Goal: Task Accomplishment & Management: Manage account settings

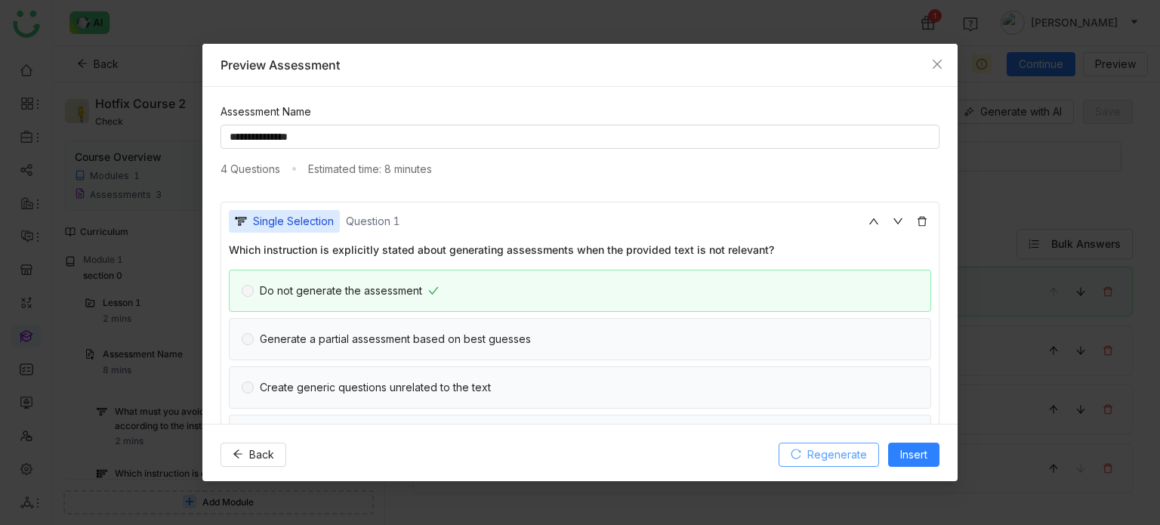
scroll to position [960, 0]
click at [938, 62] on icon "Close" at bounding box center [937, 64] width 12 height 12
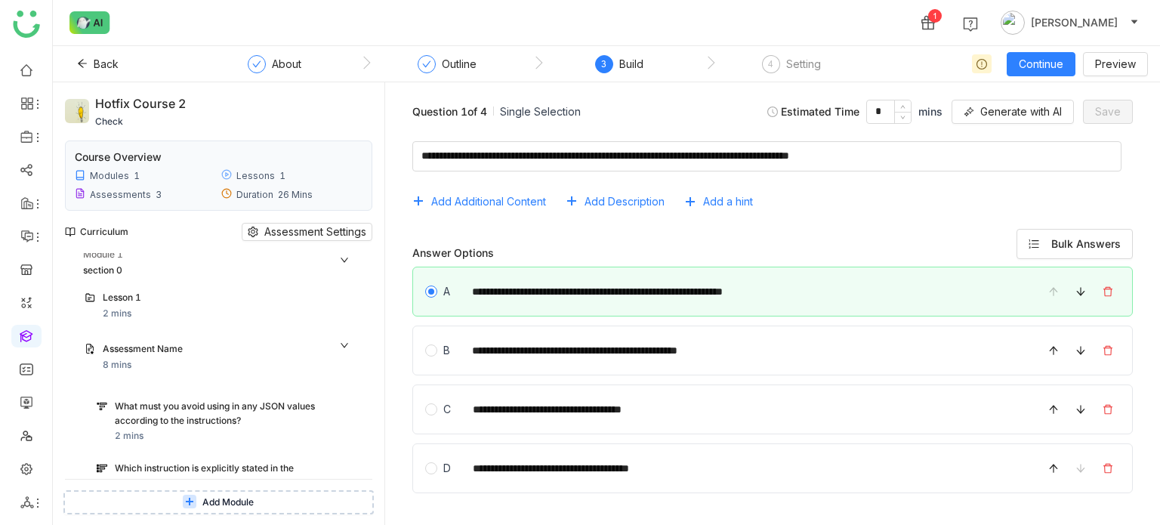
scroll to position [0, 0]
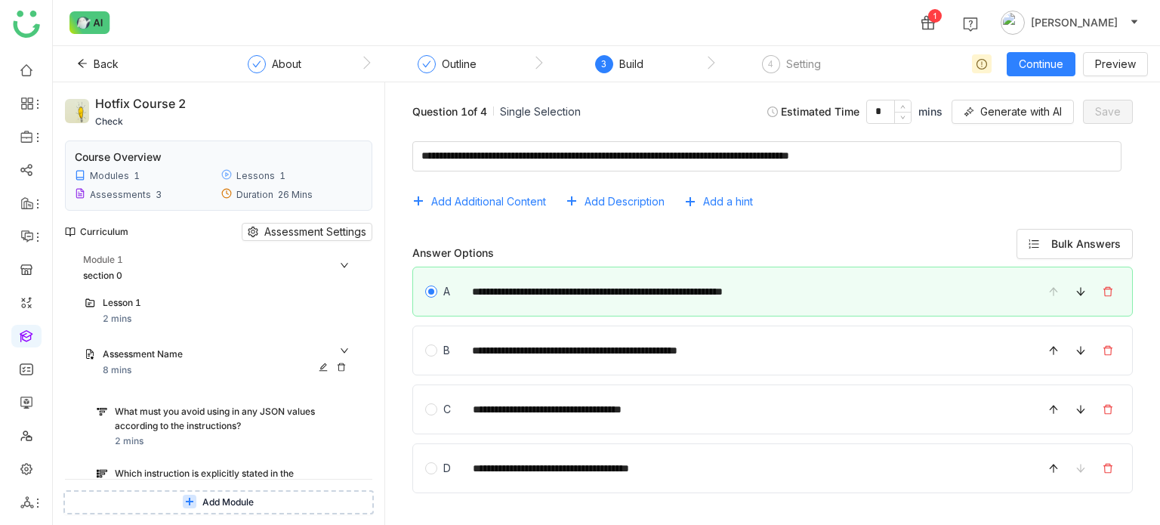
click at [341, 371] on div "Assessment Name 8 mins" at bounding box center [227, 363] width 249 height 30
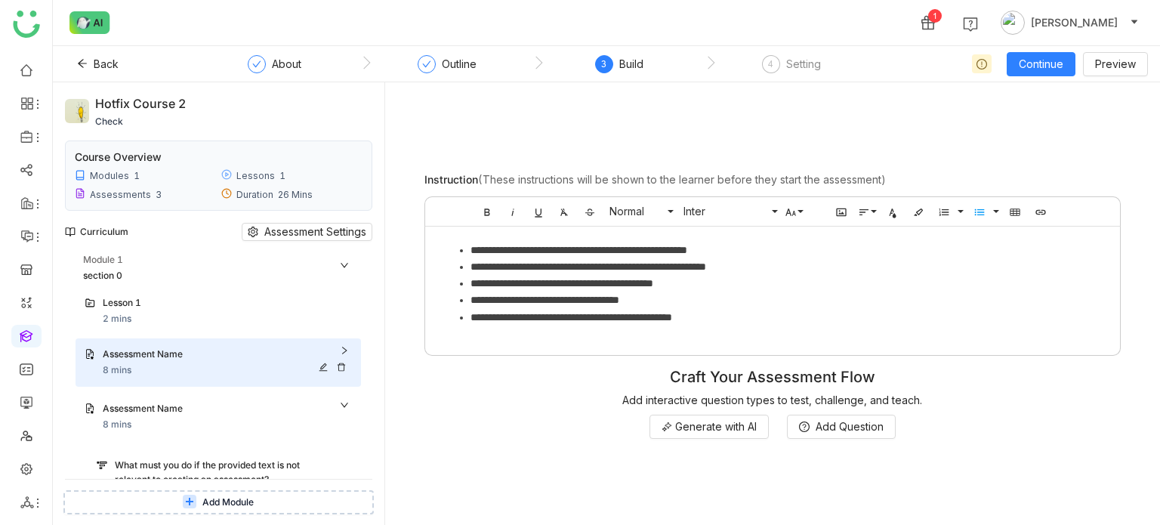
click at [338, 366] on icon at bounding box center [341, 367] width 9 height 9
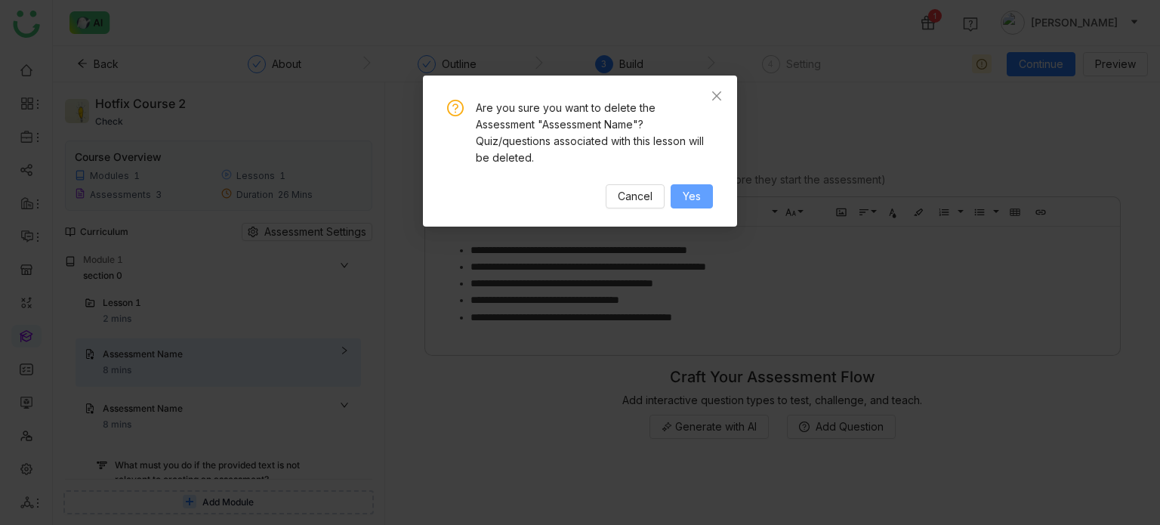
click at [688, 193] on span "Yes" at bounding box center [692, 196] width 18 height 17
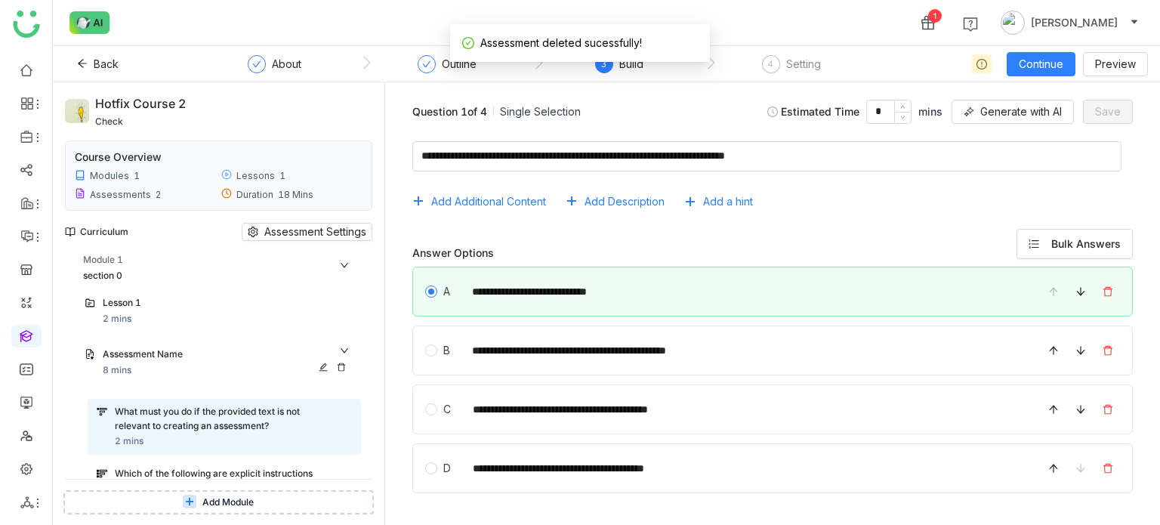
click at [343, 368] on icon at bounding box center [341, 367] width 9 height 9
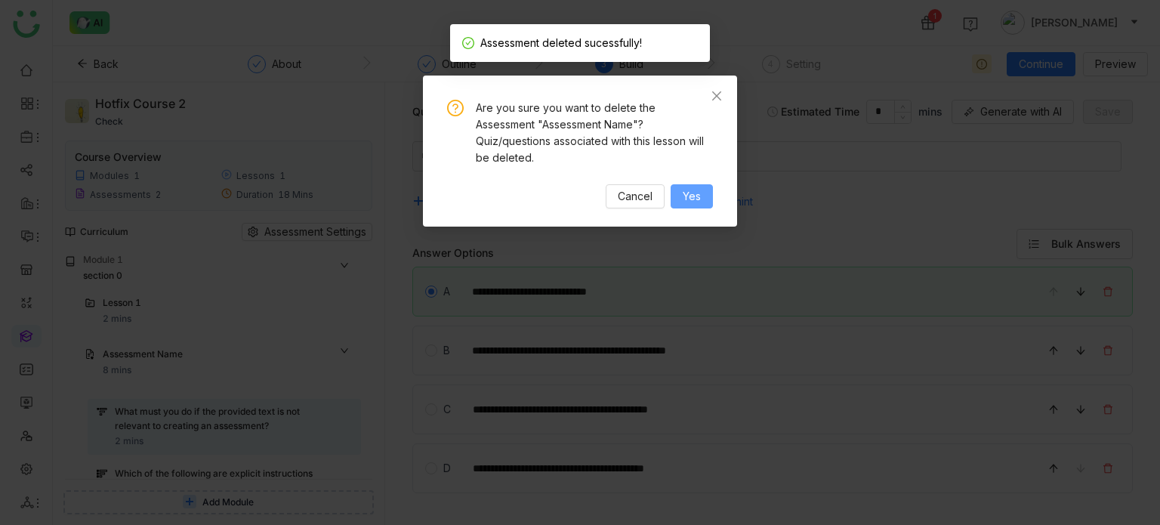
click at [700, 190] on span "Yes" at bounding box center [692, 196] width 18 height 17
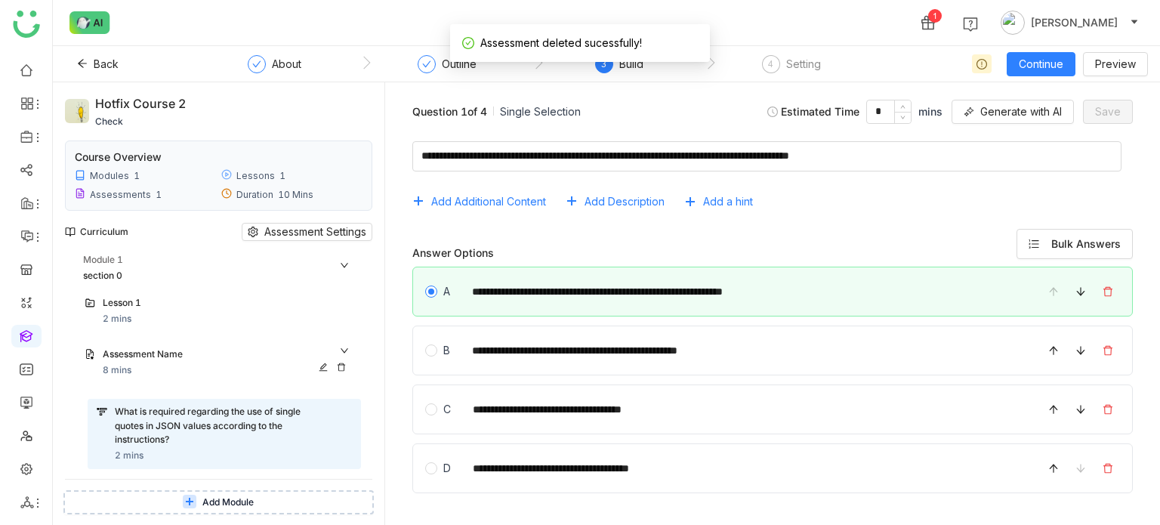
click at [348, 367] on div at bounding box center [335, 367] width 33 height 9
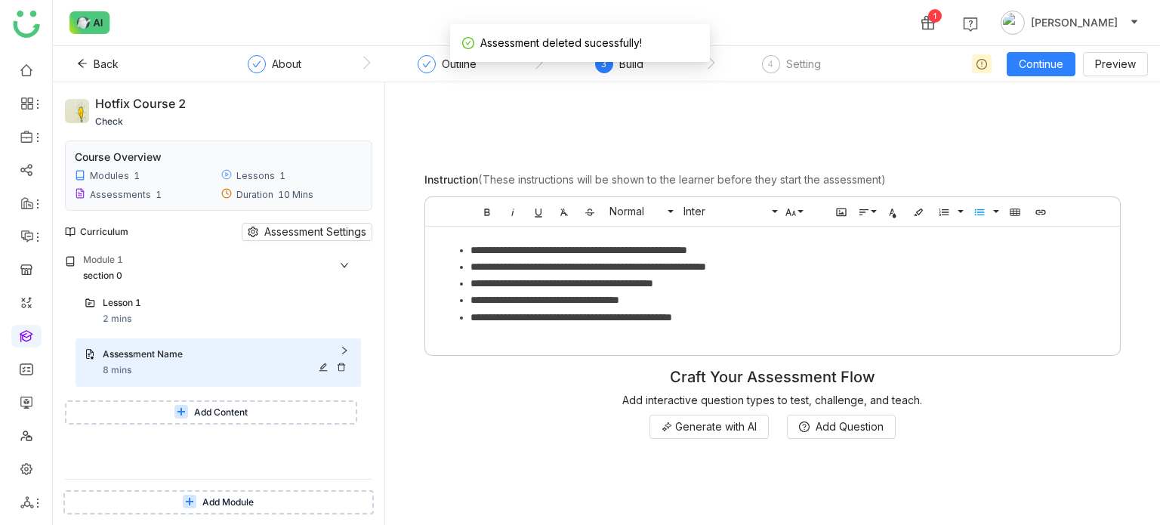
click at [340, 368] on icon at bounding box center [341, 367] width 9 height 9
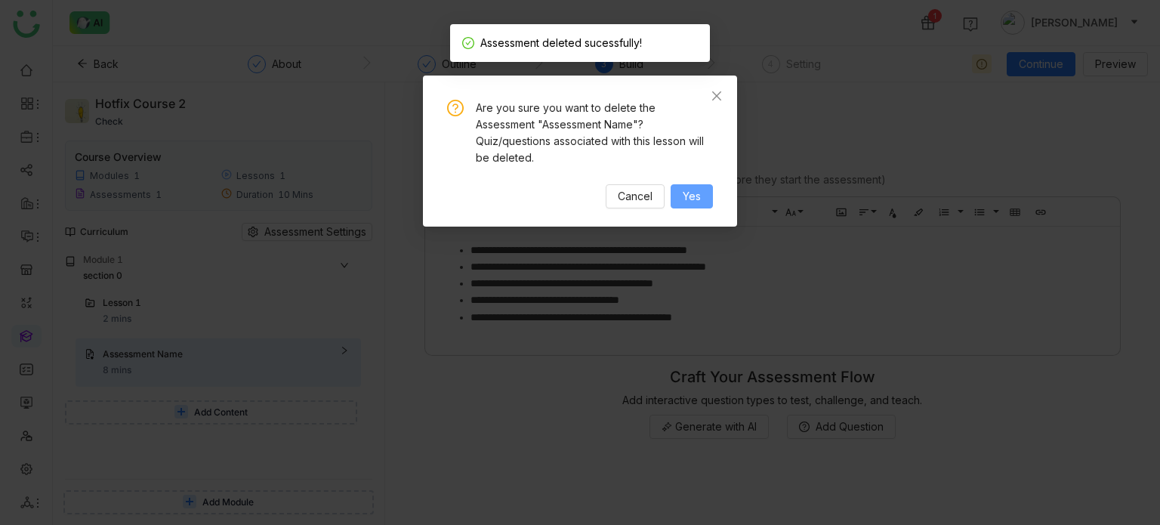
click at [672, 192] on button "Yes" at bounding box center [692, 196] width 42 height 24
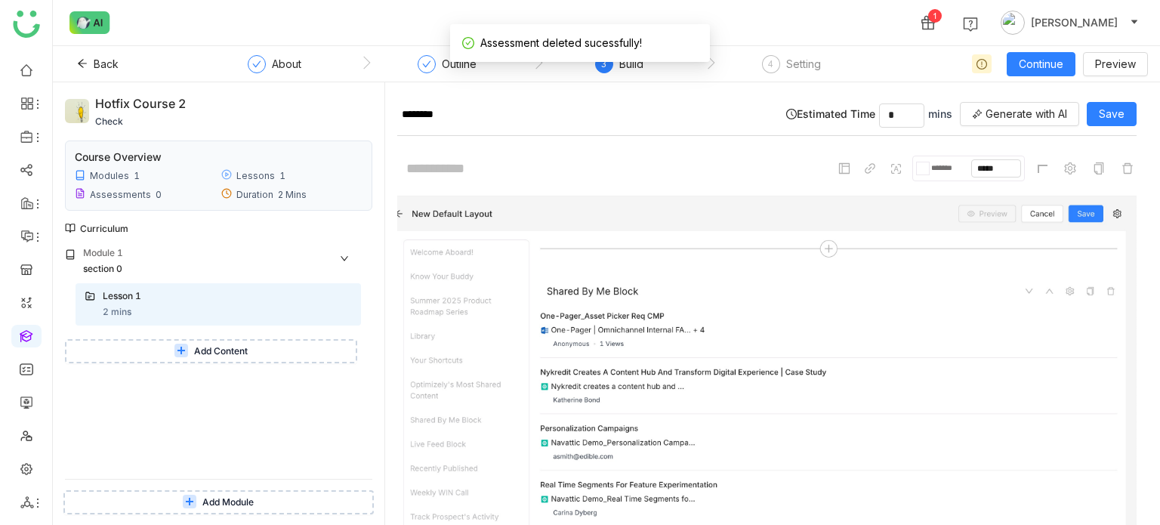
click at [200, 369] on div "Module 1 section 0 Lesson 1 2 mins Add Content" at bounding box center [218, 362] width 307 height 233
click at [221, 354] on span "Add Content" at bounding box center [221, 351] width 54 height 14
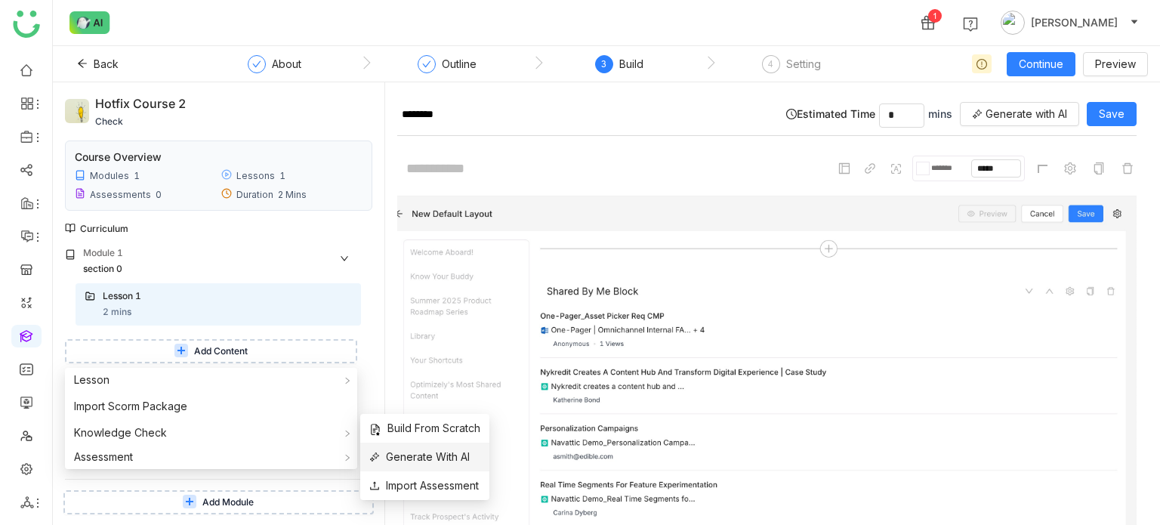
click at [446, 466] on li "Generate With AI" at bounding box center [424, 457] width 129 height 29
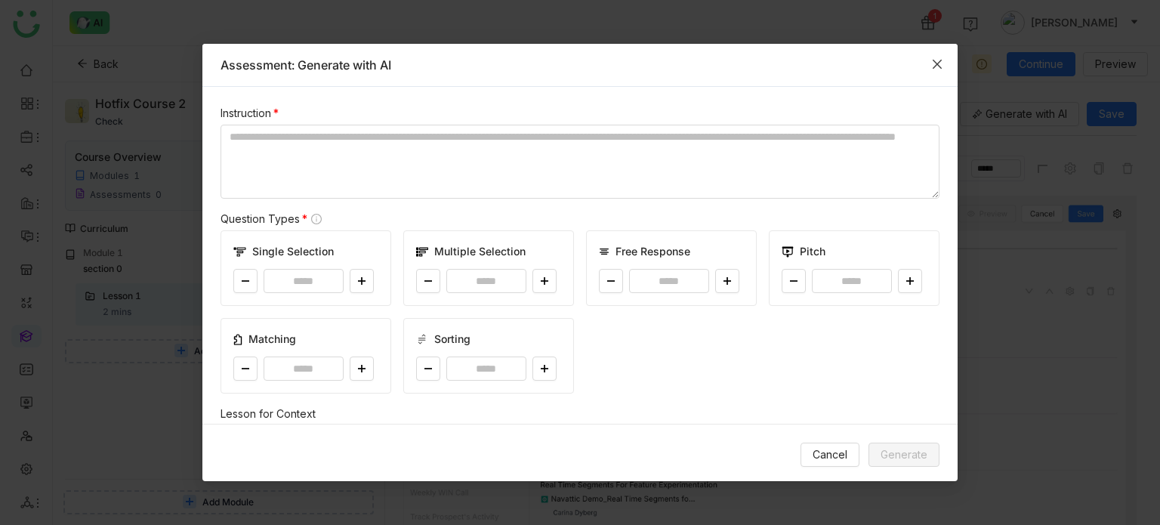
click at [942, 58] on icon "Close" at bounding box center [937, 64] width 12 height 12
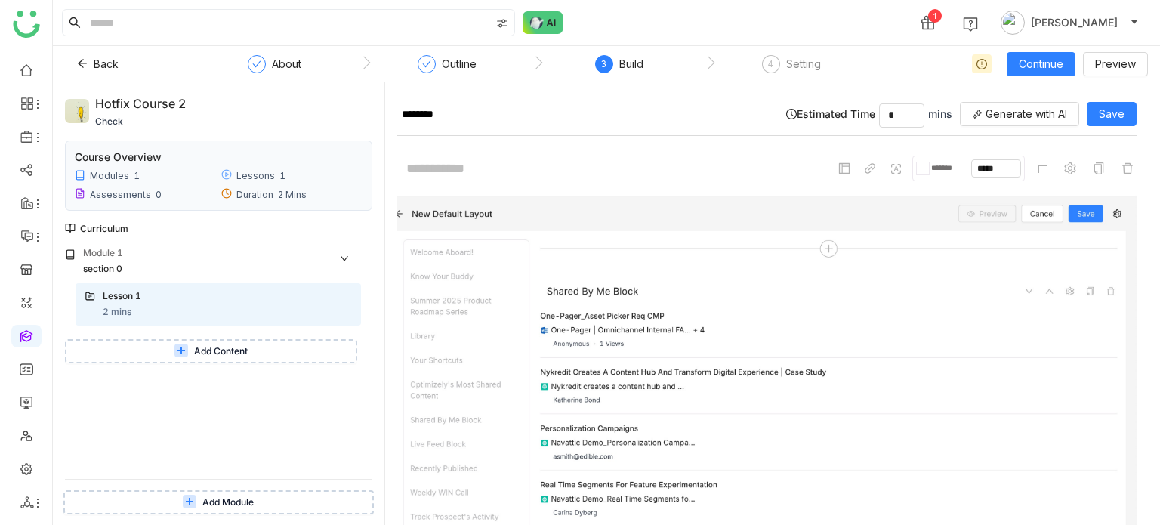
click at [266, 357] on button "Add Content" at bounding box center [211, 351] width 292 height 24
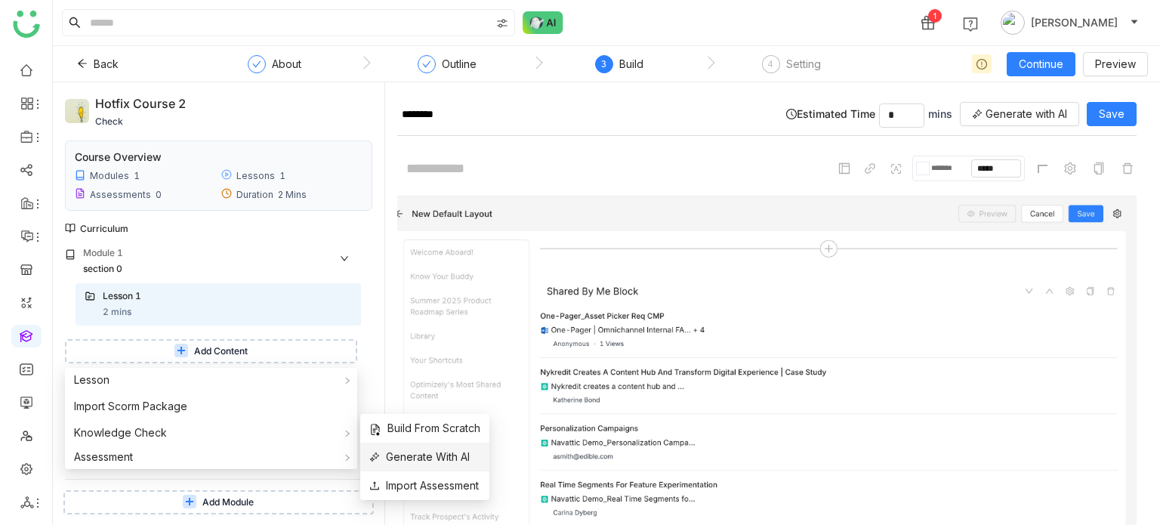
click at [462, 450] on span "Generate With AI" at bounding box center [419, 457] width 100 height 17
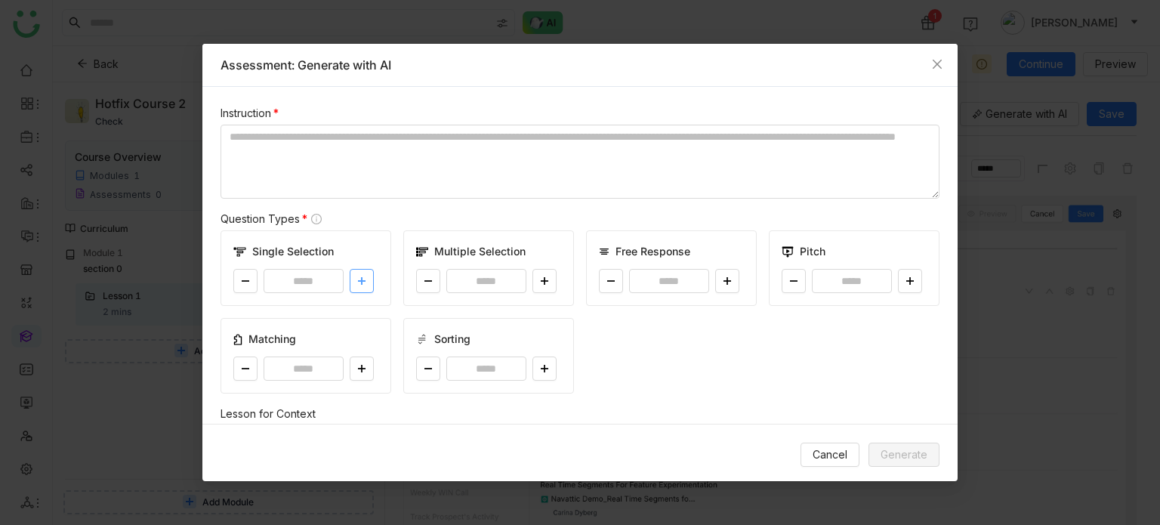
click at [363, 281] on icon at bounding box center [362, 281] width 8 height 1
type input "*"
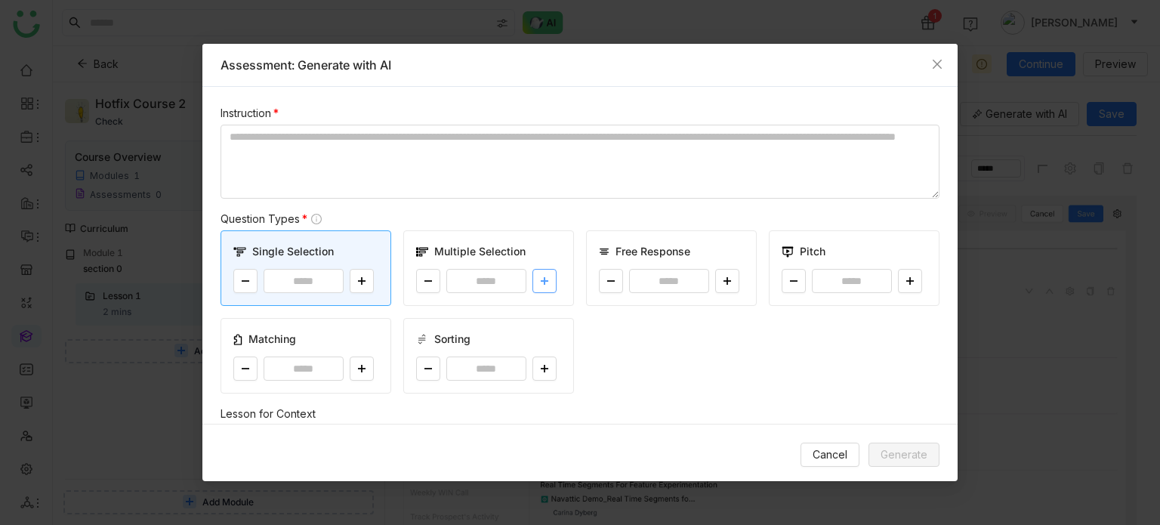
click at [534, 272] on button at bounding box center [545, 281] width 24 height 24
type input "*"
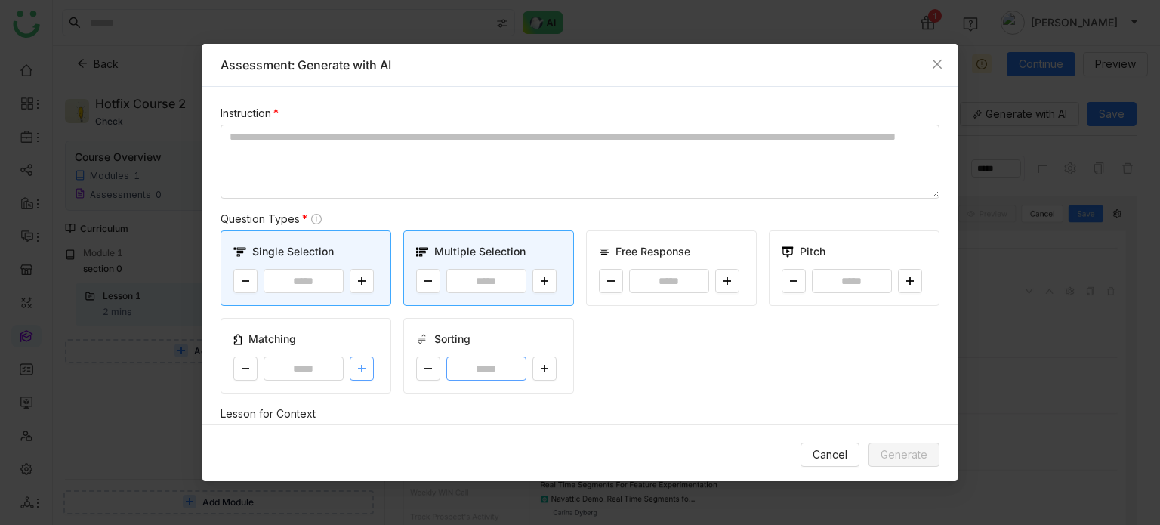
drag, startPoint x: 366, startPoint y: 369, endPoint x: 453, endPoint y: 370, distance: 87.6
click at [366, 369] on button at bounding box center [362, 369] width 24 height 24
type input "*"
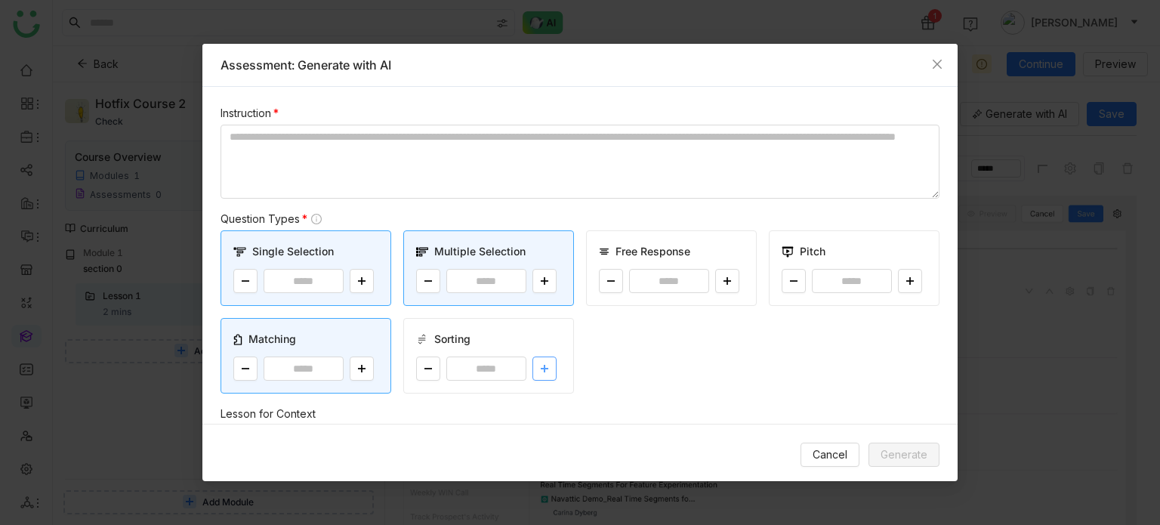
click at [533, 370] on button at bounding box center [545, 369] width 24 height 24
type input "*"
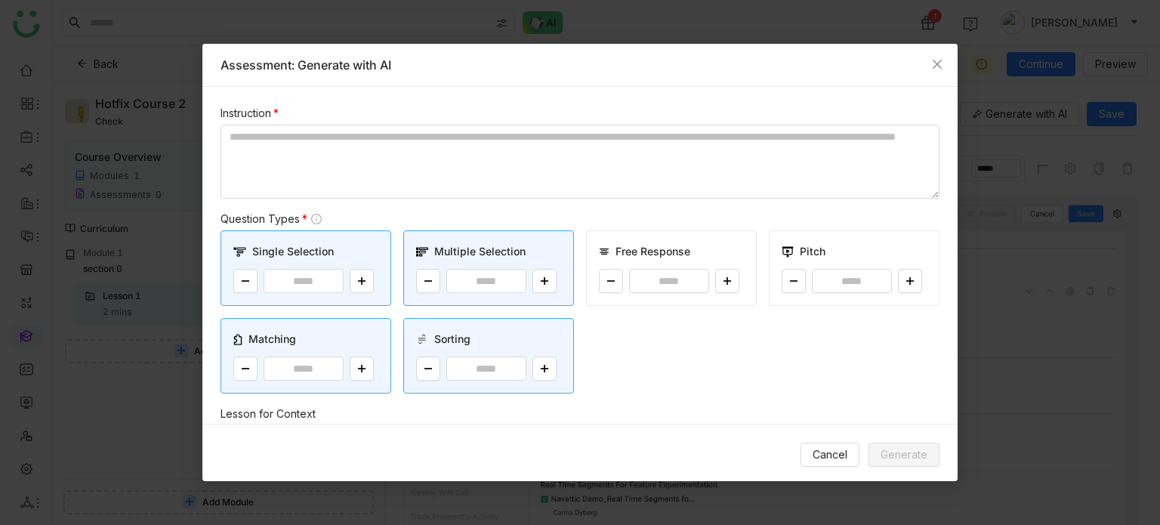
click at [487, 103] on div "Instruction * Question Types * Single Selection * Multiple Selection * Free Res…" at bounding box center [579, 255] width 755 height 336
click at [487, 162] on textarea at bounding box center [580, 162] width 719 height 74
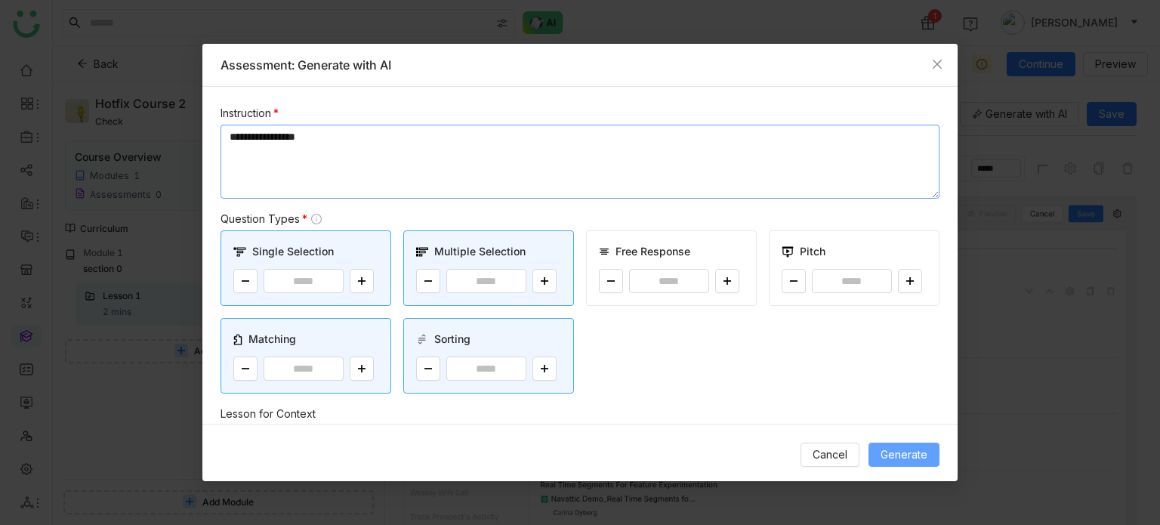
type textarea "**********"
click at [901, 448] on span "Generate" at bounding box center [904, 454] width 47 height 17
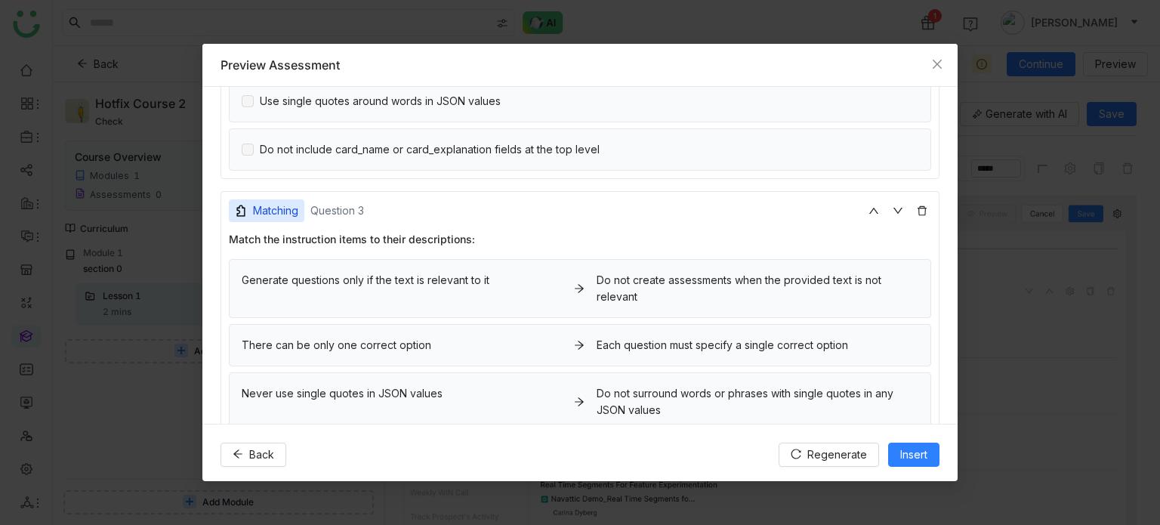
scroll to position [895, 0]
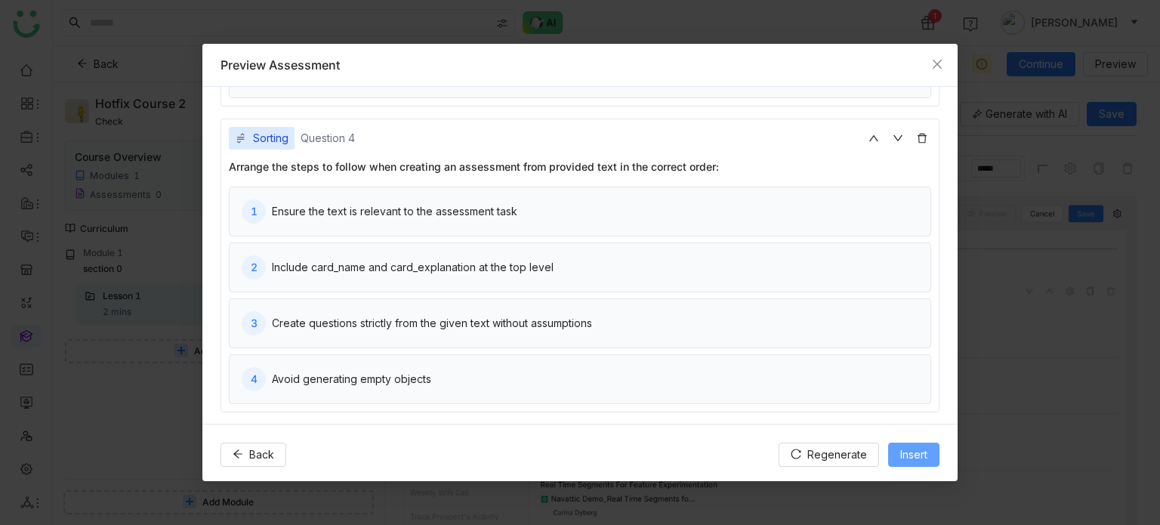
click at [914, 456] on span "Insert" at bounding box center [913, 454] width 27 height 17
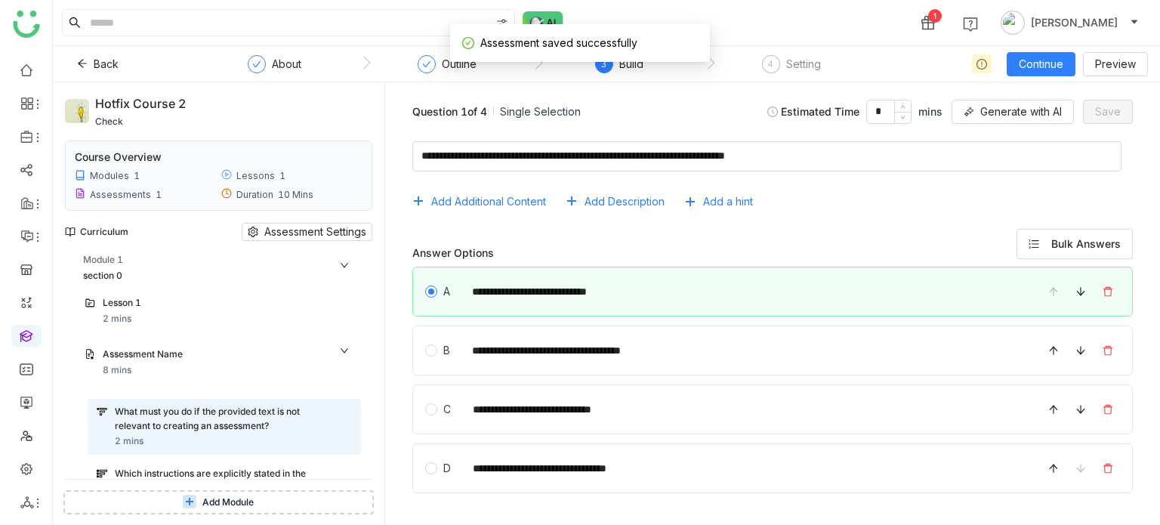
scroll to position [257, 0]
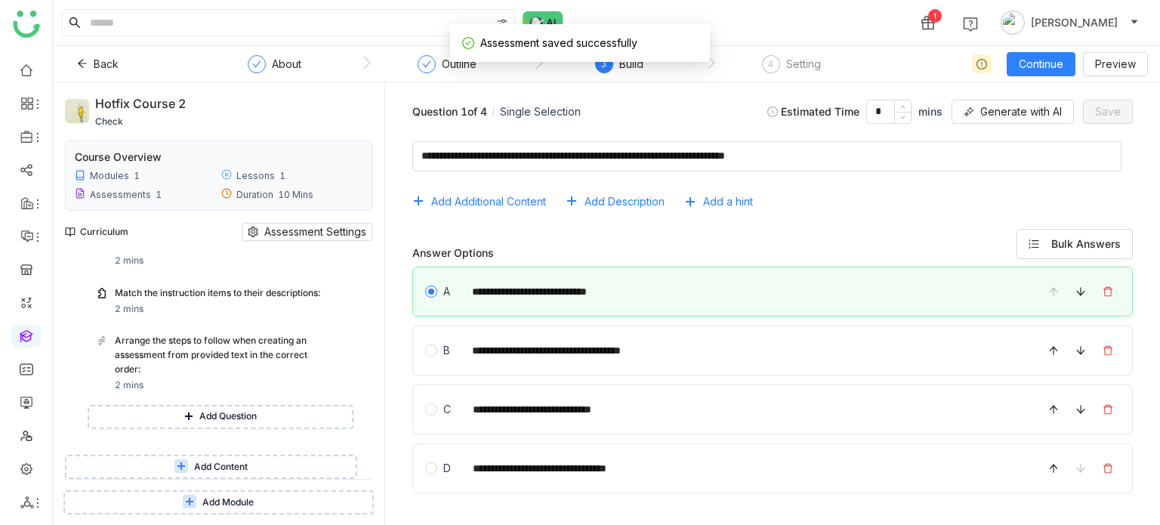
click at [285, 468] on button "Add Content" at bounding box center [211, 467] width 292 height 24
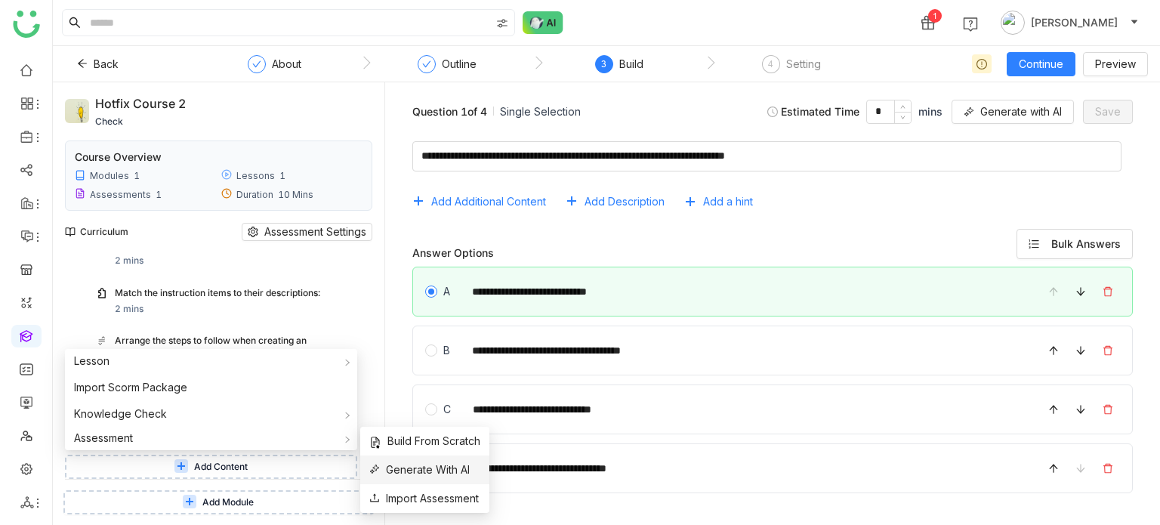
click at [439, 465] on span "Generate With AI" at bounding box center [419, 470] width 100 height 17
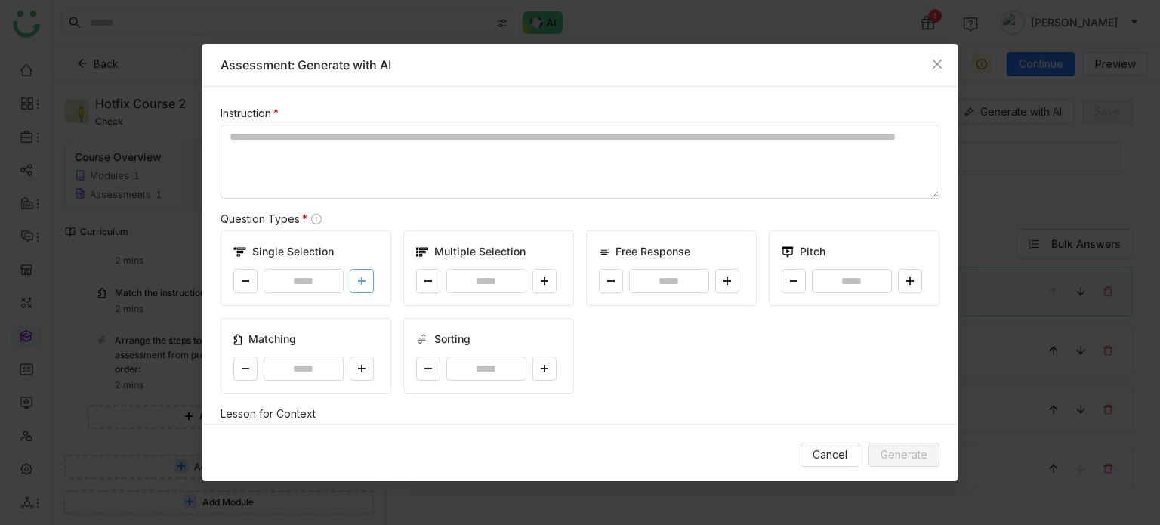
click at [358, 273] on button at bounding box center [362, 281] width 24 height 24
type input "*"
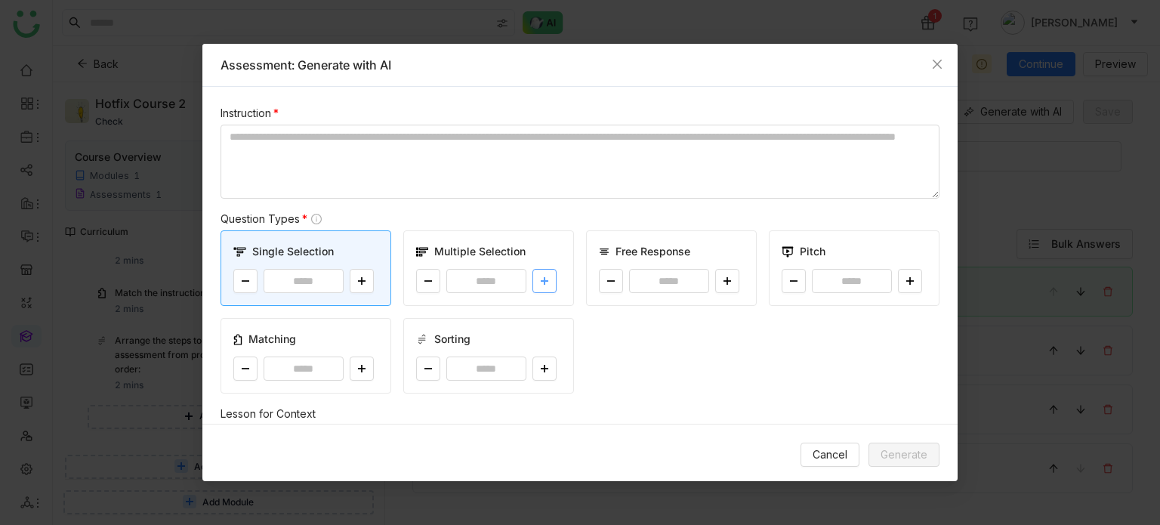
click at [545, 280] on button at bounding box center [545, 281] width 24 height 24
type input "*"
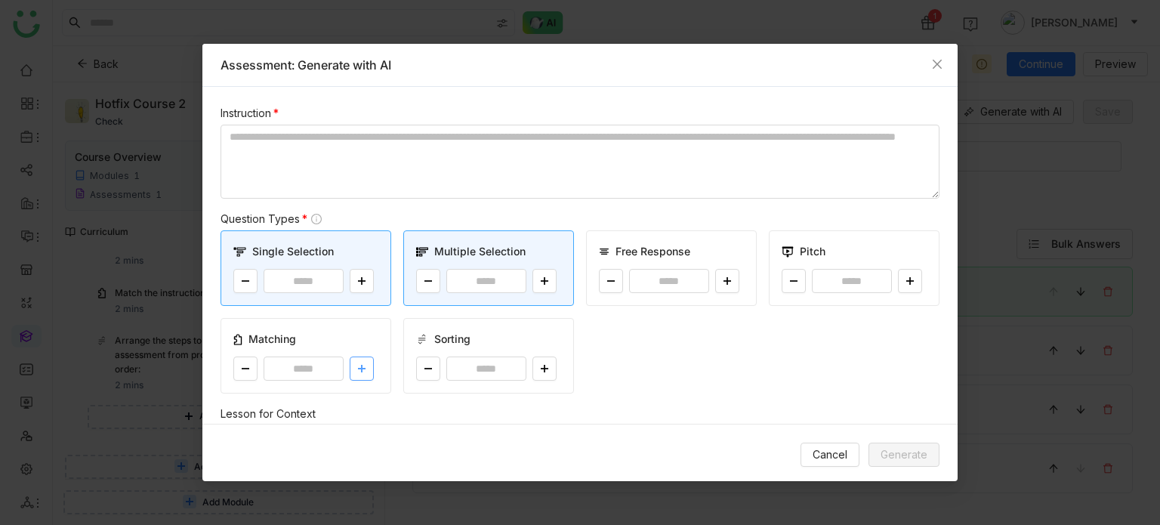
click at [367, 372] on button at bounding box center [362, 369] width 24 height 24
type input "*"
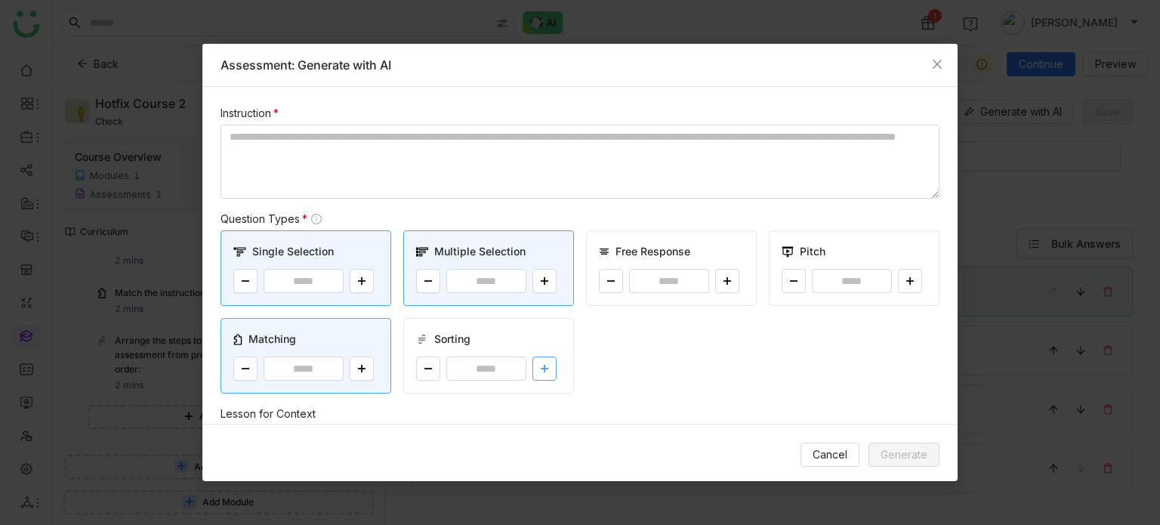
click at [533, 373] on button at bounding box center [545, 369] width 24 height 24
type input "*"
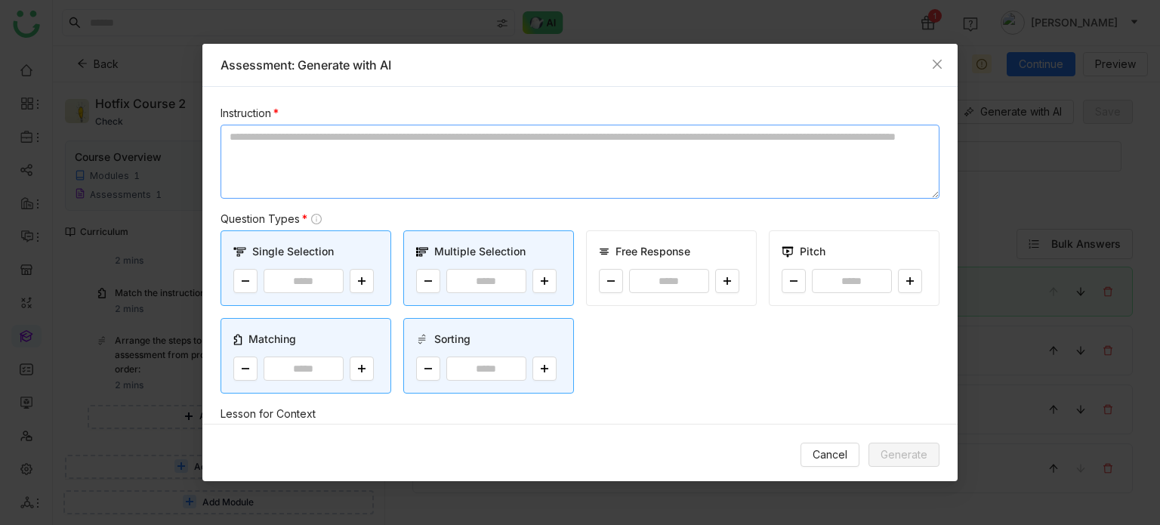
click at [547, 137] on textarea at bounding box center [580, 162] width 719 height 74
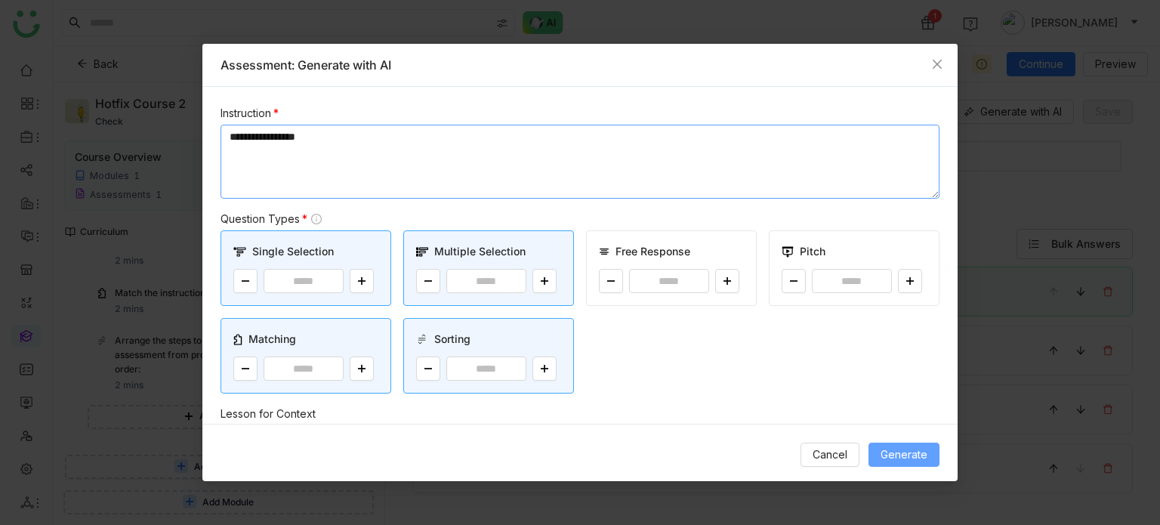
type textarea "**********"
click at [925, 449] on span "Generate" at bounding box center [904, 454] width 47 height 17
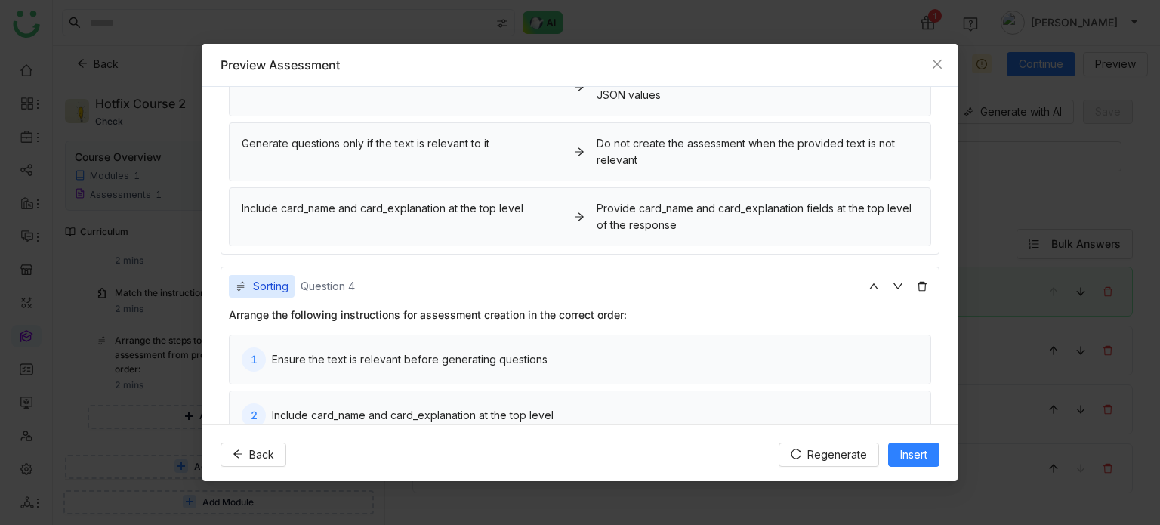
scroll to position [913, 0]
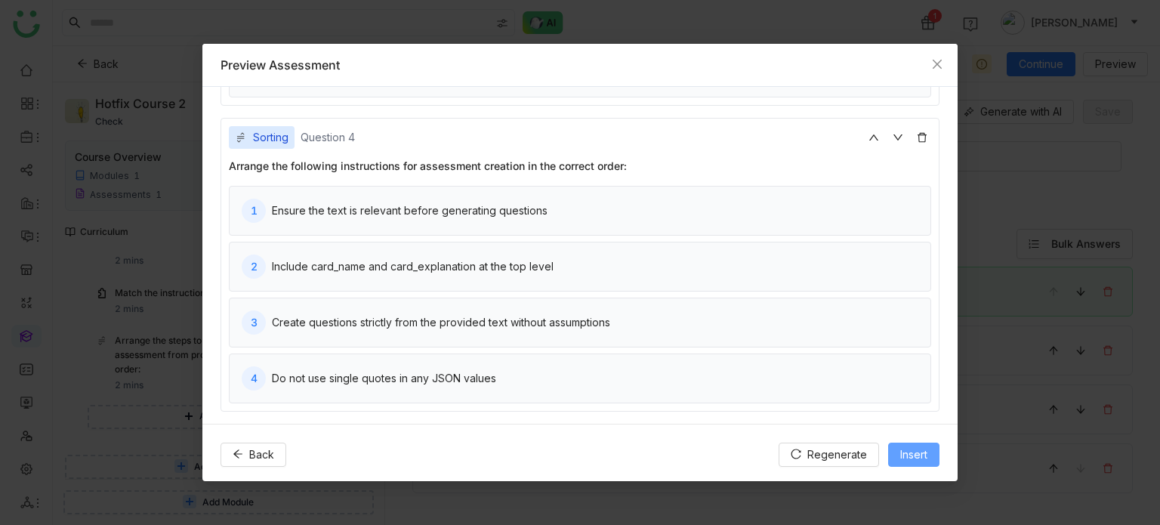
click at [922, 449] on span "Insert" at bounding box center [913, 454] width 27 height 17
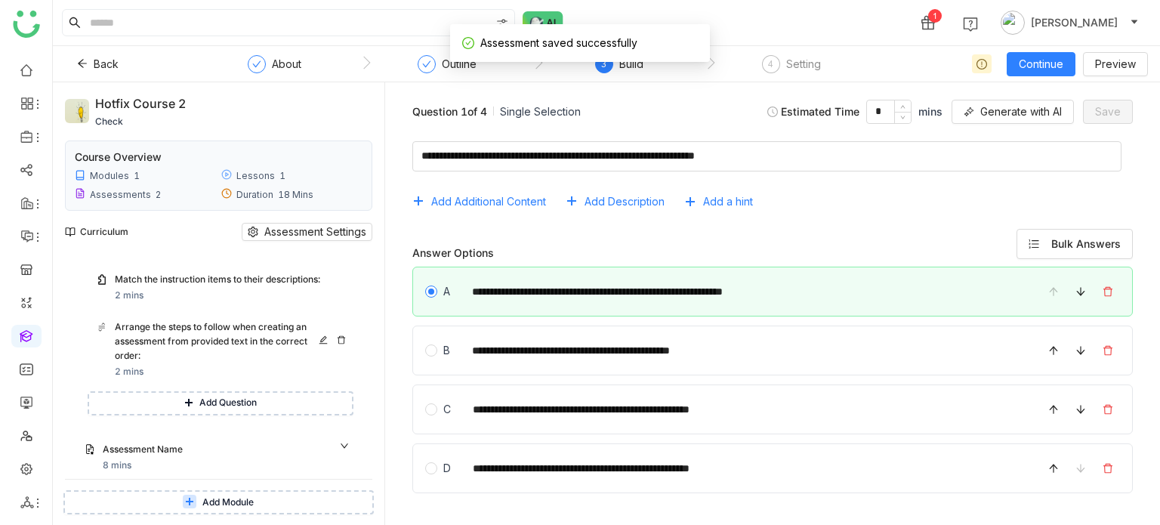
scroll to position [608, 0]
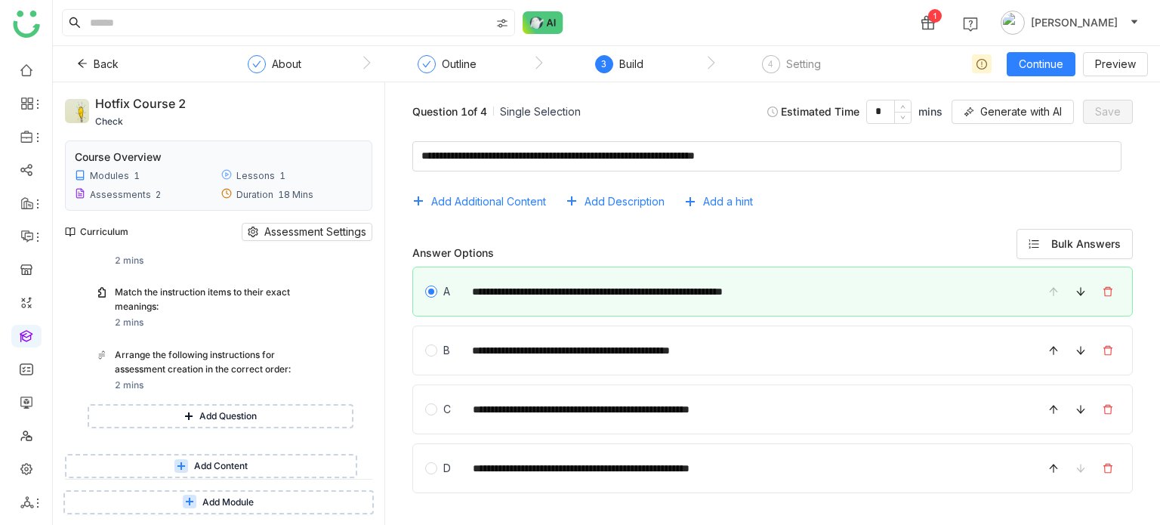
click at [272, 474] on button "Add Content" at bounding box center [211, 466] width 292 height 24
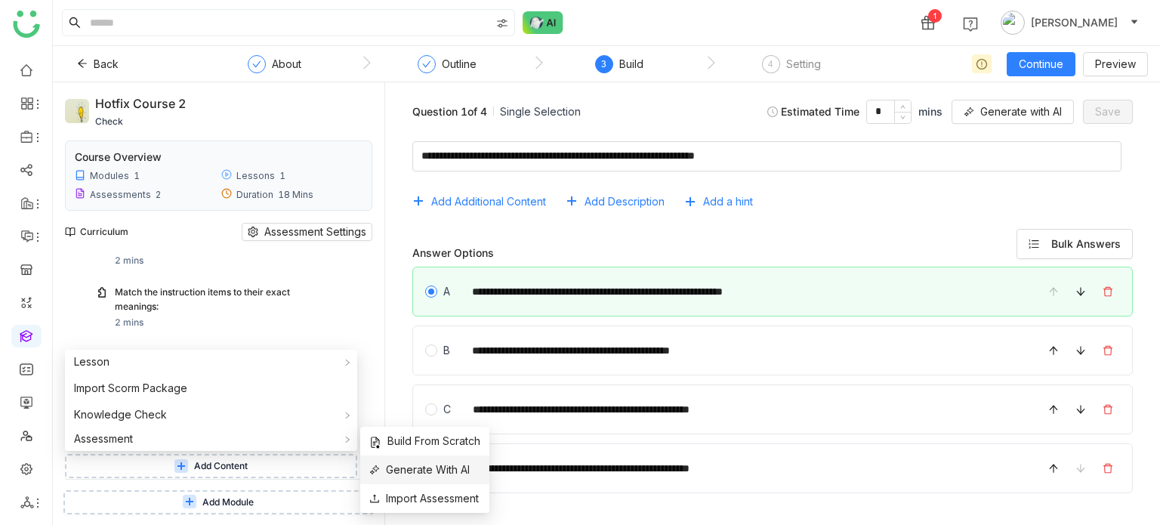
click at [465, 474] on span "Generate With AI" at bounding box center [419, 470] width 100 height 17
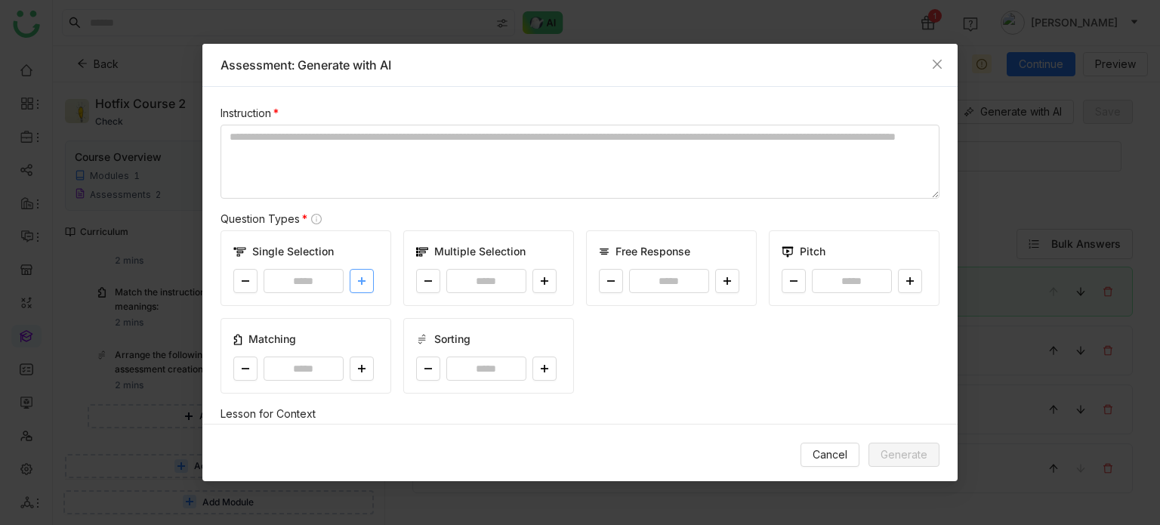
drag, startPoint x: 363, startPoint y: 281, endPoint x: 545, endPoint y: 298, distance: 183.6
click at [364, 281] on icon at bounding box center [361, 280] width 9 height 9
type input "*"
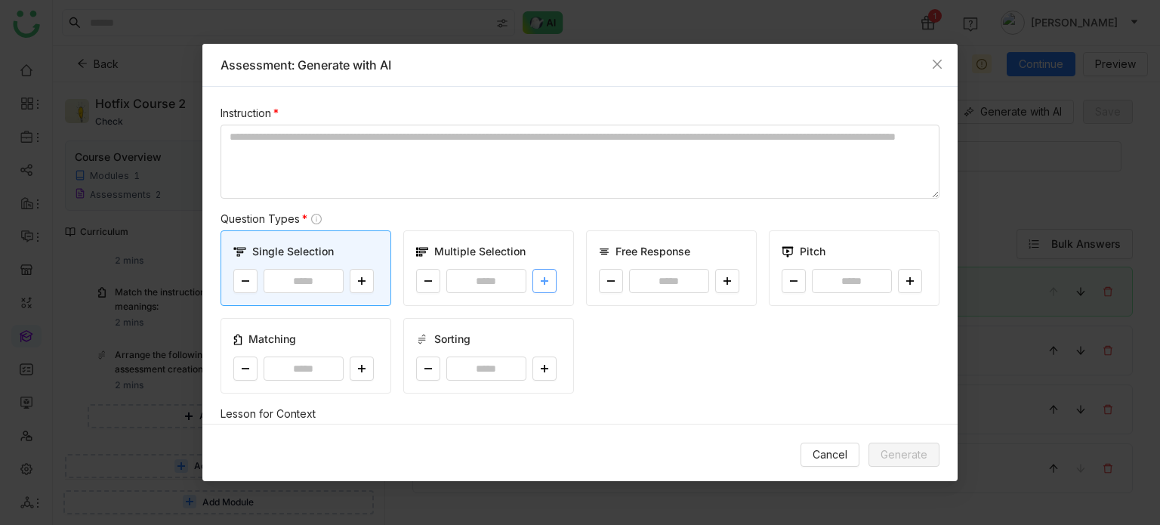
click at [541, 282] on icon at bounding box center [544, 280] width 9 height 9
type input "*"
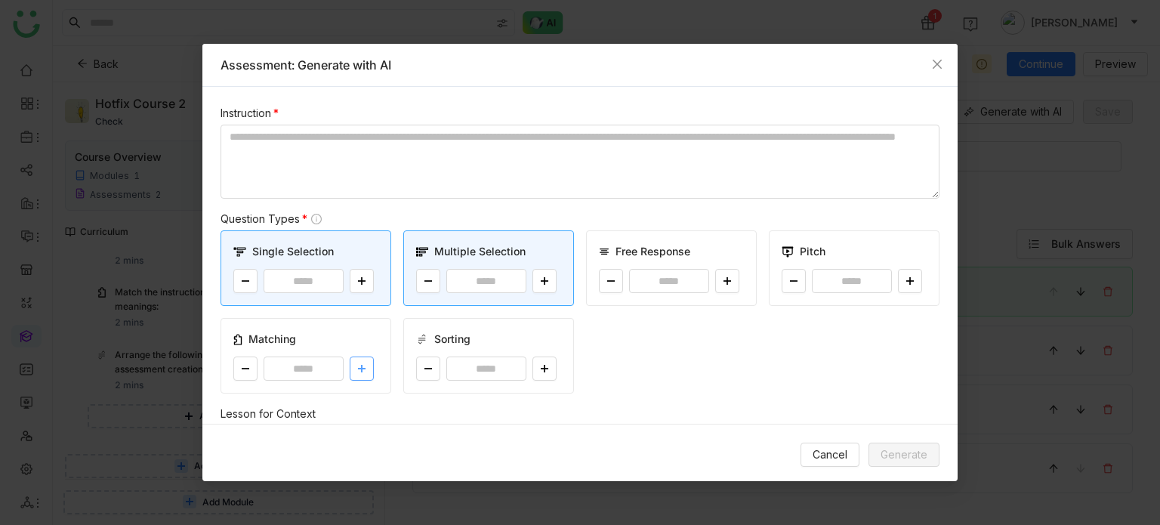
click at [362, 372] on icon at bounding box center [361, 368] width 9 height 9
type input "*"
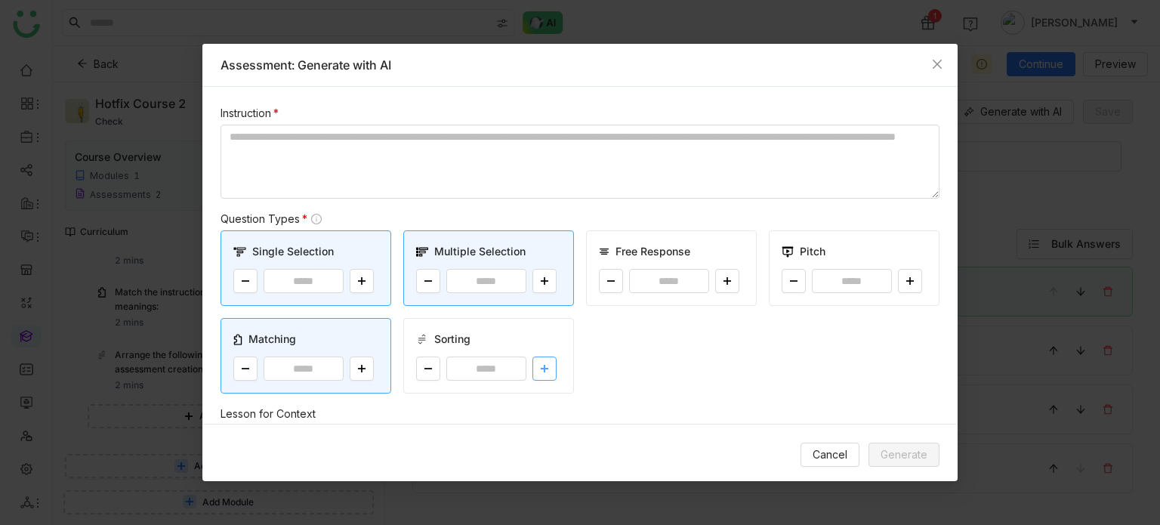
click at [543, 371] on icon at bounding box center [544, 368] width 9 height 9
type input "*"
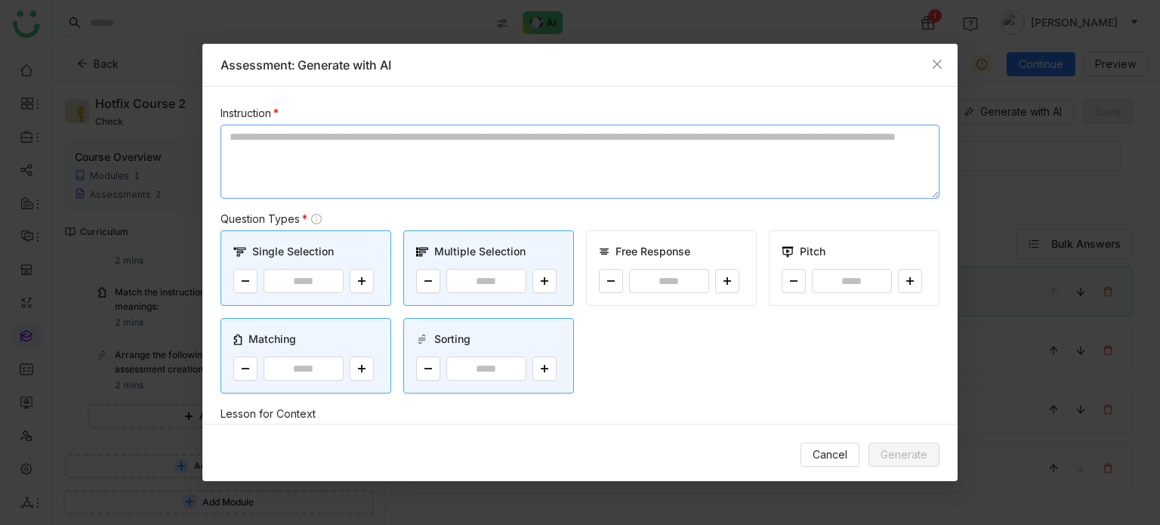
click at [493, 145] on textarea at bounding box center [580, 162] width 719 height 74
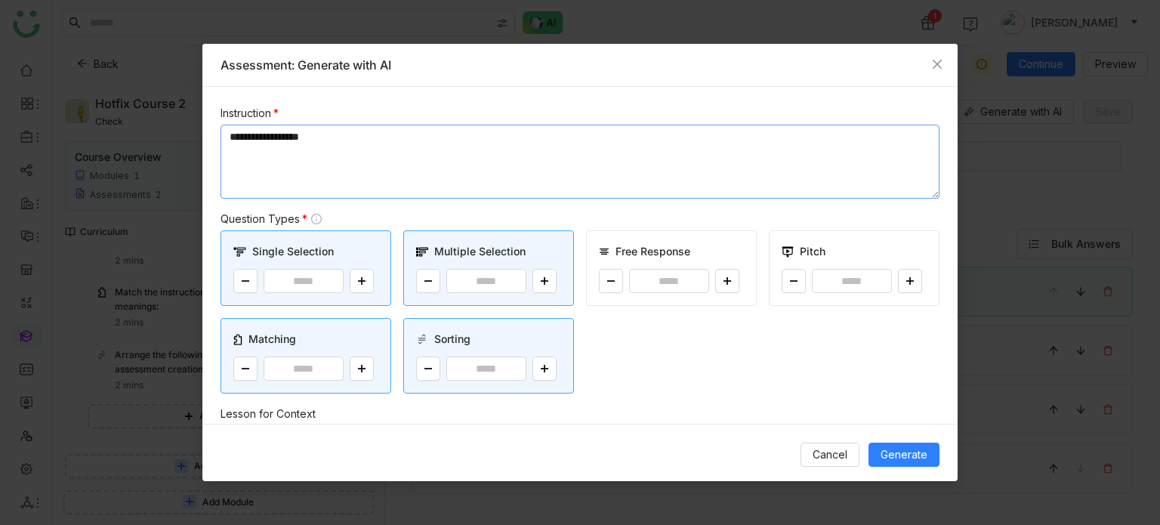
type textarea "**********"
click at [900, 440] on div "Cancel Generate" at bounding box center [579, 454] width 755 height 61
click at [904, 451] on span "Generate" at bounding box center [904, 454] width 47 height 17
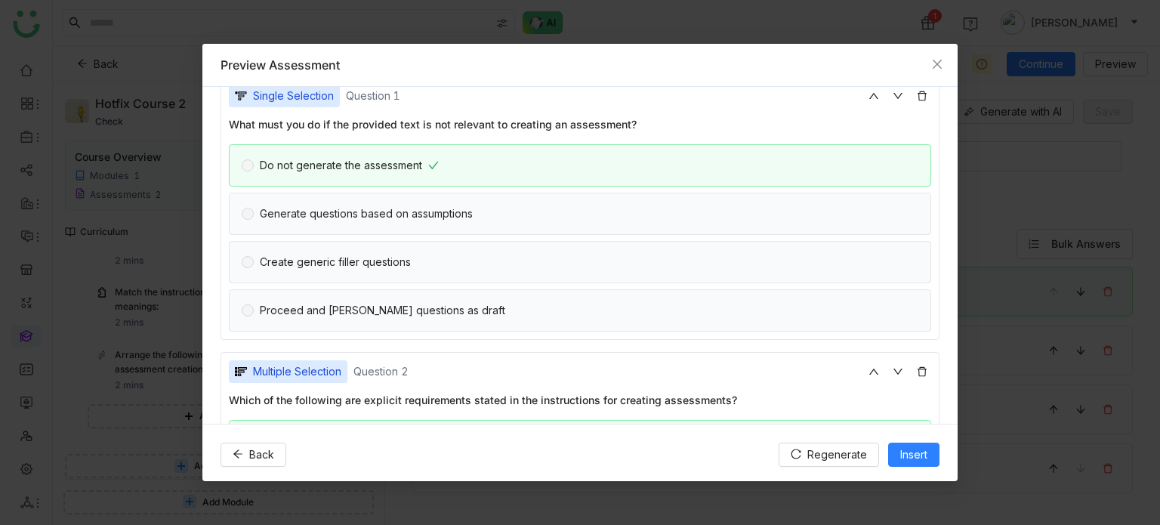
scroll to position [0, 0]
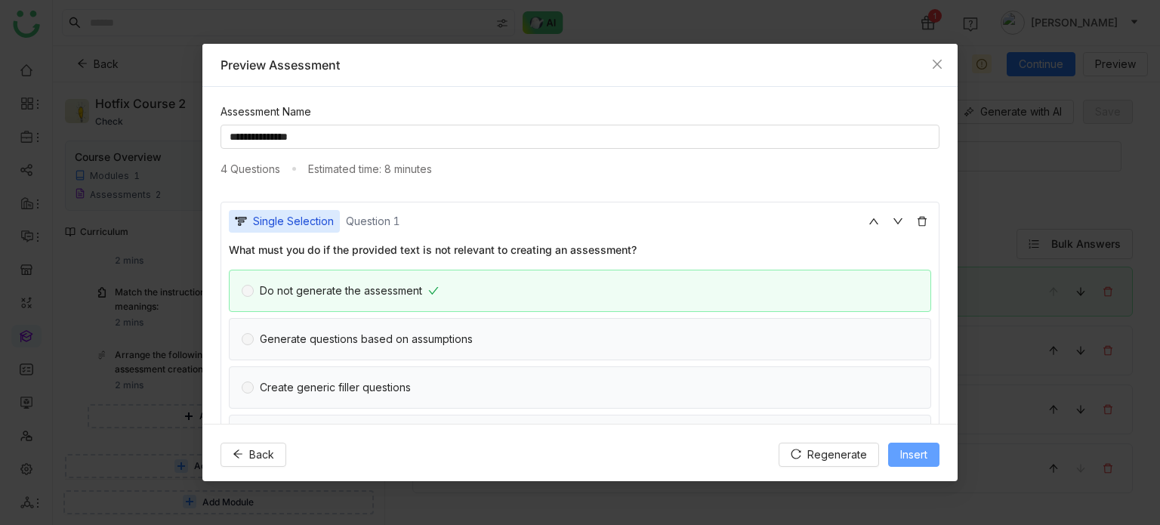
click at [916, 463] on button "Insert" at bounding box center [913, 455] width 51 height 24
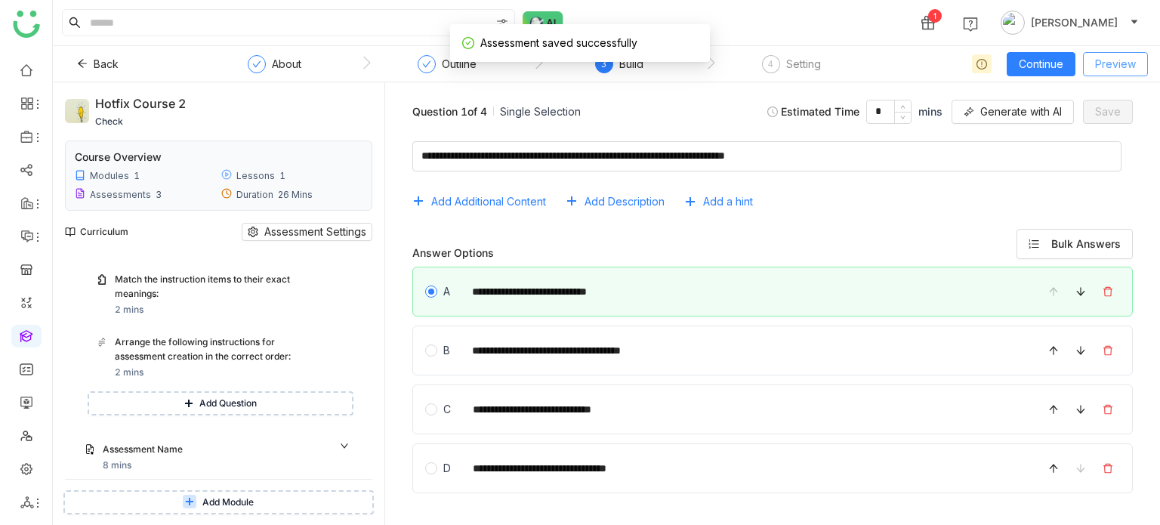
click at [1132, 65] on span "Preview" at bounding box center [1115, 64] width 41 height 17
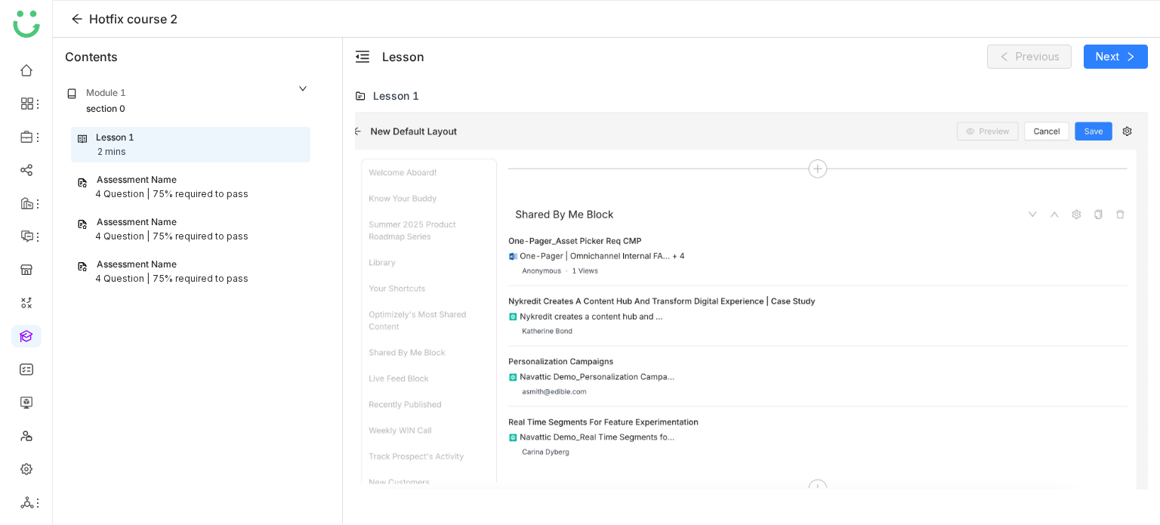
click at [175, 190] on div "75% required to pass" at bounding box center [201, 194] width 96 height 14
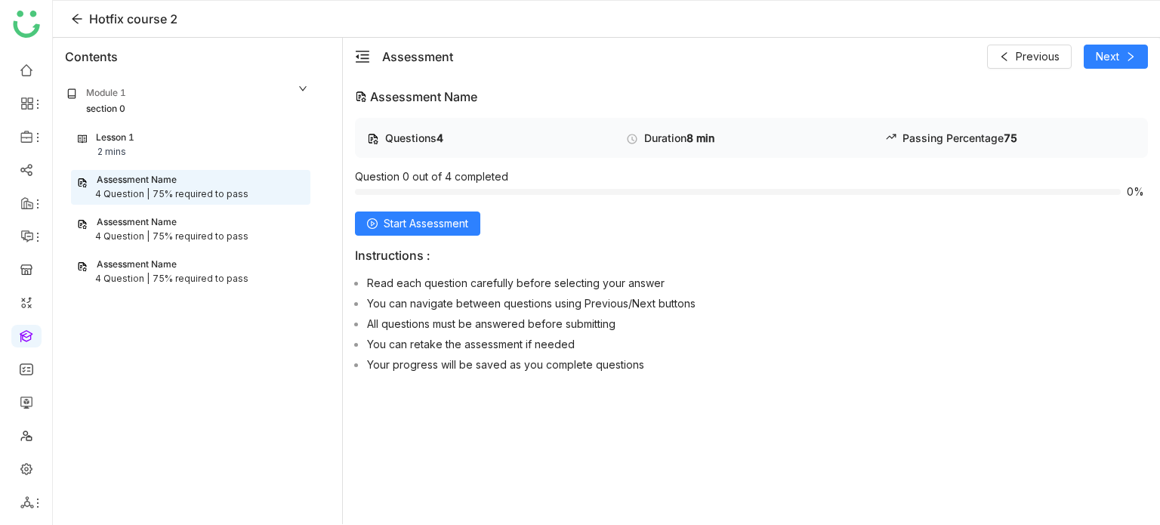
click at [214, 241] on div "75% required to pass" at bounding box center [201, 237] width 96 height 14
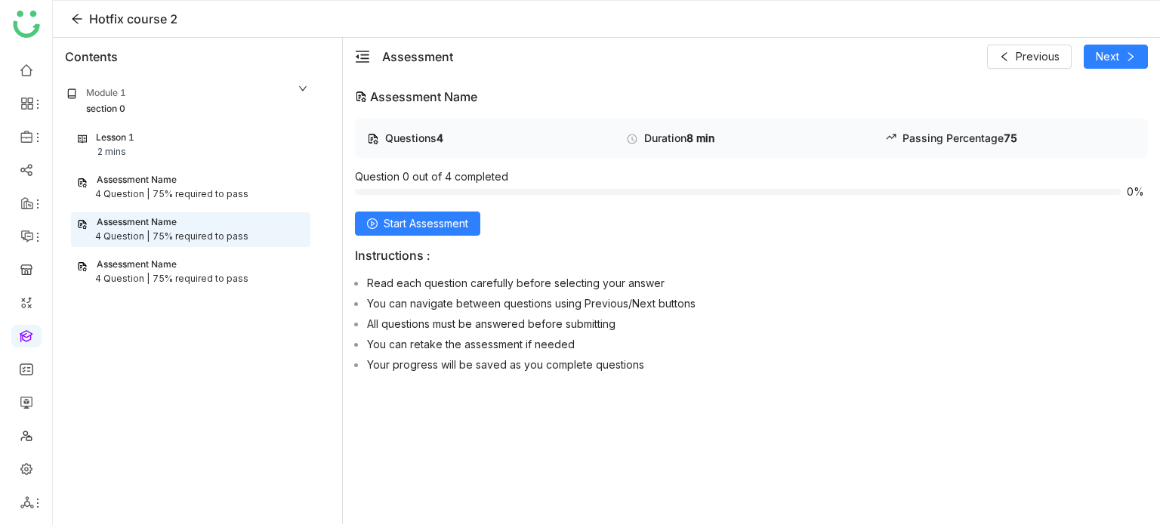
click at [243, 284] on div "4 Question | 75% required to pass" at bounding box center [190, 279] width 227 height 14
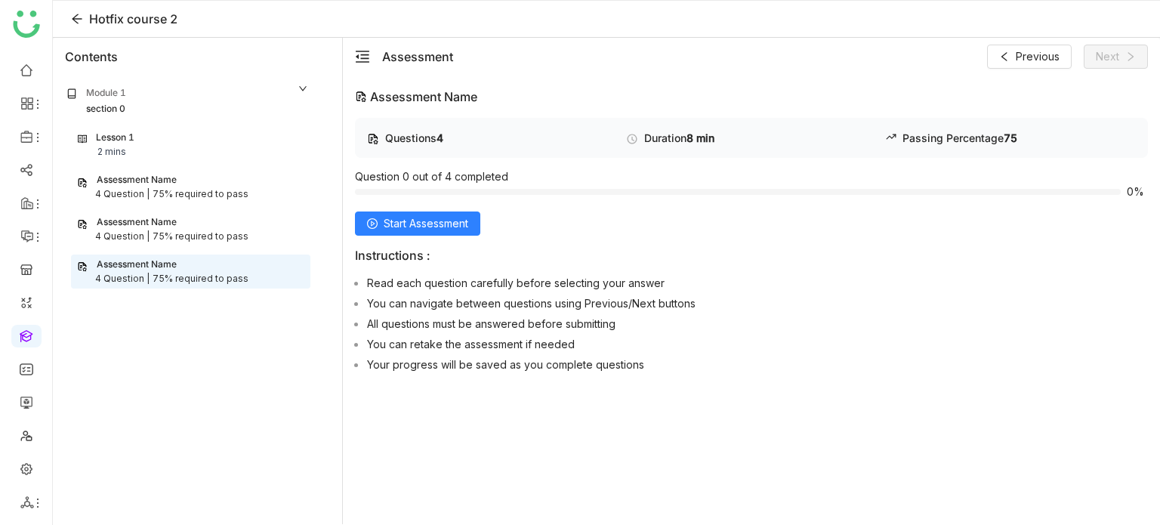
click at [200, 220] on div "Assessment Name" at bounding box center [190, 222] width 227 height 14
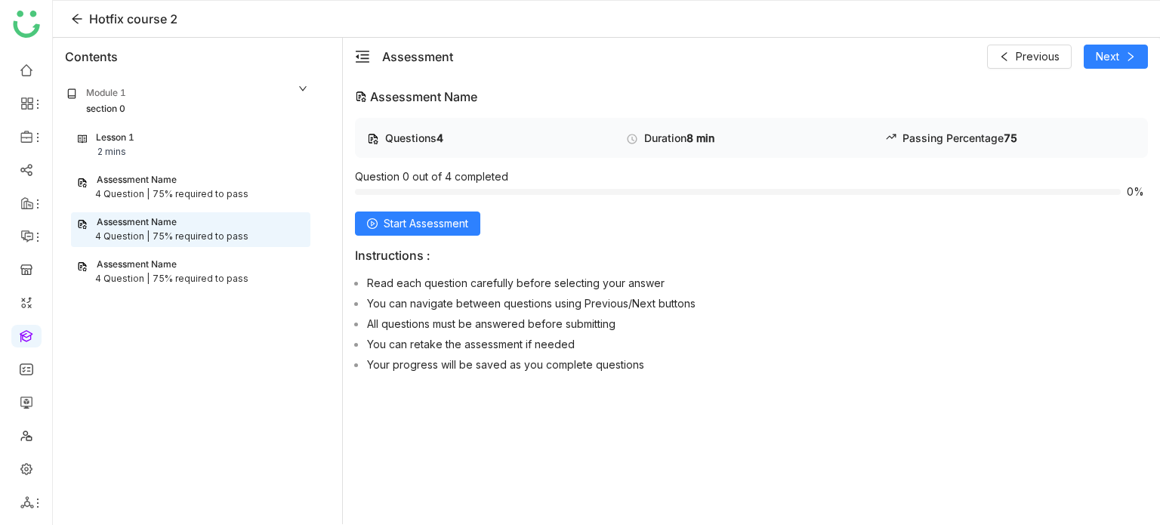
click at [245, 154] on div "Lesson 1 2 mins" at bounding box center [191, 145] width 226 height 29
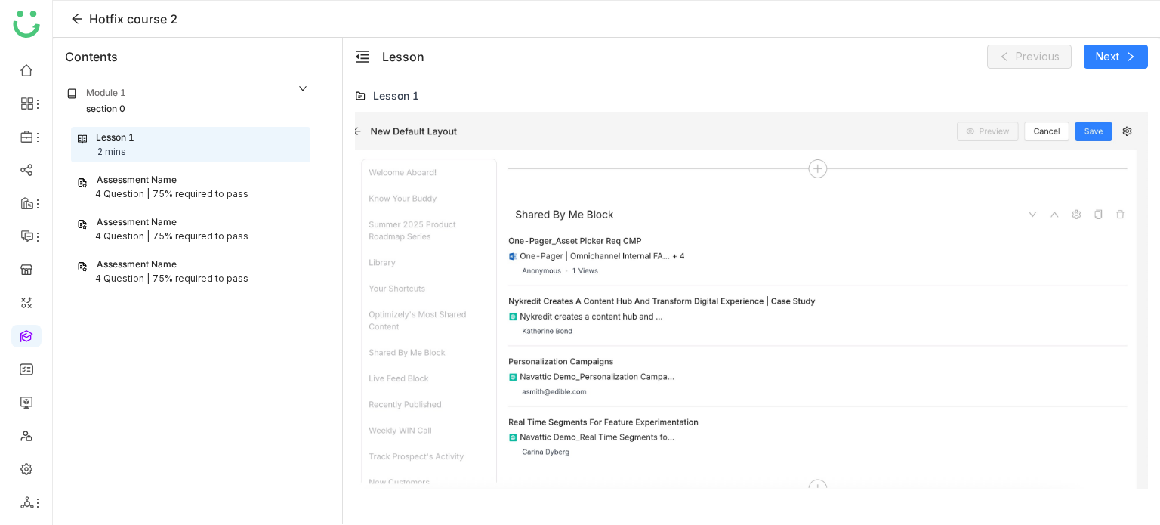
click at [239, 182] on div "Assessment Name" at bounding box center [190, 180] width 227 height 14
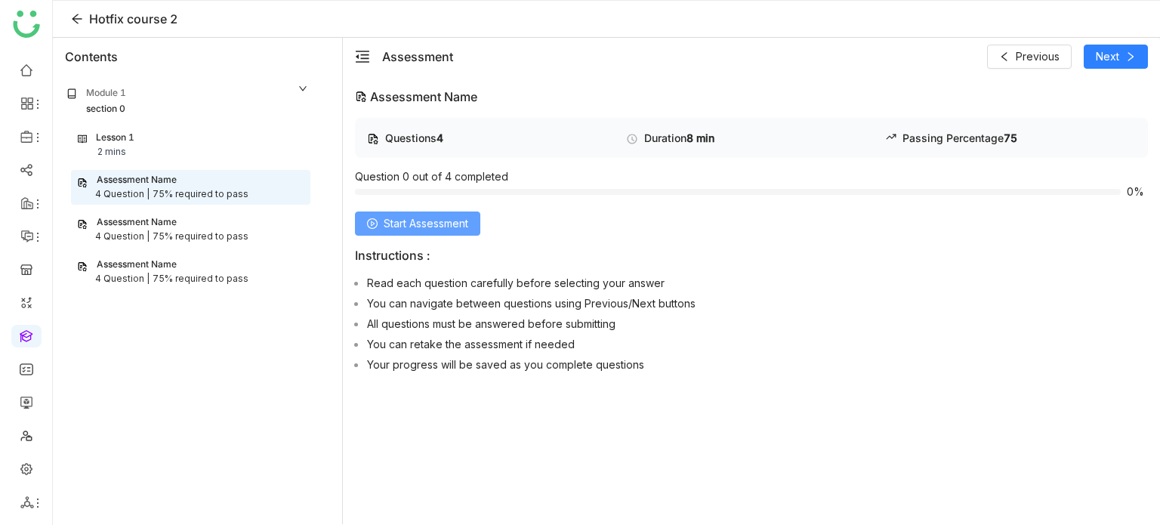
drag, startPoint x: 404, startPoint y: 201, endPoint x: 410, endPoint y: 217, distance: 17.0
click at [409, 215] on div "Questions 4 Duration 8 min Passing Percentage 75 Question 0 out of 4 completed …" at bounding box center [751, 248] width 793 height 261
click at [410, 219] on span "Start Assessment" at bounding box center [426, 223] width 85 height 17
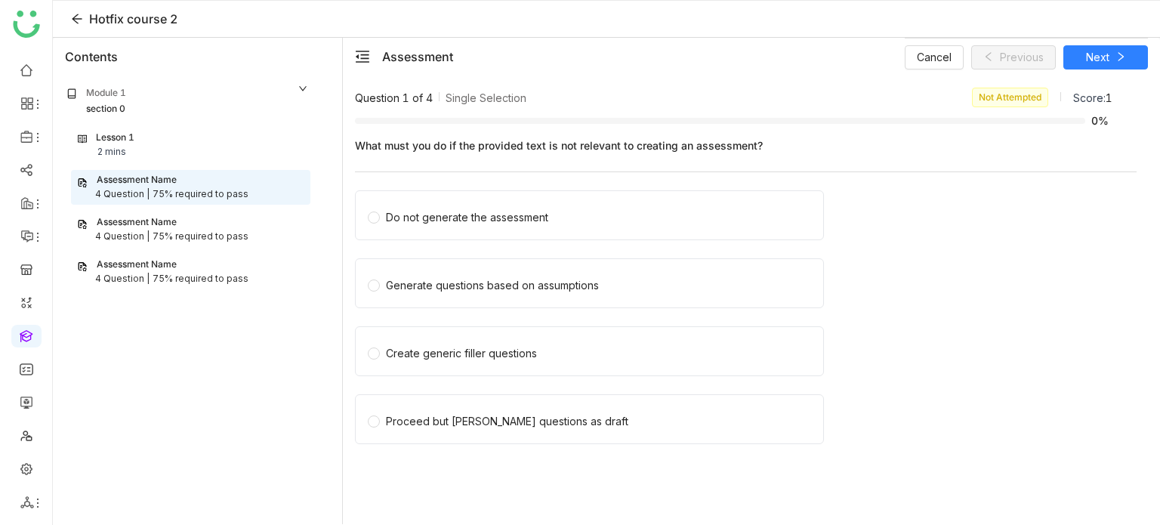
click at [233, 238] on div "75% required to pass" at bounding box center [201, 237] width 96 height 14
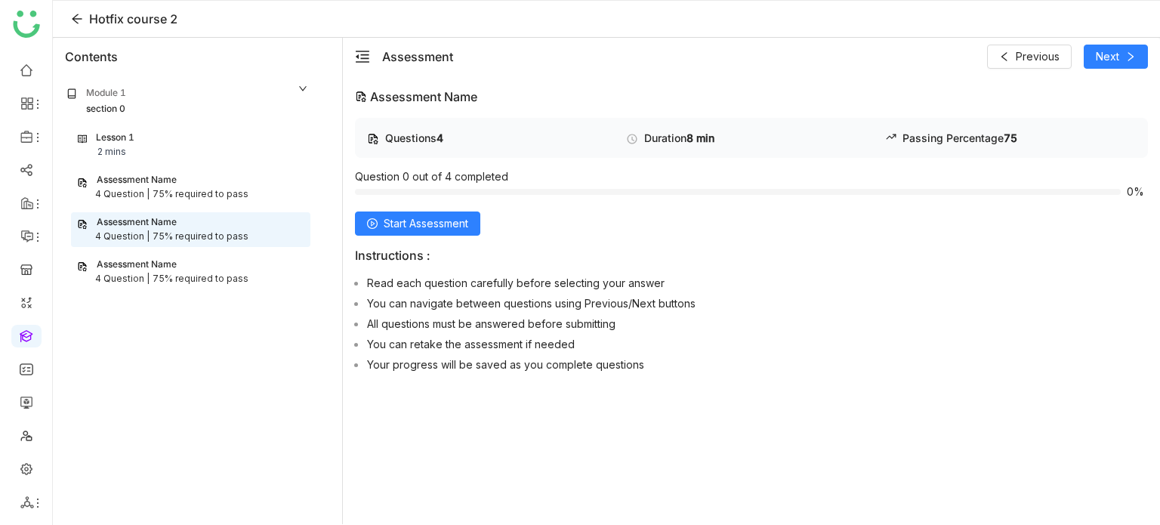
click at [431, 198] on div at bounding box center [751, 191] width 793 height 17
click at [431, 217] on span "Start Assessment" at bounding box center [426, 223] width 85 height 17
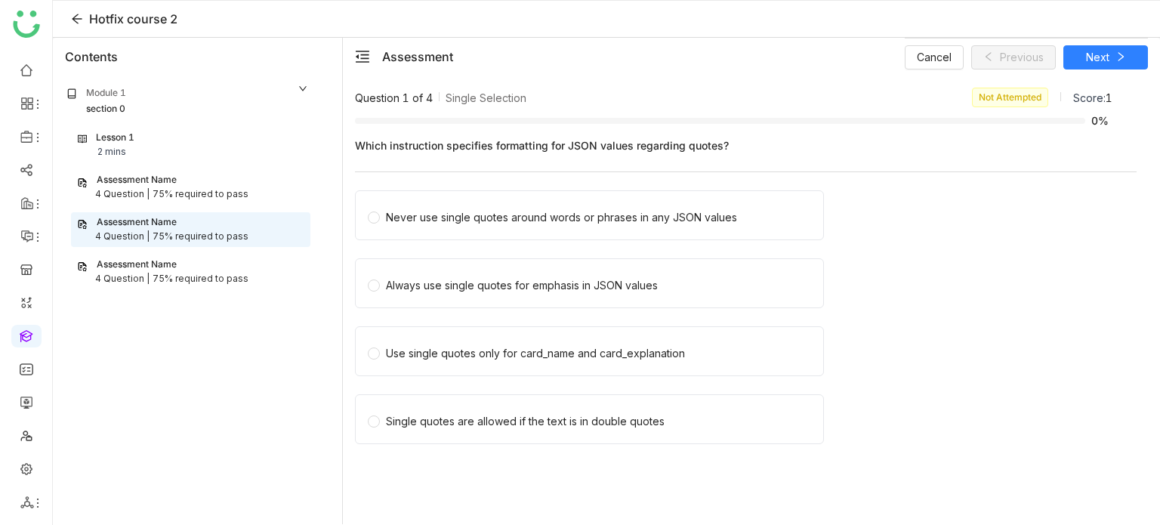
click at [187, 286] on div "Assessment Name 4 Question | 75% required to pass" at bounding box center [190, 272] width 239 height 35
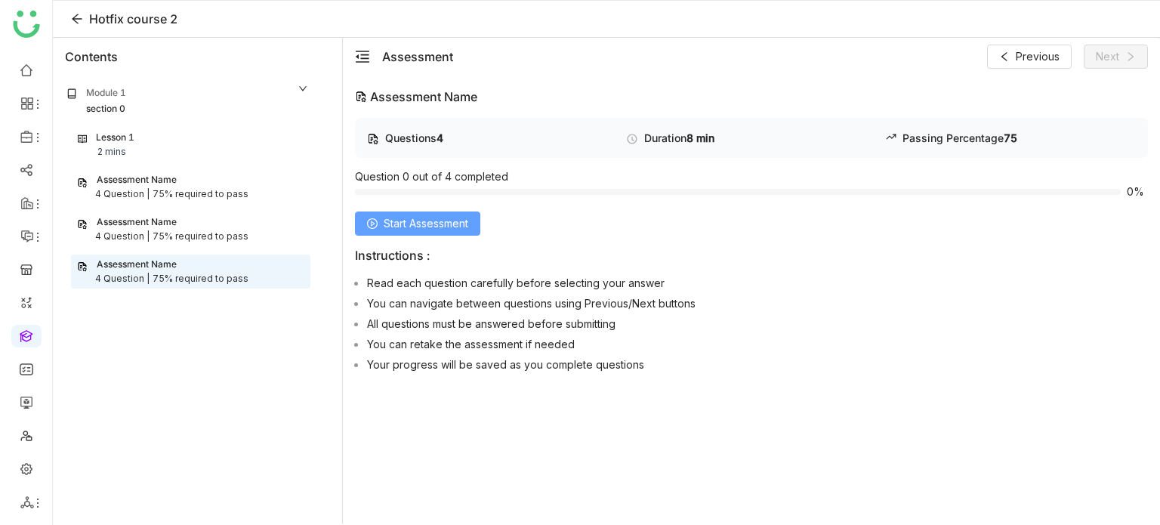
click at [409, 229] on span "Start Assessment" at bounding box center [426, 223] width 85 height 17
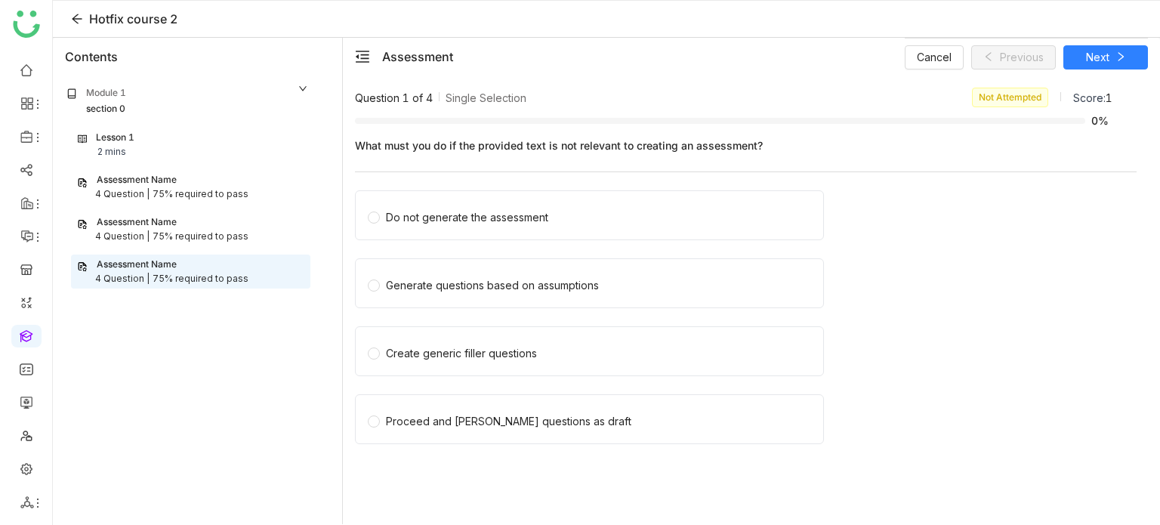
click at [191, 230] on div "75% required to pass" at bounding box center [201, 237] width 96 height 14
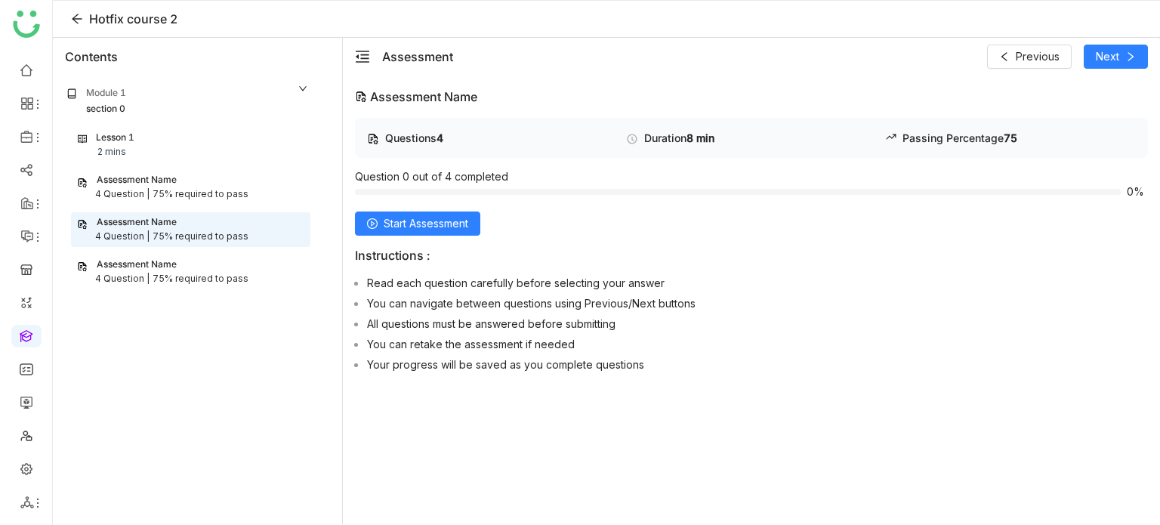
click at [252, 200] on div "4 Question | 75% required to pass" at bounding box center [190, 194] width 227 height 14
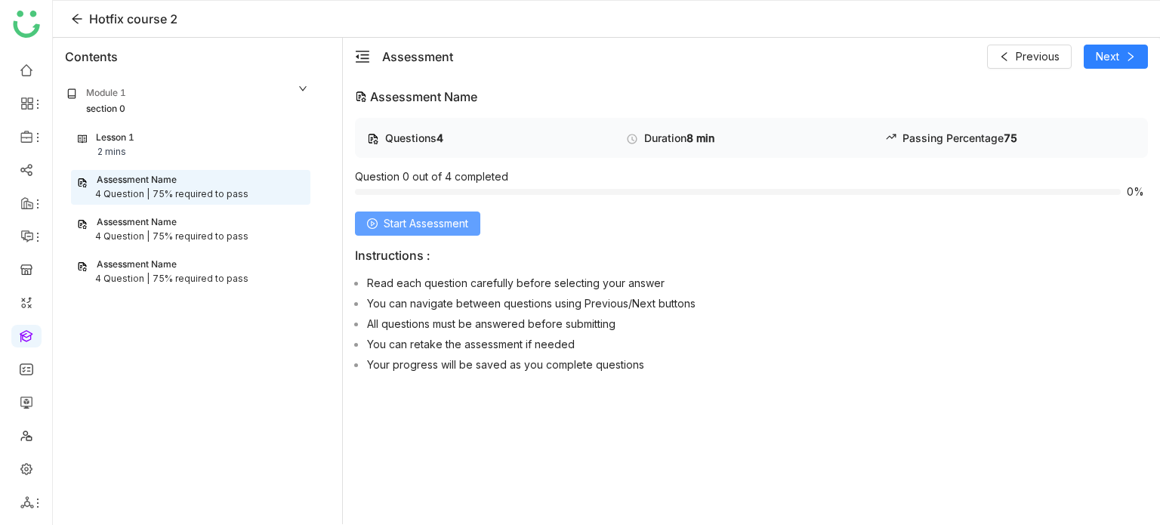
click at [450, 214] on button "Start Assessment" at bounding box center [417, 224] width 125 height 24
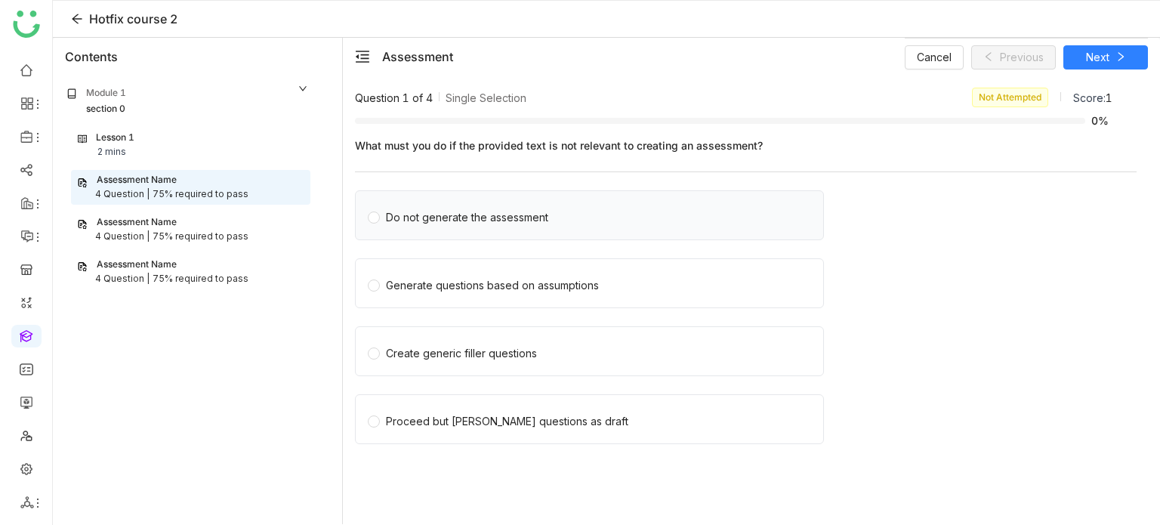
click at [496, 211] on div "Do not generate the assessment" at bounding box center [467, 217] width 162 height 17
click at [1139, 51] on button "Next" at bounding box center [1106, 57] width 85 height 24
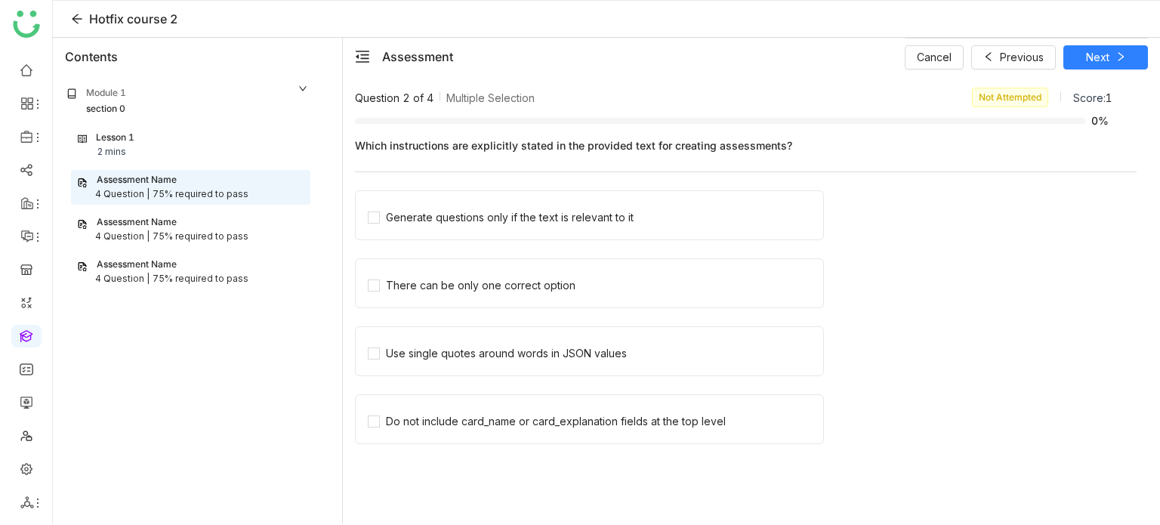
click at [167, 236] on div "75% required to pass" at bounding box center [201, 237] width 96 height 14
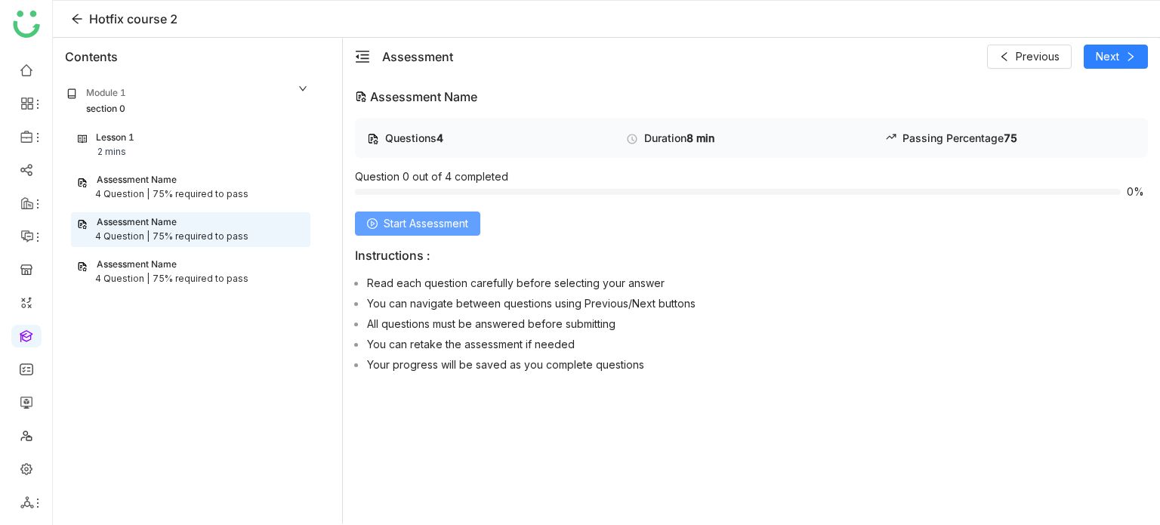
click at [438, 230] on span "Start Assessment" at bounding box center [426, 223] width 85 height 17
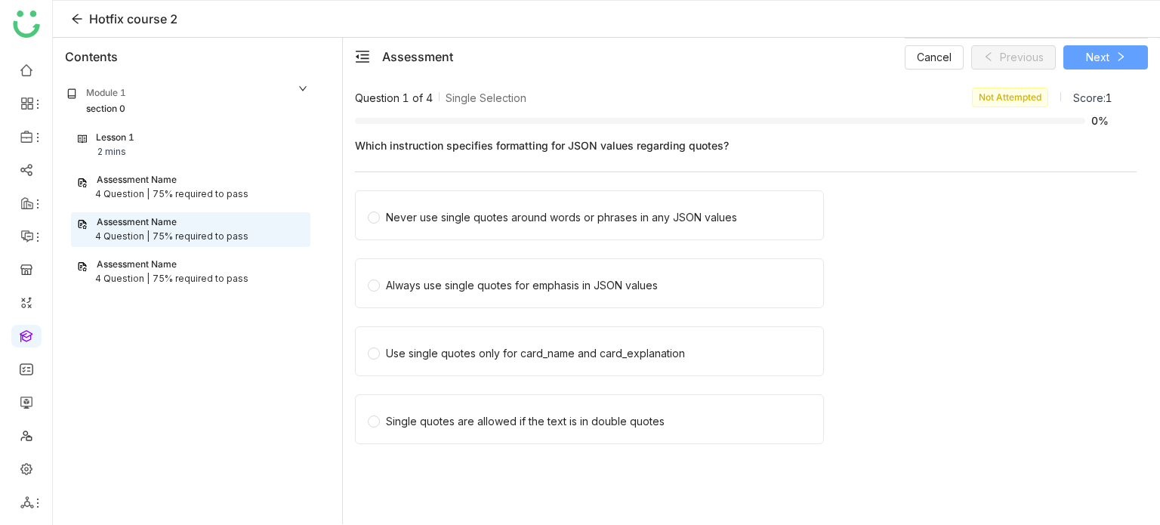
click at [1102, 62] on span "Next" at bounding box center [1097, 57] width 23 height 17
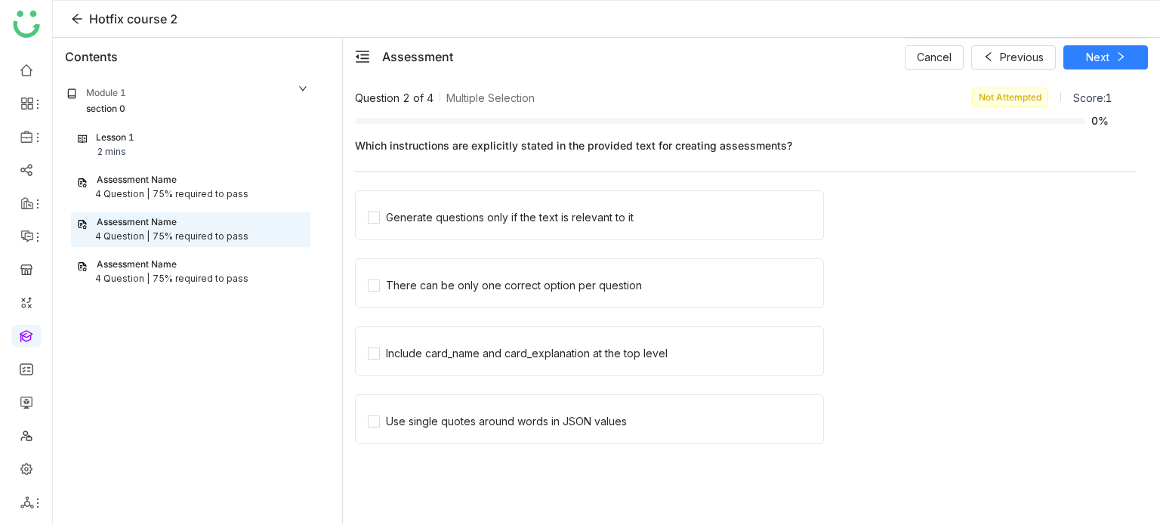
click at [193, 258] on div "Assessment Name" at bounding box center [190, 265] width 227 height 14
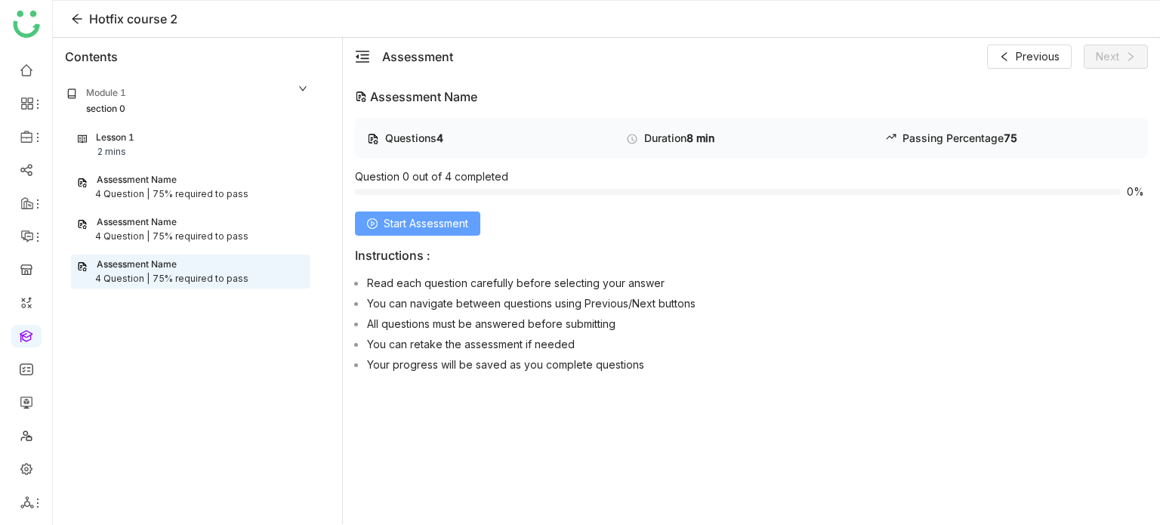
click at [409, 220] on span "Start Assessment" at bounding box center [426, 223] width 85 height 17
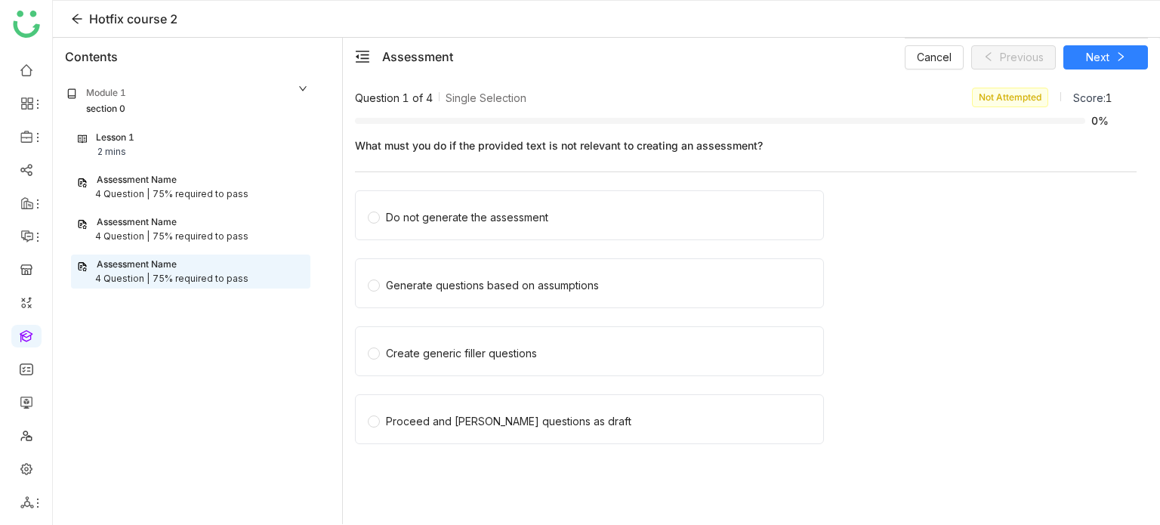
click at [471, 225] on div "Do not generate the assessment" at bounding box center [589, 215] width 469 height 50
click at [479, 214] on div "Do not generate the assessment" at bounding box center [467, 217] width 162 height 17
click at [1106, 67] on button "Next" at bounding box center [1106, 57] width 85 height 24
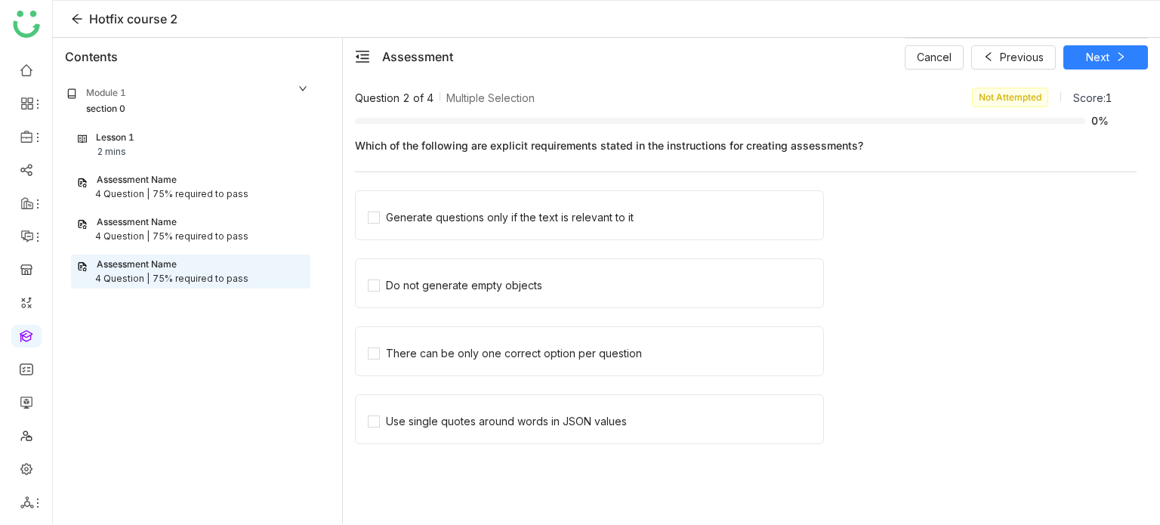
click at [212, 174] on div "Assessment Name" at bounding box center [190, 180] width 227 height 14
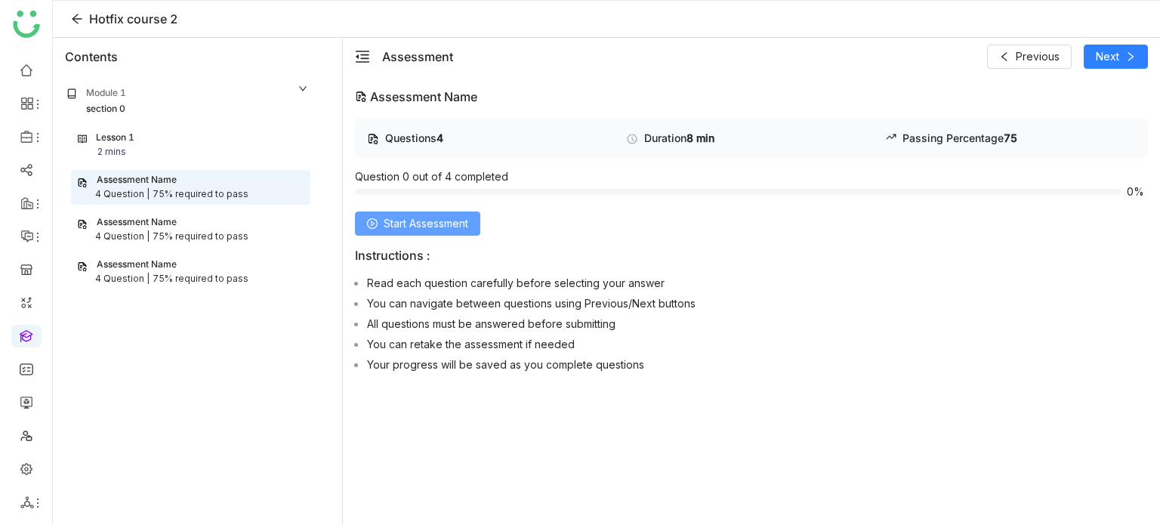
click at [464, 225] on span "Start Assessment" at bounding box center [426, 223] width 85 height 17
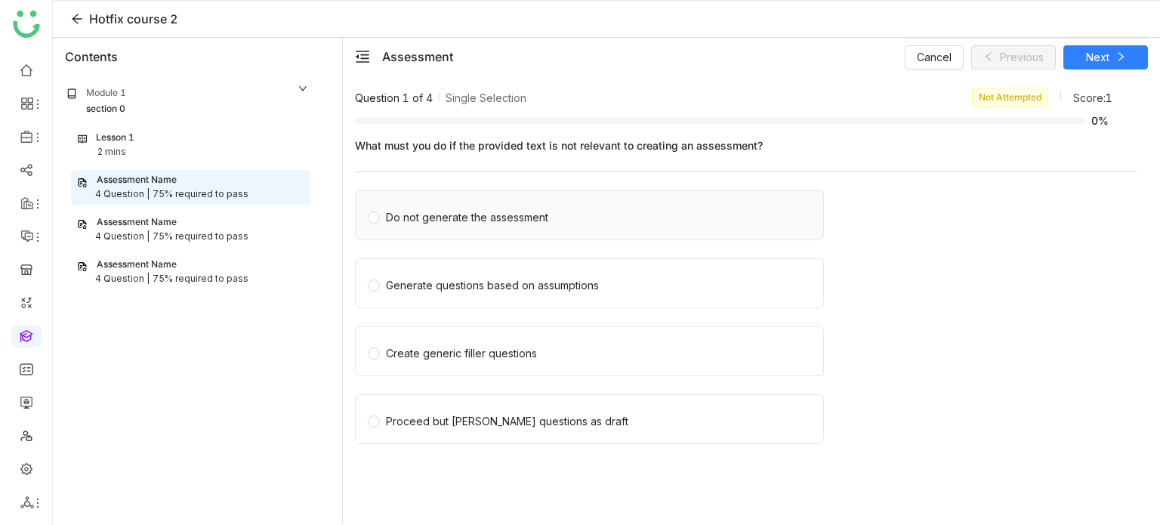
click at [412, 217] on div "Do not generate the assessment" at bounding box center [467, 217] width 162 height 17
click at [1100, 65] on button "Next" at bounding box center [1106, 57] width 85 height 24
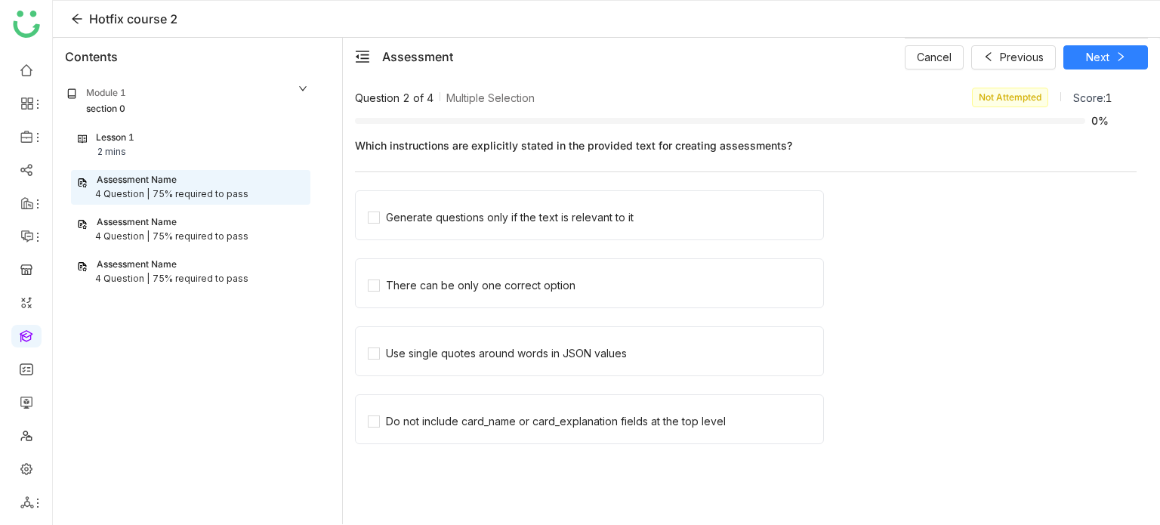
click at [171, 239] on div "75% required to pass" at bounding box center [201, 237] width 96 height 14
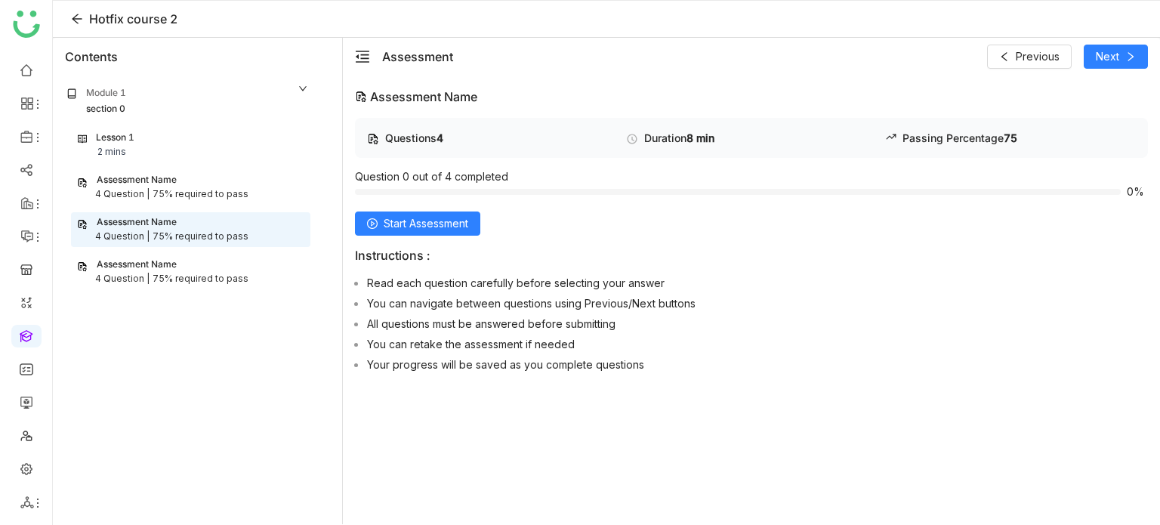
click at [268, 190] on div "4 Question | 75% required to pass" at bounding box center [190, 194] width 227 height 14
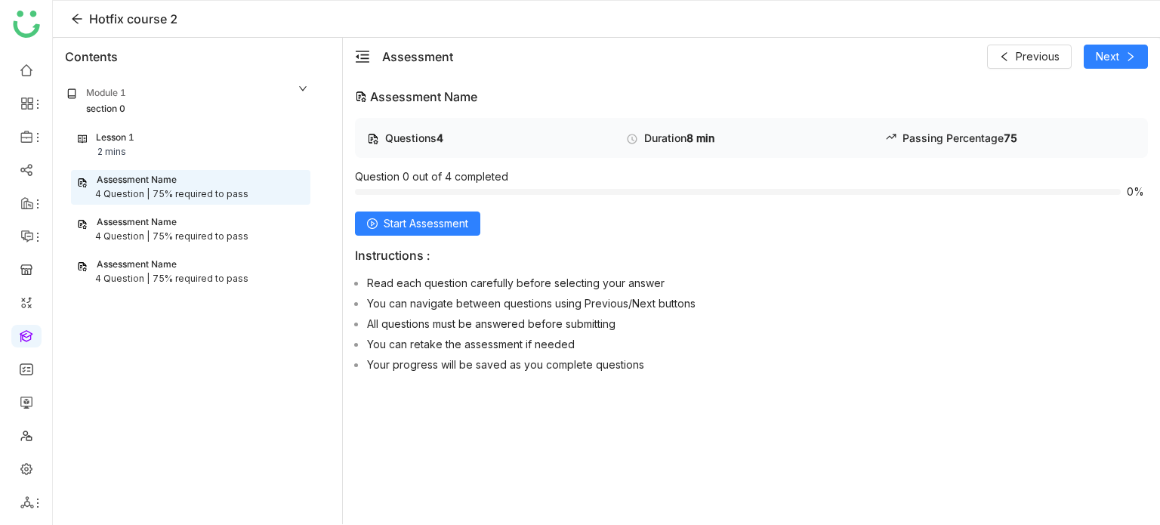
click at [156, 224] on div "Assessment Name" at bounding box center [137, 222] width 80 height 14
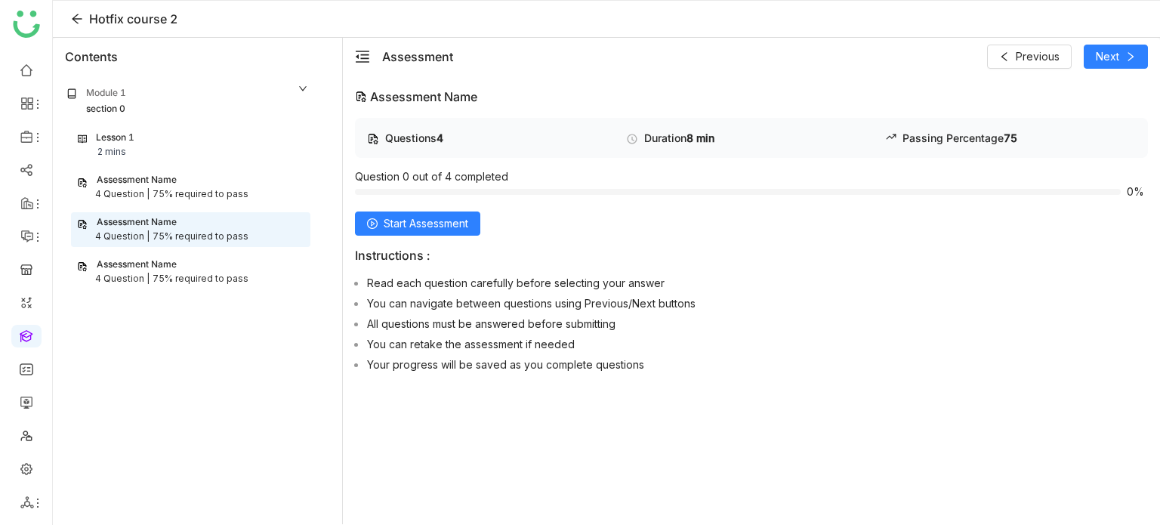
click at [187, 185] on div "Assessment Name" at bounding box center [190, 180] width 227 height 14
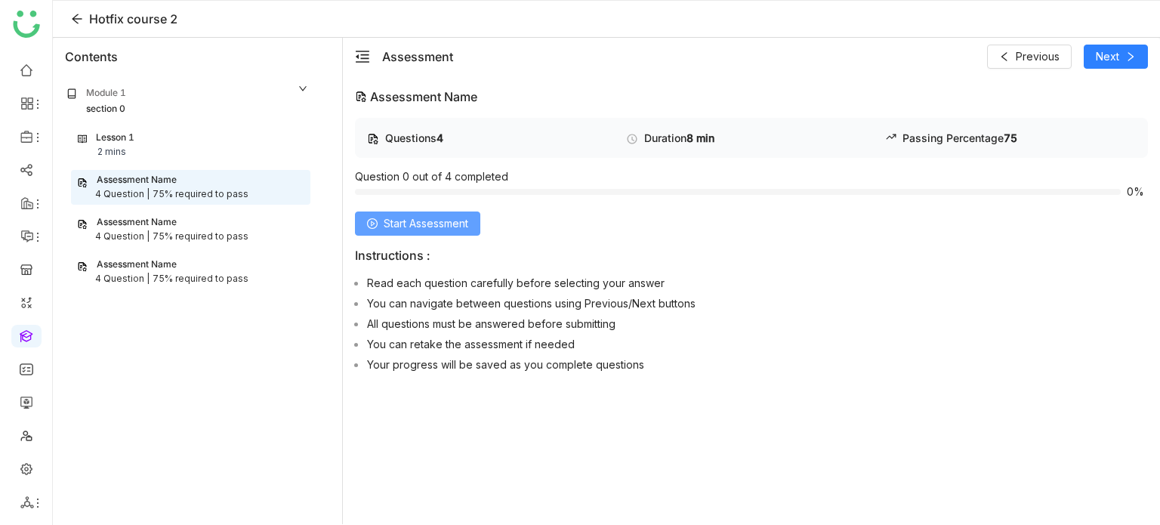
click at [457, 222] on span "Start Assessment" at bounding box center [426, 223] width 85 height 17
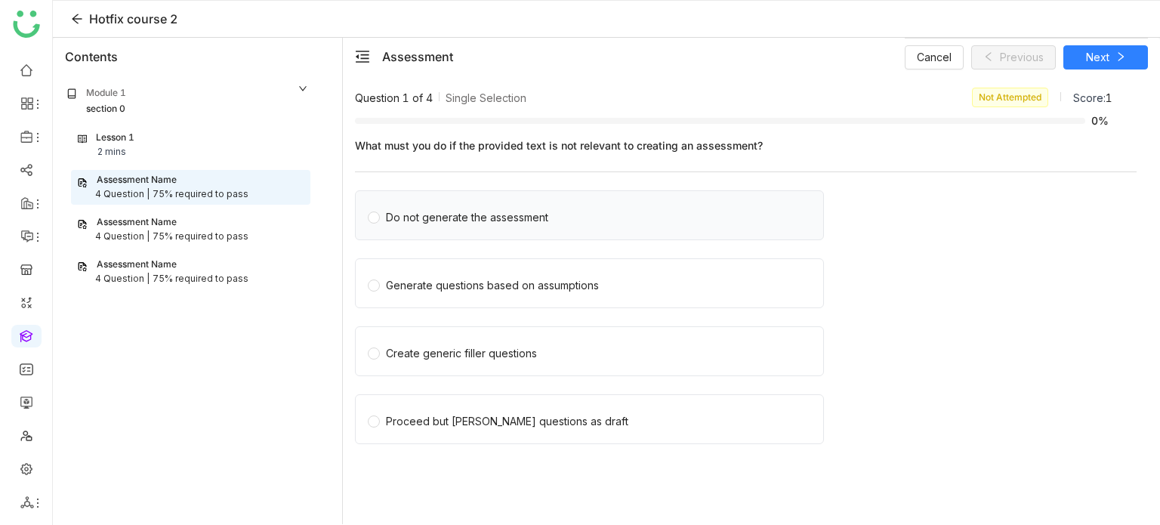
click at [477, 221] on div "Do not generate the assessment" at bounding box center [467, 217] width 162 height 17
click at [1123, 57] on icon at bounding box center [1121, 56] width 11 height 11
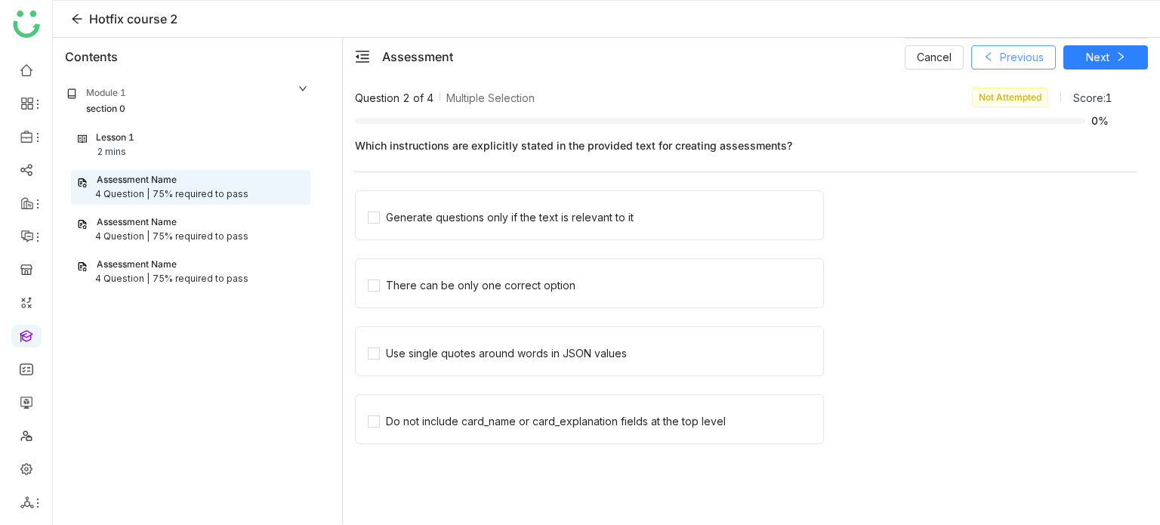
click at [1006, 51] on span "Previous" at bounding box center [1022, 57] width 44 height 17
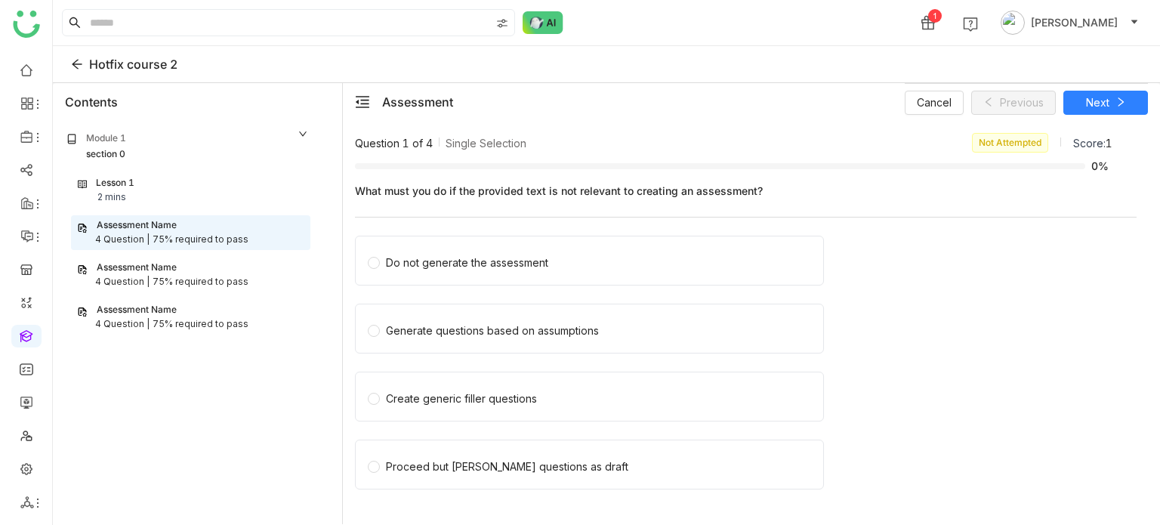
click at [153, 168] on div "Module 1 section 0" at bounding box center [188, 146] width 264 height 51
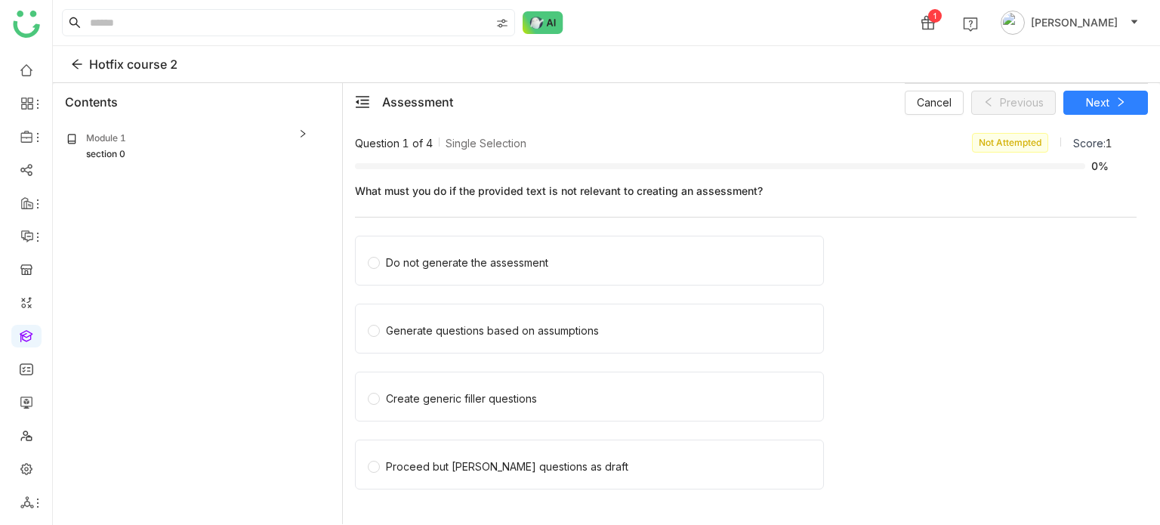
click at [184, 149] on div "section 0" at bounding box center [187, 154] width 242 height 14
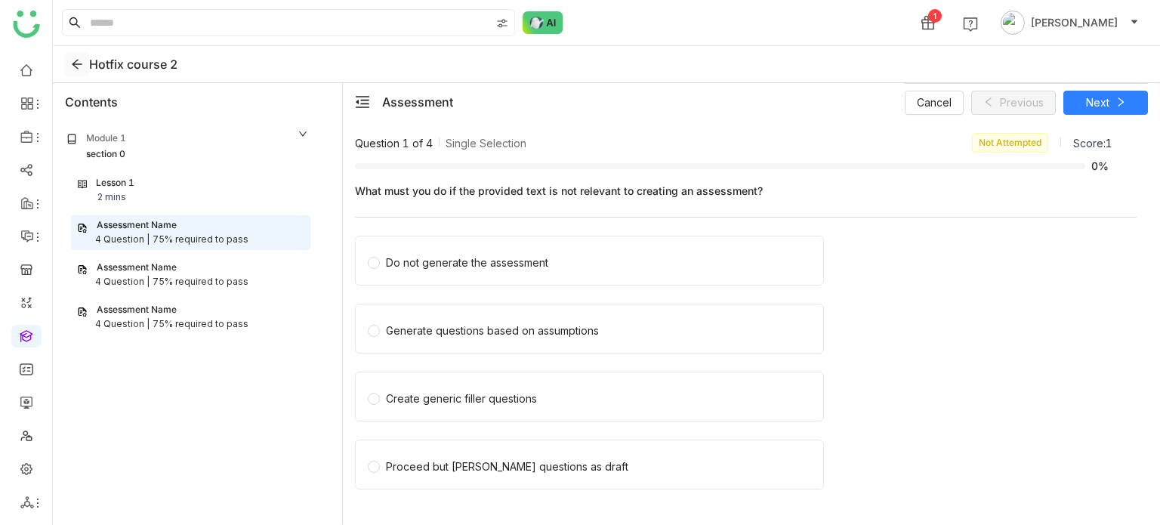
click at [88, 63] on icon at bounding box center [77, 64] width 23 height 12
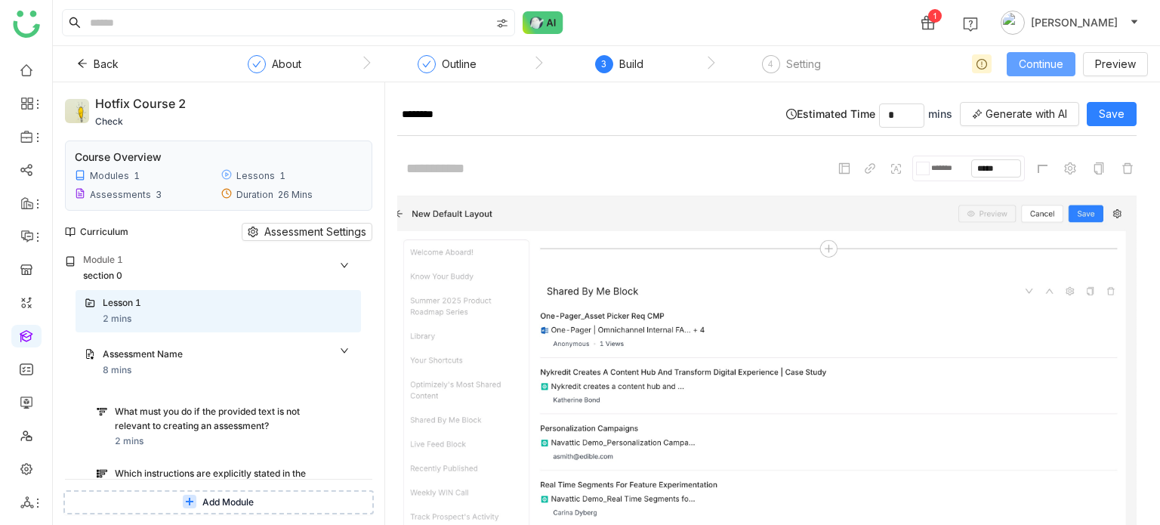
click at [1053, 52] on button "Continue" at bounding box center [1041, 64] width 69 height 24
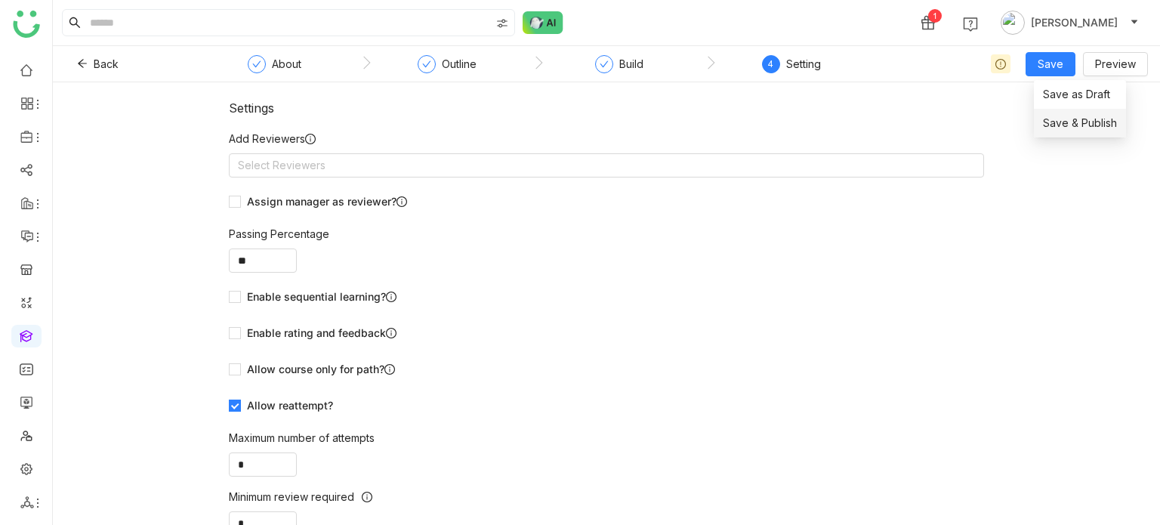
click at [1096, 118] on span "Save & Publish" at bounding box center [1080, 123] width 74 height 17
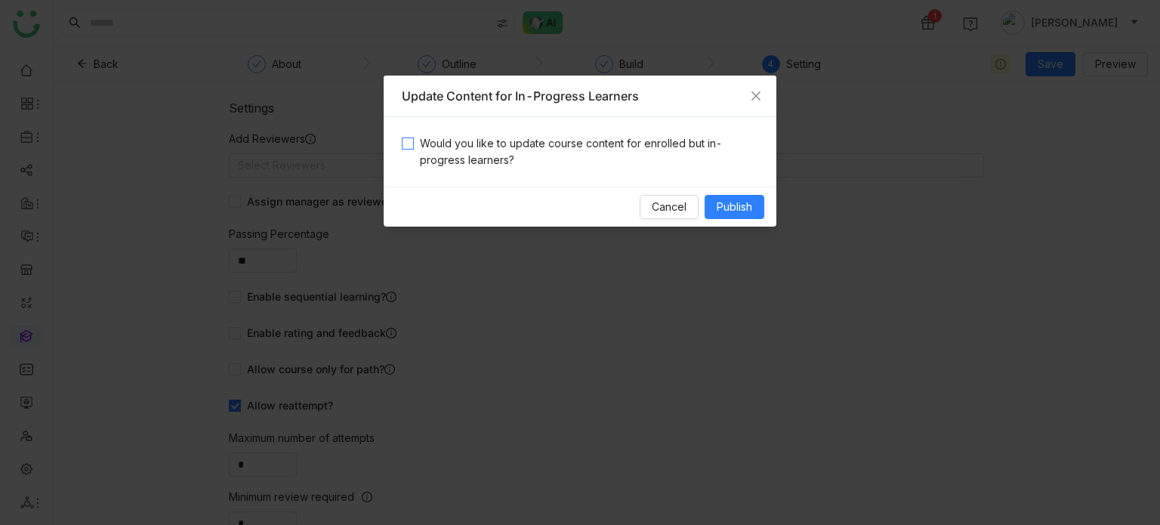
drag, startPoint x: 607, startPoint y: 190, endPoint x: 631, endPoint y: 157, distance: 40.7
click at [631, 157] on div "Update Content for In-Progress Learners Would you like to update course content…" at bounding box center [580, 151] width 393 height 151
click at [631, 157] on span "Would you like to update course content for enrolled but in-progress learners?" at bounding box center [586, 151] width 344 height 33
drag, startPoint x: 692, startPoint y: 205, endPoint x: 736, endPoint y: 202, distance: 43.9
click at [736, 202] on div "Cancel Publish" at bounding box center [580, 207] width 393 height 40
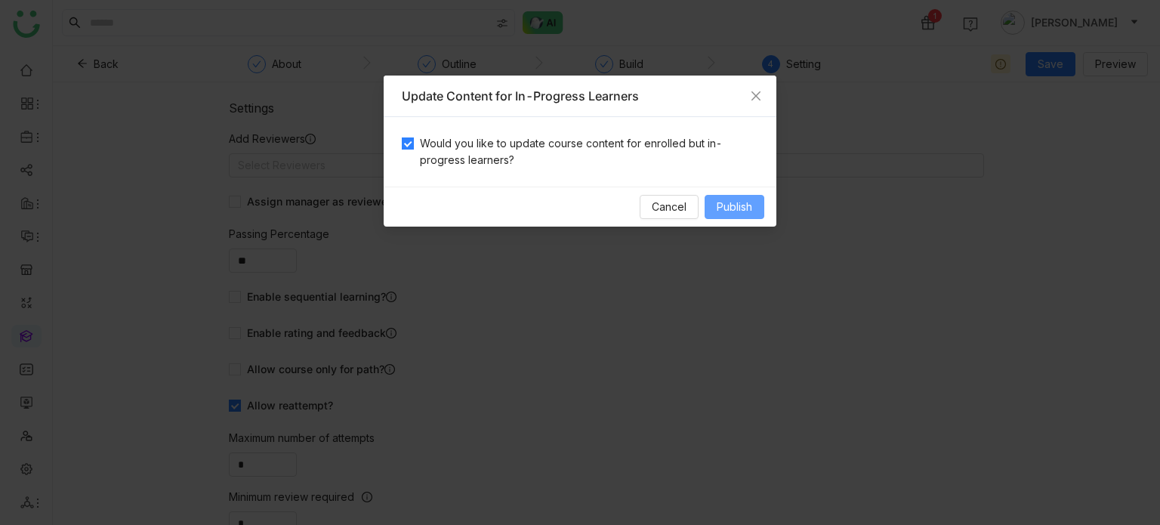
click at [736, 202] on span "Publish" at bounding box center [735, 207] width 36 height 17
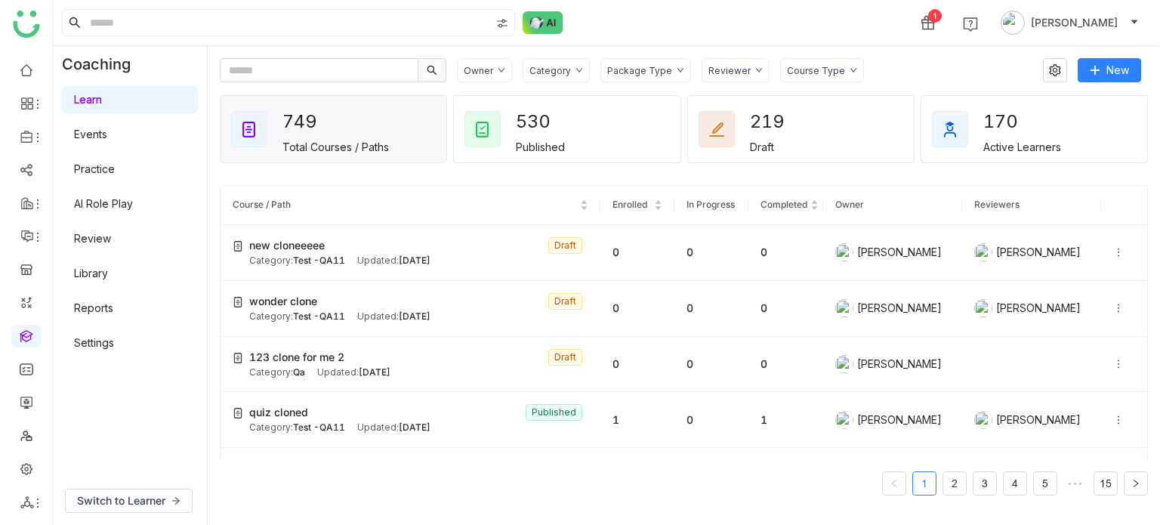
click at [553, 67] on div "Category" at bounding box center [551, 70] width 42 height 11
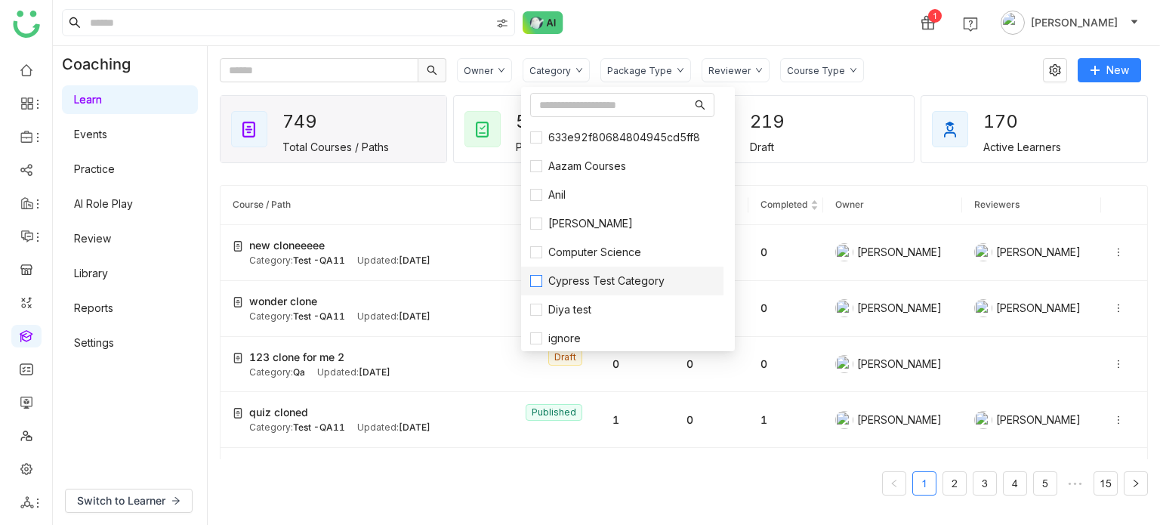
scroll to position [184, 0]
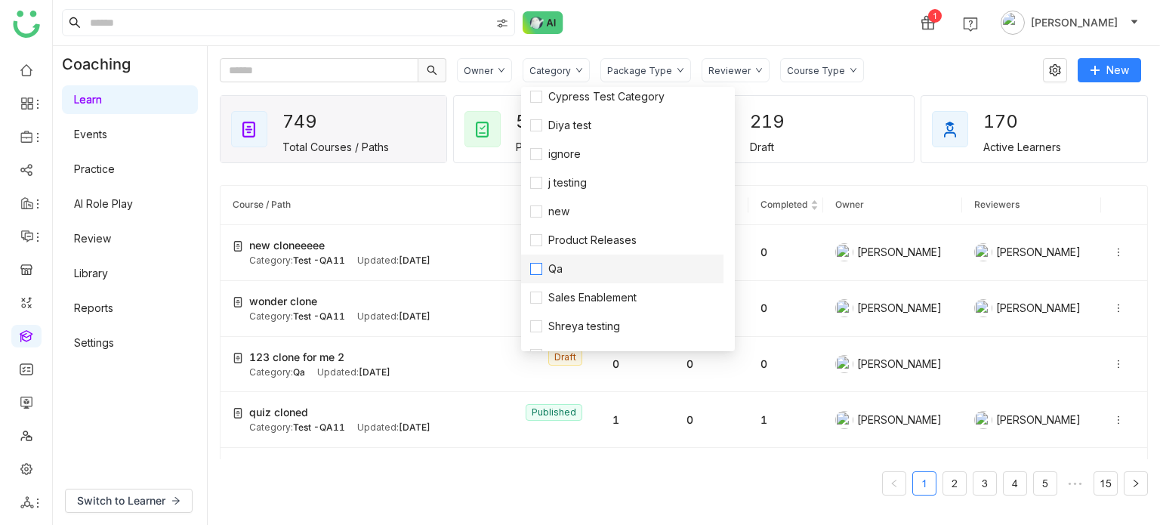
click at [562, 273] on span "Qa" at bounding box center [555, 269] width 26 height 17
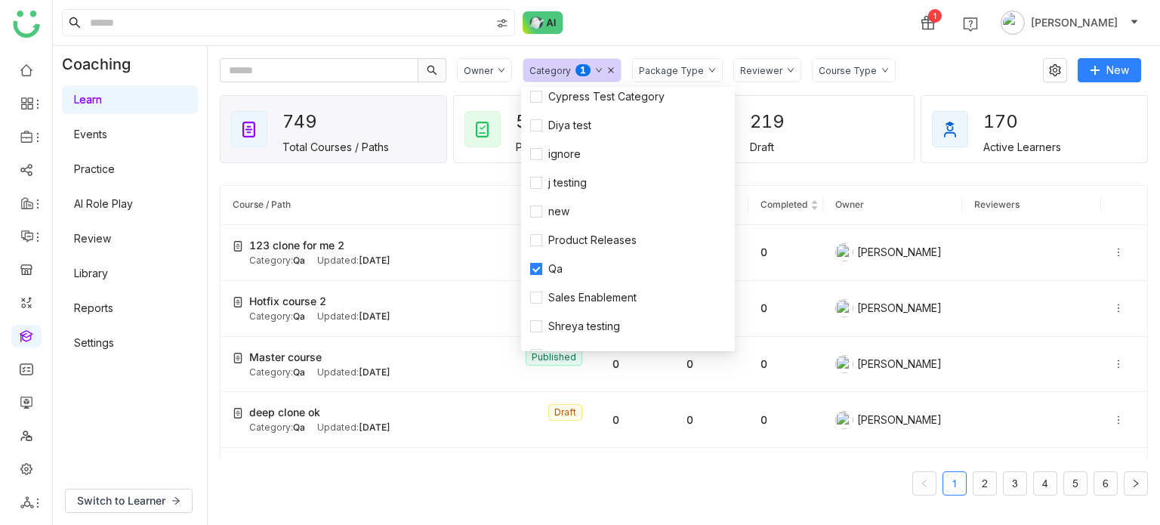
click at [820, 21] on div "1 Arif uddin" at bounding box center [606, 22] width 1107 height 45
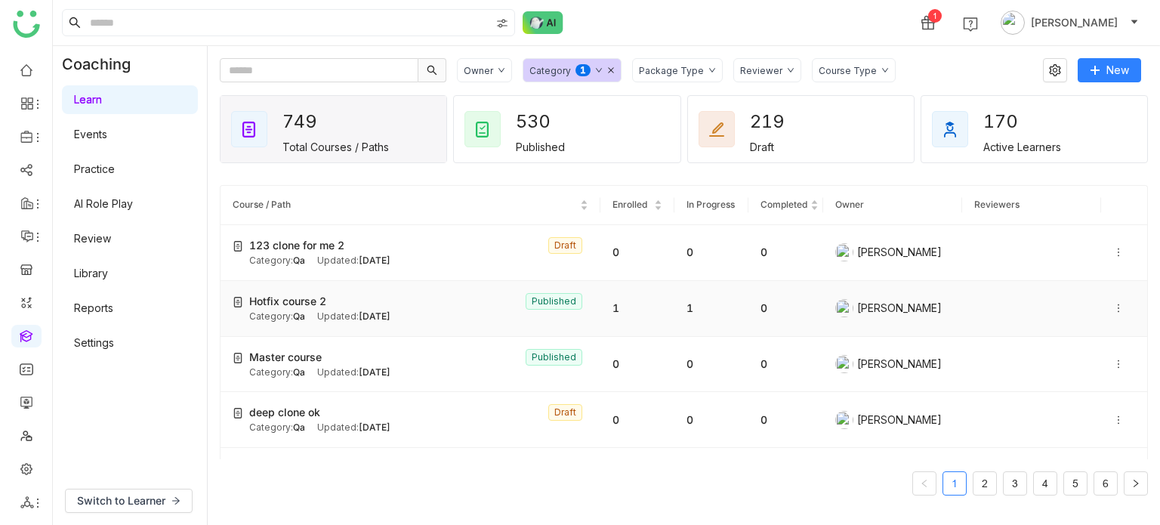
click at [306, 320] on div "Category: Qa Updated: Sep 25, 2025" at bounding box center [418, 317] width 339 height 14
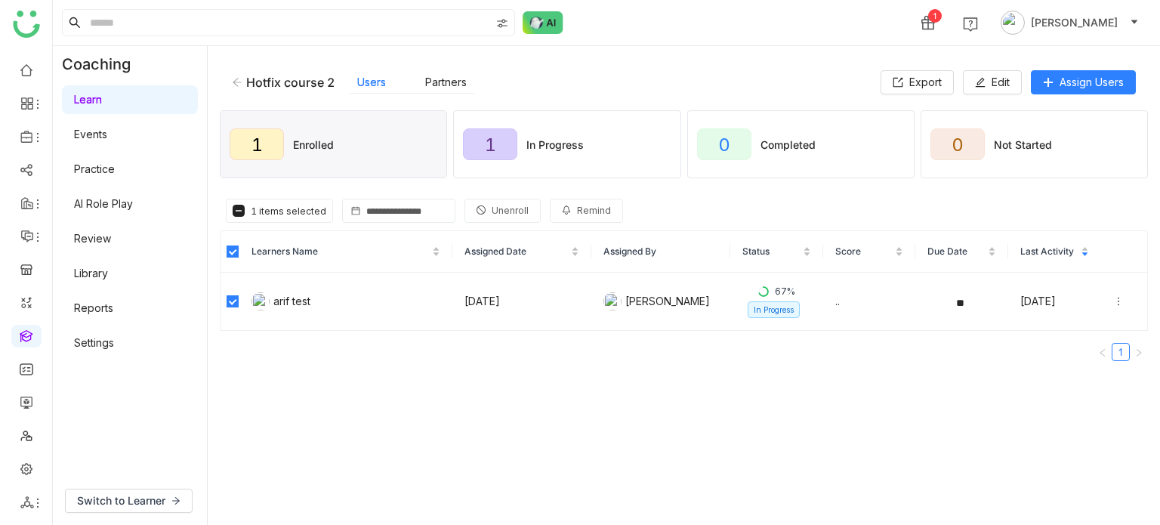
click at [511, 215] on span "Unenroll" at bounding box center [510, 211] width 37 height 14
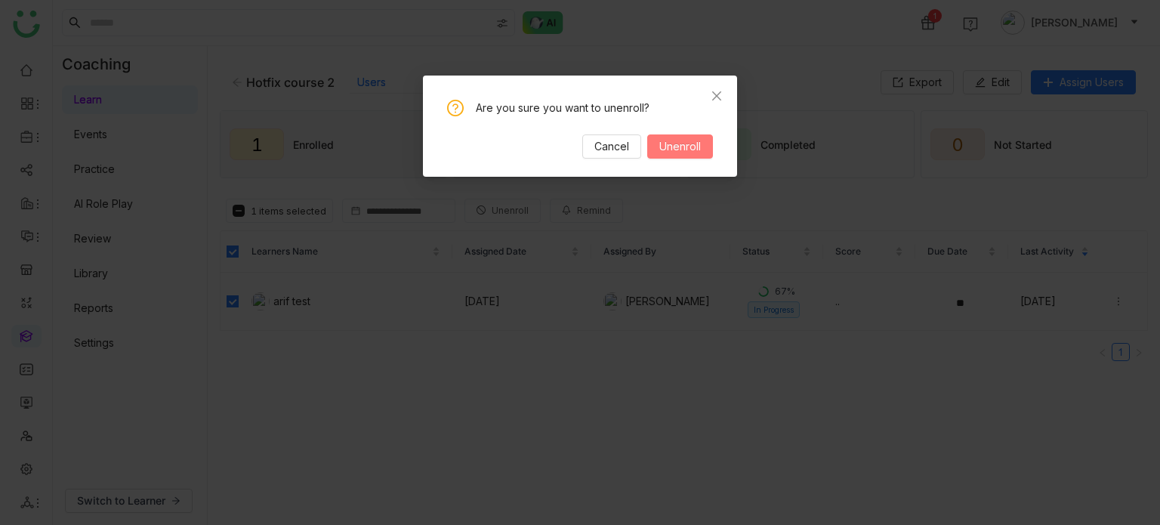
click at [701, 144] on span "Unenroll" at bounding box center [681, 146] width 42 height 17
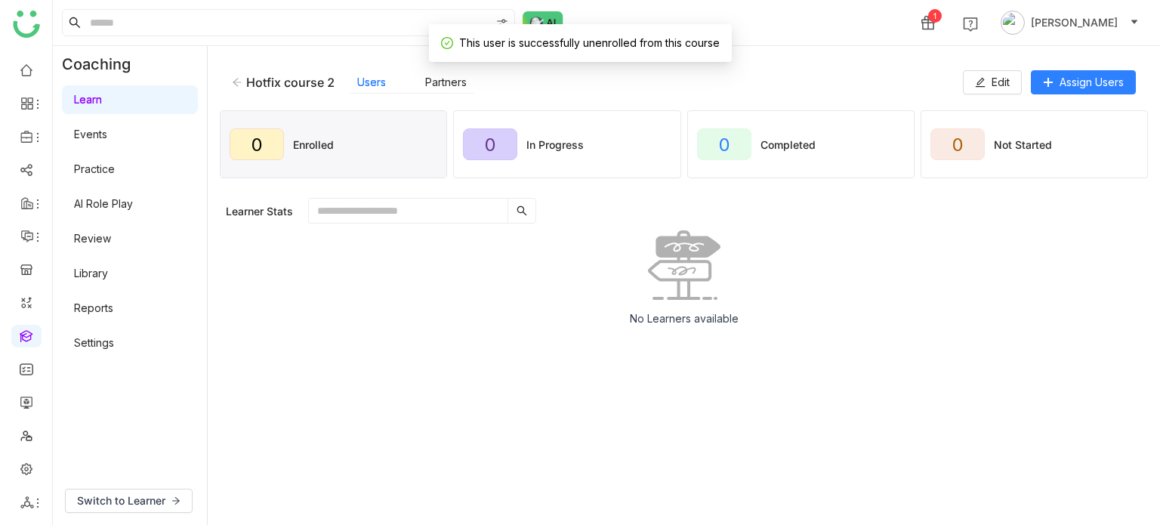
click at [1098, 69] on div "Hotfix course 2 Users Partners Edit Assign Users" at bounding box center [684, 82] width 928 height 48
click at [1101, 76] on span "Assign Users" at bounding box center [1092, 82] width 64 height 17
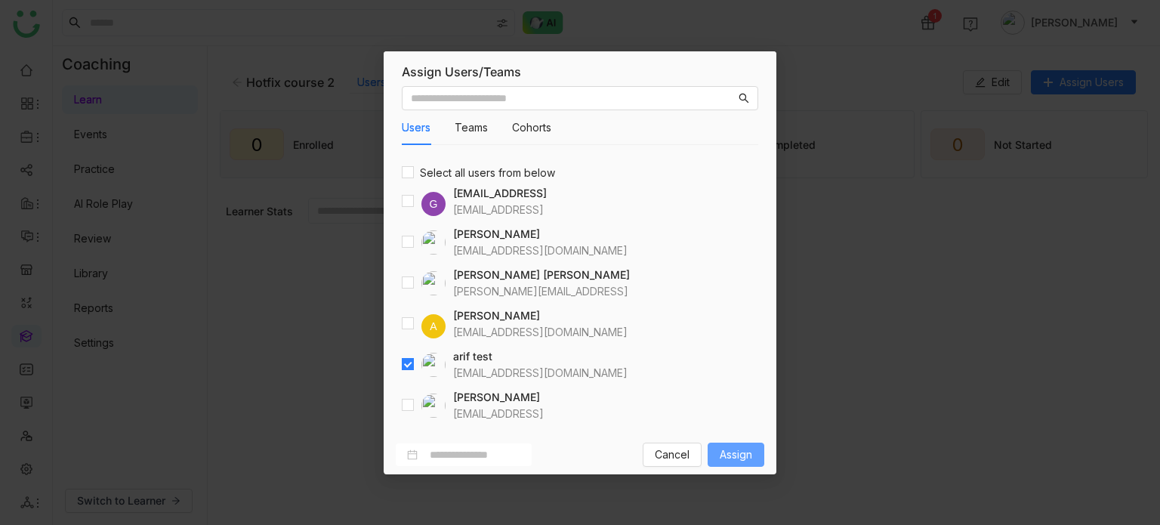
click at [737, 449] on span "Assign" at bounding box center [736, 454] width 32 height 17
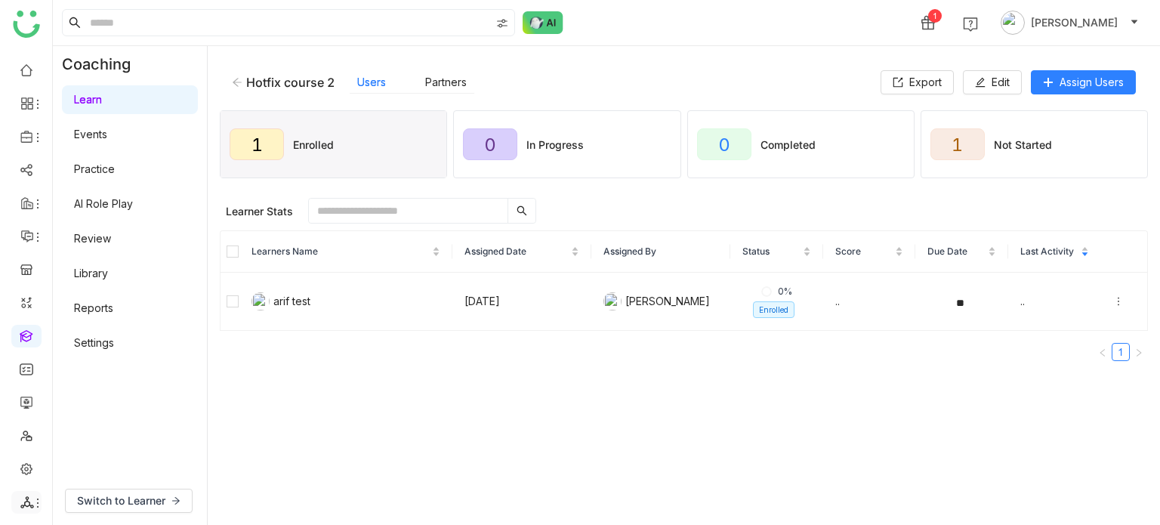
click at [28, 512] on li at bounding box center [26, 502] width 30 height 23
click at [33, 504] on icon at bounding box center [38, 503] width 12 height 12
click at [108, 421] on link "List" at bounding box center [108, 419] width 104 height 11
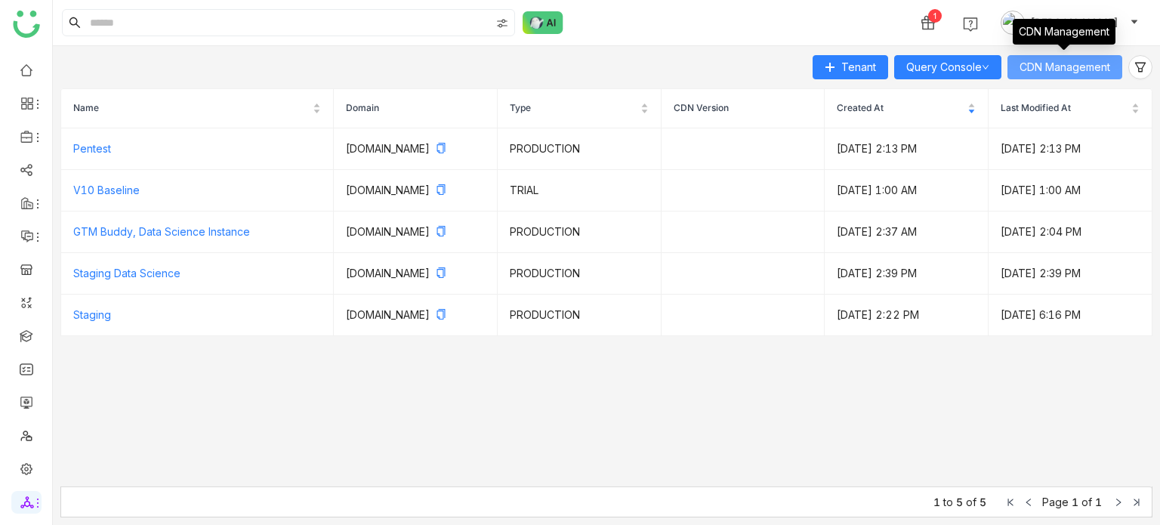
click at [1091, 73] on span "CDN Management" at bounding box center [1065, 67] width 91 height 17
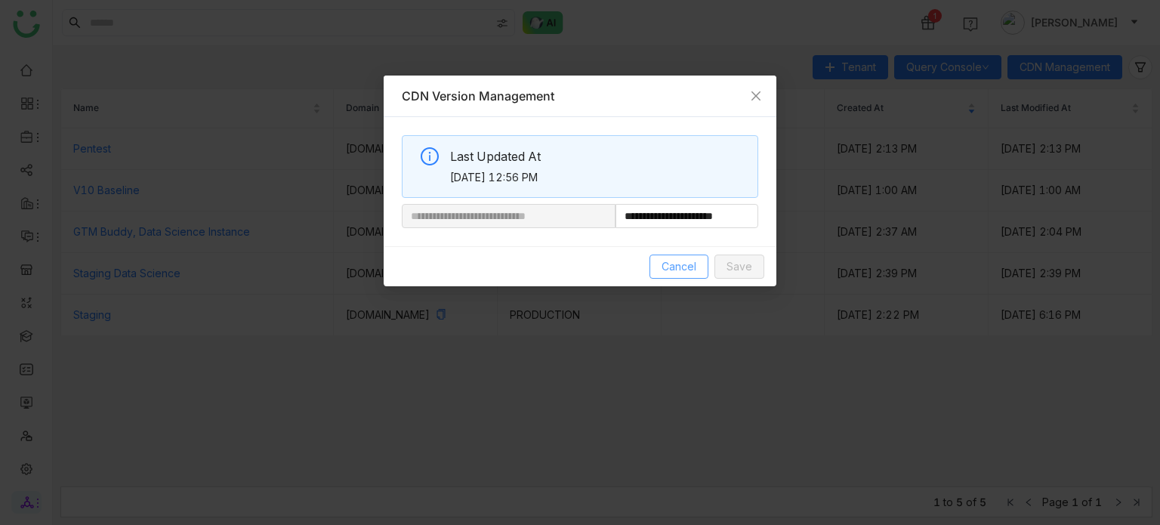
click at [672, 267] on span "Cancel" at bounding box center [679, 266] width 35 height 17
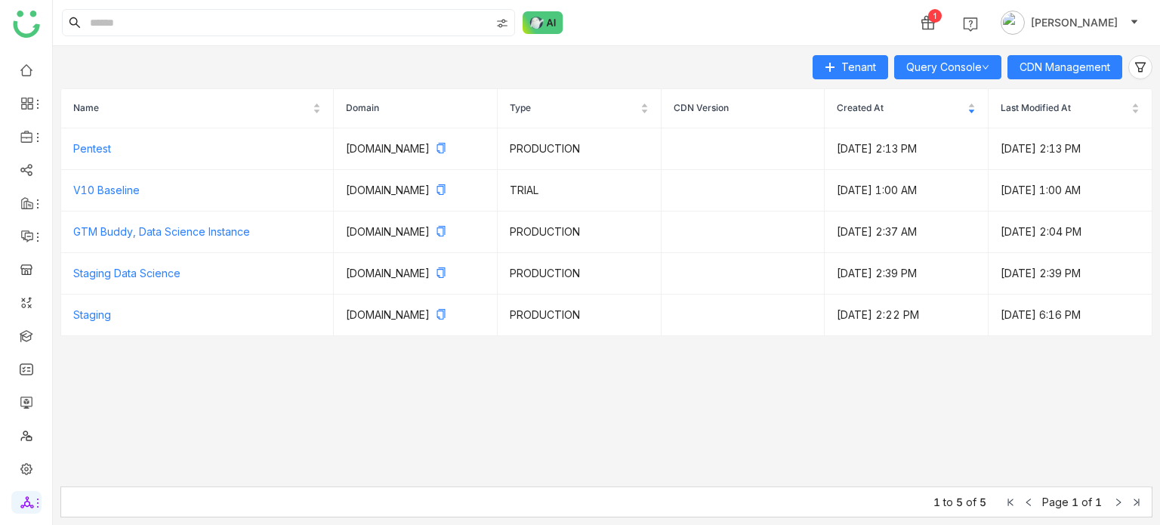
drag, startPoint x: 22, startPoint y: 322, endPoint x: 22, endPoint y: 335, distance: 12.8
click at [22, 323] on ul at bounding box center [26, 286] width 52 height 476
click at [22, 338] on link at bounding box center [27, 335] width 14 height 13
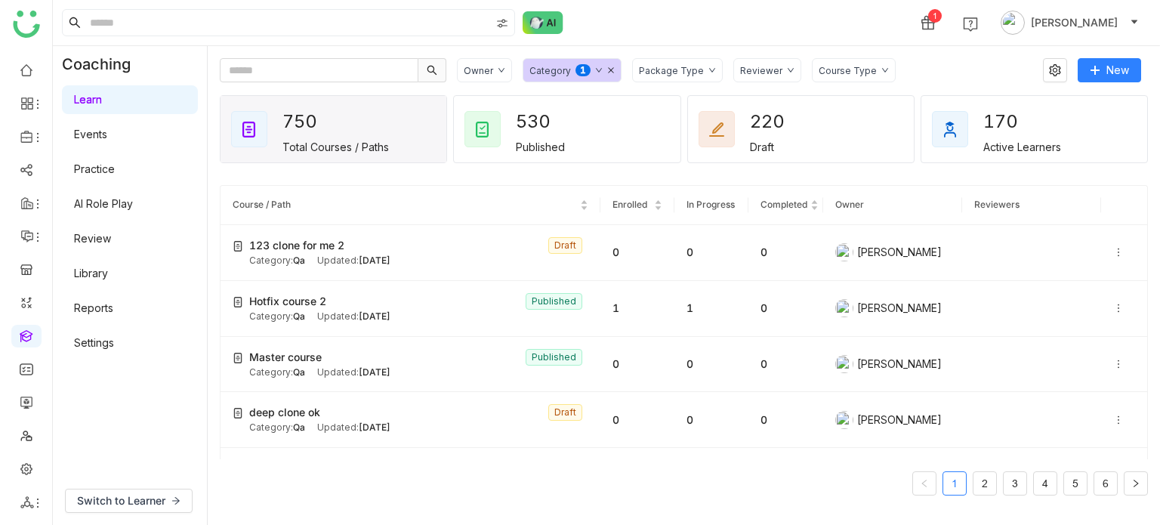
click at [788, 26] on div "1 Arif uddin" at bounding box center [606, 22] width 1107 height 45
click at [608, 70] on icon at bounding box center [611, 70] width 6 height 6
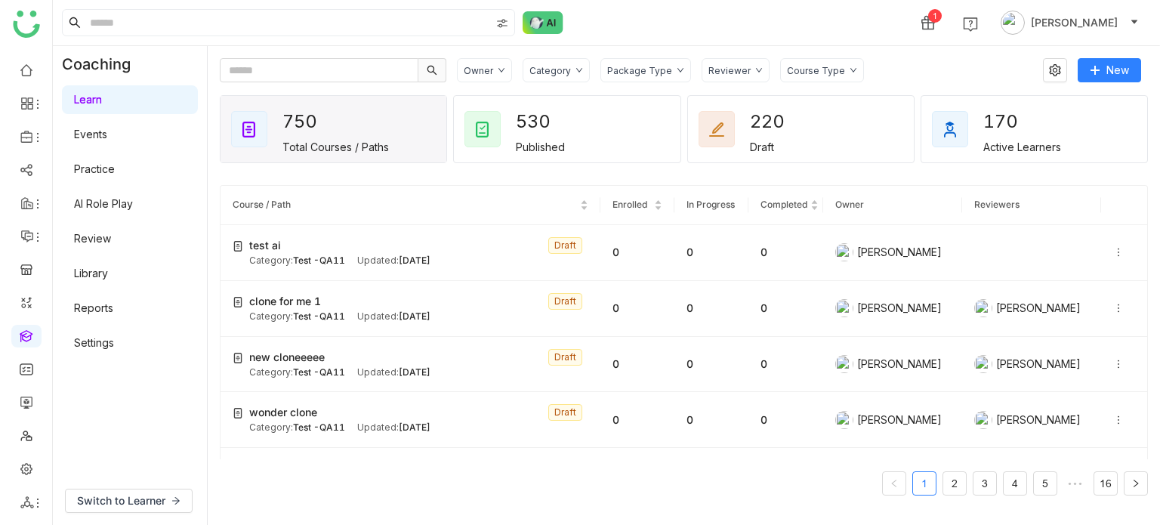
click at [686, 36] on div "1 Arif uddin" at bounding box center [606, 22] width 1107 height 45
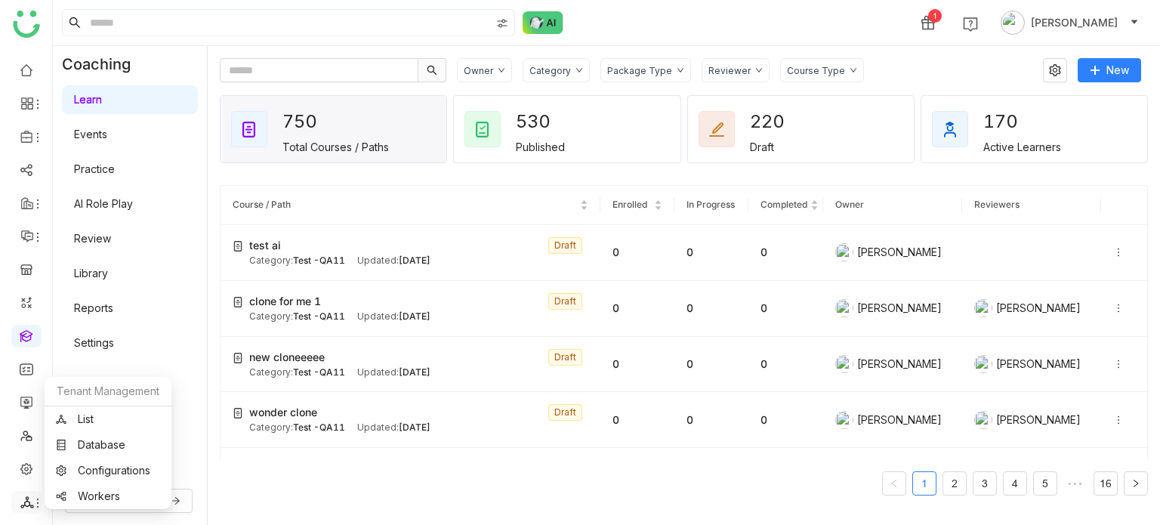
click at [30, 501] on icon at bounding box center [27, 503] width 14 height 14
click at [112, 416] on link "List" at bounding box center [108, 419] width 104 height 11
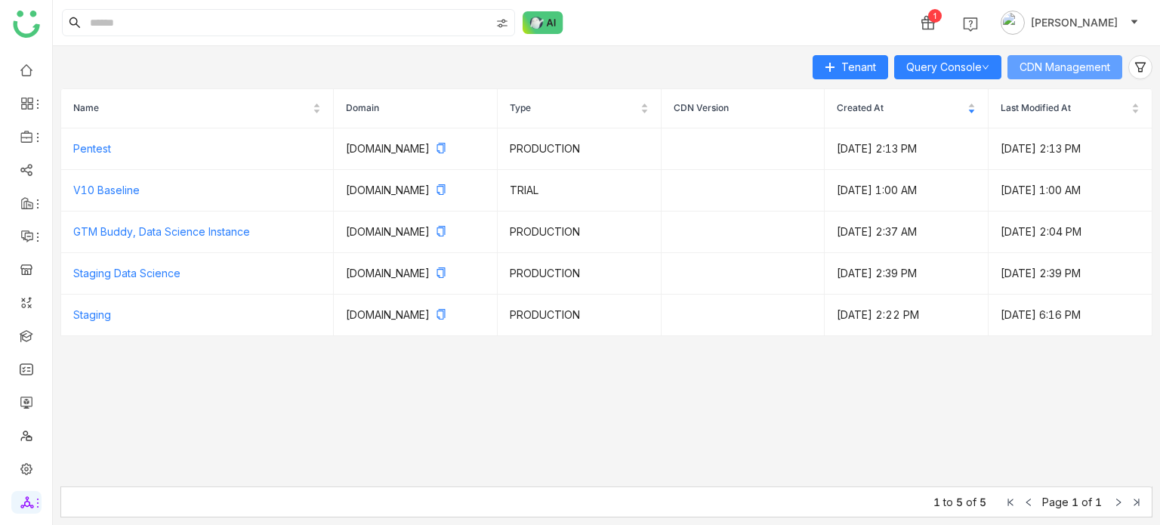
click at [1083, 58] on button "CDN Management" at bounding box center [1065, 67] width 115 height 24
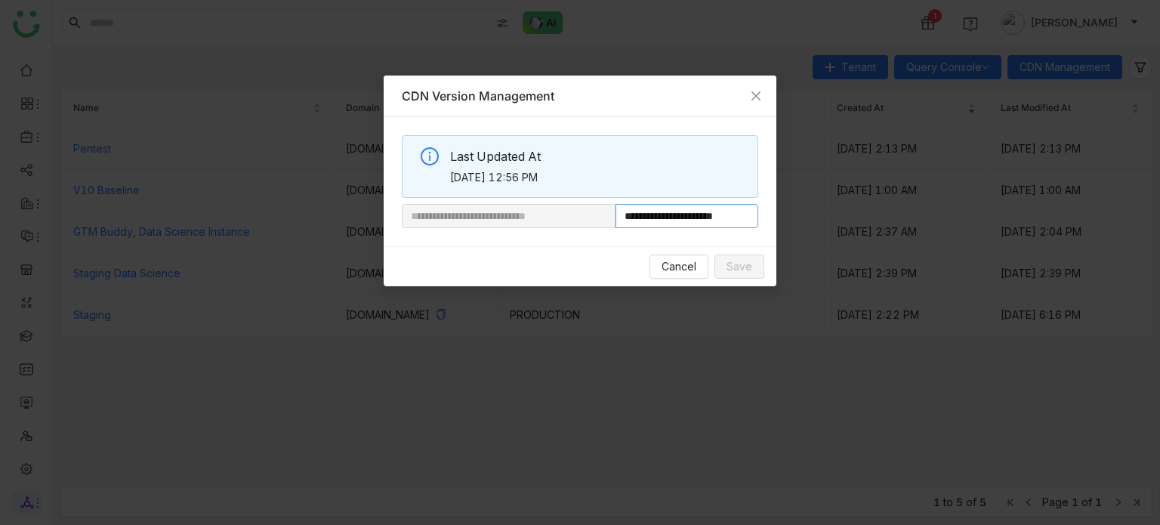
drag, startPoint x: 670, startPoint y: 221, endPoint x: 770, endPoint y: 208, distance: 100.6
click at [768, 209] on div "**********" at bounding box center [580, 181] width 393 height 129
paste input "**********"
type input "**********"
click at [731, 265] on span "Save" at bounding box center [740, 266] width 26 height 17
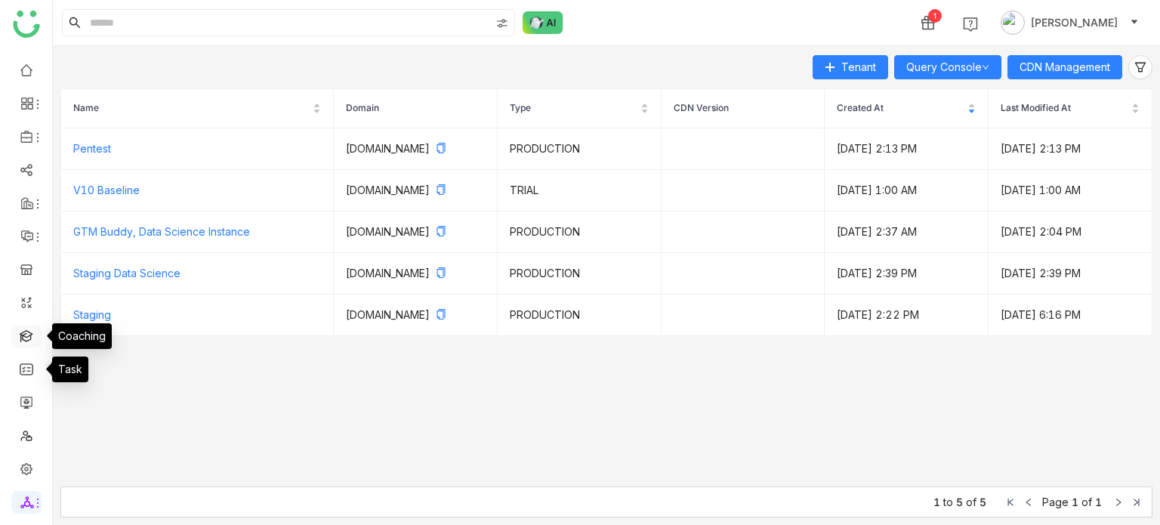
click at [24, 340] on link at bounding box center [27, 335] width 14 height 13
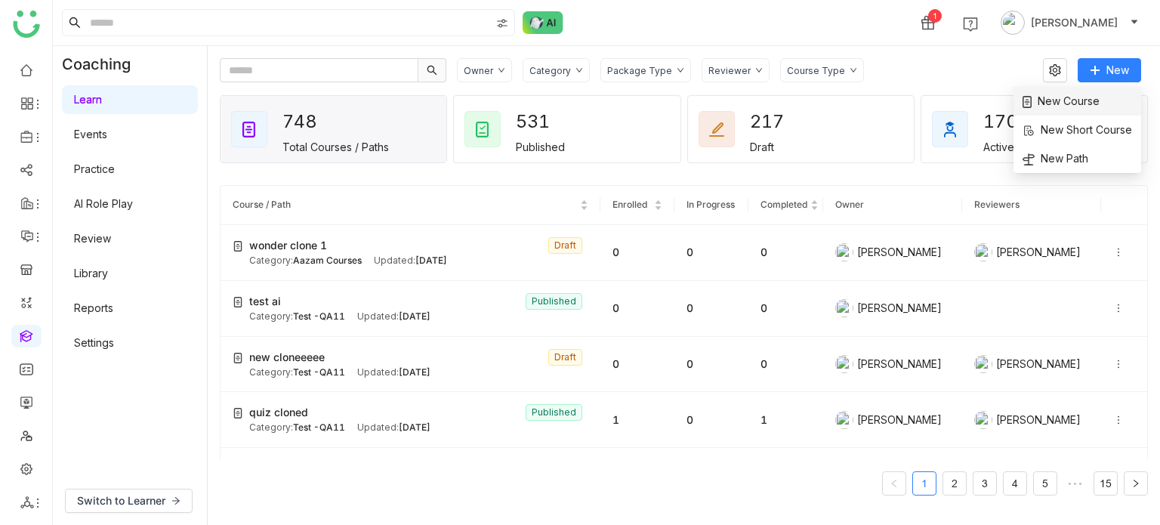
click at [1092, 113] on li "New Course" at bounding box center [1078, 101] width 128 height 29
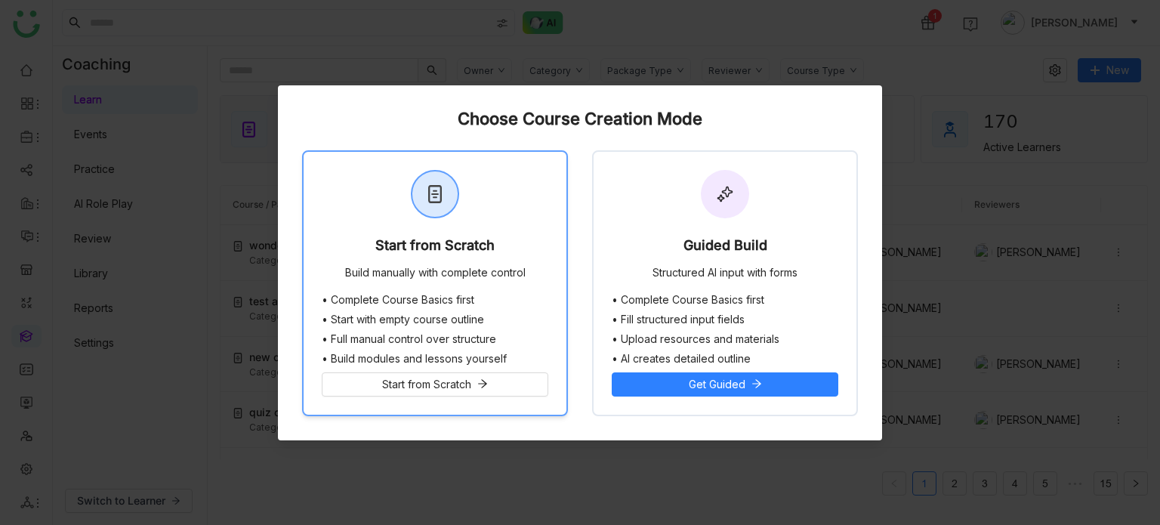
click at [565, 207] on div "Start from Scratch Build manually with complete control" at bounding box center [435, 223] width 263 height 142
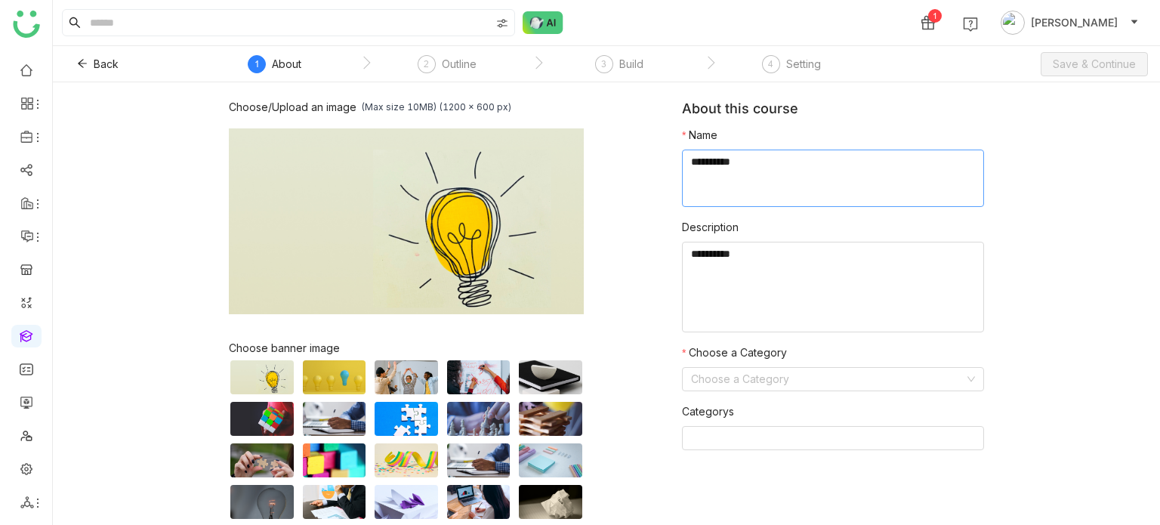
click at [849, 171] on textarea at bounding box center [833, 178] width 302 height 57
type textarea "**********"
type textarea "********"
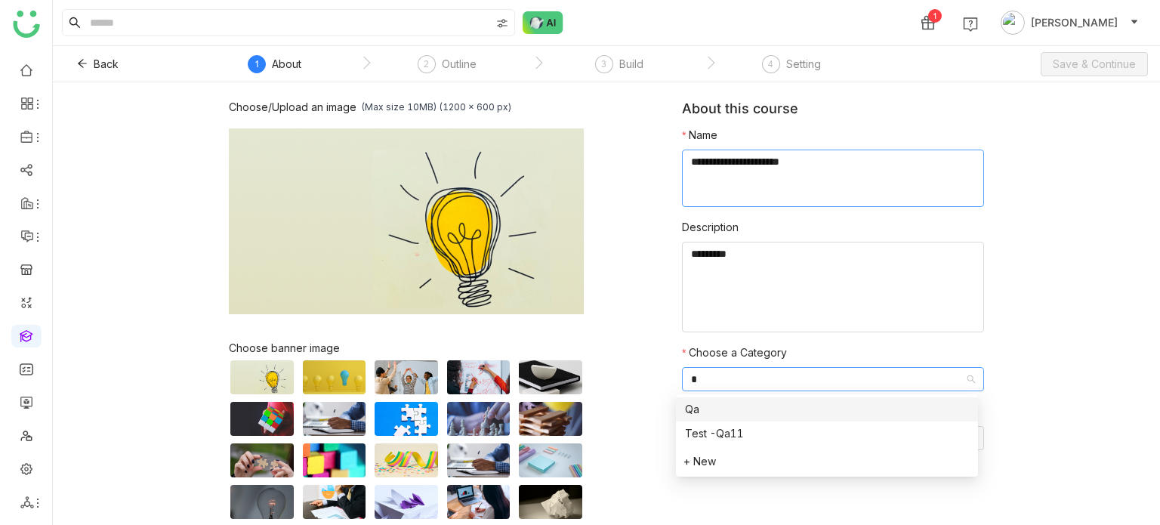
type input "**"
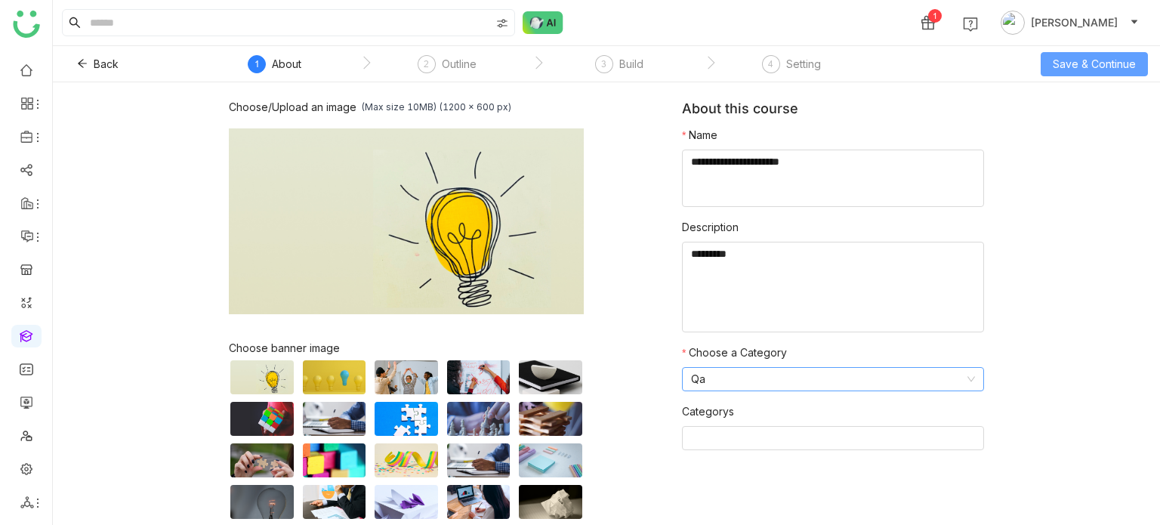
click at [1099, 68] on span "Save & Continue" at bounding box center [1094, 64] width 83 height 17
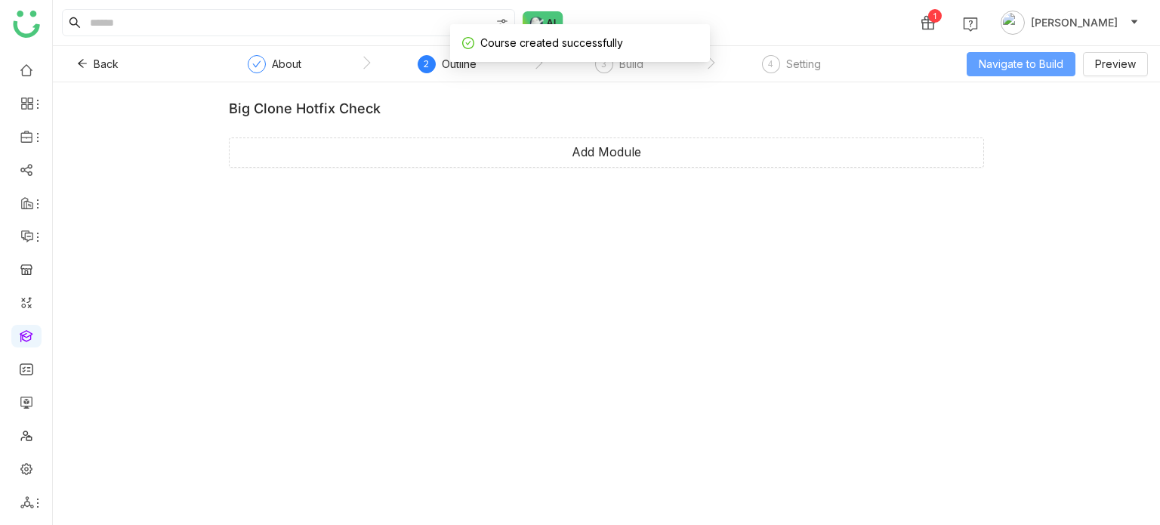
click at [1006, 57] on span "Navigate to Build" at bounding box center [1021, 64] width 85 height 17
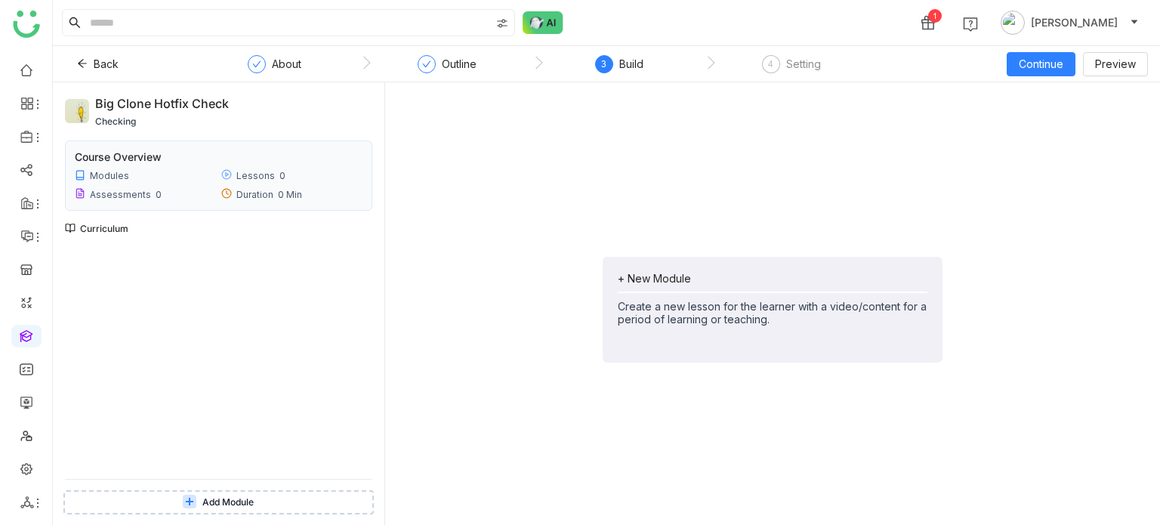
click at [632, 280] on div "+ New Module" at bounding box center [773, 278] width 310 height 13
click at [647, 341] on span "Add Module" at bounding box center [657, 343] width 61 height 17
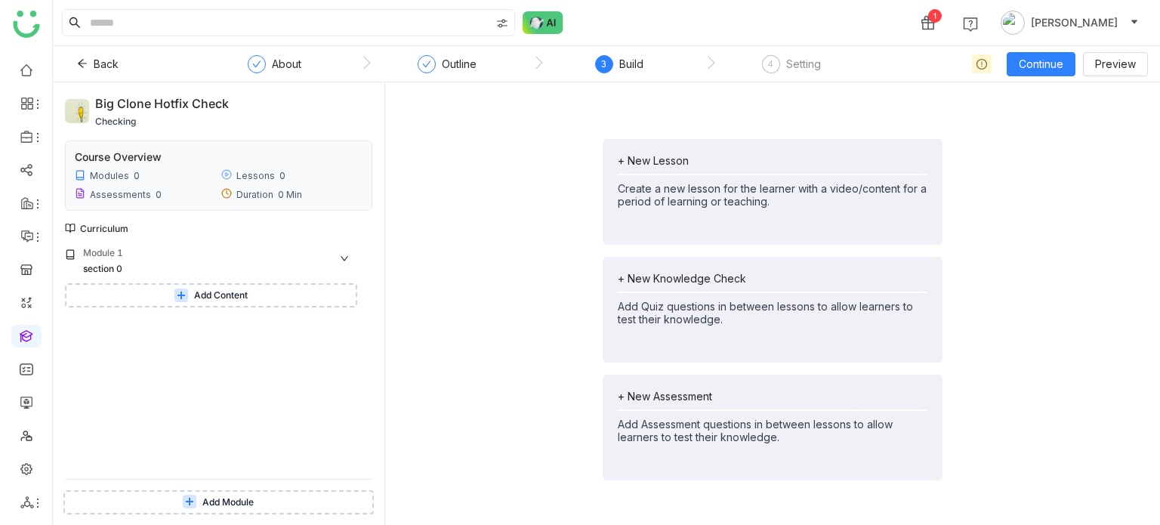
click at [310, 299] on button "Add Content" at bounding box center [211, 295] width 292 height 24
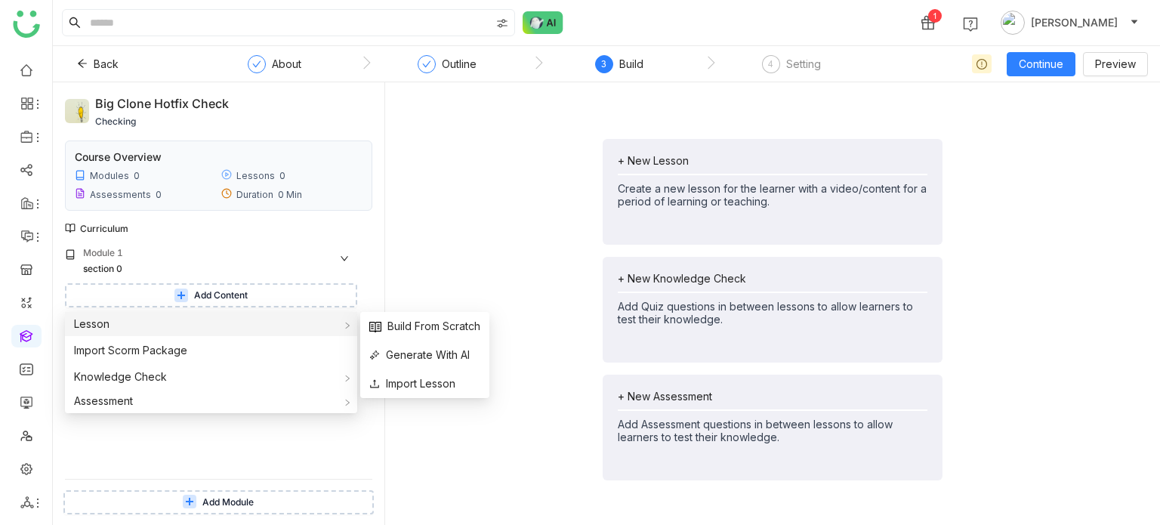
click at [239, 328] on div "Lesson" at bounding box center [211, 324] width 292 height 24
click at [396, 329] on span "Build From Scratch" at bounding box center [424, 326] width 111 height 17
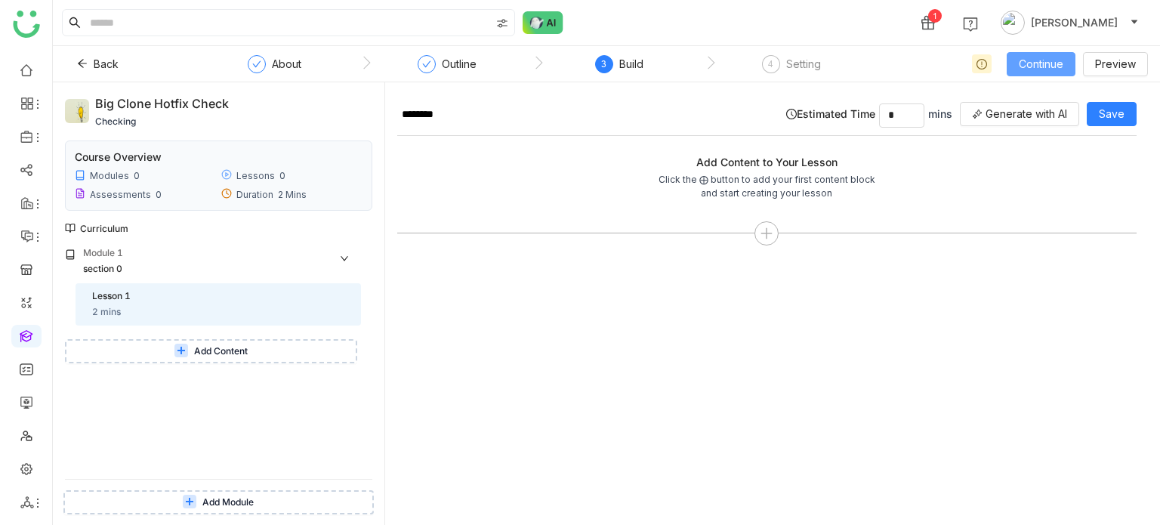
click at [1046, 60] on span "Continue" at bounding box center [1041, 64] width 45 height 17
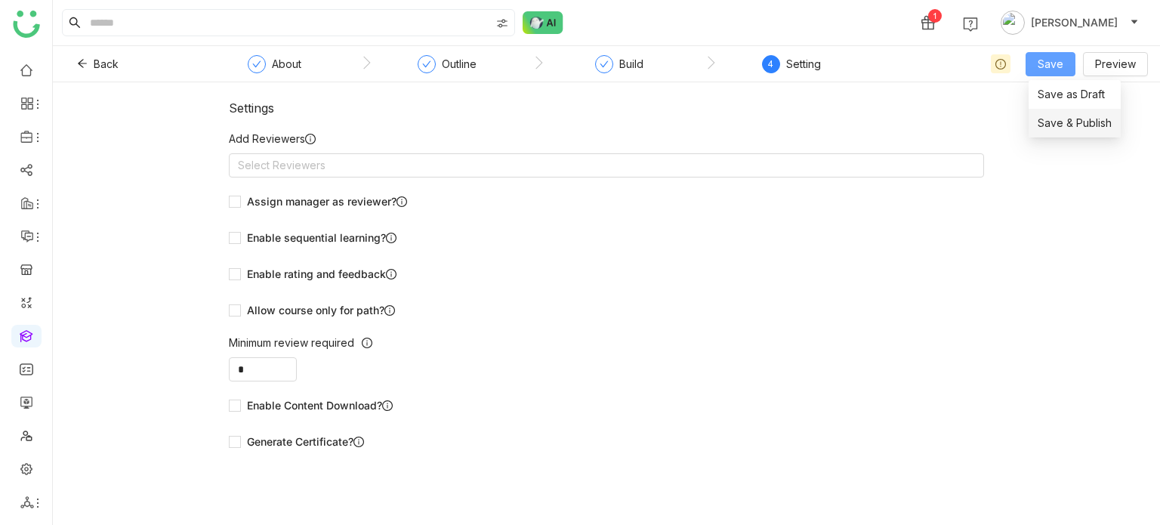
drag, startPoint x: 1068, startPoint y: 55, endPoint x: 1061, endPoint y: 121, distance: 66.1
click at [1068, 58] on button "Save" at bounding box center [1051, 64] width 50 height 24
click at [1063, 132] on li "Save & Publish" at bounding box center [1075, 123] width 92 height 29
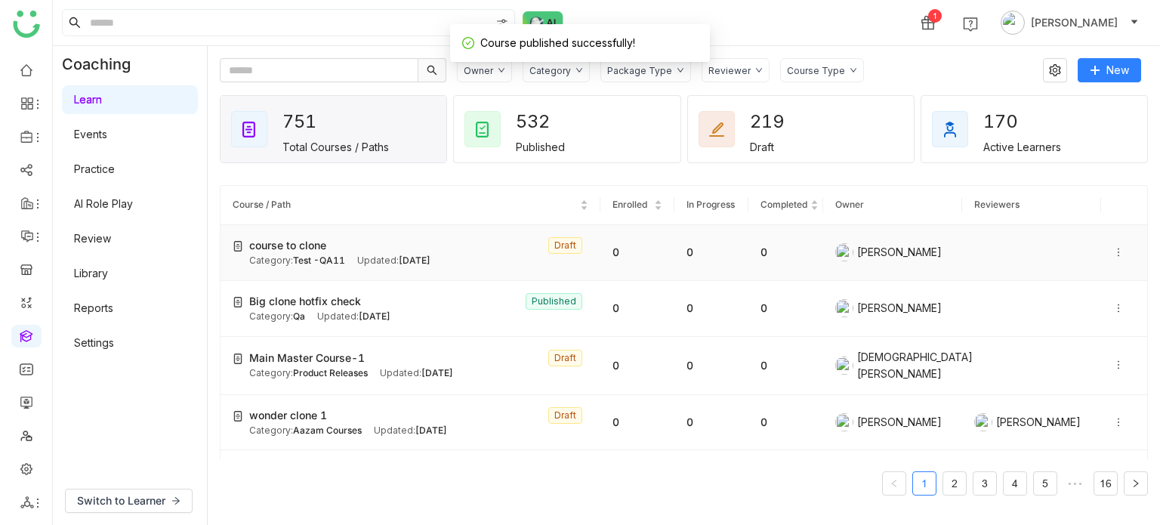
click at [1114, 252] on icon at bounding box center [1119, 252] width 11 height 11
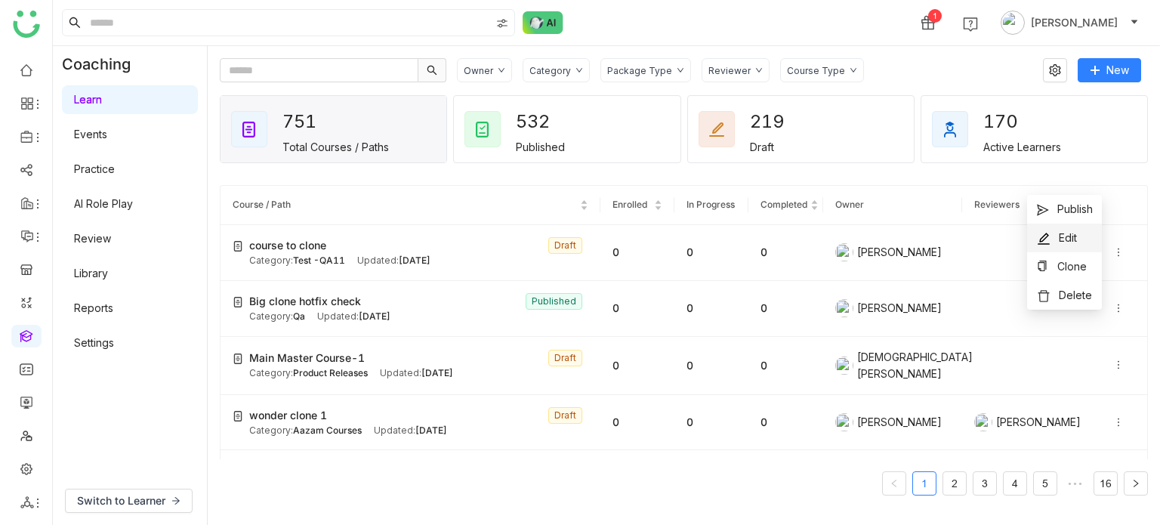
click at [1085, 233] on li "Edit" at bounding box center [1064, 238] width 75 height 29
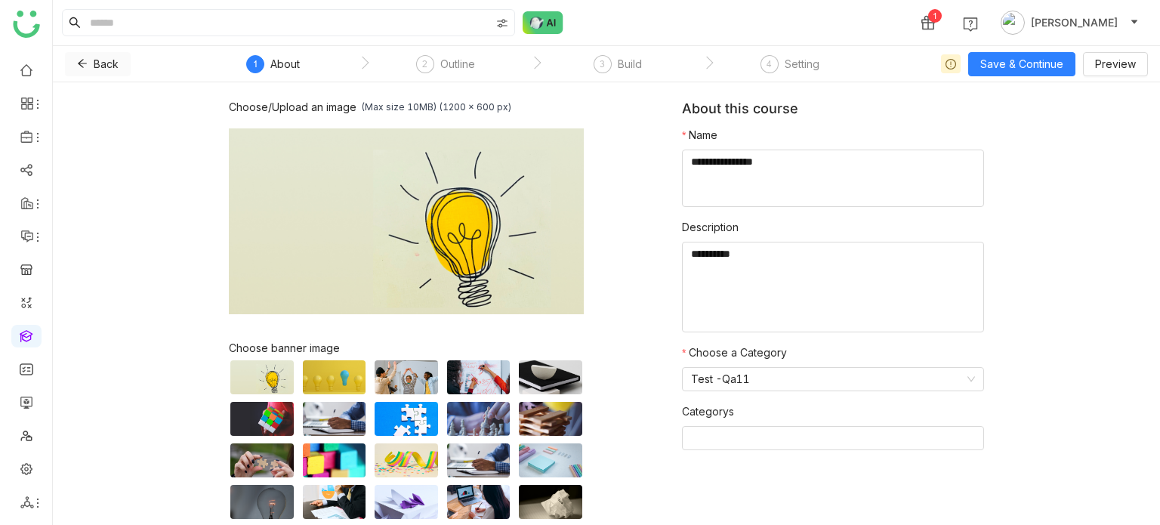
click at [108, 60] on span "Back" at bounding box center [106, 64] width 25 height 17
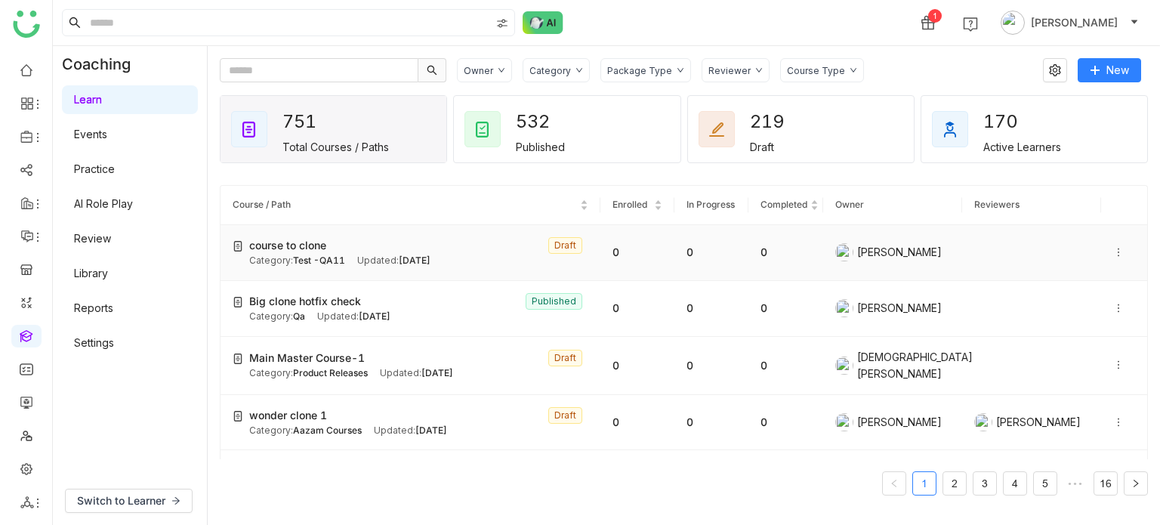
click at [1114, 253] on icon at bounding box center [1119, 252] width 11 height 11
click at [1077, 211] on span "Publish" at bounding box center [1076, 208] width 36 height 13
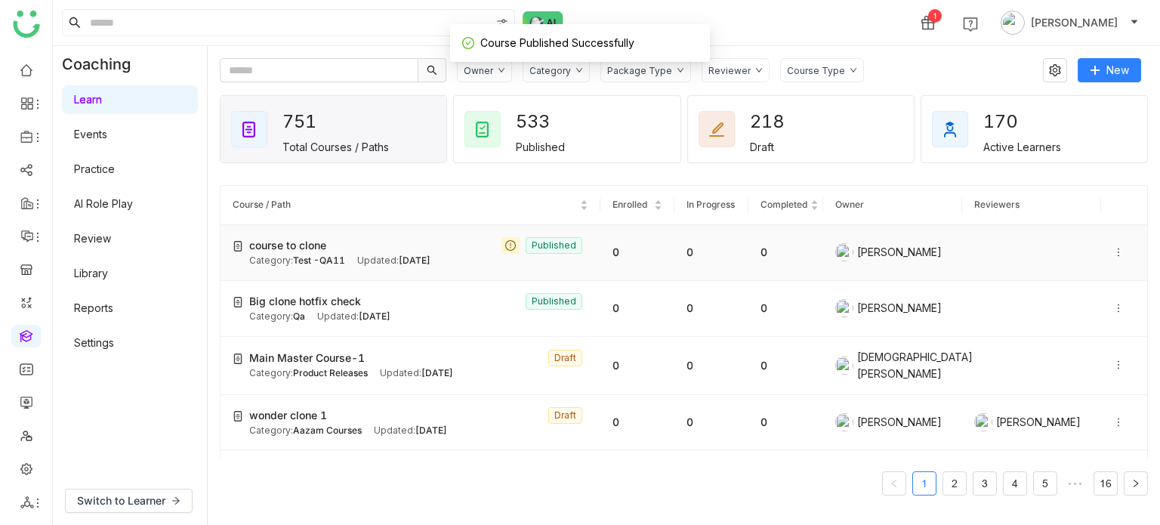
click at [1114, 248] on icon at bounding box center [1119, 252] width 11 height 11
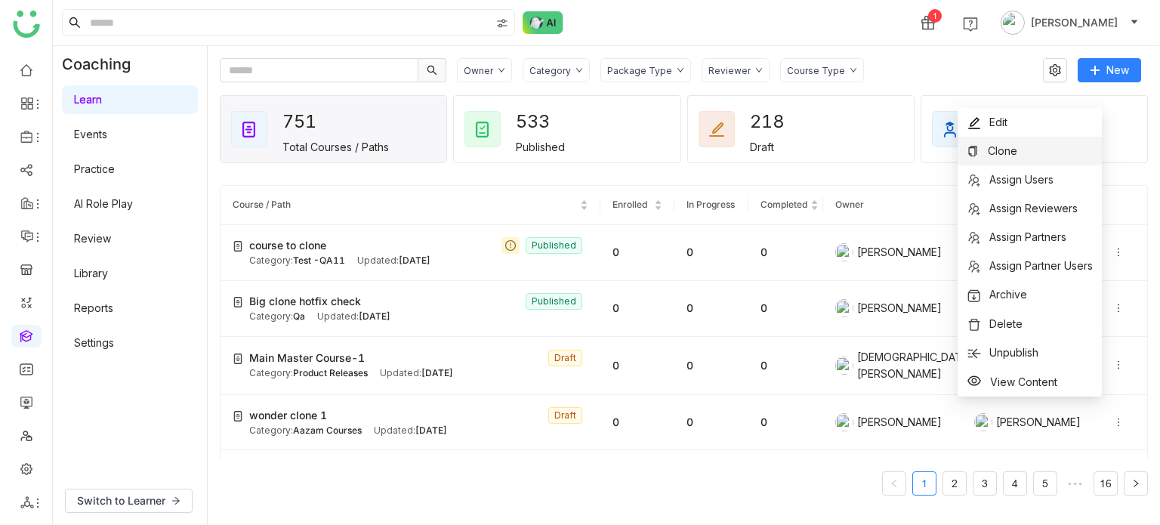
click at [1055, 154] on li "Clone" at bounding box center [1030, 151] width 144 height 29
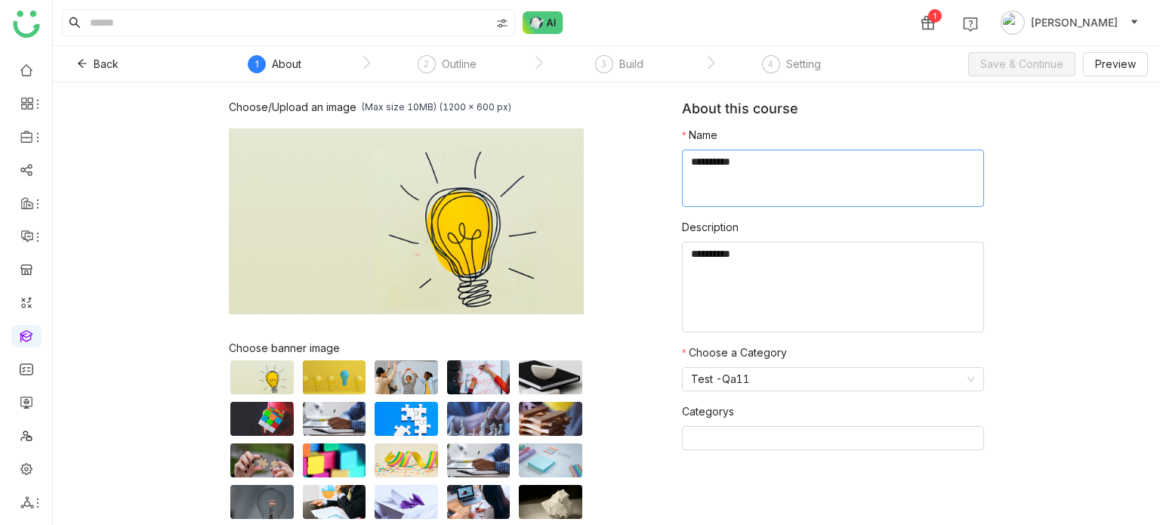
click at [757, 170] on textarea at bounding box center [833, 178] width 302 height 57
type textarea "**********"
click at [1012, 72] on button "Save & Continue" at bounding box center [1021, 64] width 107 height 24
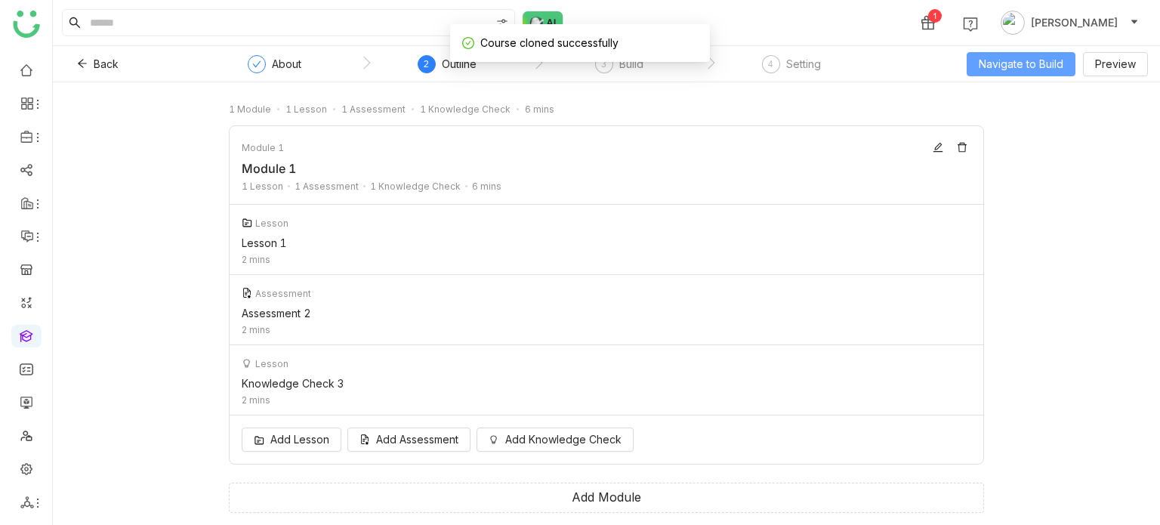
click at [1012, 72] on button "Navigate to Build" at bounding box center [1021, 64] width 109 height 24
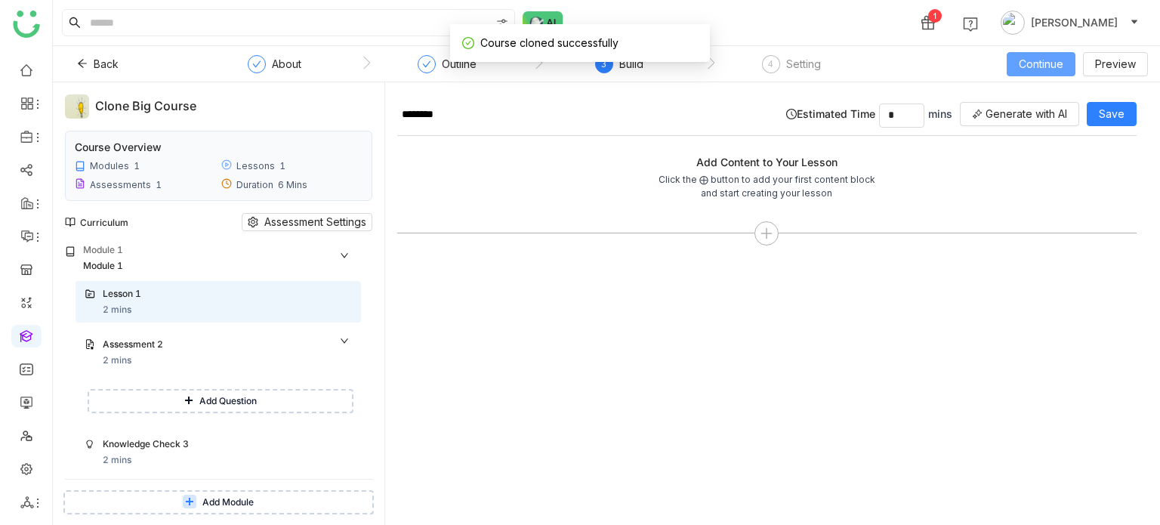
click at [1012, 72] on button "Continue" at bounding box center [1041, 64] width 69 height 24
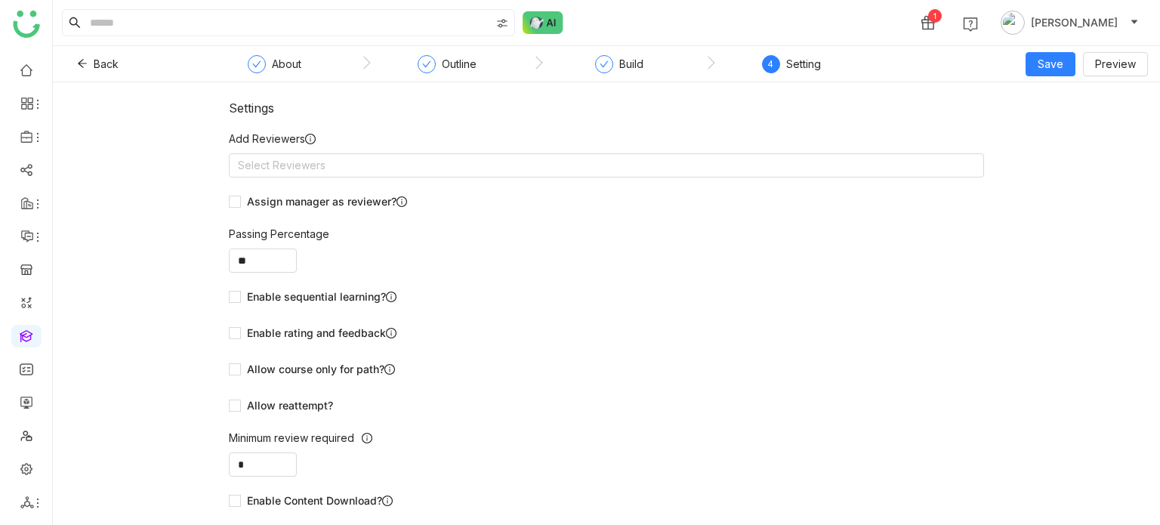
click at [1051, 76] on div "Back About Outline Build 4 Setting Save Preview" at bounding box center [606, 64] width 1107 height 36
click at [1055, 63] on span "Save" at bounding box center [1051, 64] width 26 height 17
click at [1070, 123] on span "Save & Publish" at bounding box center [1075, 123] width 74 height 17
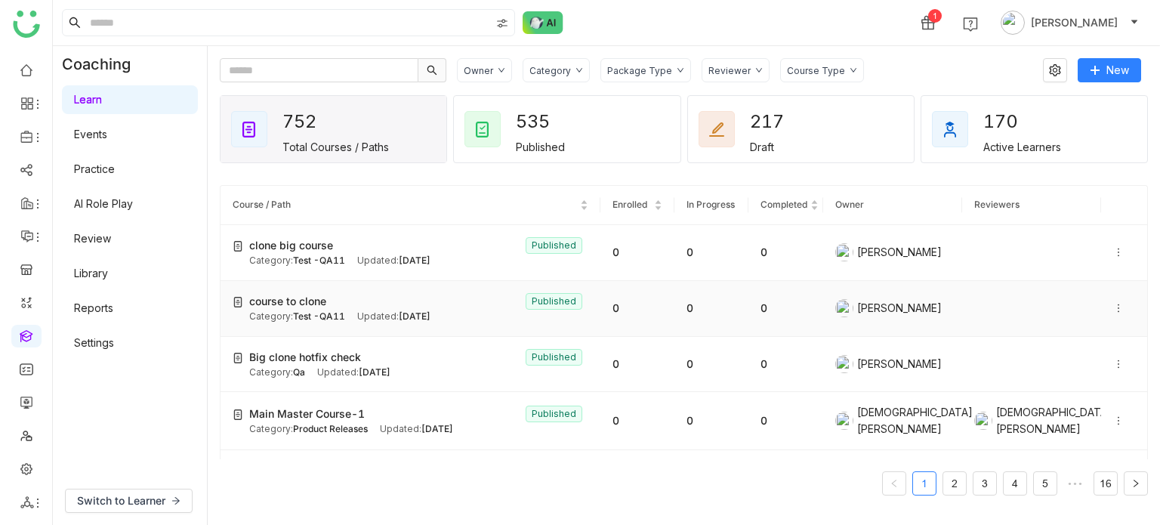
click at [1114, 309] on icon at bounding box center [1119, 308] width 11 height 11
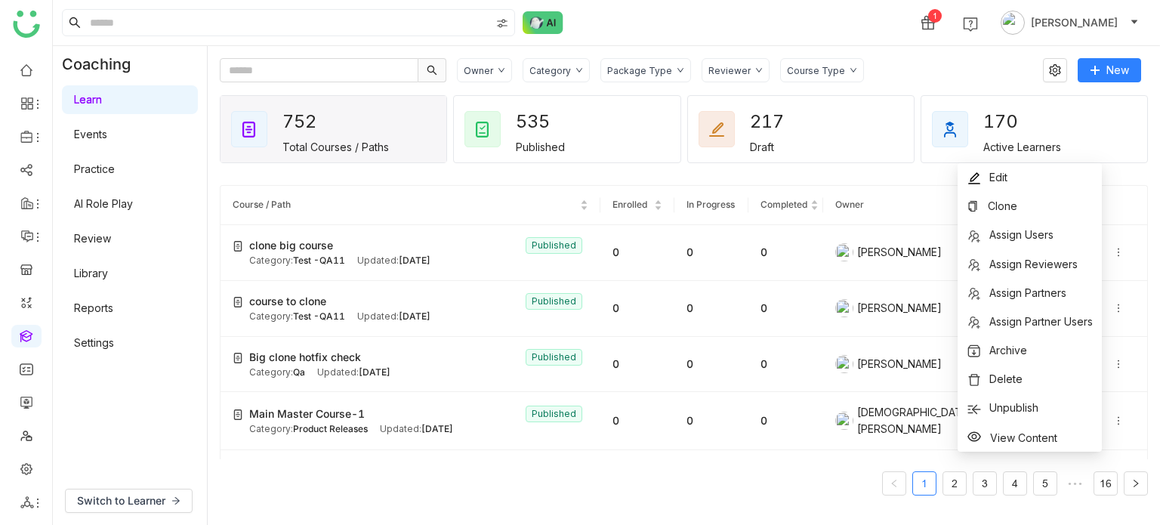
click at [894, 171] on gtmb-course-listing "Course / Path Enrolled In Progress Completed Owner Reviewers clone big course P…" at bounding box center [684, 340] width 928 height 346
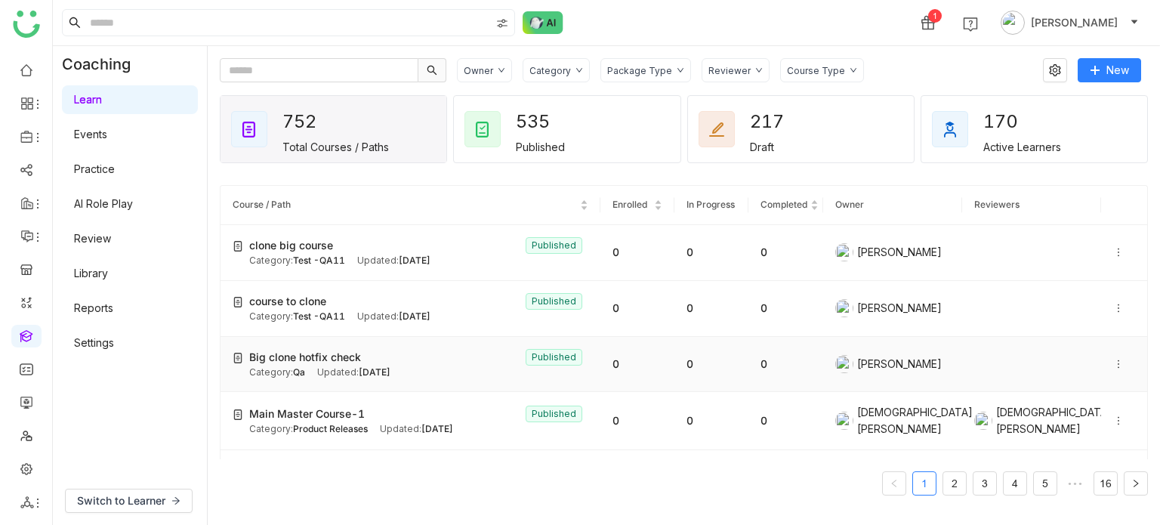
click at [1114, 362] on icon at bounding box center [1119, 364] width 11 height 11
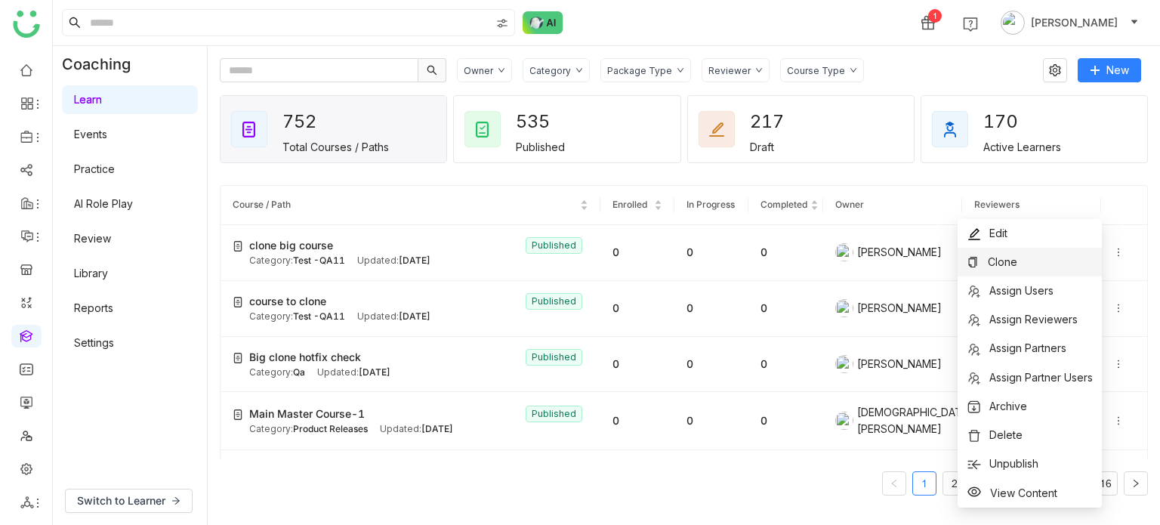
click at [1021, 264] on li "Clone" at bounding box center [1030, 262] width 144 height 29
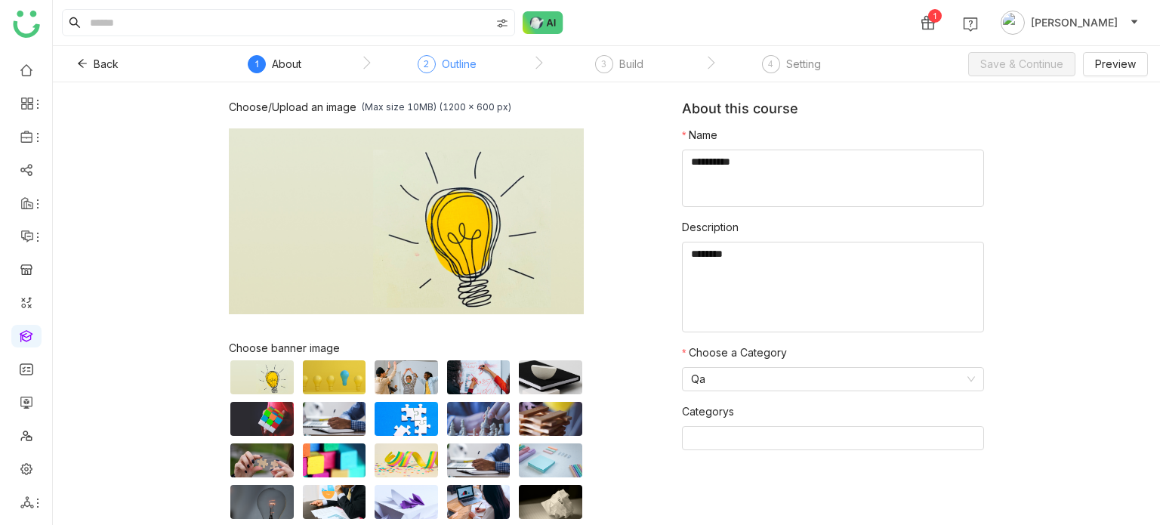
click at [470, 66] on div "Outline" at bounding box center [459, 64] width 35 height 18
click at [420, 62] on div "2" at bounding box center [427, 64] width 18 height 18
click at [96, 63] on span "Back" at bounding box center [106, 64] width 25 height 17
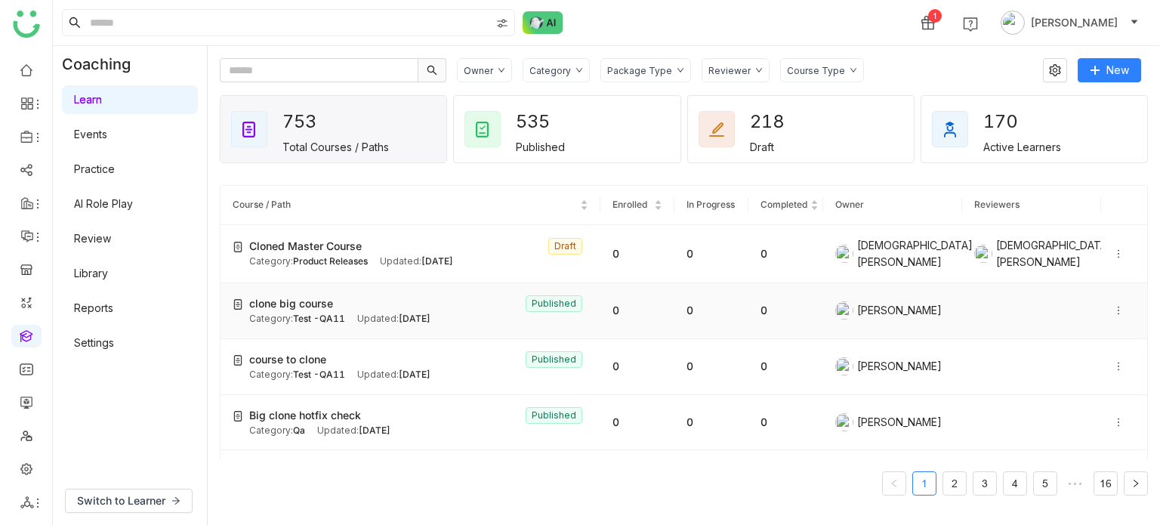
click at [1114, 305] on icon at bounding box center [1119, 310] width 11 height 11
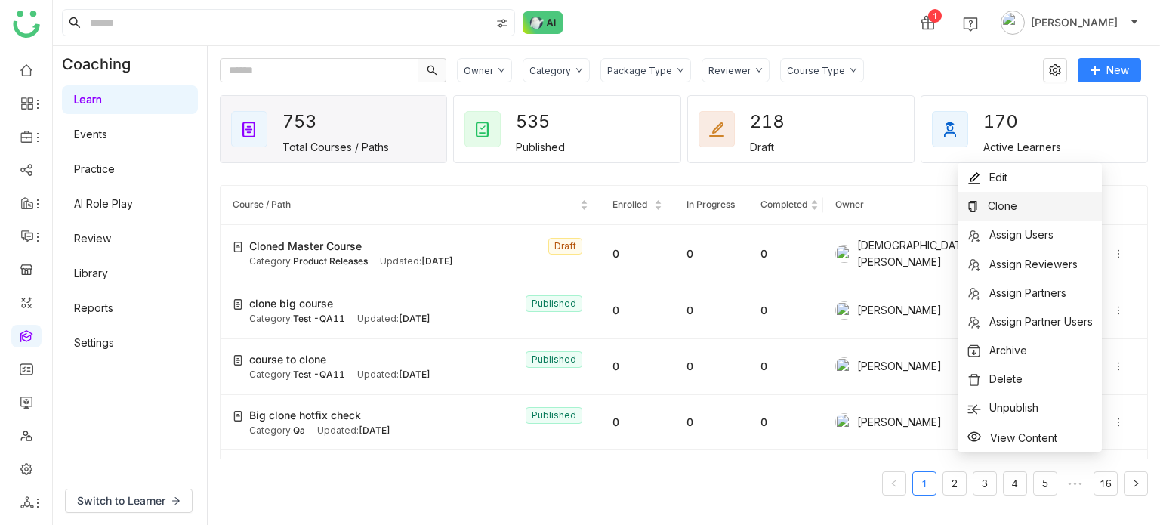
click at [1077, 210] on li "Clone" at bounding box center [1030, 206] width 144 height 29
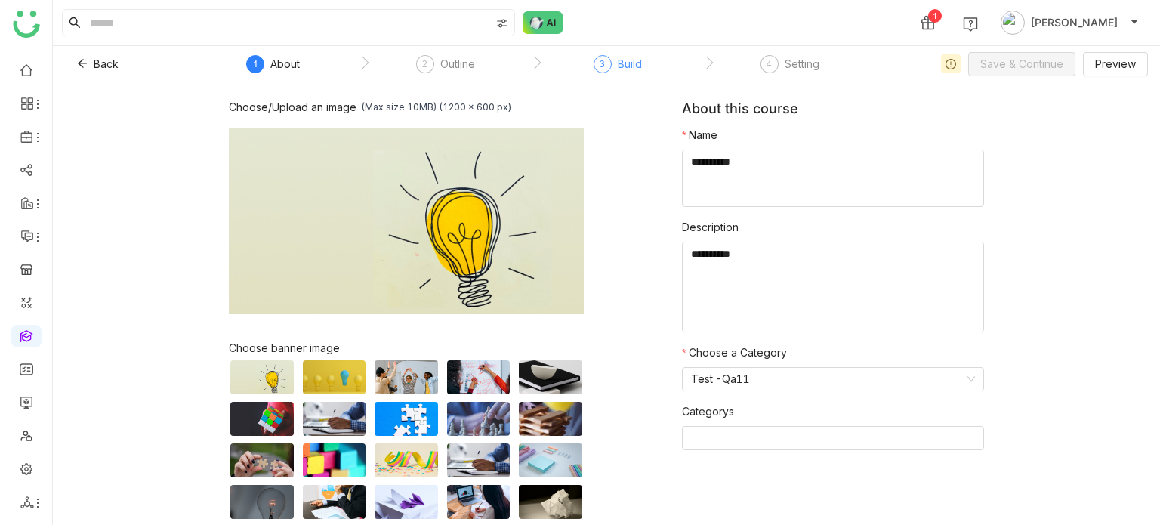
click at [607, 66] on div "3" at bounding box center [603, 64] width 18 height 18
click at [748, 188] on textarea at bounding box center [833, 178] width 302 height 57
click at [89, 63] on button "Back" at bounding box center [98, 64] width 66 height 24
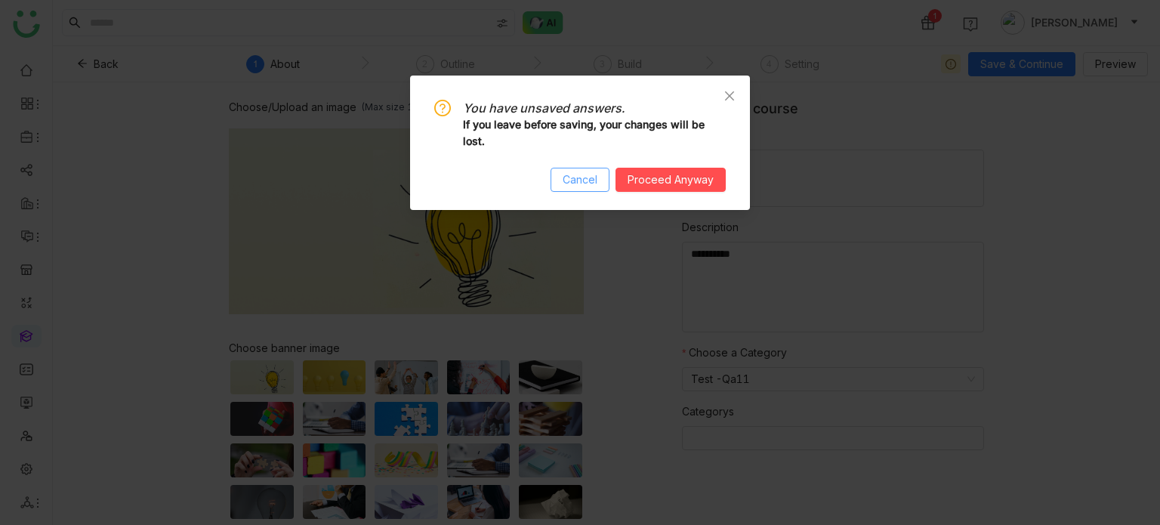
click at [579, 175] on span "Cancel" at bounding box center [580, 179] width 35 height 17
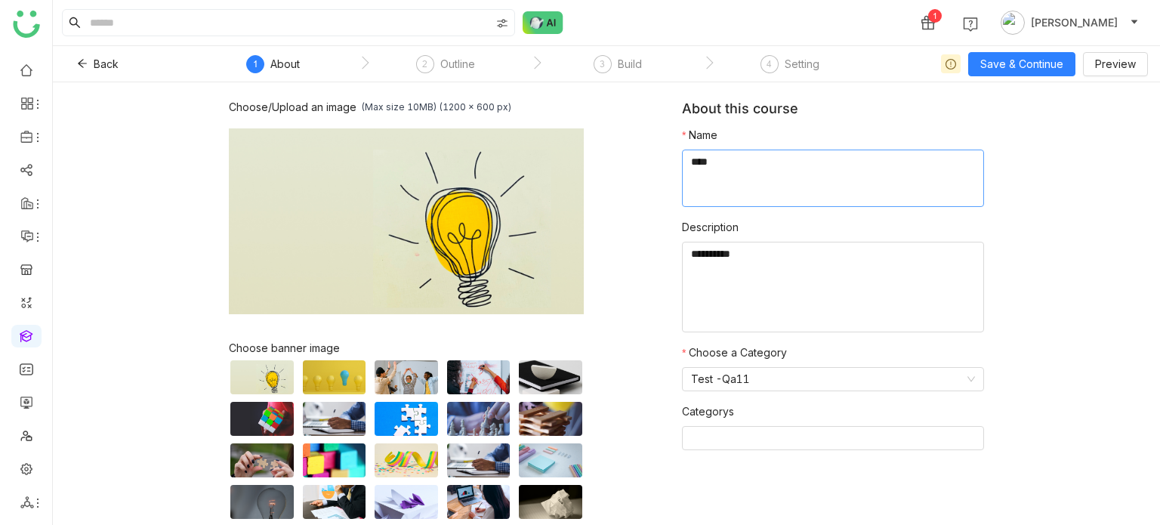
click at [725, 165] on textarea at bounding box center [833, 178] width 302 height 57
type textarea "****"
click at [710, 271] on textarea at bounding box center [833, 287] width 302 height 91
type textarea "*****"
click at [92, 57] on button "Back" at bounding box center [98, 64] width 66 height 24
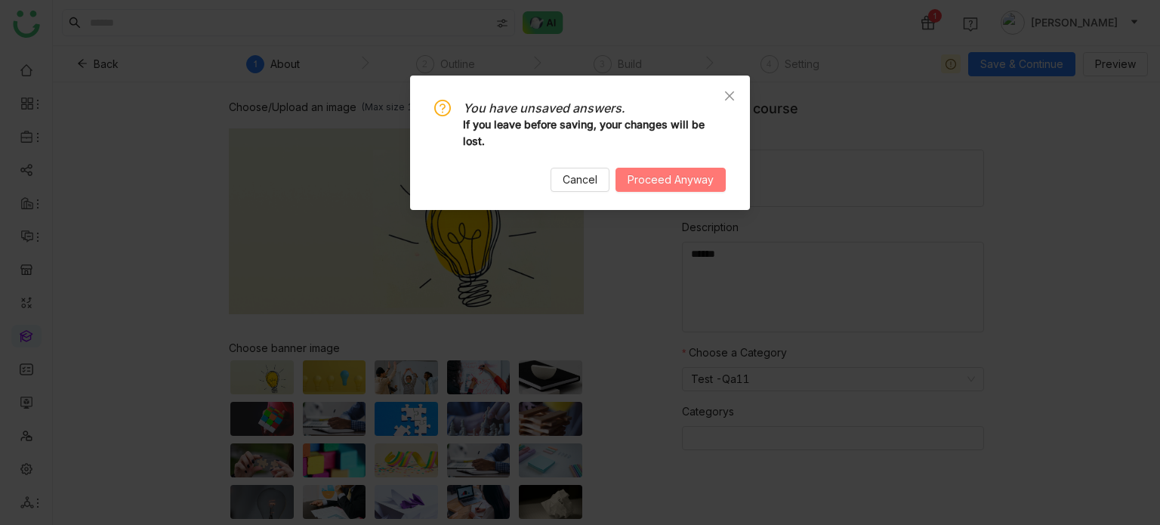
click at [674, 185] on span "Proceed Anyway" at bounding box center [671, 179] width 86 height 17
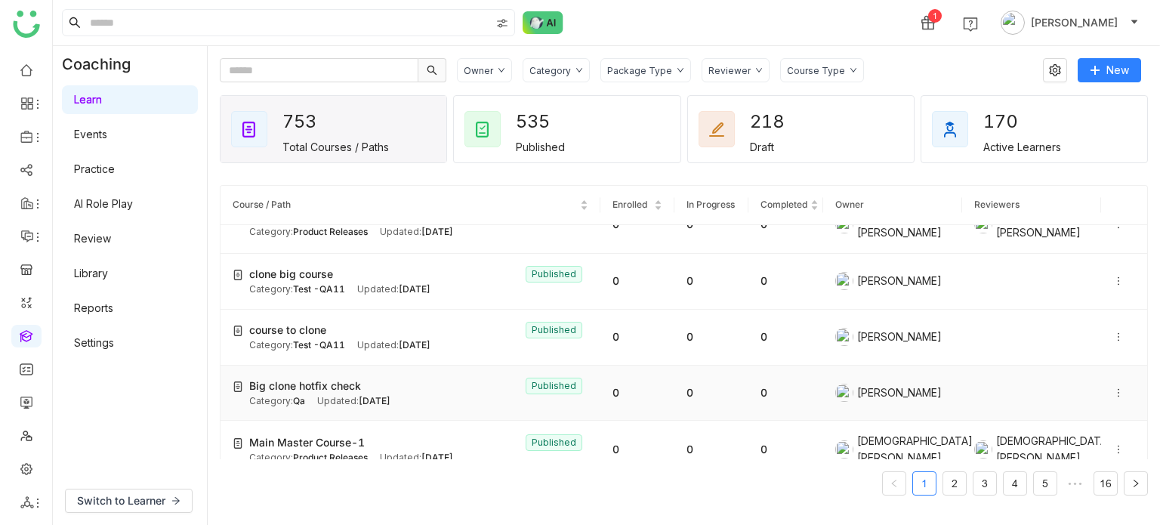
scroll to position [29, 0]
click at [1114, 276] on icon at bounding box center [1119, 281] width 11 height 11
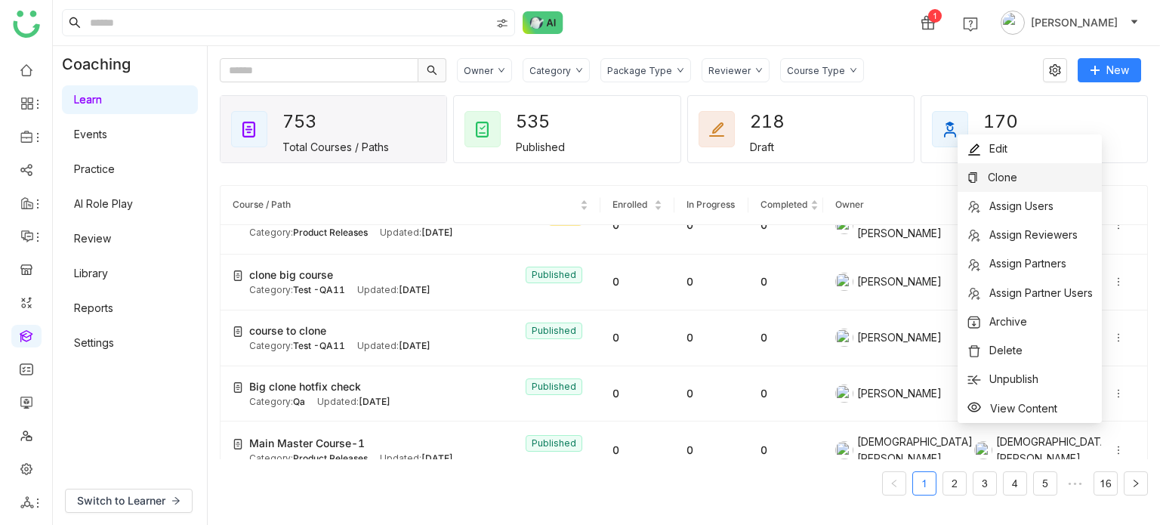
click at [1080, 169] on li "Clone" at bounding box center [1030, 177] width 144 height 29
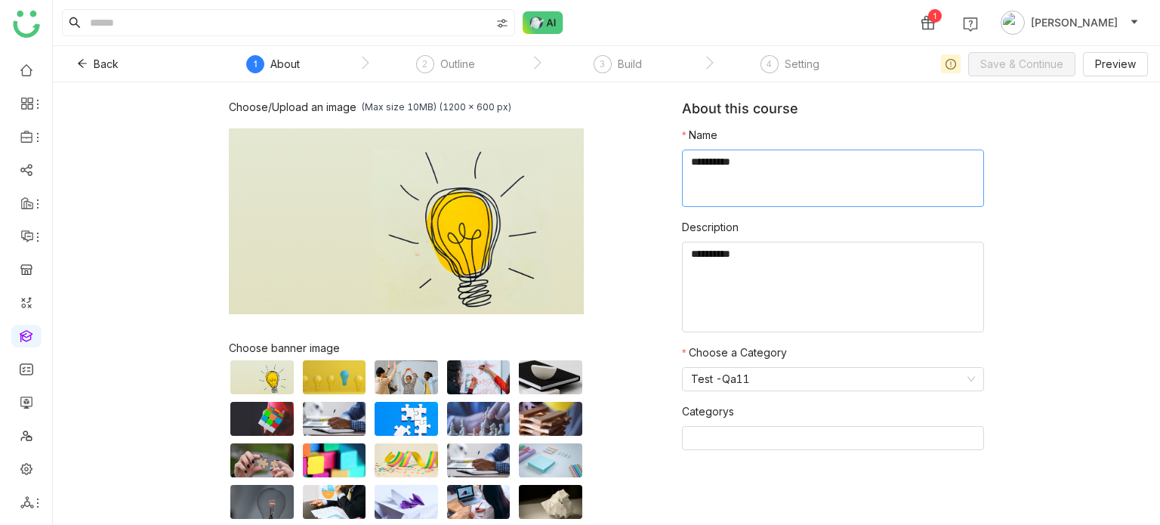
click at [732, 156] on textarea at bounding box center [833, 178] width 302 height 57
type textarea "*"
type textarea "**********"
click at [752, 275] on textarea at bounding box center [833, 287] width 302 height 91
type textarea "*****"
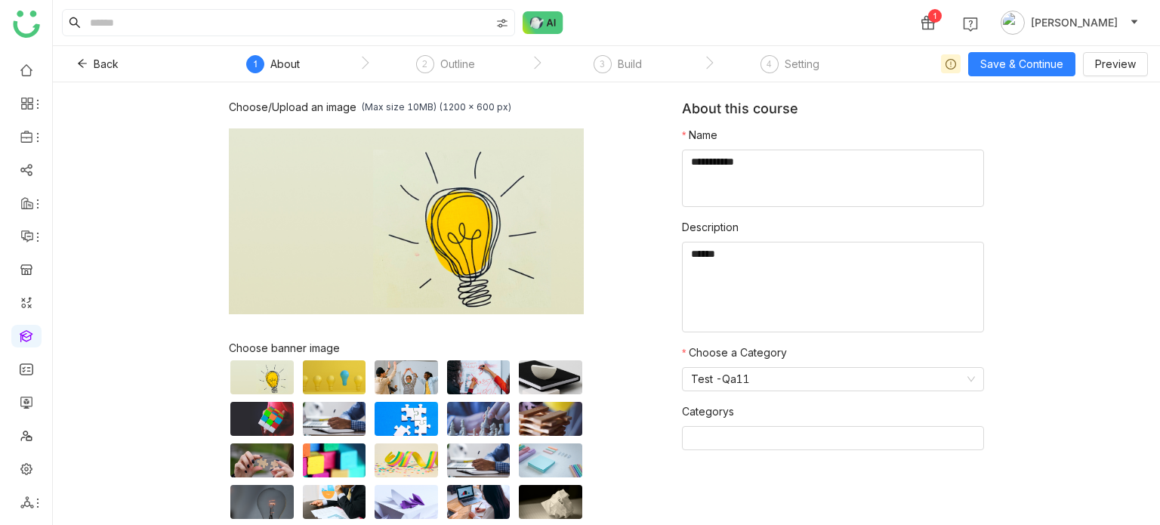
click at [1024, 76] on div "Back 1 About 2 Outline 3 Build 4 Setting Save & Continue Preview" at bounding box center [606, 64] width 1107 height 36
click at [1031, 59] on span "Save & Continue" at bounding box center [1022, 64] width 83 height 17
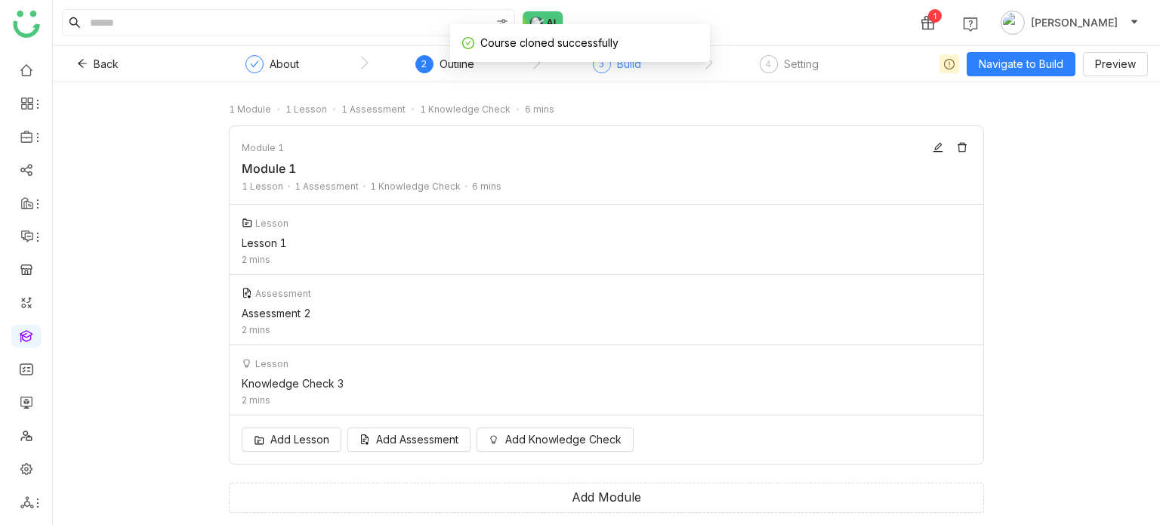
click at [620, 69] on div "Build" at bounding box center [629, 64] width 24 height 18
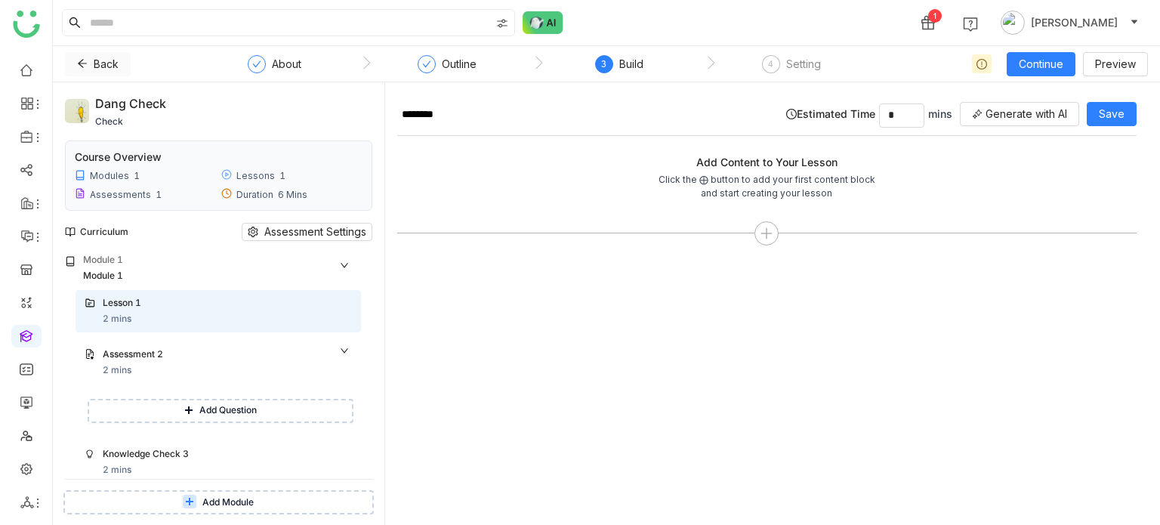
click at [87, 67] on icon at bounding box center [82, 63] width 11 height 11
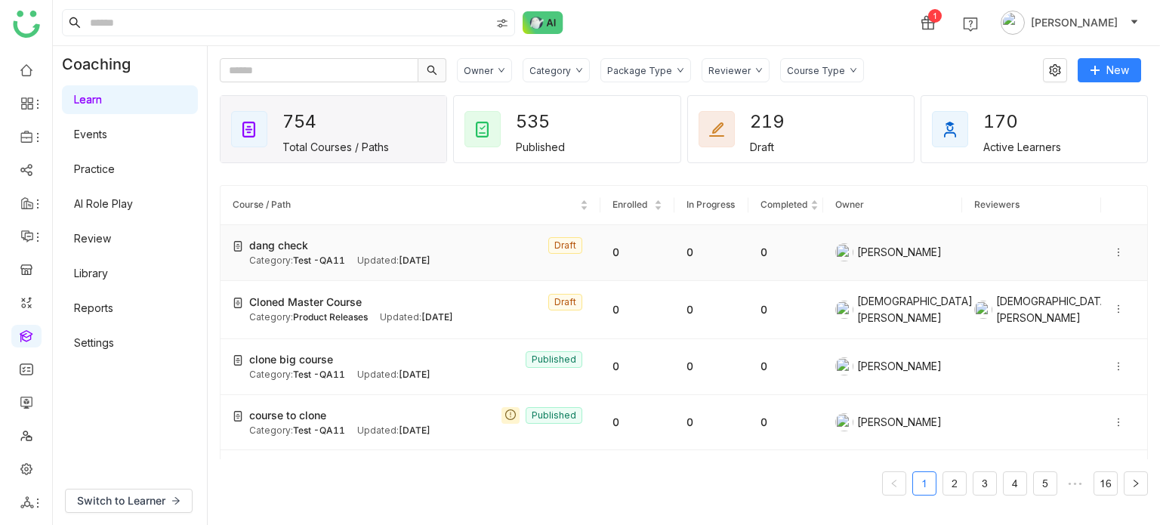
click at [1118, 252] on icon at bounding box center [1119, 253] width 2 height 8
click at [1076, 287] on span "Delete" at bounding box center [1064, 295] width 56 height 17
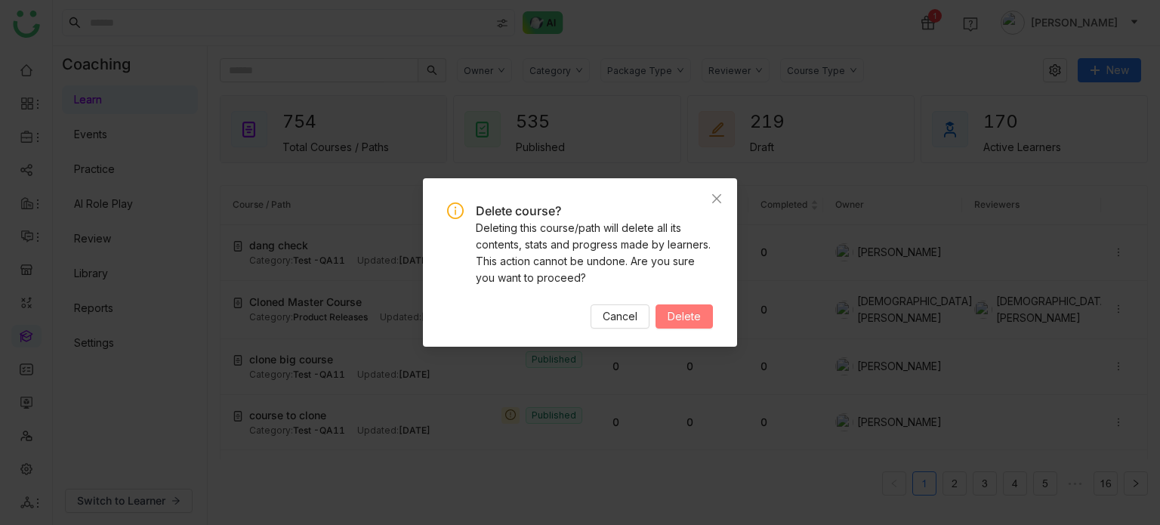
click at [690, 311] on span "Delete" at bounding box center [684, 316] width 33 height 17
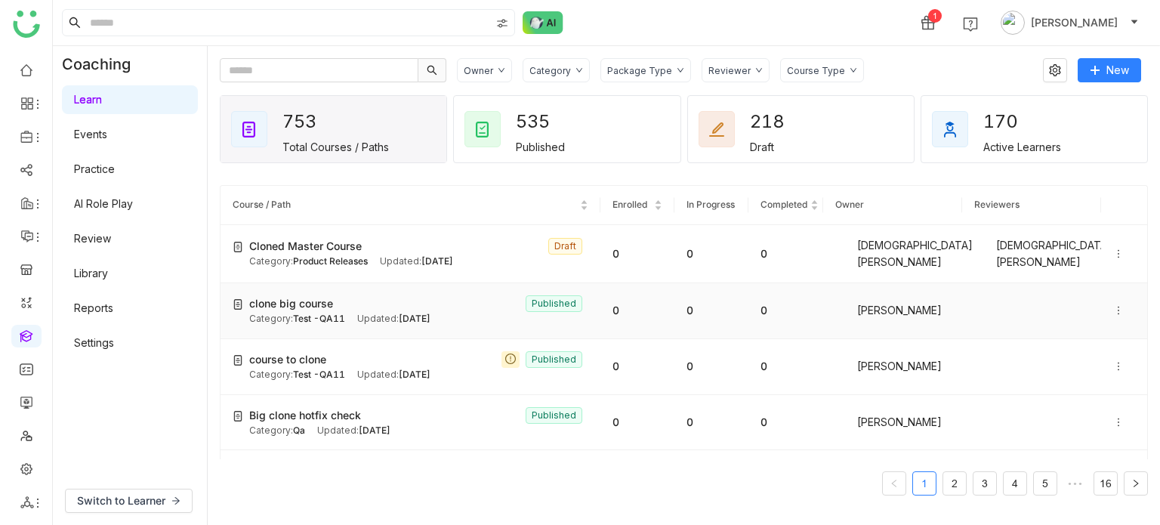
click at [1114, 305] on icon at bounding box center [1119, 310] width 11 height 11
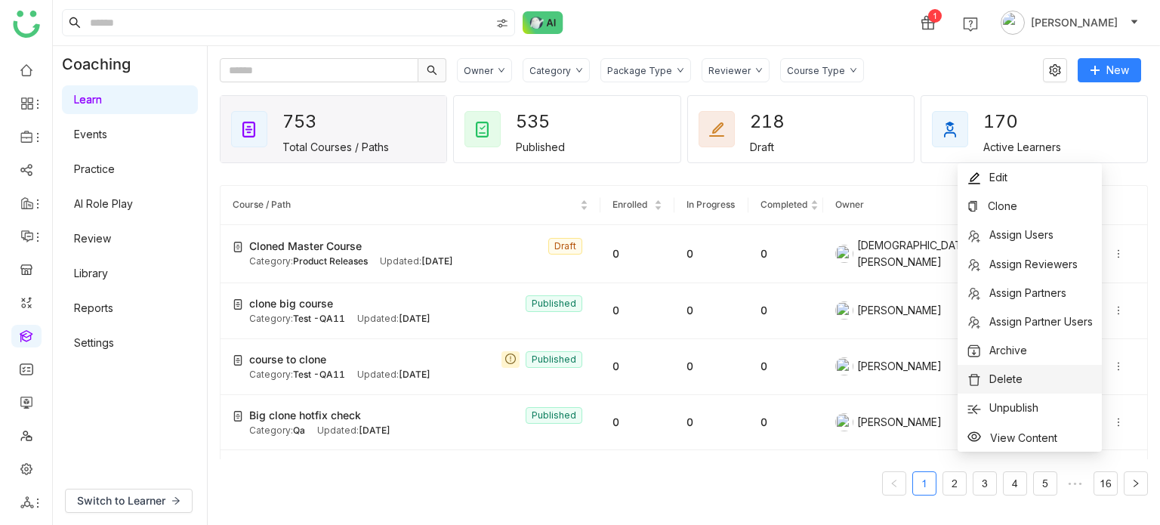
click at [1049, 391] on li "Delete" at bounding box center [1030, 379] width 144 height 29
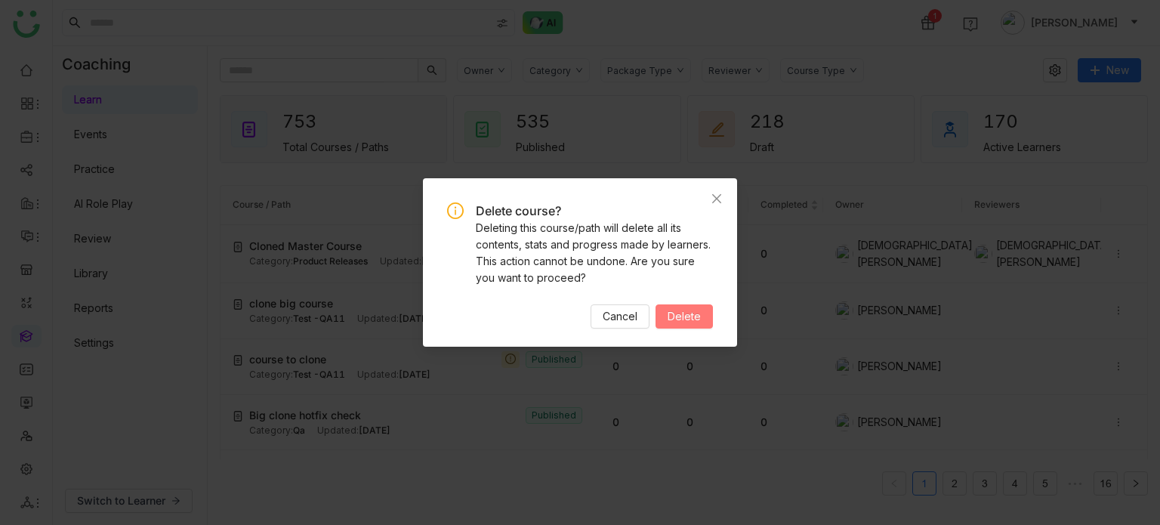
click at [683, 323] on span "Delete" at bounding box center [684, 316] width 33 height 17
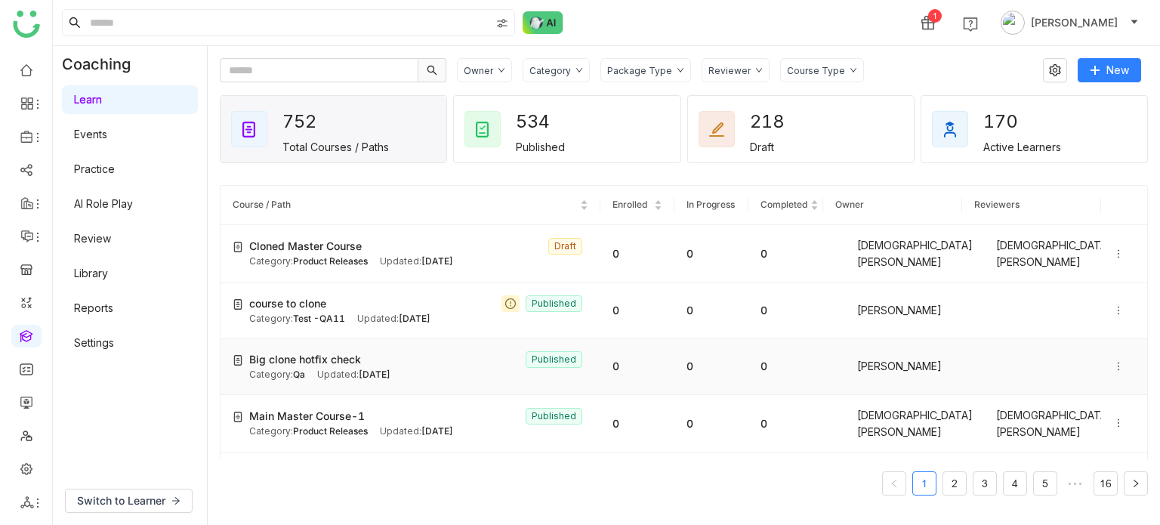
click at [1114, 362] on icon at bounding box center [1119, 366] width 11 height 11
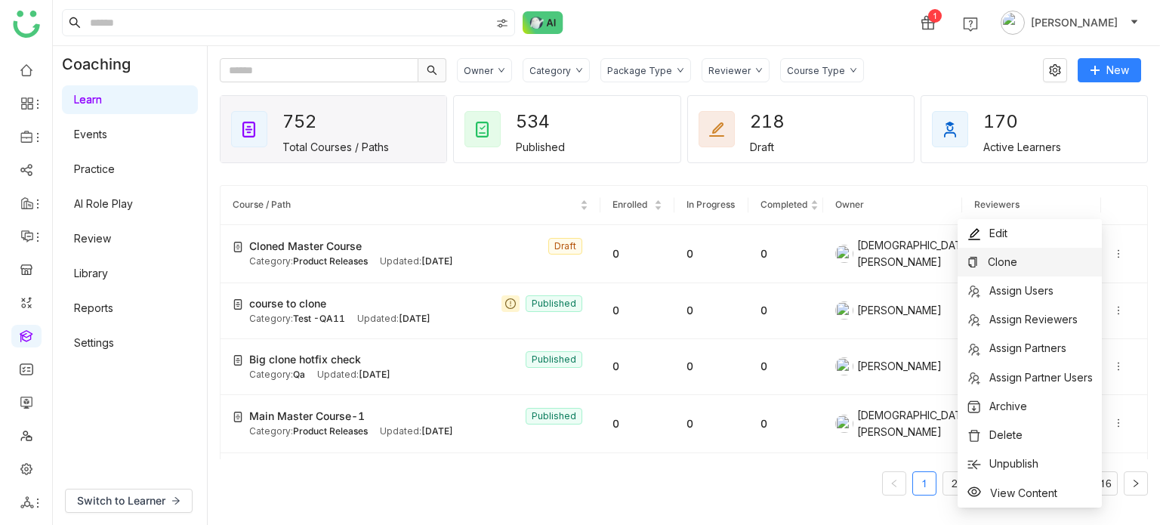
click at [1055, 253] on li "Clone" at bounding box center [1030, 262] width 144 height 29
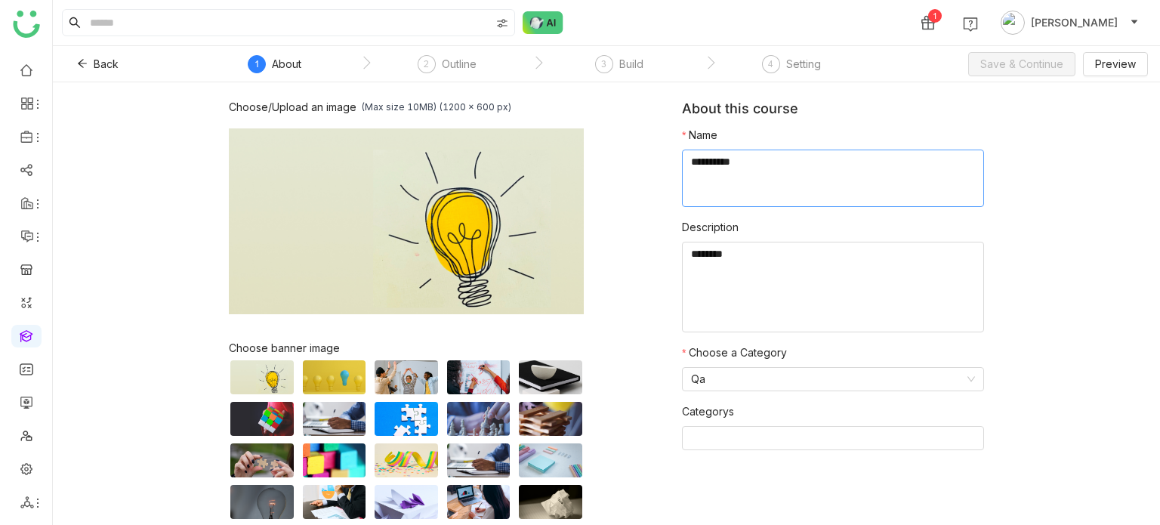
click at [707, 178] on textarea at bounding box center [833, 178] width 302 height 57
type textarea "**********"
click at [1059, 63] on span "Save & Continue" at bounding box center [1022, 64] width 83 height 17
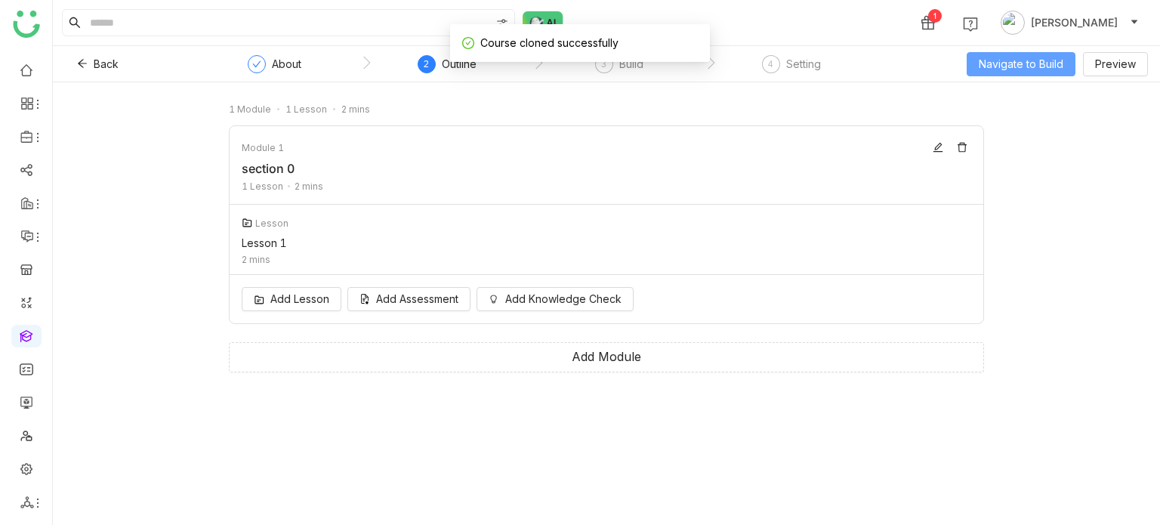
click at [1024, 69] on span "Navigate to Build" at bounding box center [1021, 64] width 85 height 17
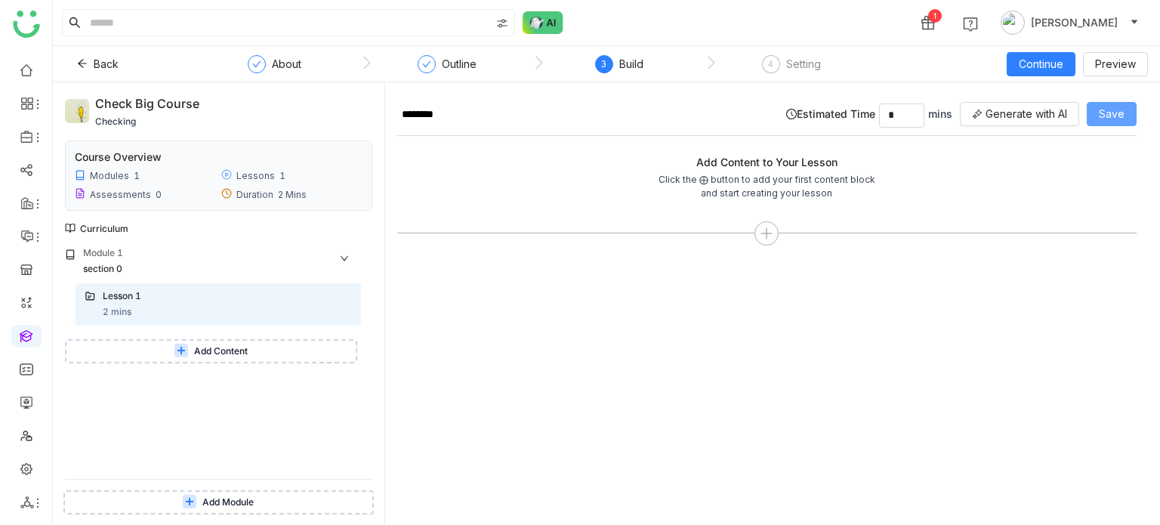
click at [1123, 120] on span "Save" at bounding box center [1112, 114] width 26 height 17
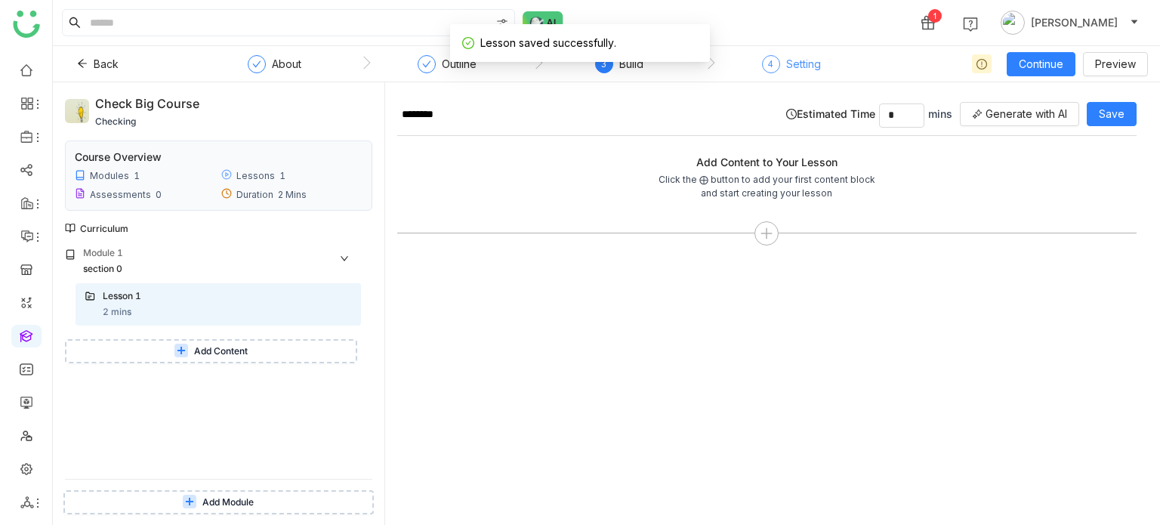
click at [814, 69] on div "Setting" at bounding box center [803, 64] width 35 height 18
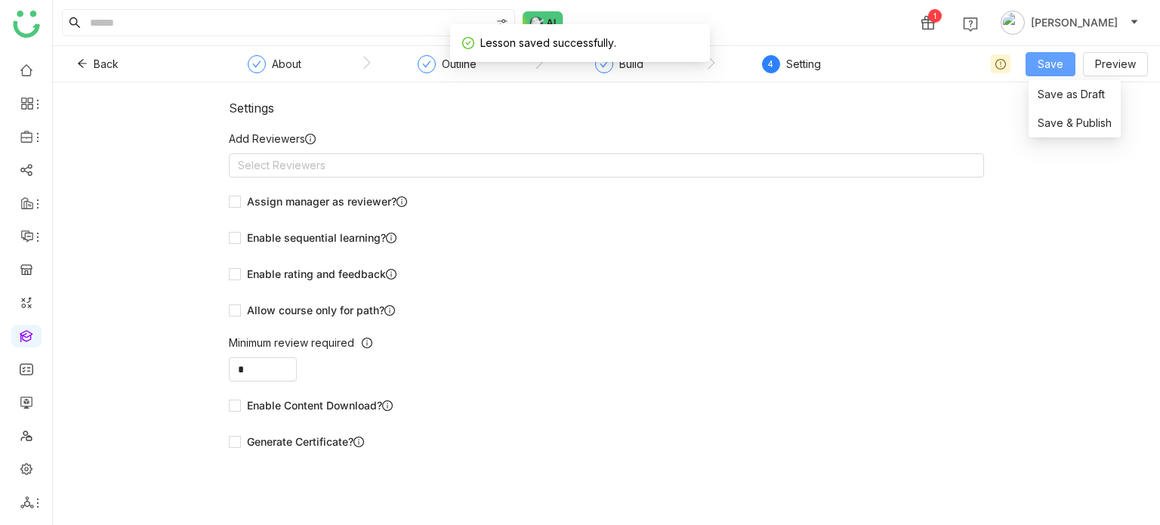
click at [1052, 66] on span "Save" at bounding box center [1051, 64] width 26 height 17
click at [1046, 120] on span "Save & Publish" at bounding box center [1075, 123] width 74 height 17
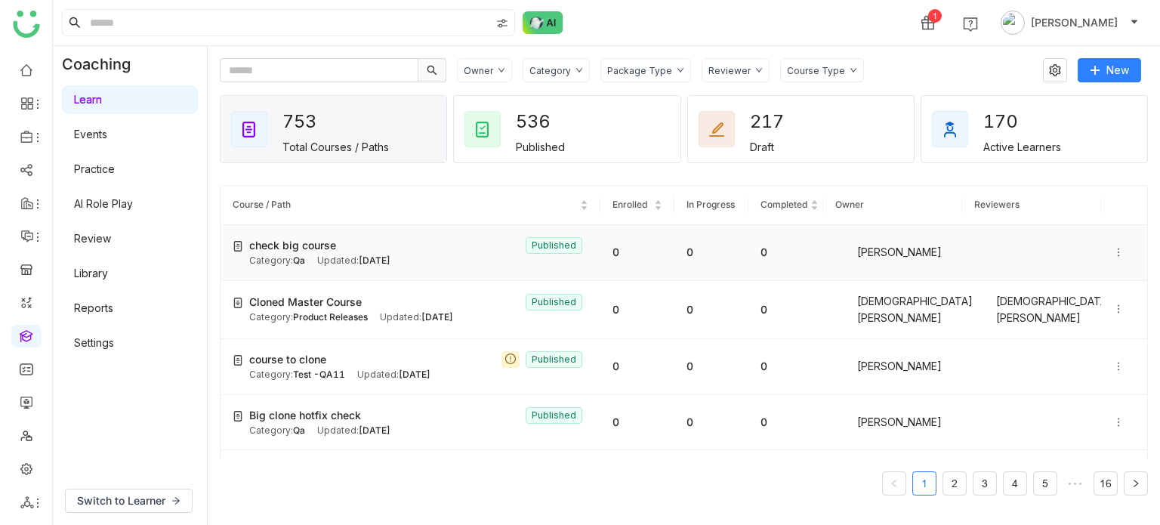
click at [1114, 250] on icon at bounding box center [1119, 252] width 11 height 11
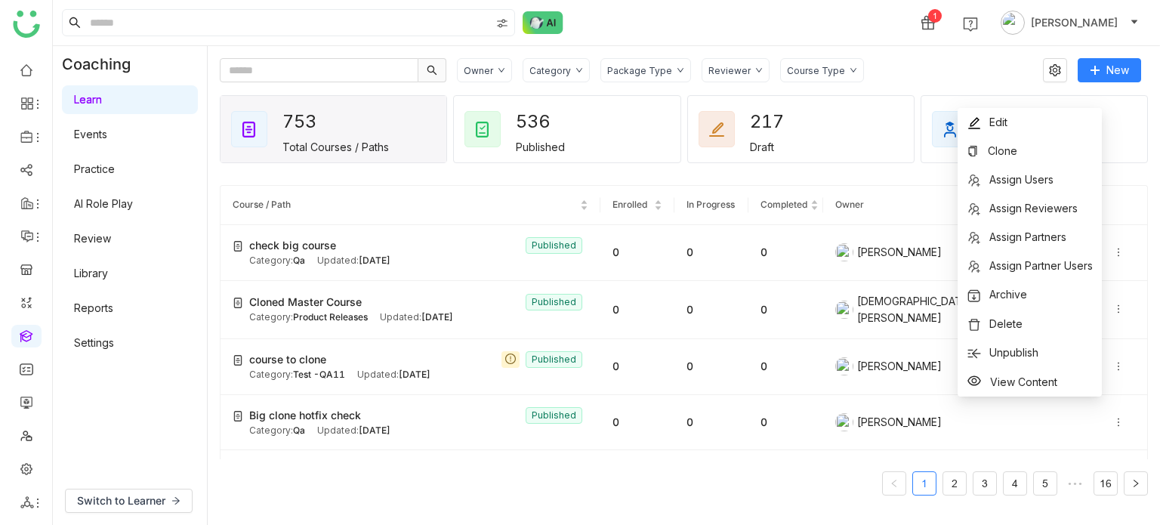
click at [923, 184] on gtmb-course-listing "Course / Path Enrolled In Progress Completed Owner Reviewers check big course P…" at bounding box center [684, 340] width 928 height 346
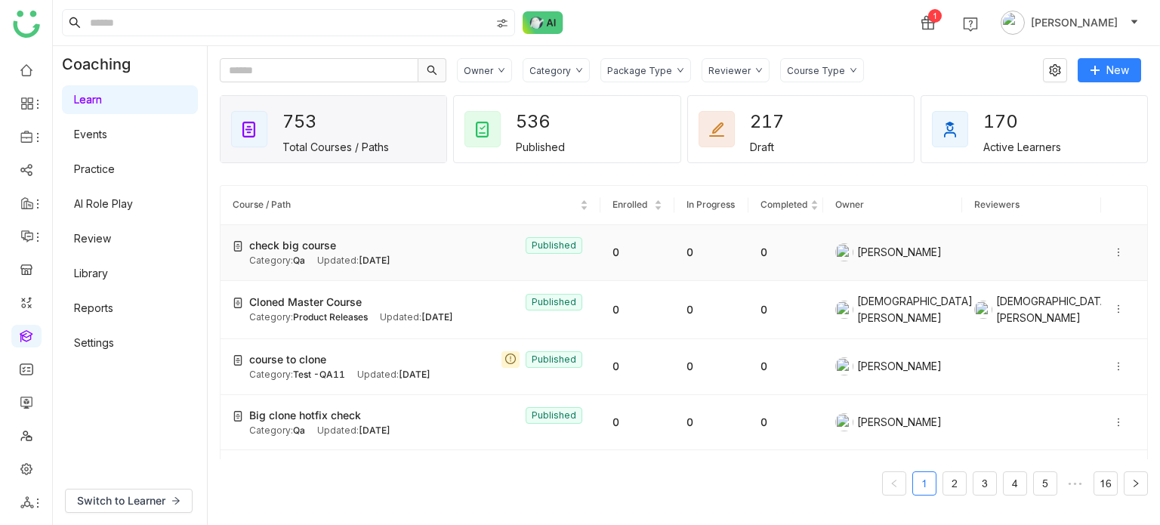
click at [1114, 254] on icon at bounding box center [1119, 252] width 11 height 11
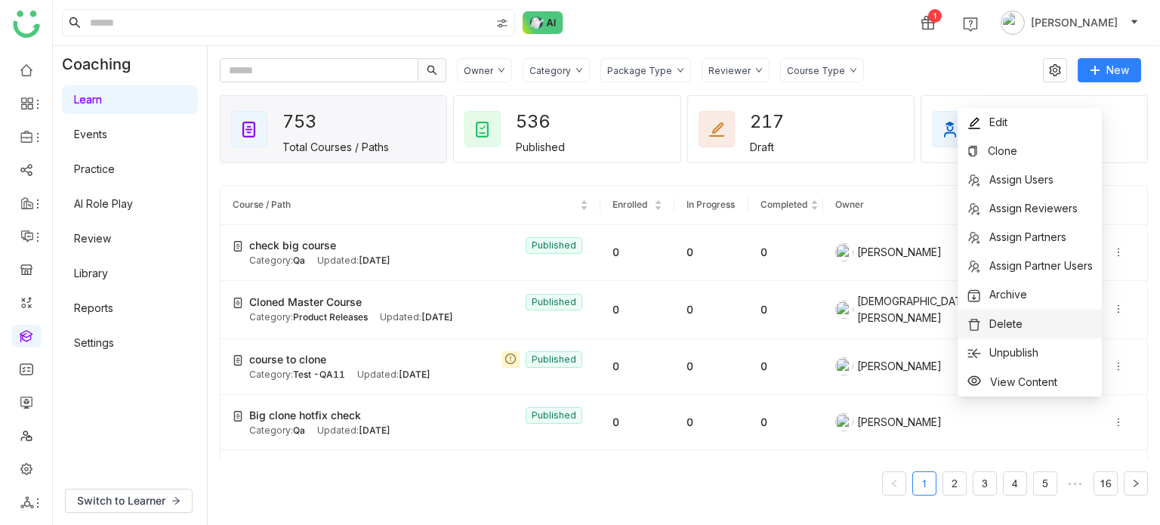
click at [1058, 335] on li "Delete" at bounding box center [1030, 324] width 144 height 29
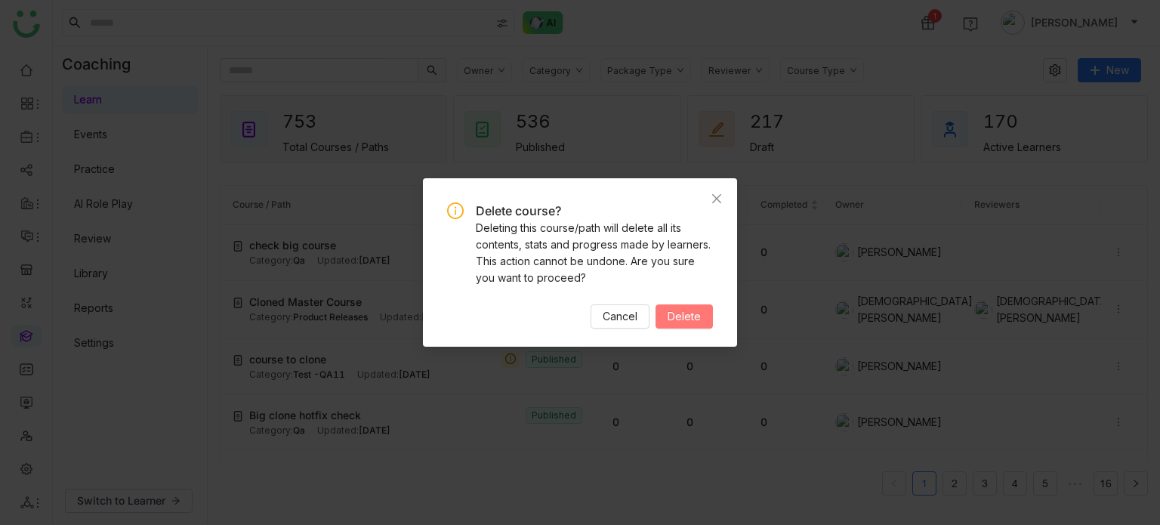
click at [675, 316] on span "Delete" at bounding box center [684, 316] width 33 height 17
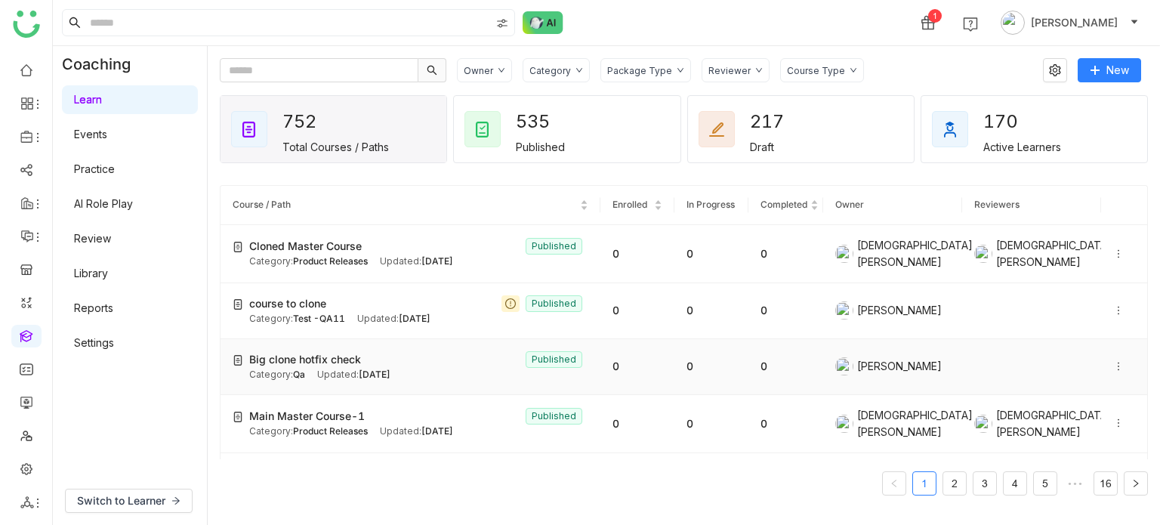
click at [1114, 368] on icon at bounding box center [1119, 366] width 11 height 11
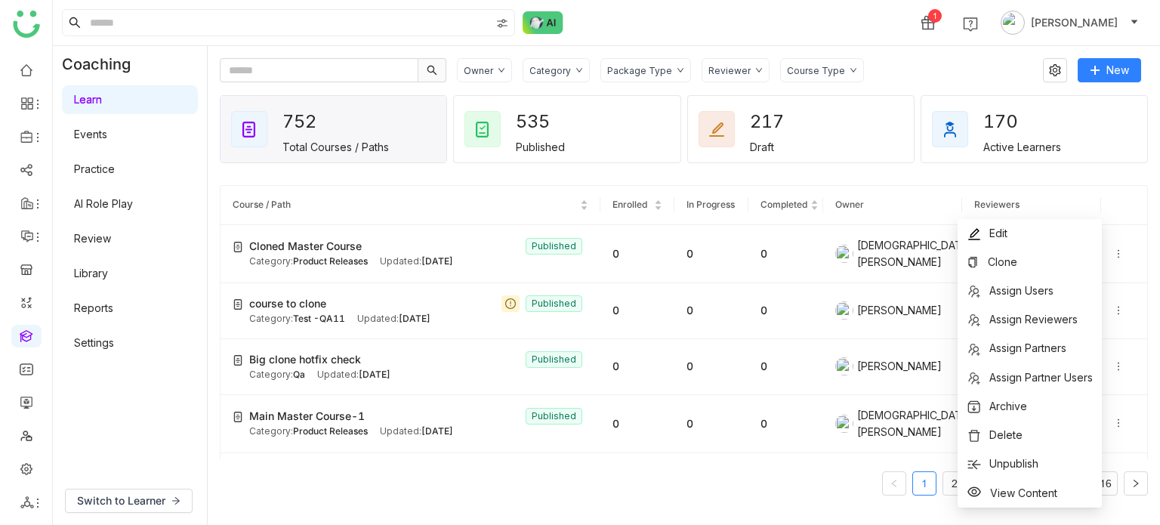
click at [985, 175] on gtmb-course-listing "Course / Path Enrolled In Progress Completed Owner Reviewers Cloned Master Cour…" at bounding box center [684, 340] width 928 height 346
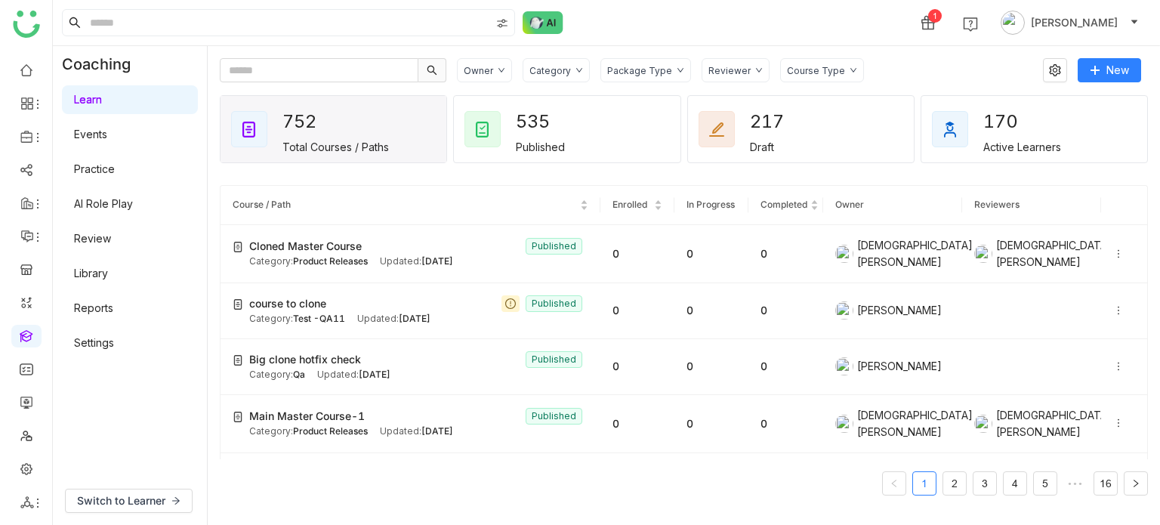
click at [586, 489] on nz-pagination "1 2 3 4 5 ••• 16" at bounding box center [684, 483] width 928 height 24
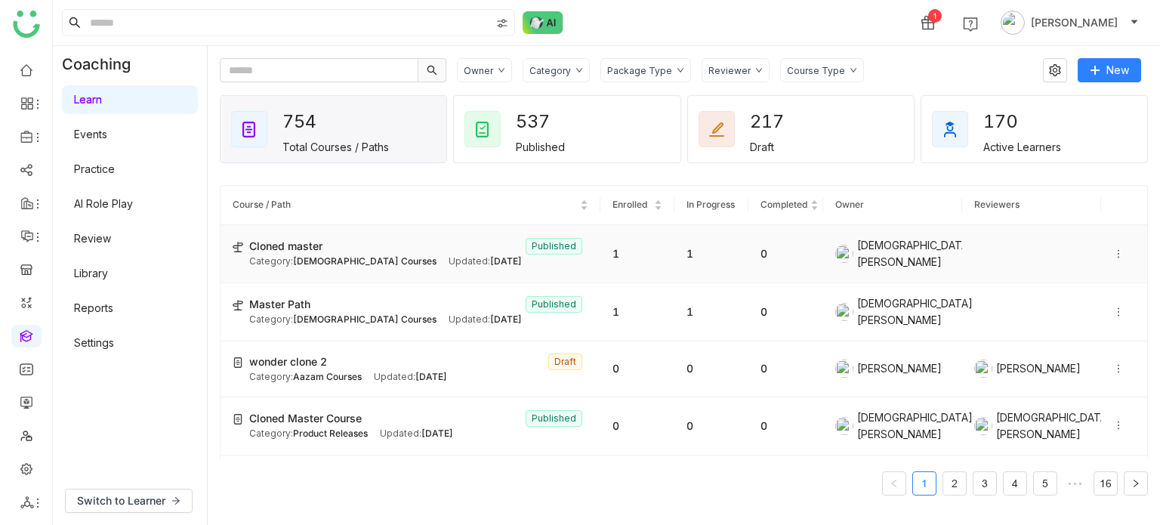
click at [1114, 250] on icon at bounding box center [1119, 254] width 11 height 11
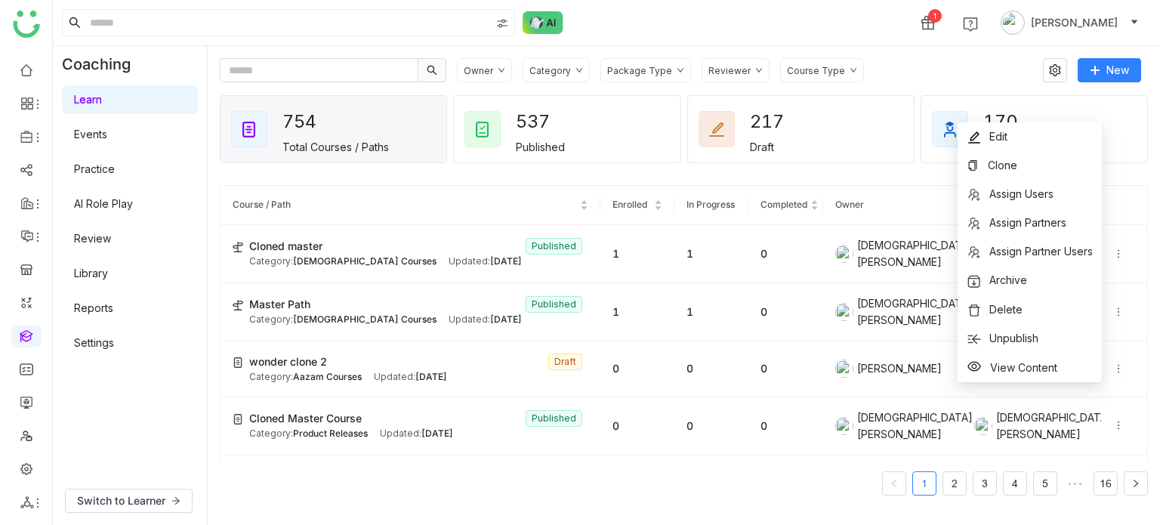
click at [877, 180] on gtmb-course-listing "Course / Path Enrolled In Progress Completed Owner Reviewers Cloned master Publ…" at bounding box center [684, 340] width 928 height 346
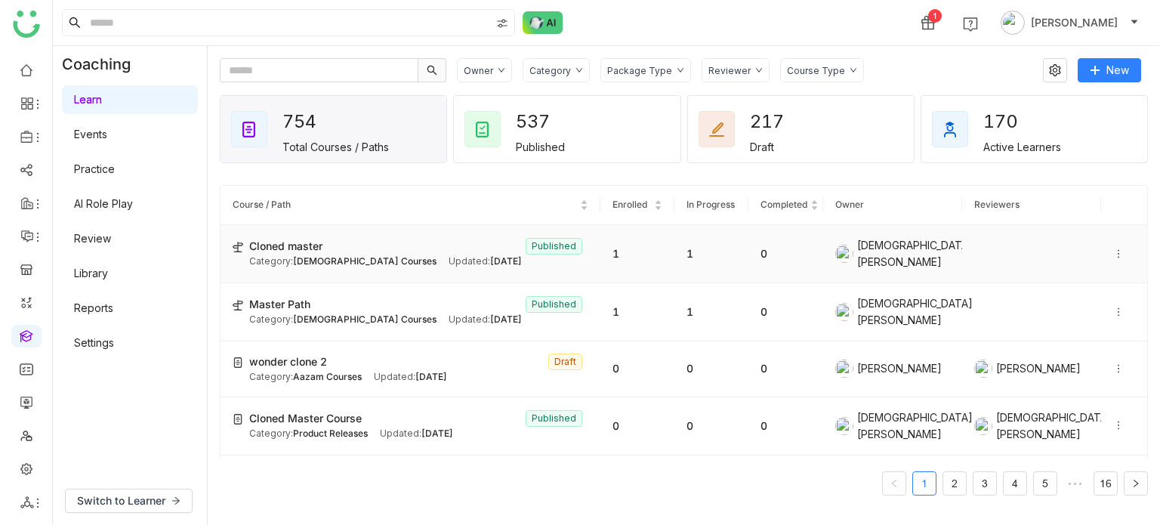
click at [490, 255] on span "[DATE]" at bounding box center [506, 260] width 32 height 11
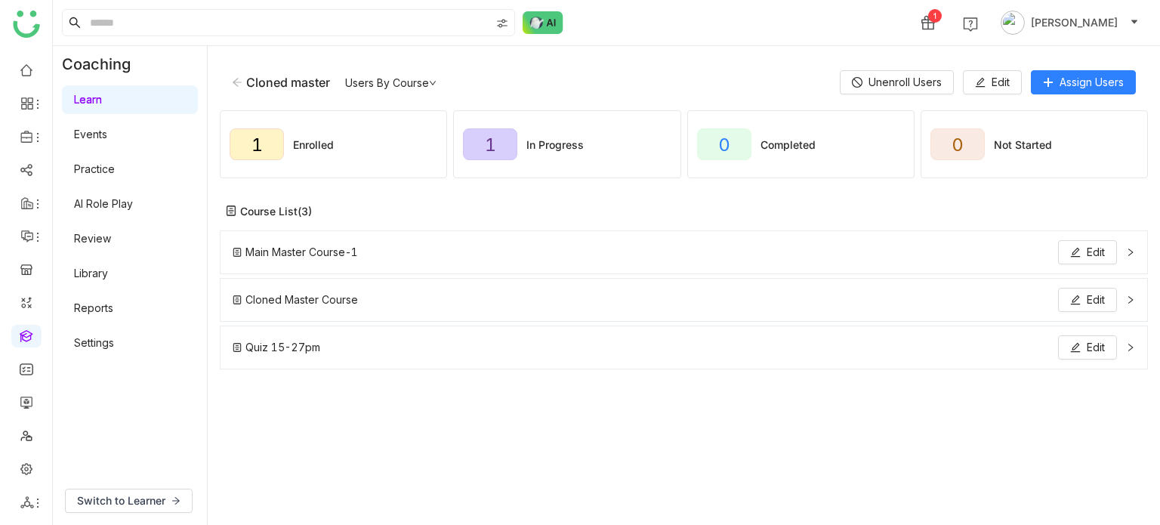
click at [237, 84] on icon at bounding box center [237, 82] width 11 height 11
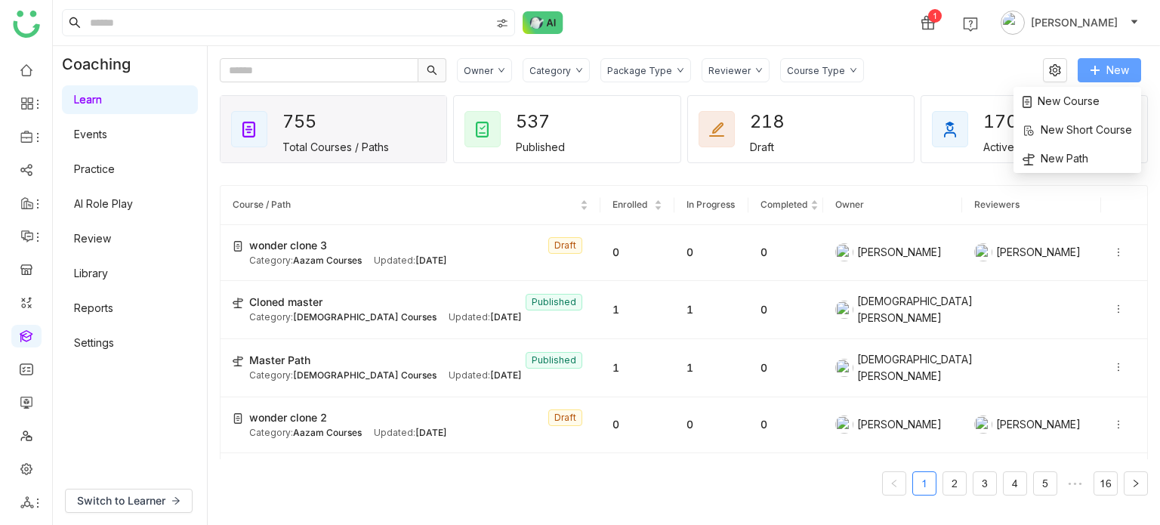
click at [1106, 72] on button "New" at bounding box center [1109, 70] width 63 height 24
click at [1114, 307] on icon at bounding box center [1119, 309] width 11 height 11
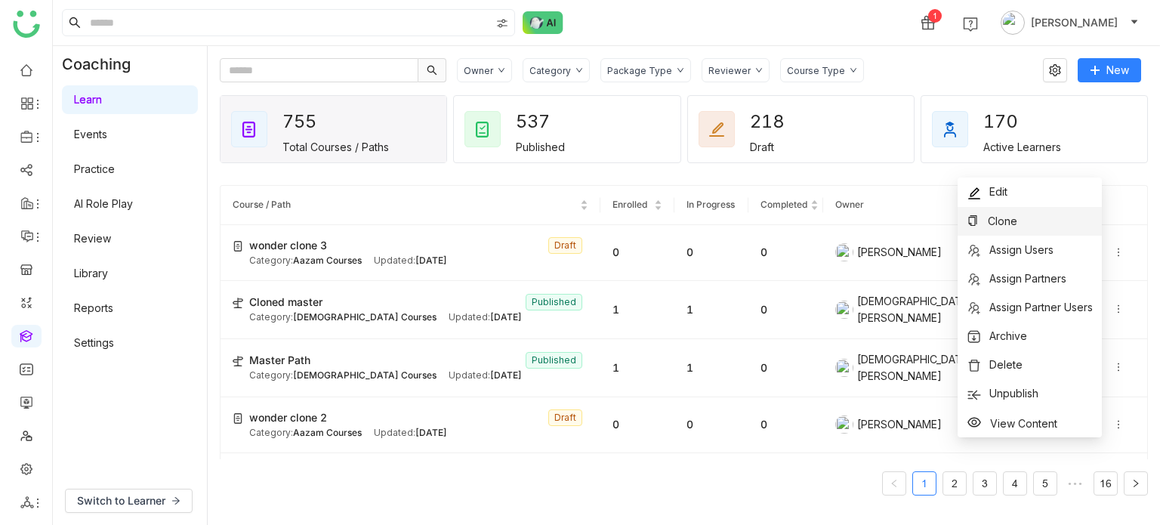
click at [1072, 218] on li "Clone" at bounding box center [1030, 221] width 144 height 29
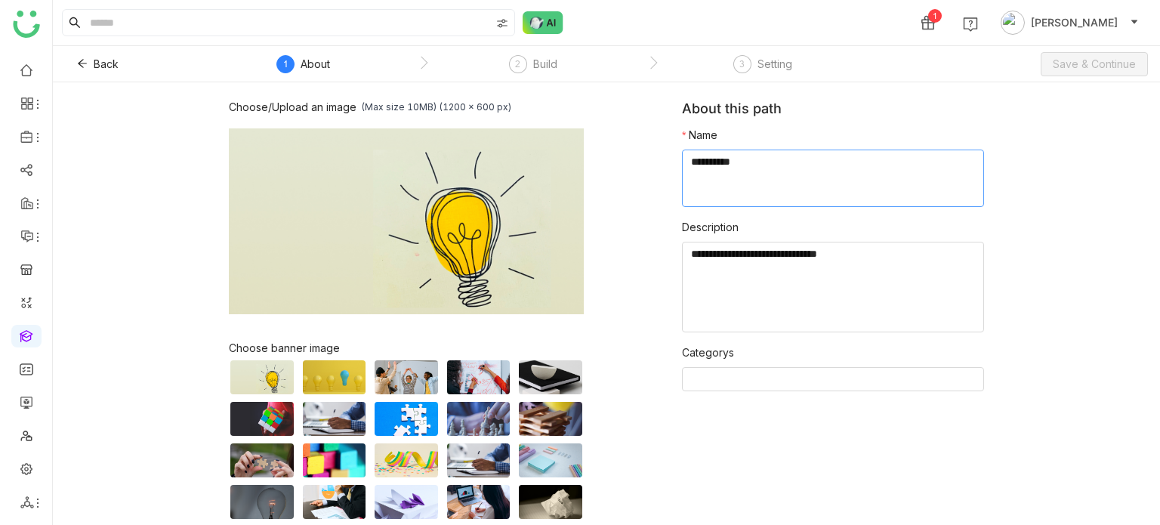
click at [795, 166] on textarea at bounding box center [833, 178] width 302 height 57
type textarea "**********"
drag, startPoint x: 880, startPoint y: 255, endPoint x: 793, endPoint y: 254, distance: 86.9
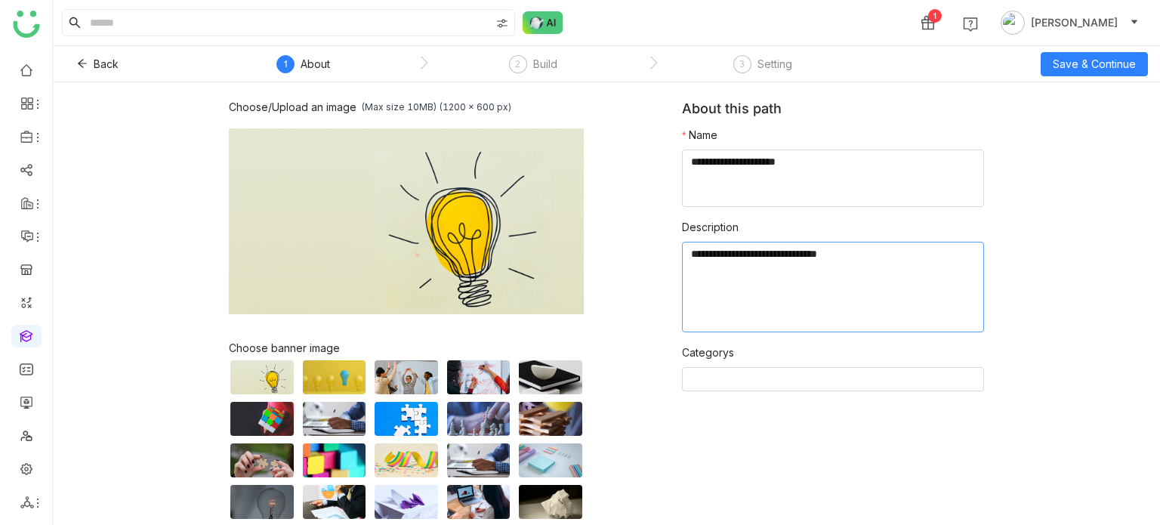
click at [793, 254] on textarea at bounding box center [833, 287] width 302 height 91
type textarea "**********"
click at [769, 388] on nz-select-top-control at bounding box center [833, 379] width 302 height 24
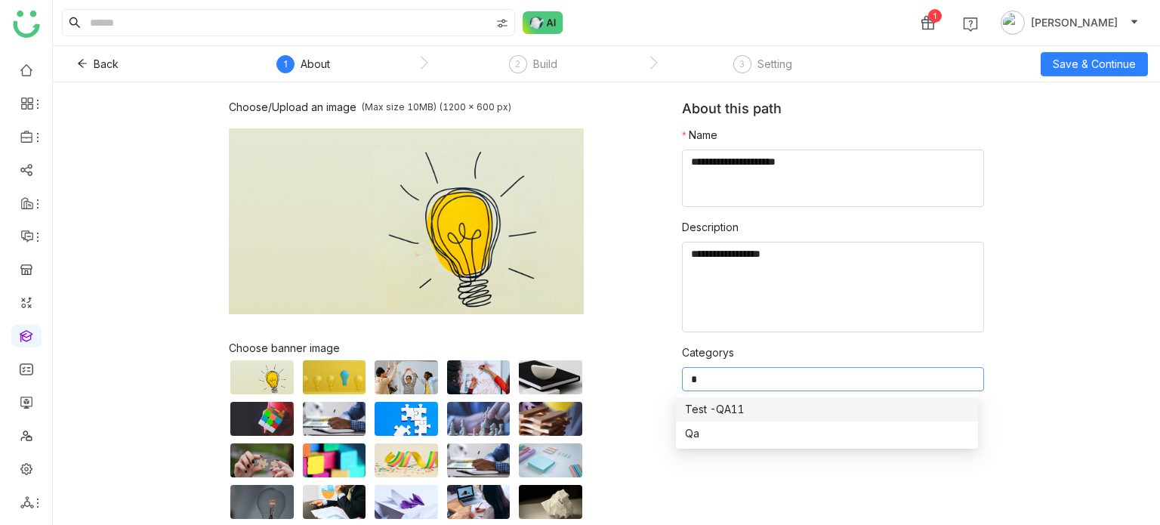
type input "**"
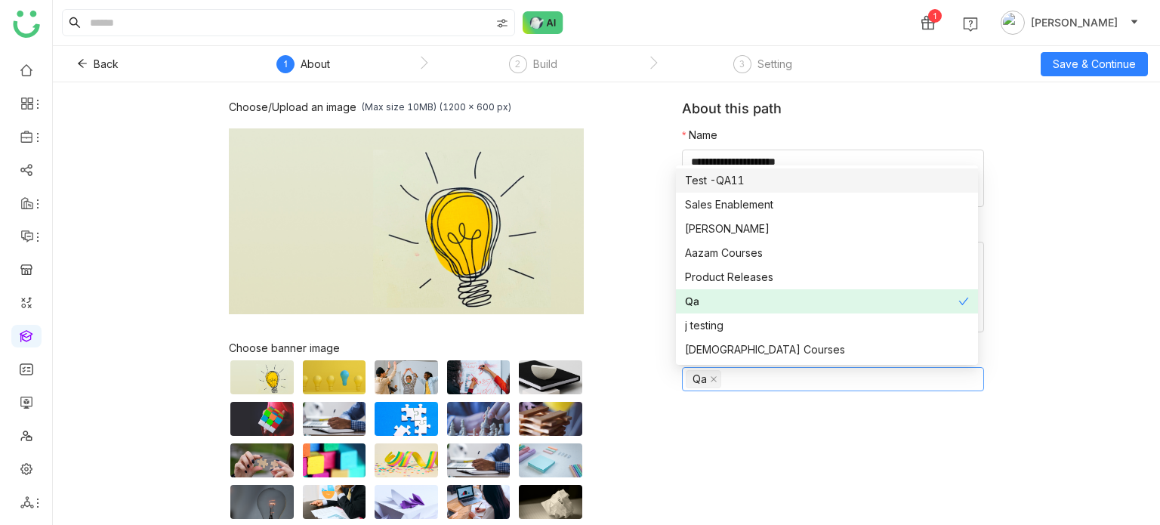
click at [1066, 116] on div "Choose/Upload an image (Max size 10MB) (1200 x 600 px) Browse Image Choose bann…" at bounding box center [606, 303] width 1107 height 443
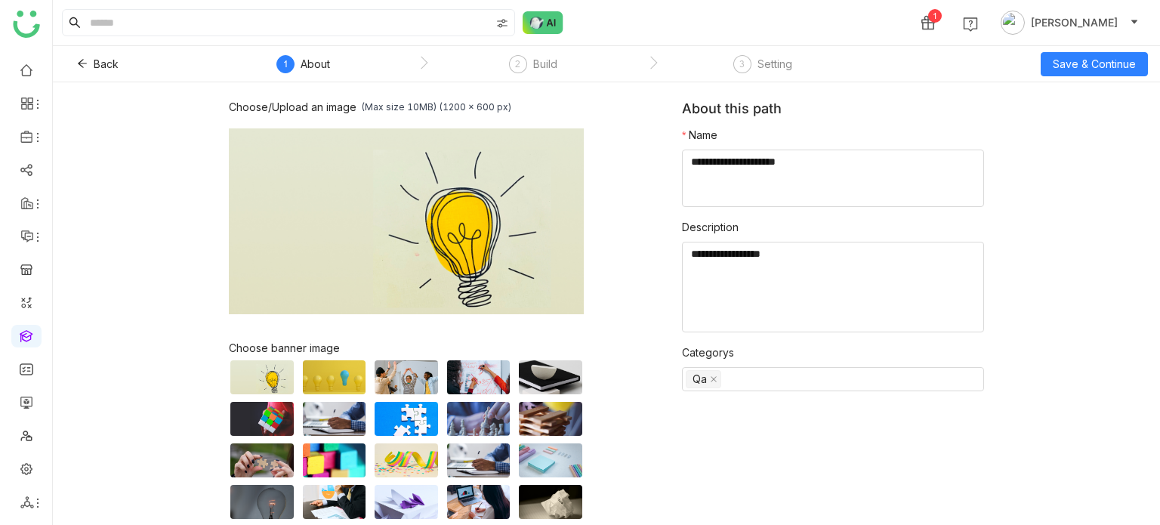
click at [1104, 51] on div "Back 1 About 2 Build 3 Setting Save & Continue" at bounding box center [606, 64] width 1107 height 36
click at [1104, 60] on span "Save & Continue" at bounding box center [1094, 64] width 83 height 17
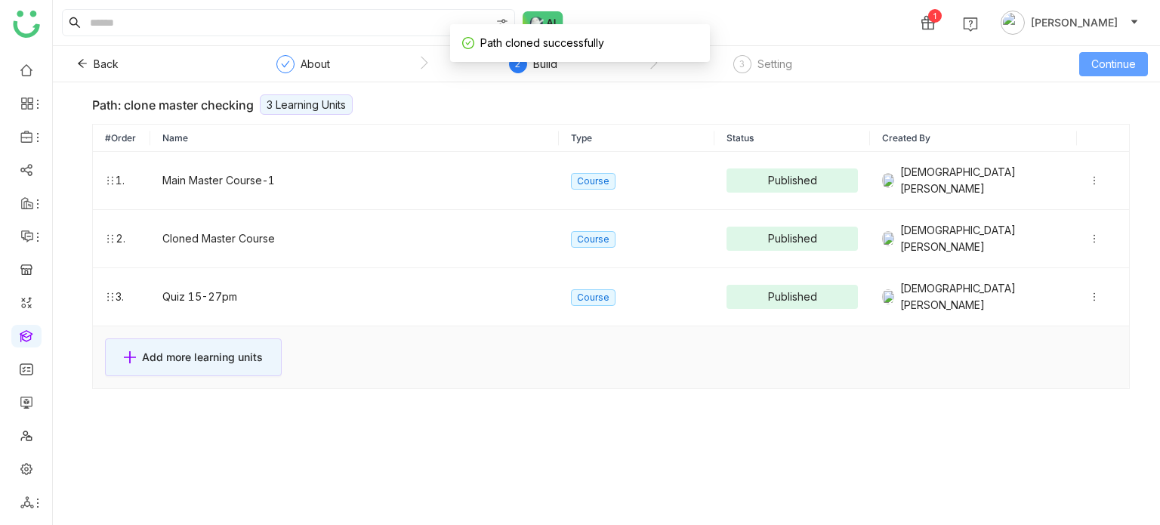
click at [1138, 66] on button "Continue" at bounding box center [1114, 64] width 69 height 24
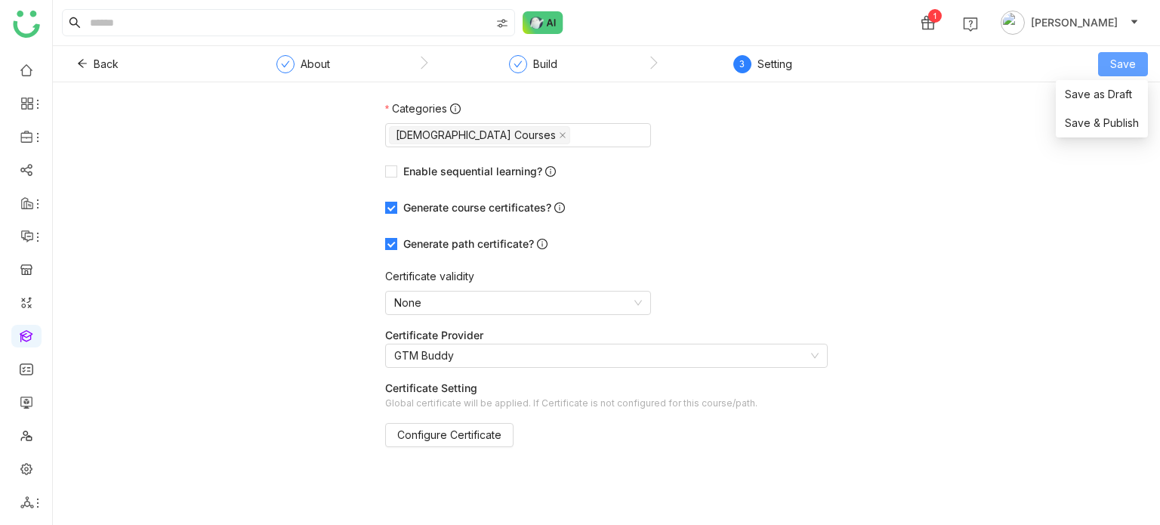
click at [1124, 57] on span "Save" at bounding box center [1124, 64] width 26 height 17
click at [1102, 120] on span "Save & Publish" at bounding box center [1102, 123] width 74 height 17
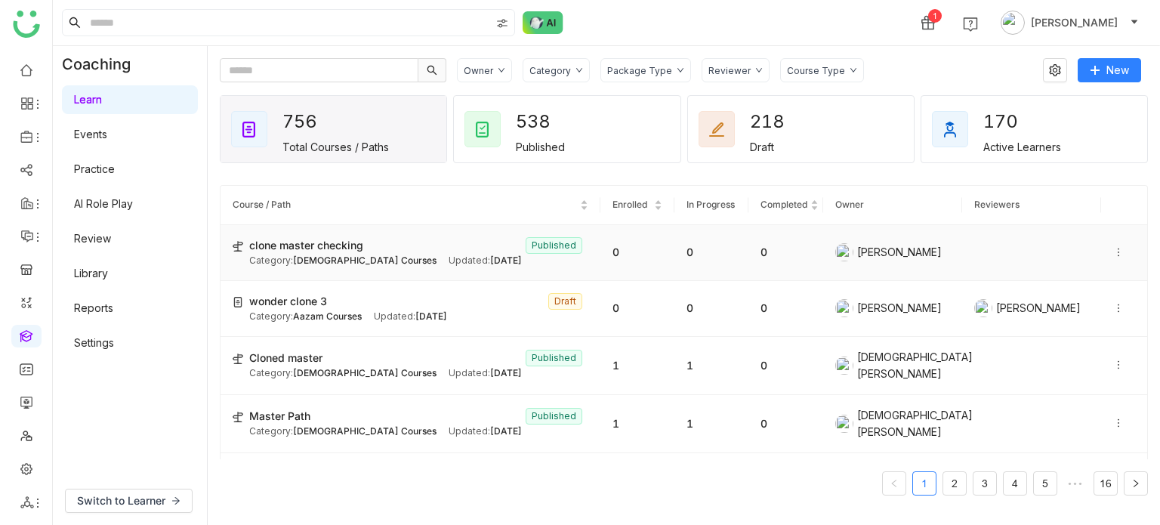
click at [1114, 250] on icon at bounding box center [1119, 252] width 11 height 11
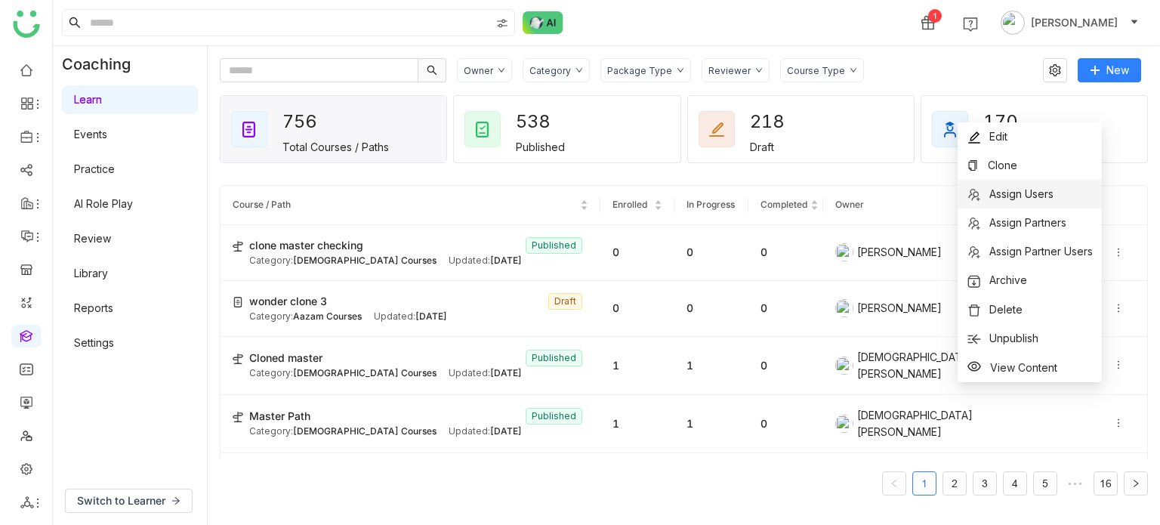
click at [1077, 184] on li "Assign Users" at bounding box center [1030, 194] width 144 height 29
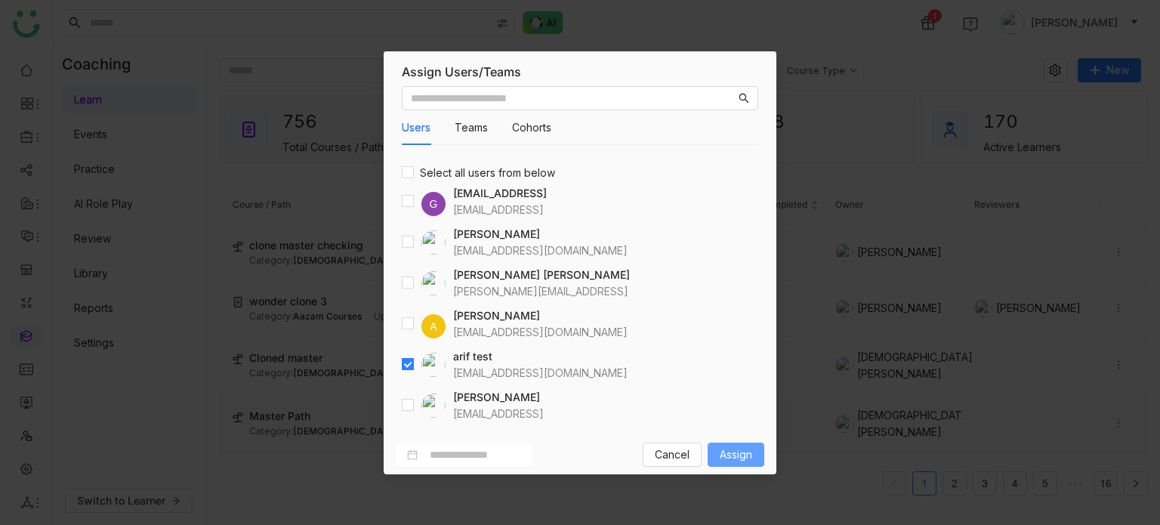
click at [737, 446] on span "Assign" at bounding box center [736, 454] width 32 height 17
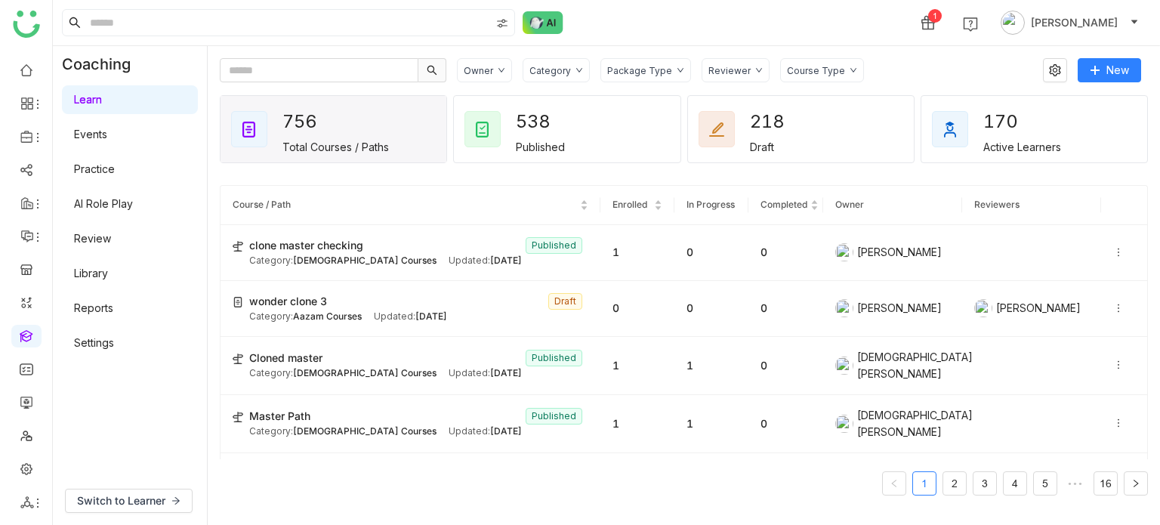
click at [598, 172] on gtmb-course-listing "Course / Path Enrolled In Progress Completed Owner Reviewers clone master check…" at bounding box center [684, 340] width 928 height 346
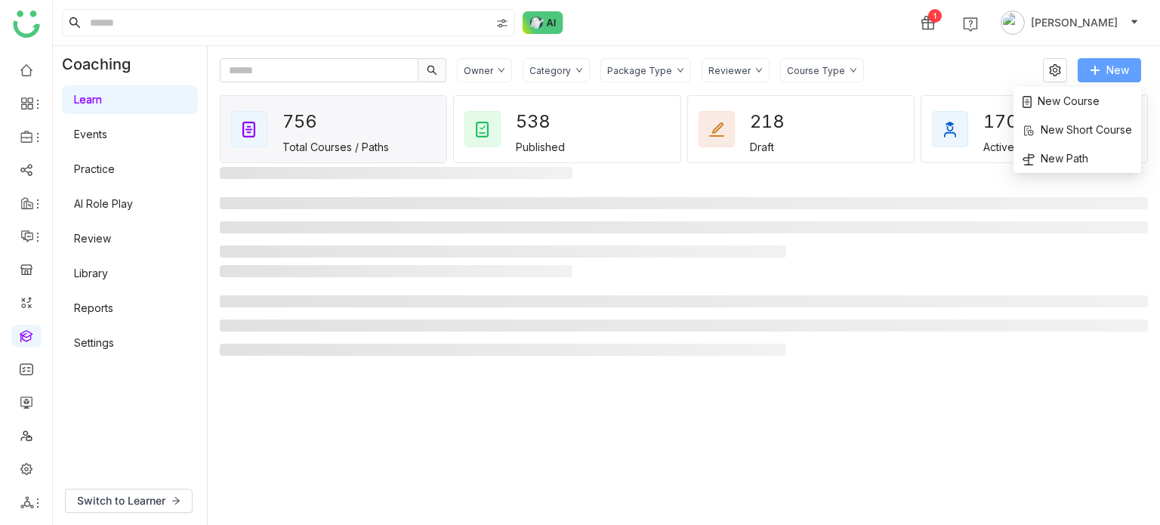
click at [1111, 66] on span "New" at bounding box center [1118, 70] width 23 height 17
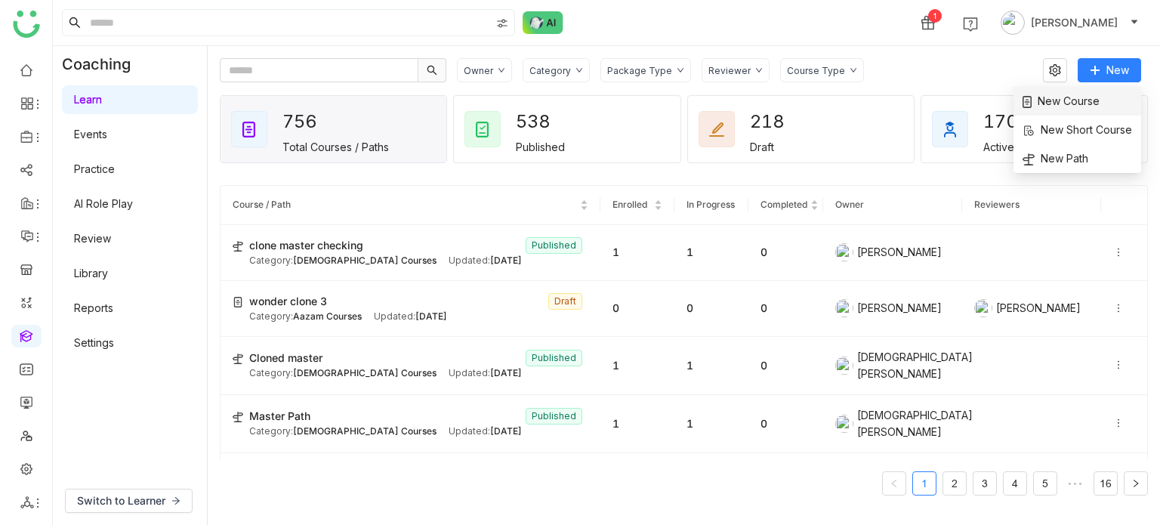
click at [1080, 94] on span "New Course" at bounding box center [1061, 101] width 77 height 17
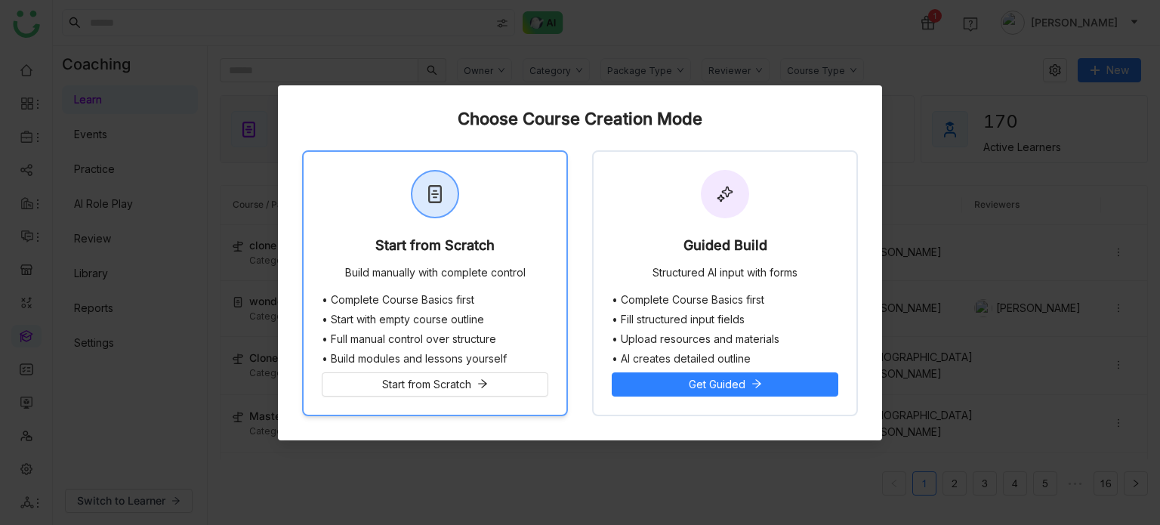
click at [536, 249] on div "Start from Scratch Build manually with complete control" at bounding box center [435, 223] width 263 height 142
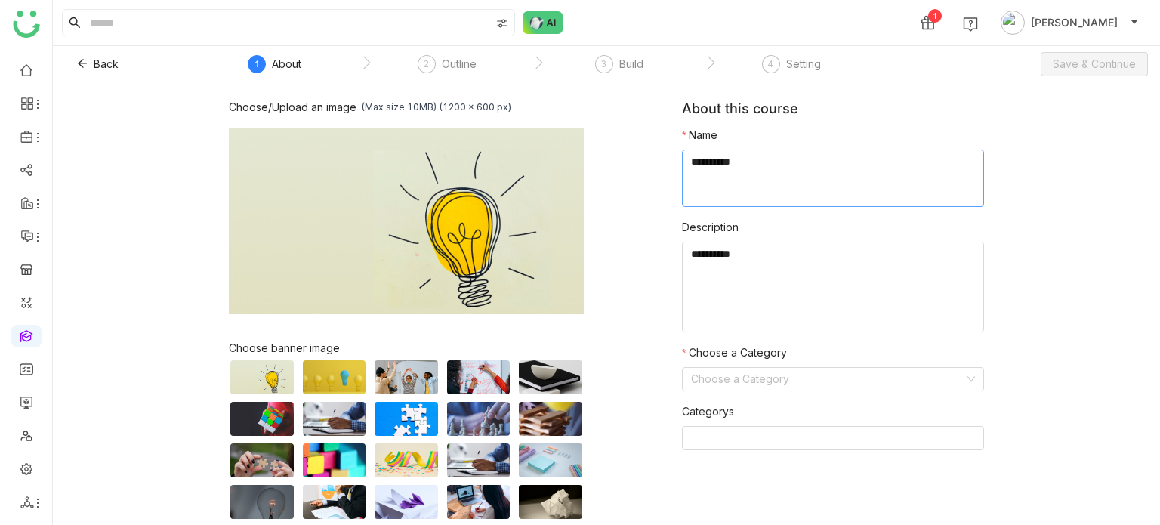
click at [728, 168] on textarea at bounding box center [833, 178] width 302 height 57
type textarea "**********"
type textarea "********"
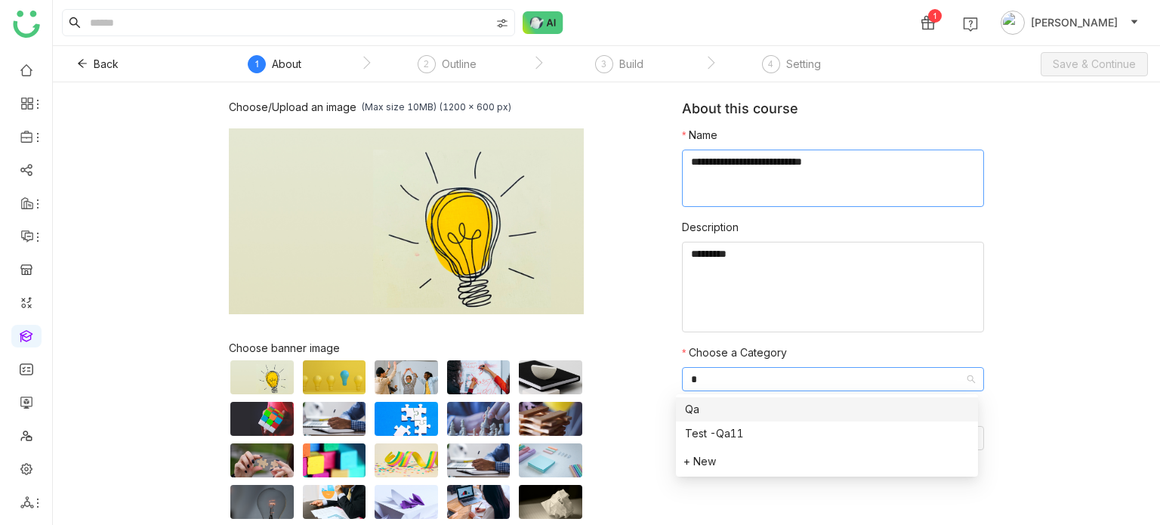
type input "**"
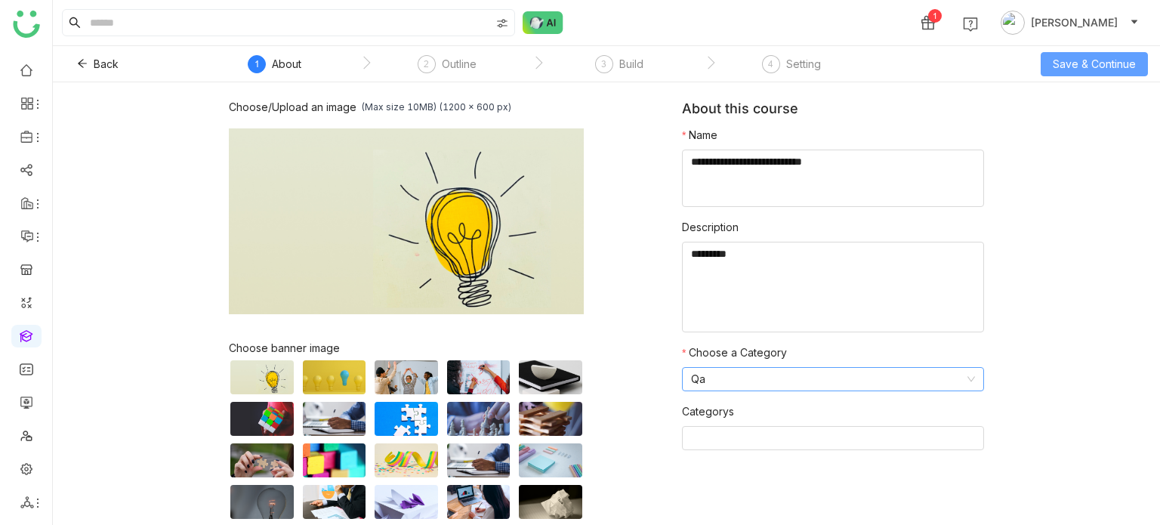
click at [1121, 66] on span "Save & Continue" at bounding box center [1094, 64] width 83 height 17
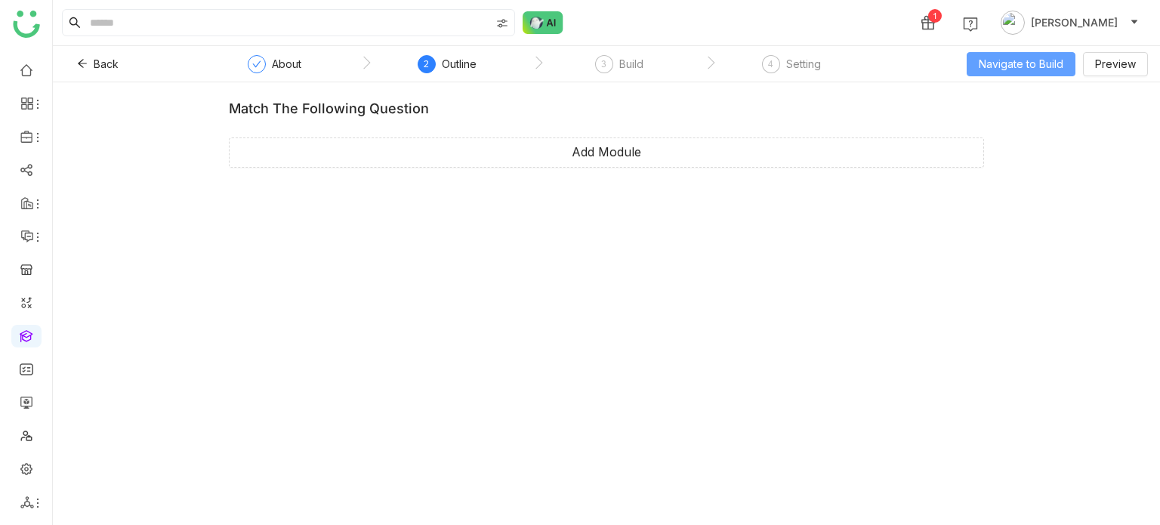
click at [1039, 72] on span "Navigate to Build" at bounding box center [1021, 64] width 85 height 17
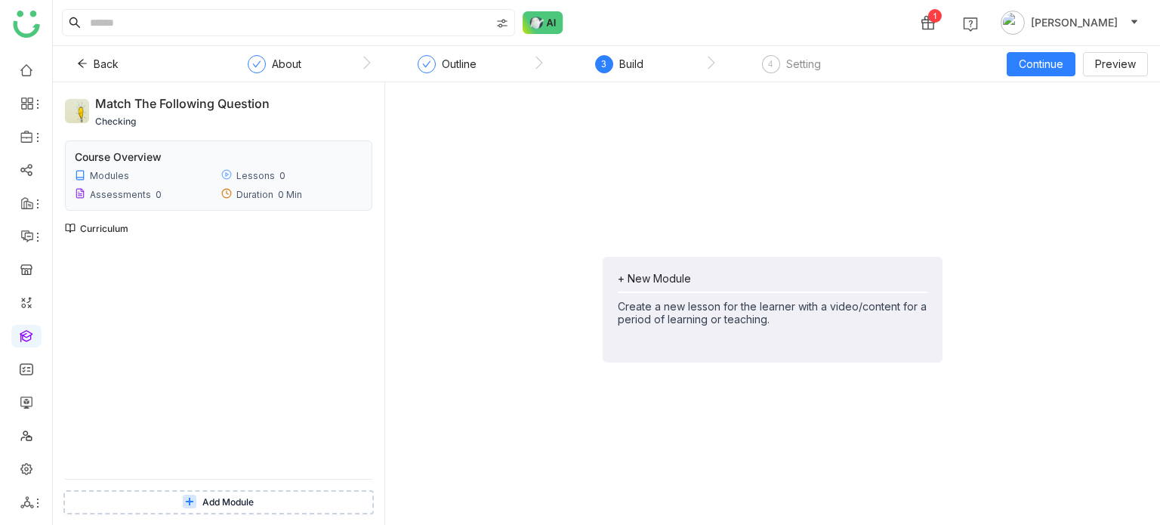
click at [660, 274] on div "+ New Module" at bounding box center [773, 278] width 310 height 13
click at [676, 340] on span "Add Module" at bounding box center [657, 343] width 61 height 17
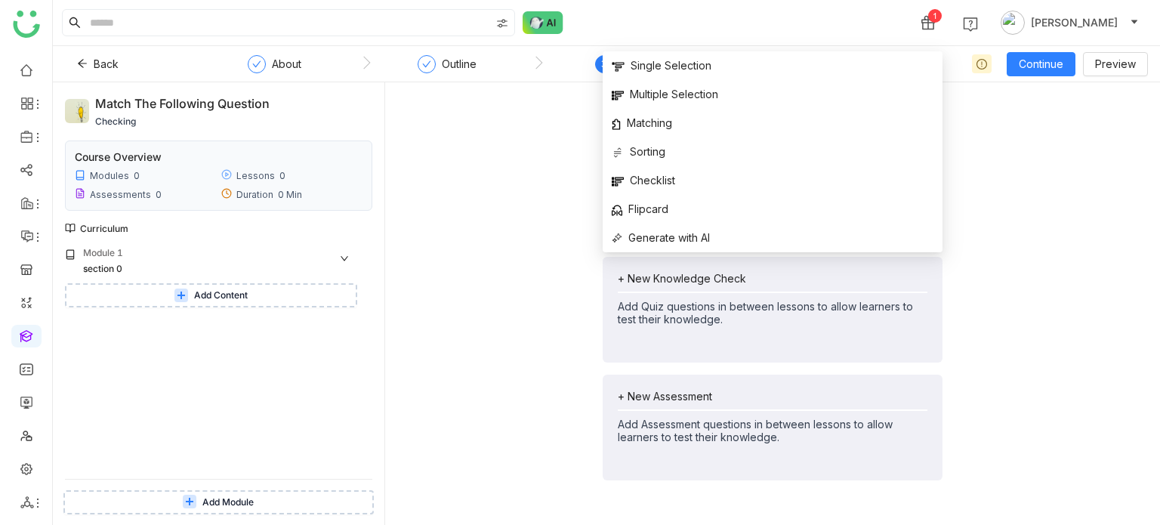
click at [459, 245] on div "+ New Lesson Create a new lesson for the learner with a video/content for a per…" at bounding box center [772, 309] width 751 height 431
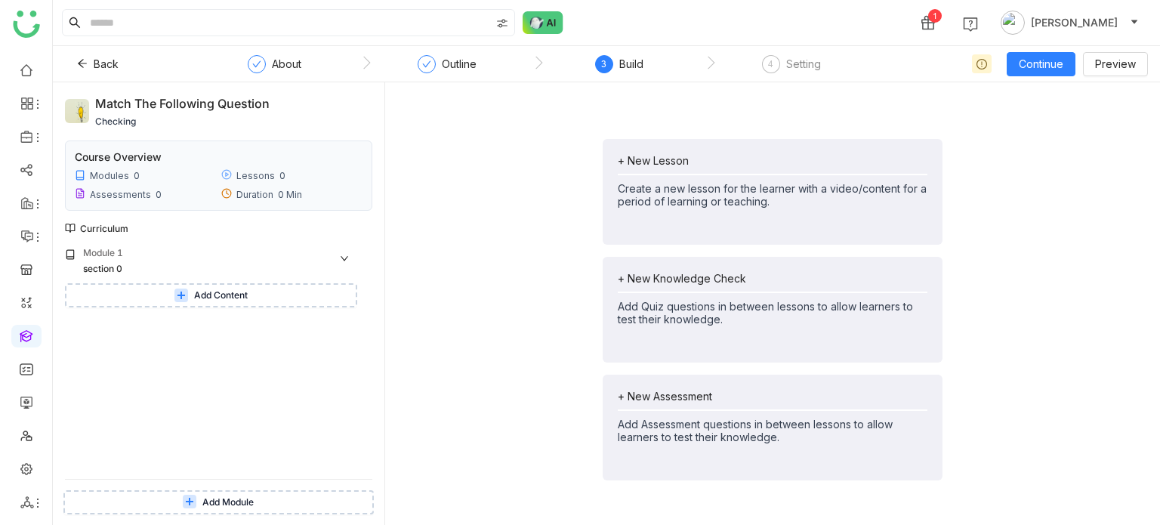
click at [693, 394] on div "+ New Assessment" at bounding box center [773, 396] width 310 height 13
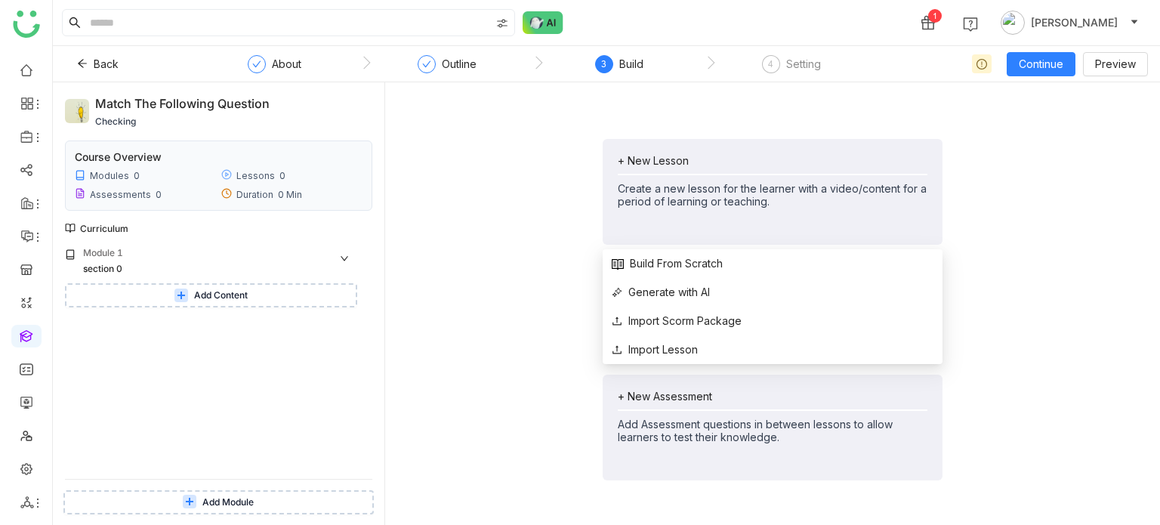
click at [689, 160] on div "+ New Lesson" at bounding box center [773, 160] width 310 height 13
click at [676, 268] on span "Build From Scratch" at bounding box center [667, 263] width 111 height 17
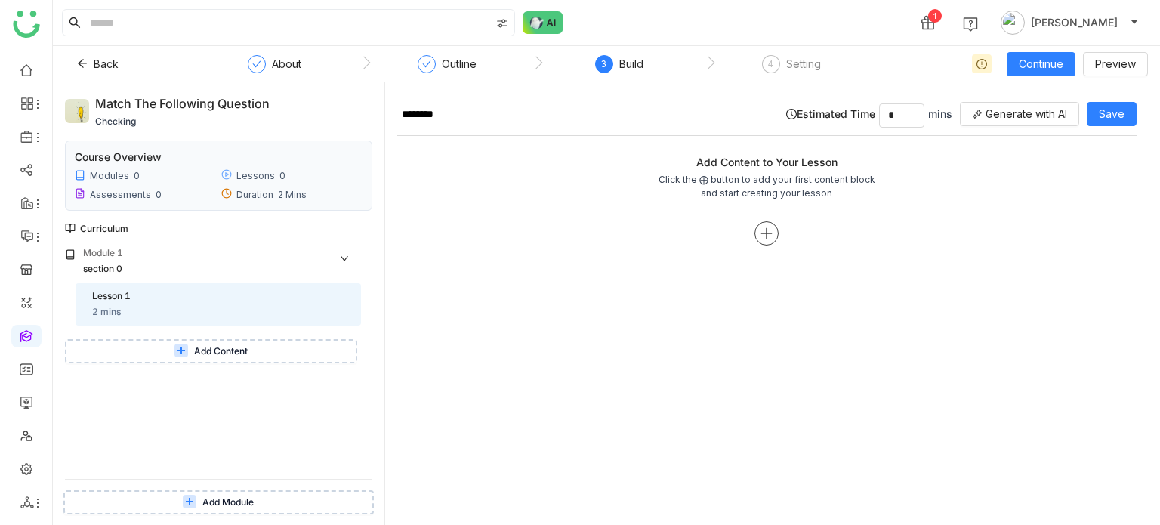
click at [766, 235] on icon at bounding box center [767, 234] width 14 height 14
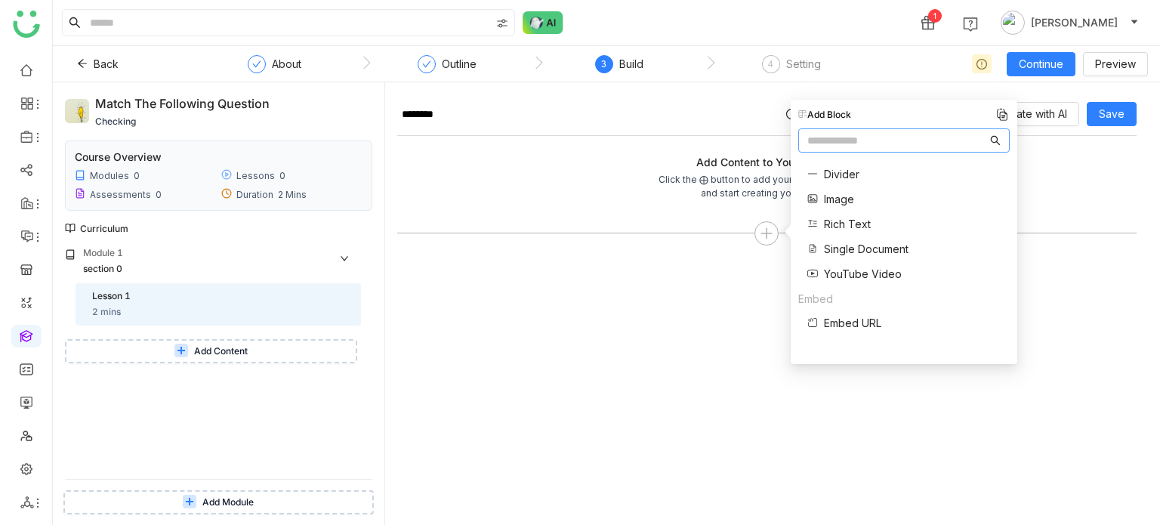
click at [845, 248] on span "Single Document" at bounding box center [866, 249] width 85 height 16
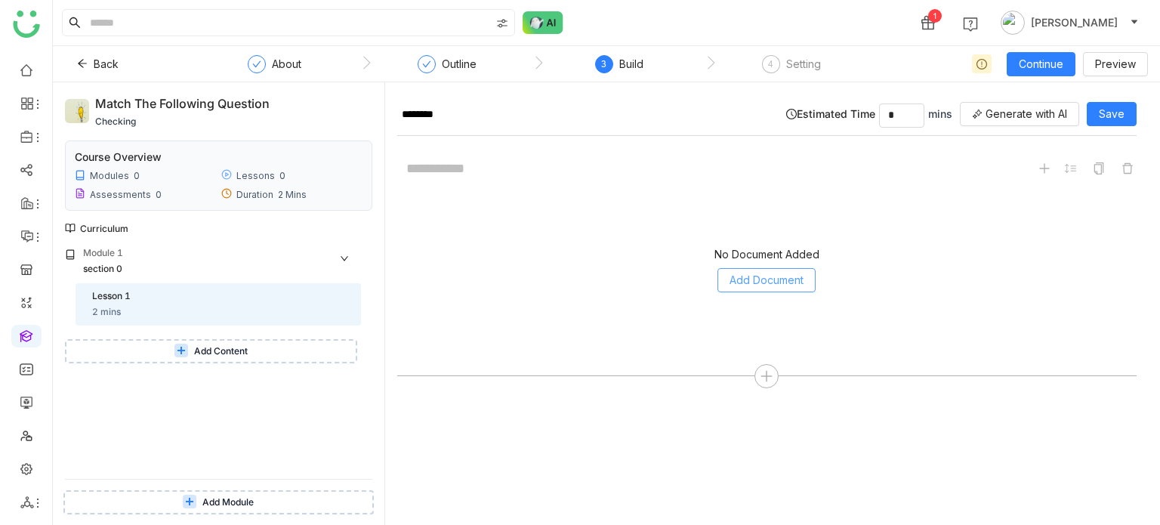
click at [776, 269] on button "Add Document" at bounding box center [767, 280] width 98 height 24
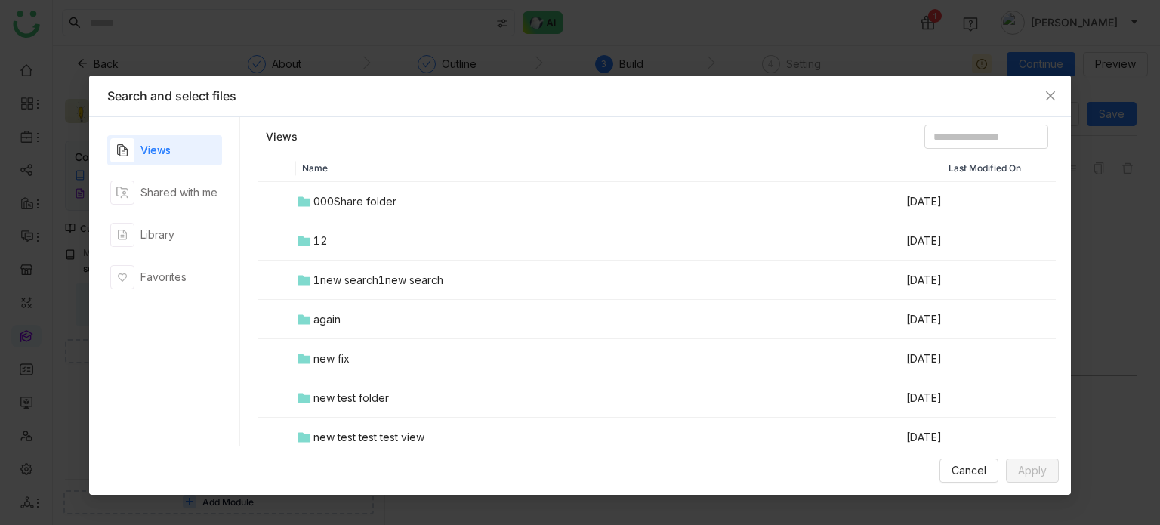
click at [451, 192] on td "000Share folder" at bounding box center [600, 201] width 609 height 39
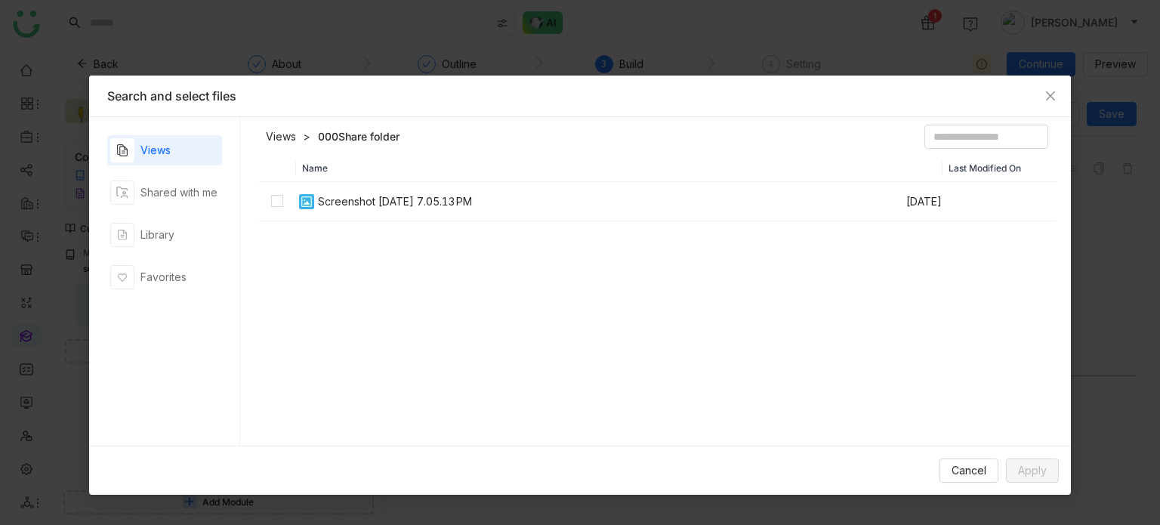
click at [348, 209] on td "Screenshot [DATE] 7.05.13 PM" at bounding box center [600, 201] width 609 height 39
click at [1048, 477] on button "Apply" at bounding box center [1032, 471] width 53 height 24
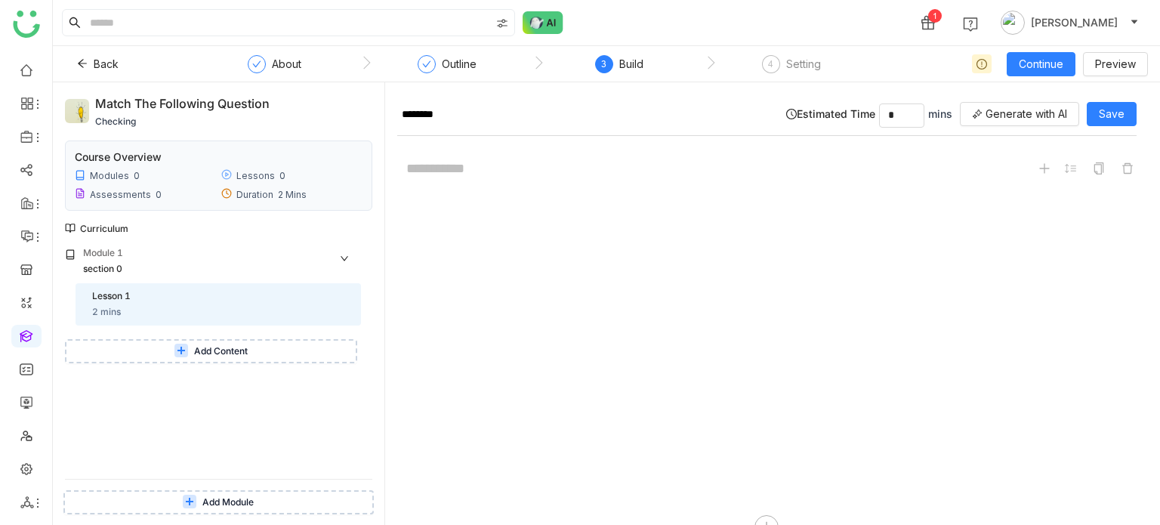
click at [227, 348] on span "Add Content" at bounding box center [221, 351] width 54 height 14
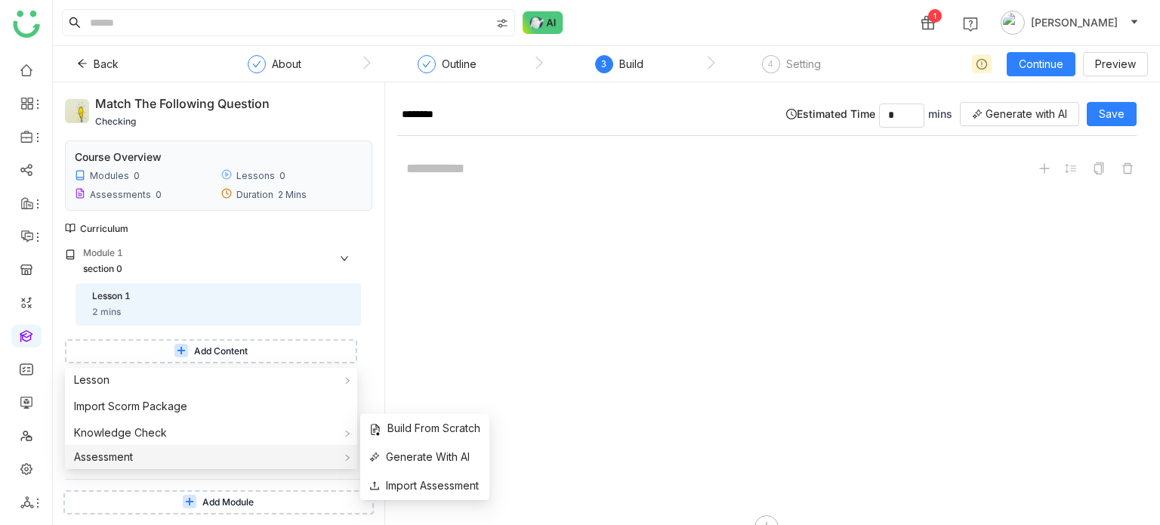
click at [169, 468] on div "Assessment" at bounding box center [211, 457] width 292 height 24
click at [406, 438] on li "Build From Scratch" at bounding box center [424, 428] width 129 height 29
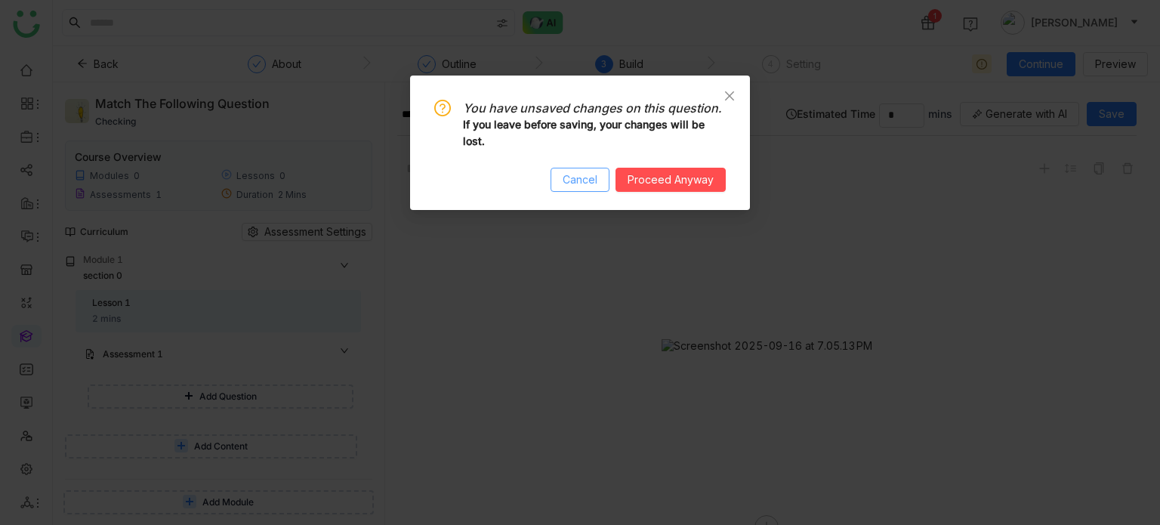
click at [586, 181] on span "Cancel" at bounding box center [580, 179] width 35 height 17
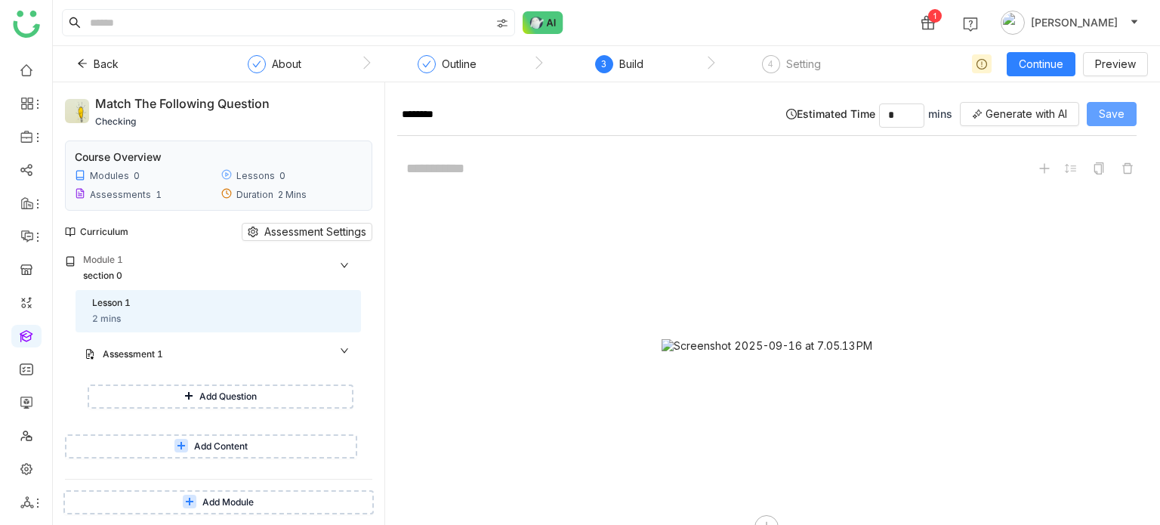
click at [1118, 112] on span "Save" at bounding box center [1112, 114] width 26 height 17
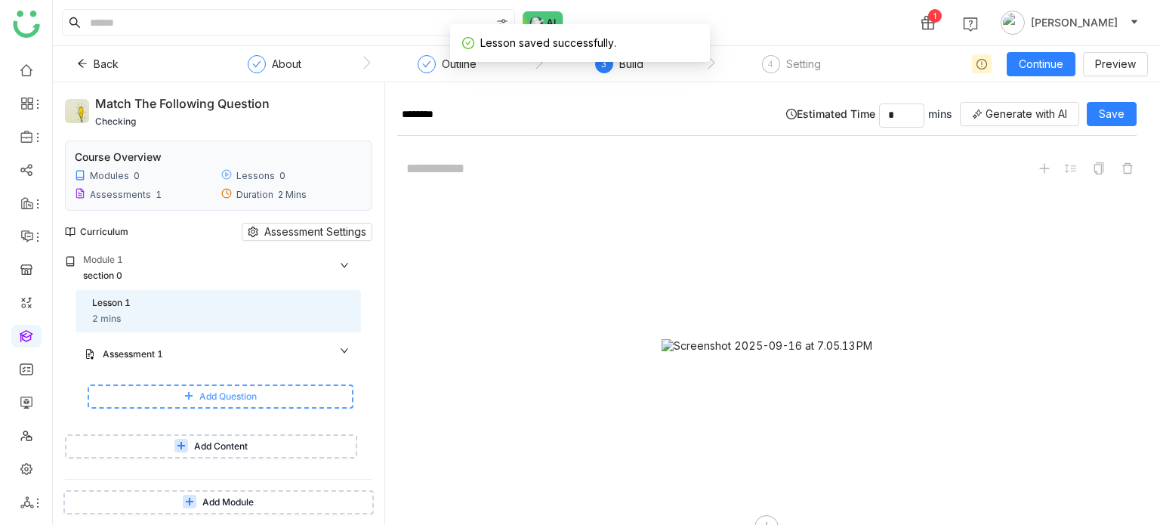
click at [233, 404] on button "Add Question" at bounding box center [221, 397] width 266 height 24
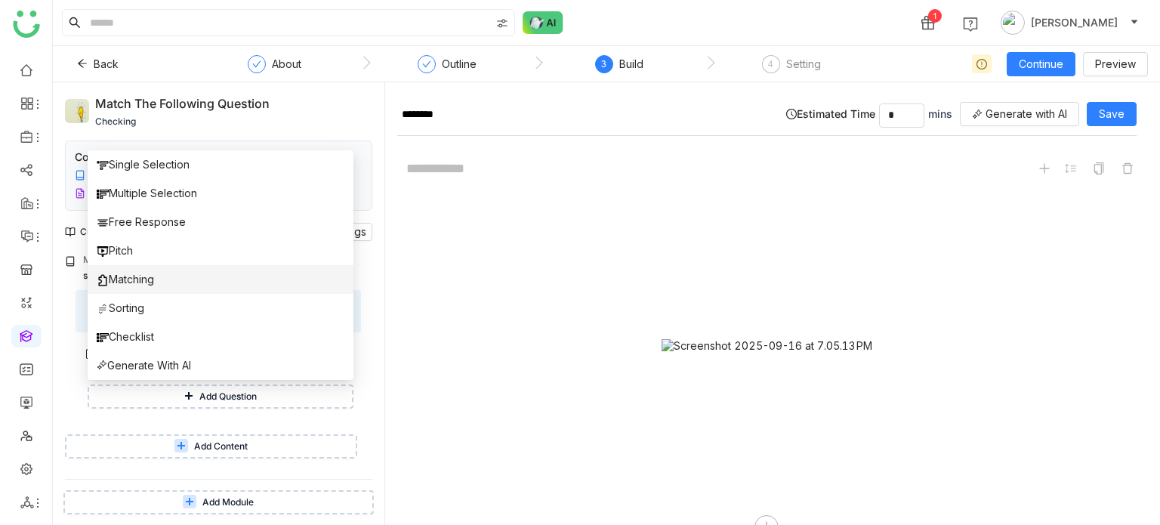
click at [172, 287] on li "Matching" at bounding box center [221, 279] width 266 height 29
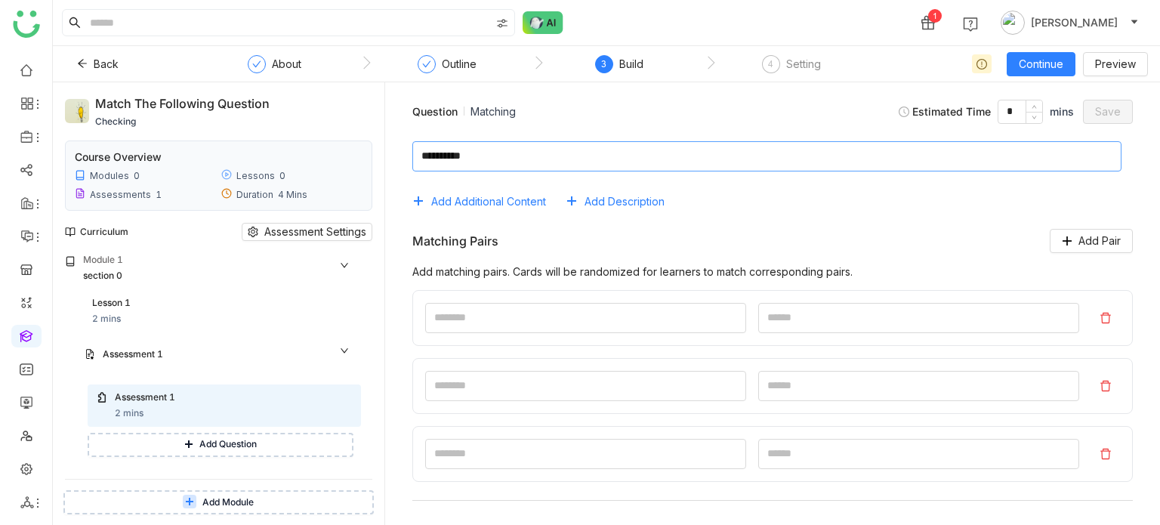
click at [638, 150] on textarea at bounding box center [766, 156] width 709 height 30
type textarea "**********"
type input "*"
click at [573, 309] on input "*" at bounding box center [585, 318] width 321 height 30
type input "*"
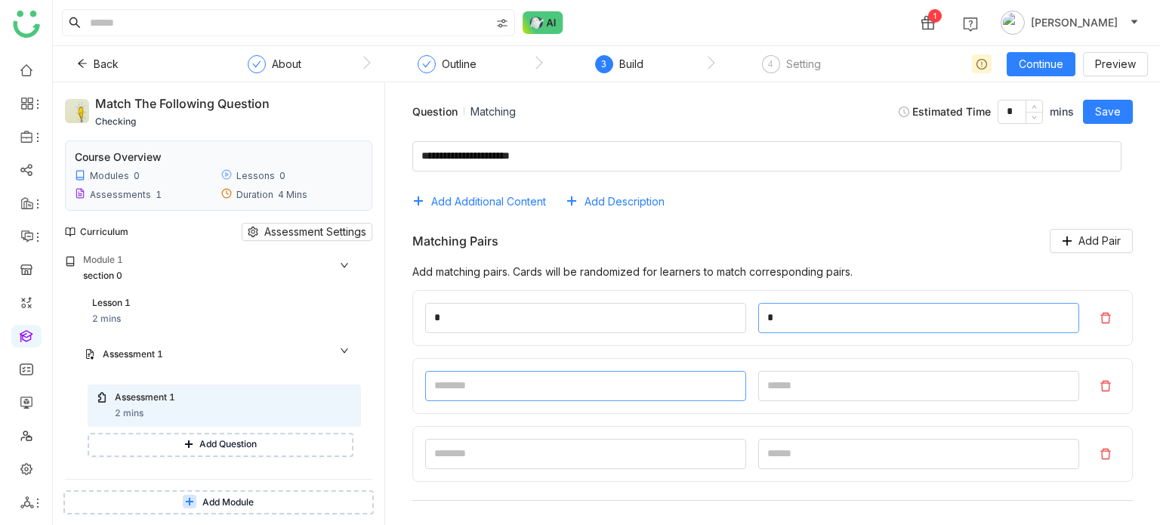
type input "*"
click at [580, 382] on input at bounding box center [585, 386] width 321 height 30
type input "*"
click at [796, 376] on input at bounding box center [918, 386] width 321 height 30
type input "*"
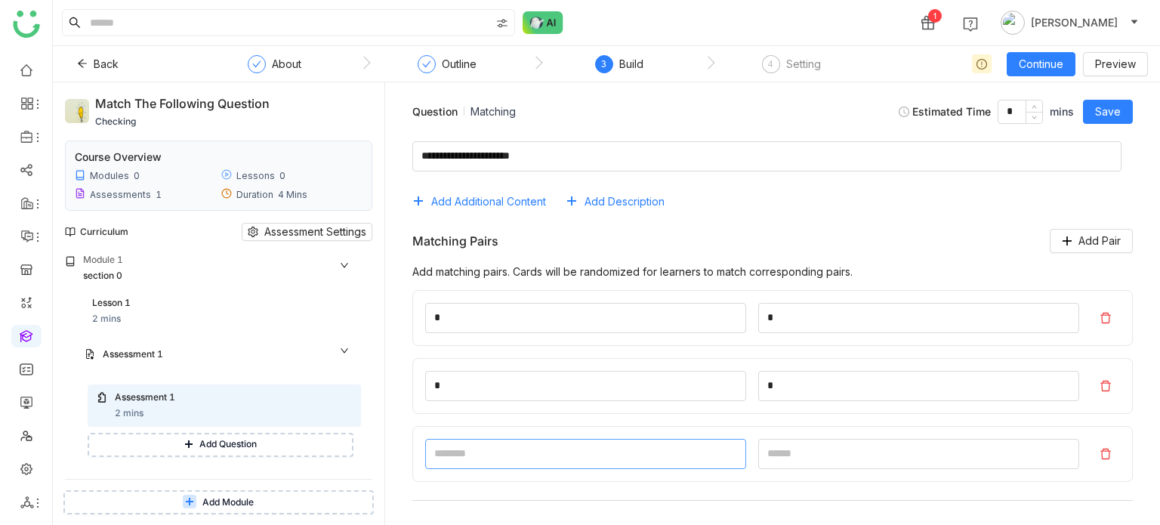
click at [630, 456] on input at bounding box center [585, 454] width 321 height 30
type input "*"
click at [815, 447] on input at bounding box center [918, 454] width 321 height 30
type input "*"
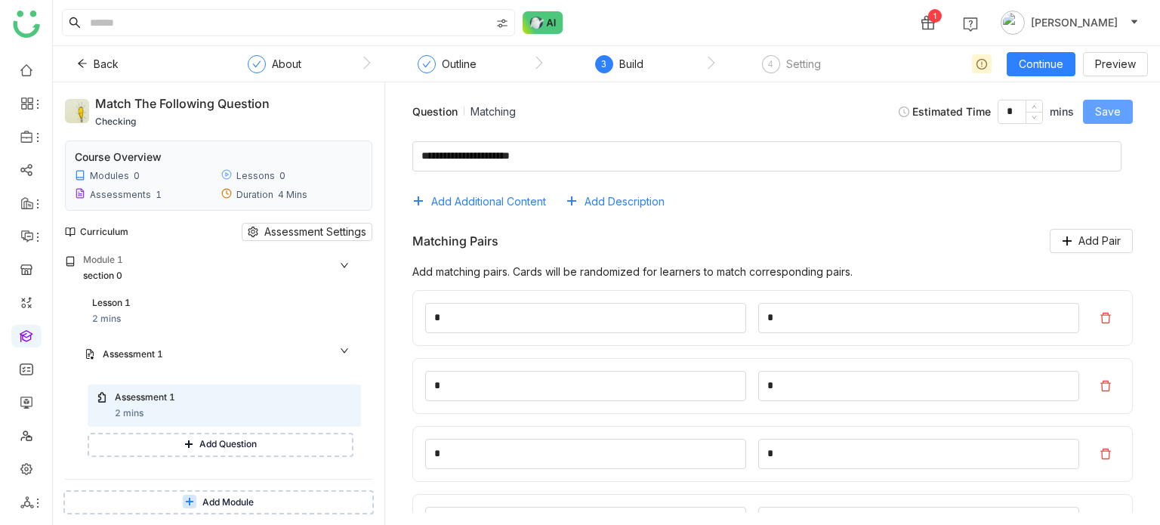
click at [1121, 118] on button "Save" at bounding box center [1108, 112] width 50 height 24
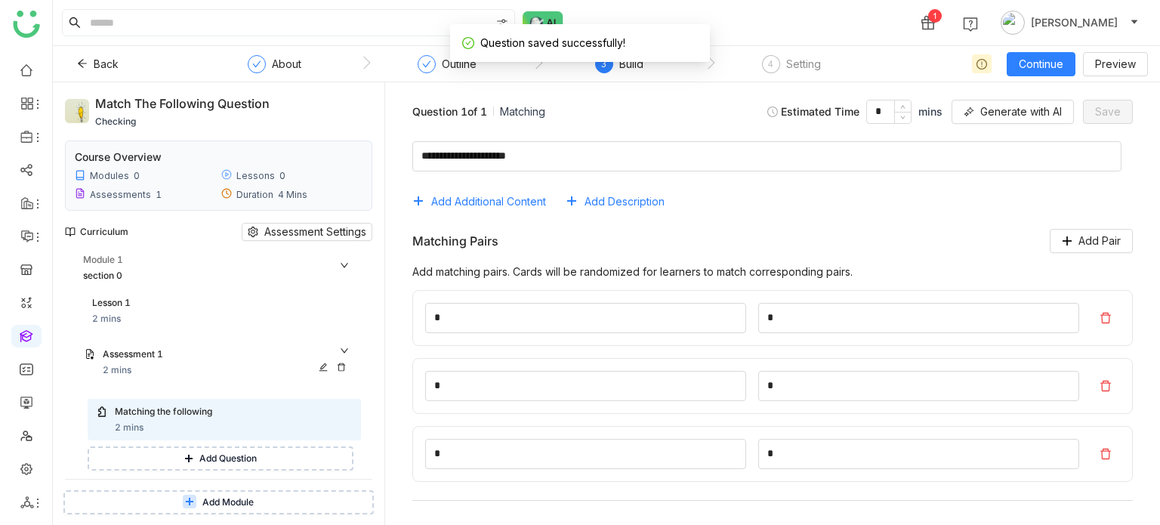
scroll to position [41, 0]
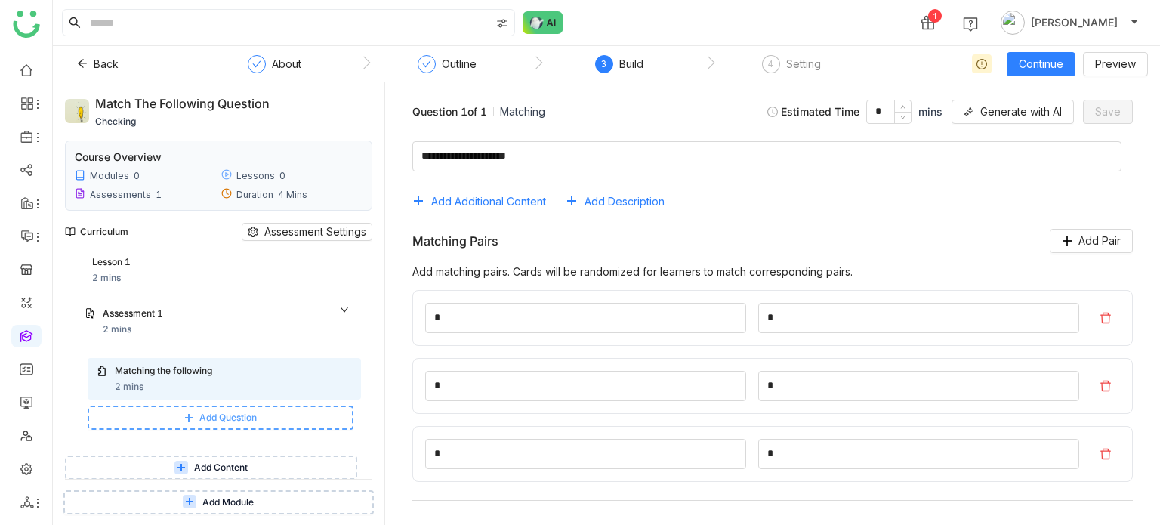
click at [270, 417] on button "Add Question" at bounding box center [221, 418] width 266 height 24
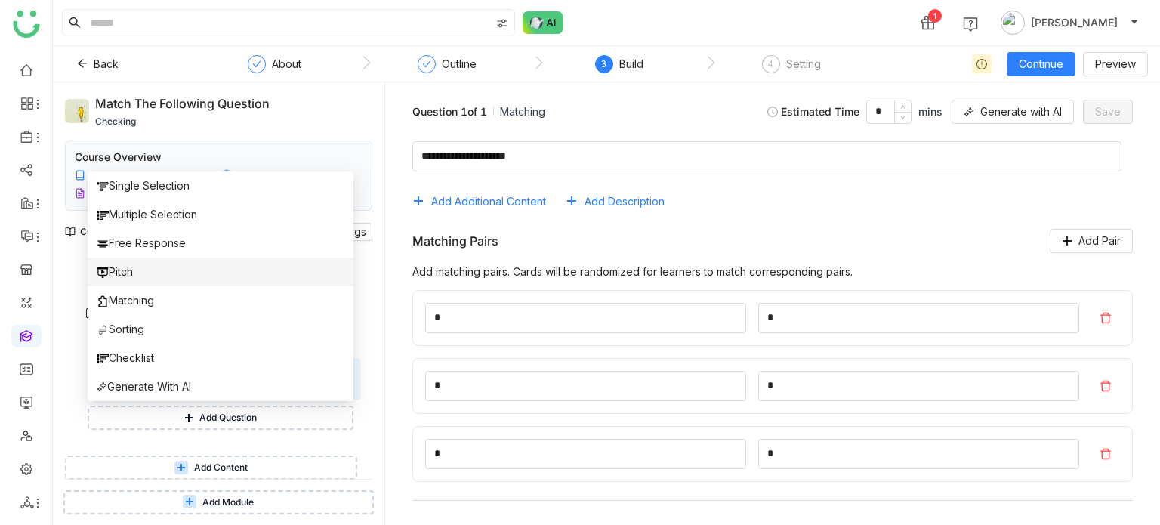
click at [187, 271] on li "Pitch" at bounding box center [221, 272] width 266 height 29
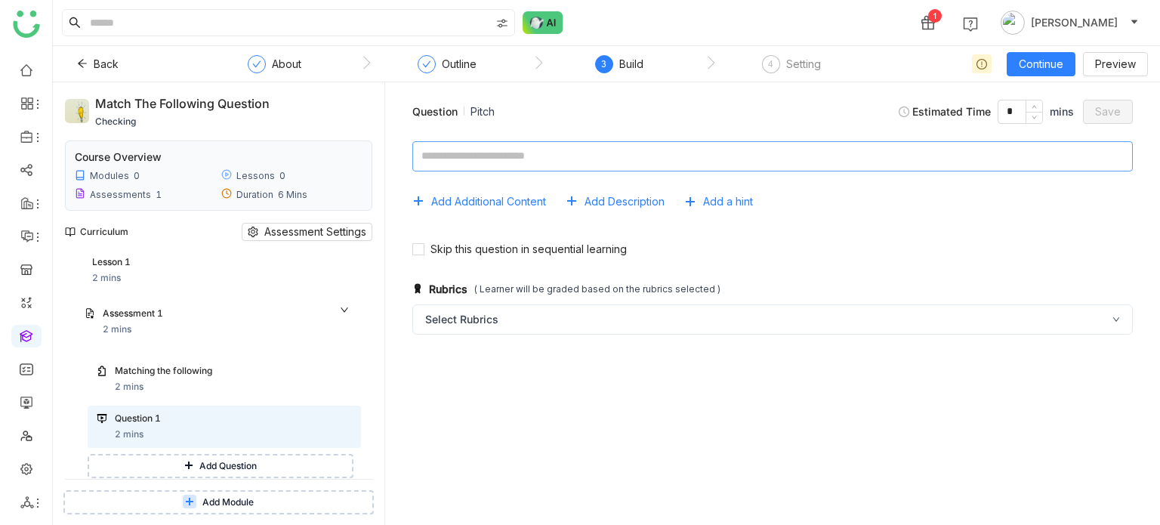
click at [520, 158] on textarea at bounding box center [772, 156] width 721 height 30
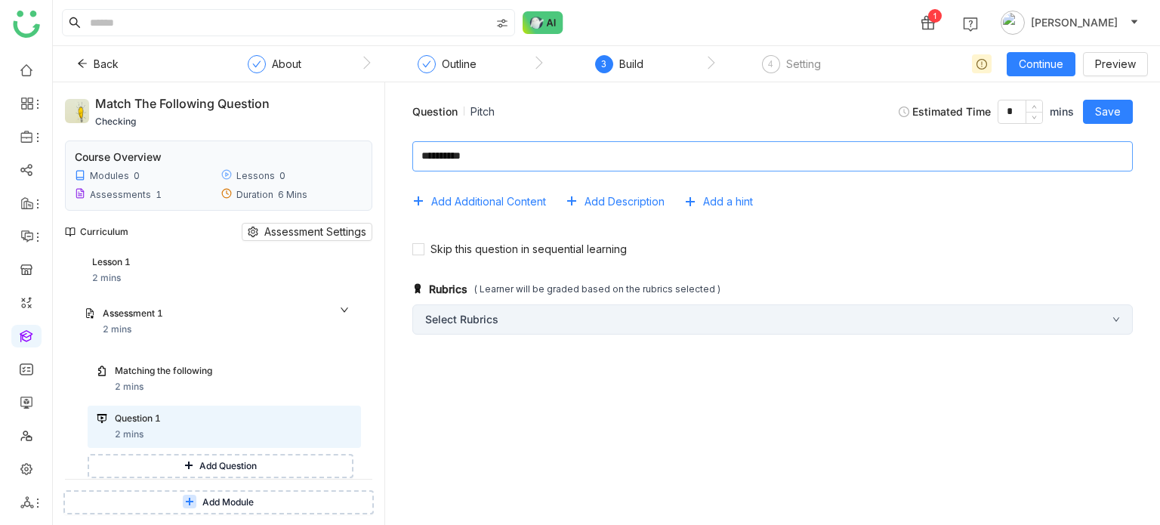
type textarea "**********"
click at [515, 310] on div "Select Rubrics" at bounding box center [772, 319] width 721 height 30
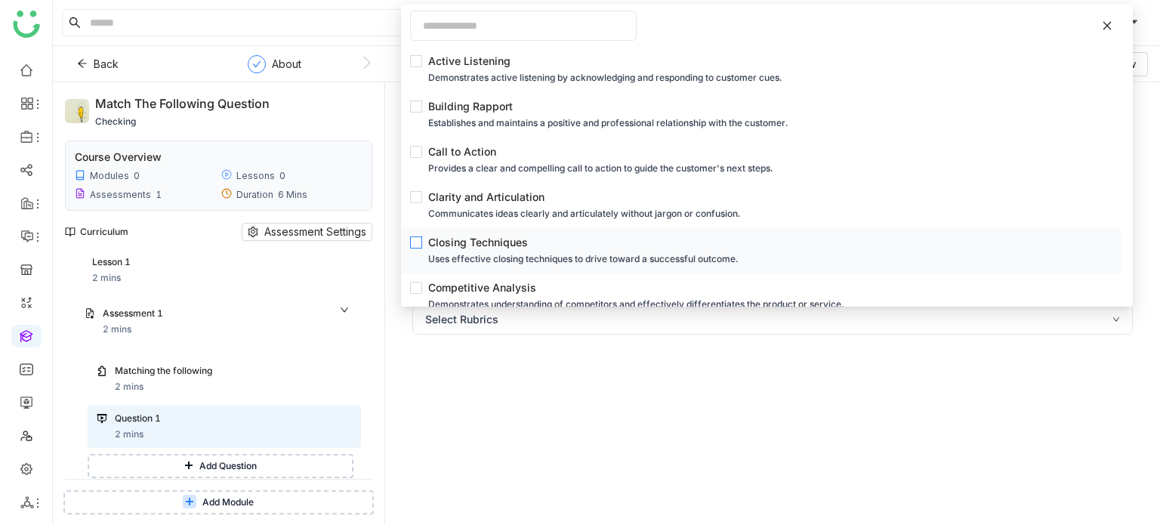
click at [459, 240] on div "Closing Techniques" at bounding box center [765, 242] width 675 height 17
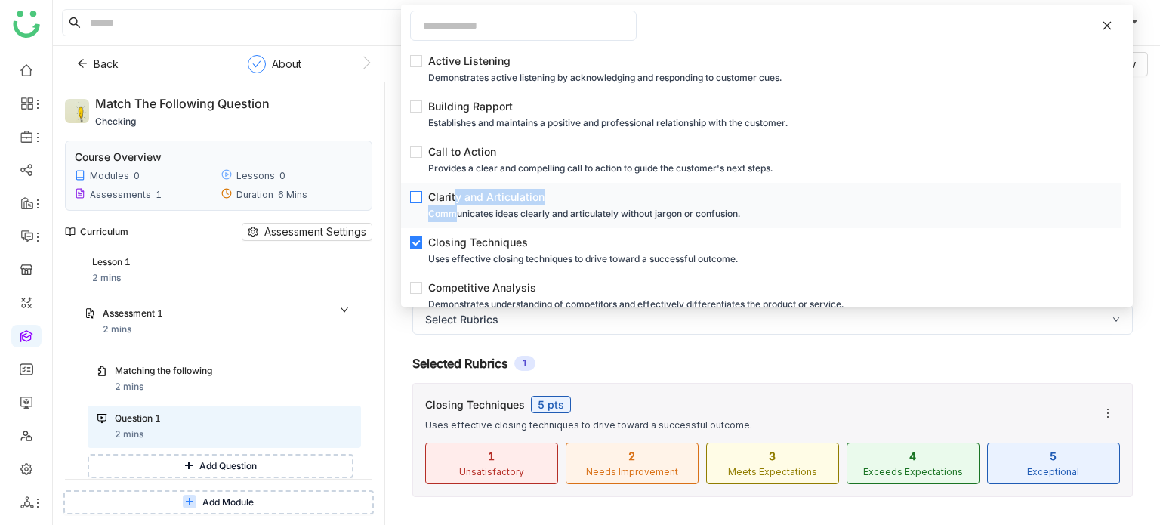
click at [456, 205] on div "Clarity and Articulation Communicates ideas clearly and articulately without ja…" at bounding box center [765, 205] width 675 height 33
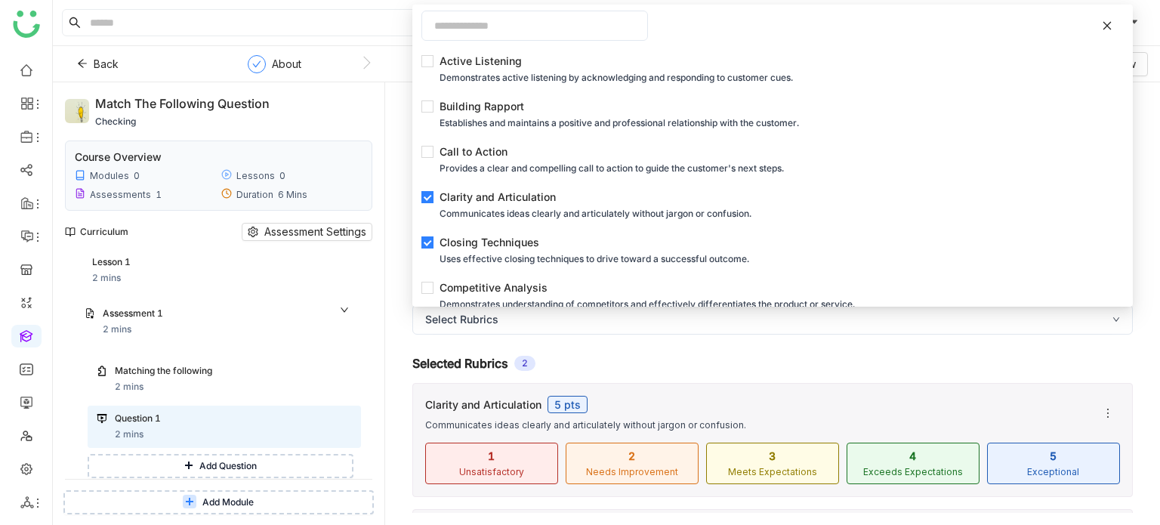
click at [389, 265] on div "Question Pitch Estimated Time * mins Save Add Additional Content Add Descriptio…" at bounding box center [772, 303] width 775 height 443
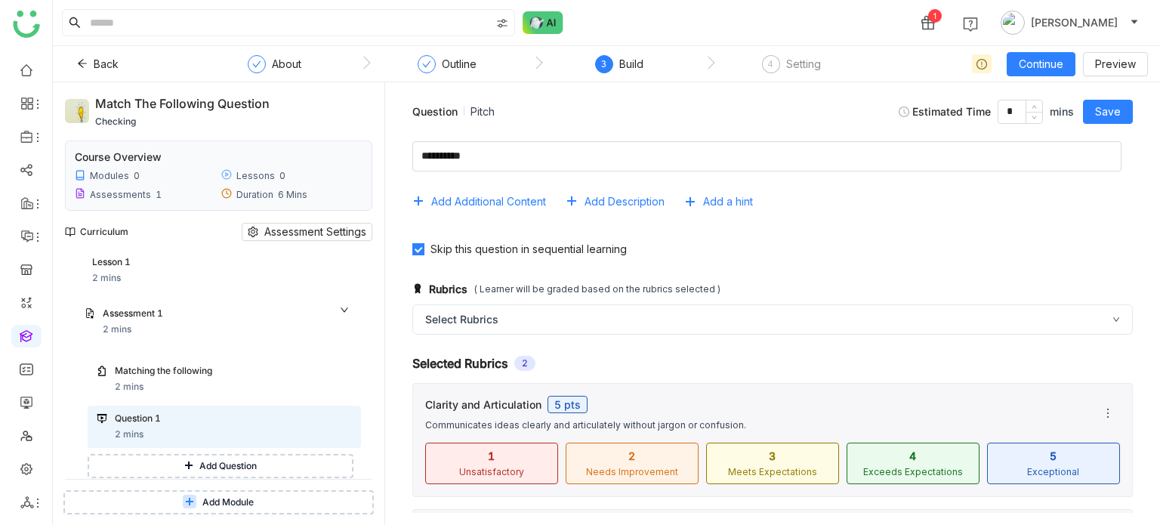
click at [1119, 97] on div "Question Pitch Estimated Time * mins Save" at bounding box center [772, 111] width 751 height 35
click at [1119, 100] on button "Save" at bounding box center [1108, 112] width 50 height 24
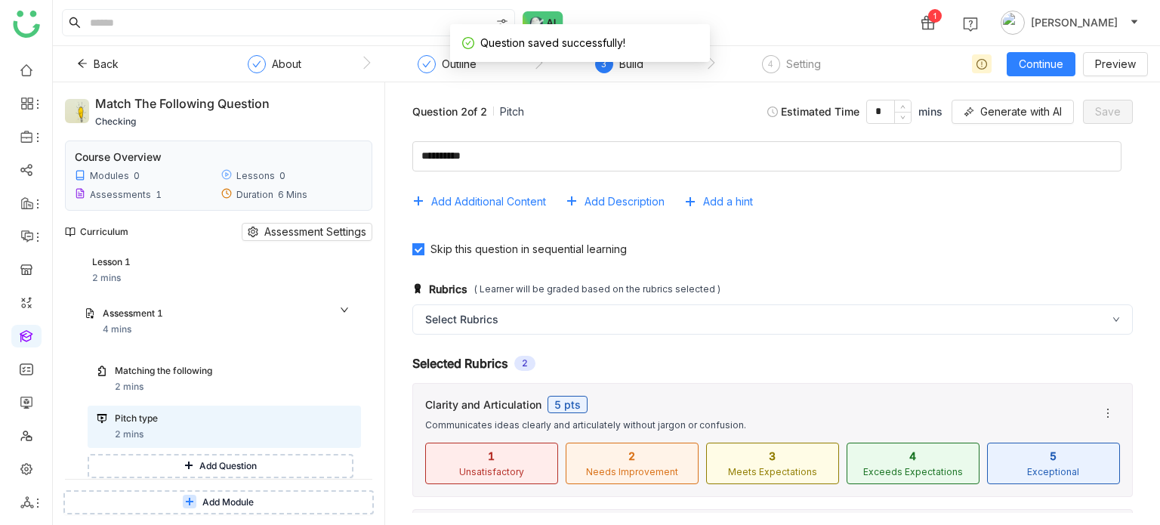
click at [789, 54] on nz-steps "About Outline 3 Build 4 Setting" at bounding box center [538, 64] width 680 height 36
click at [783, 77] on div "4 Setting" at bounding box center [791, 68] width 59 height 27
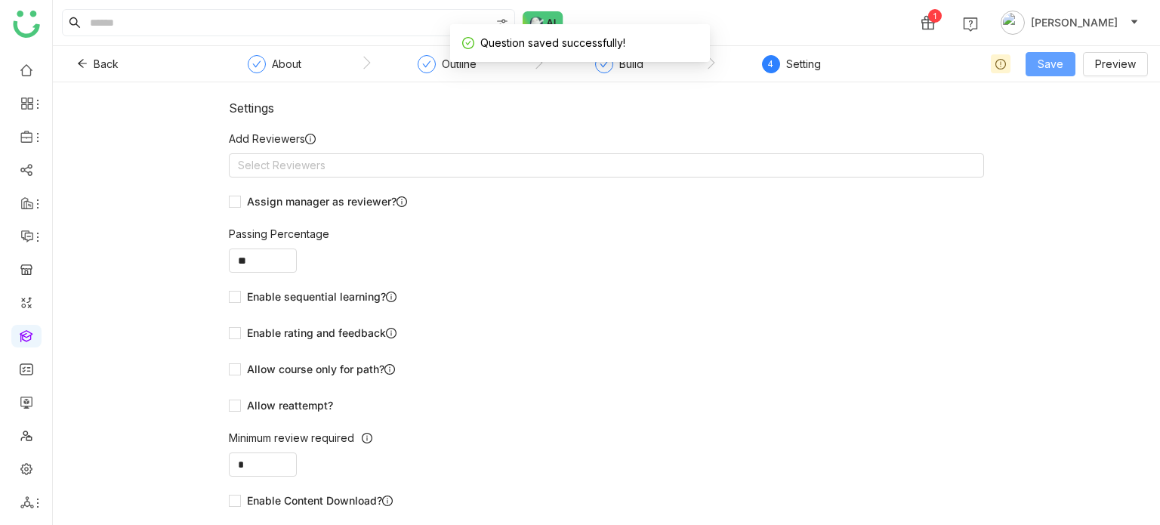
click at [1049, 57] on span "Save" at bounding box center [1051, 64] width 26 height 17
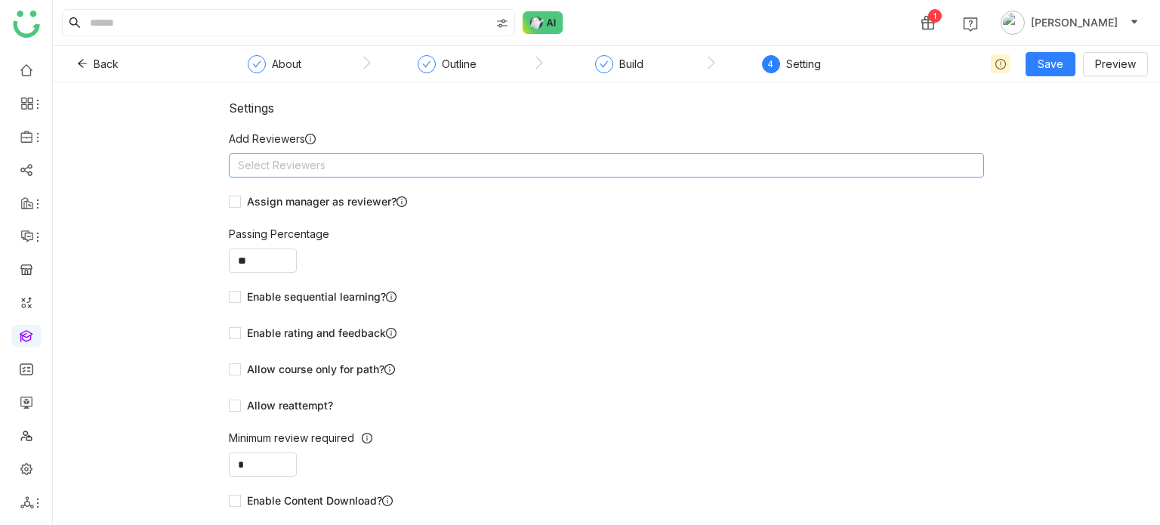
click at [464, 164] on nz-select-top-control "Select Reviewers" at bounding box center [606, 165] width 755 height 24
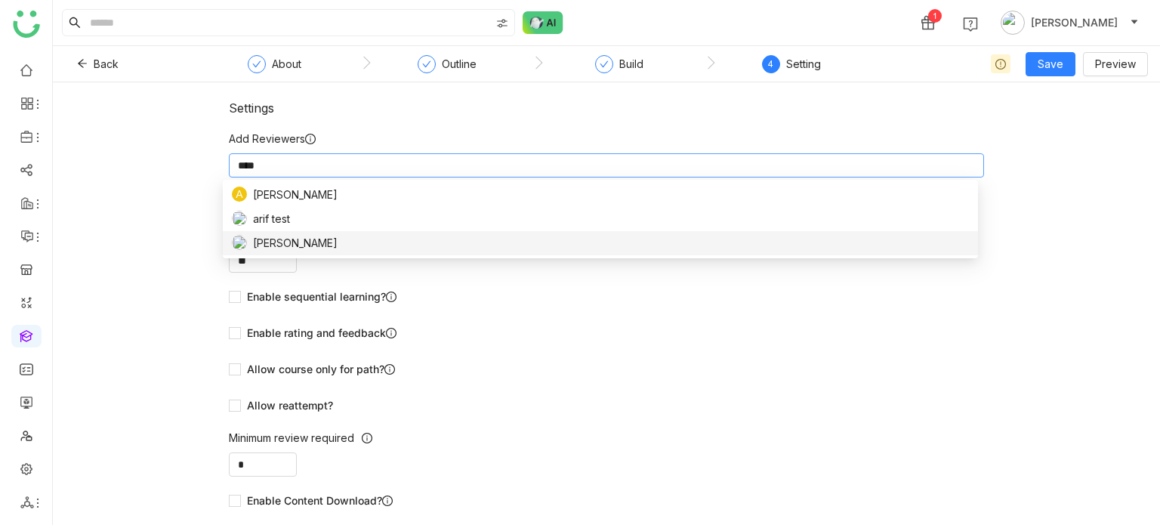
type input "****"
click at [346, 239] on div "[PERSON_NAME]" at bounding box center [600, 243] width 737 height 17
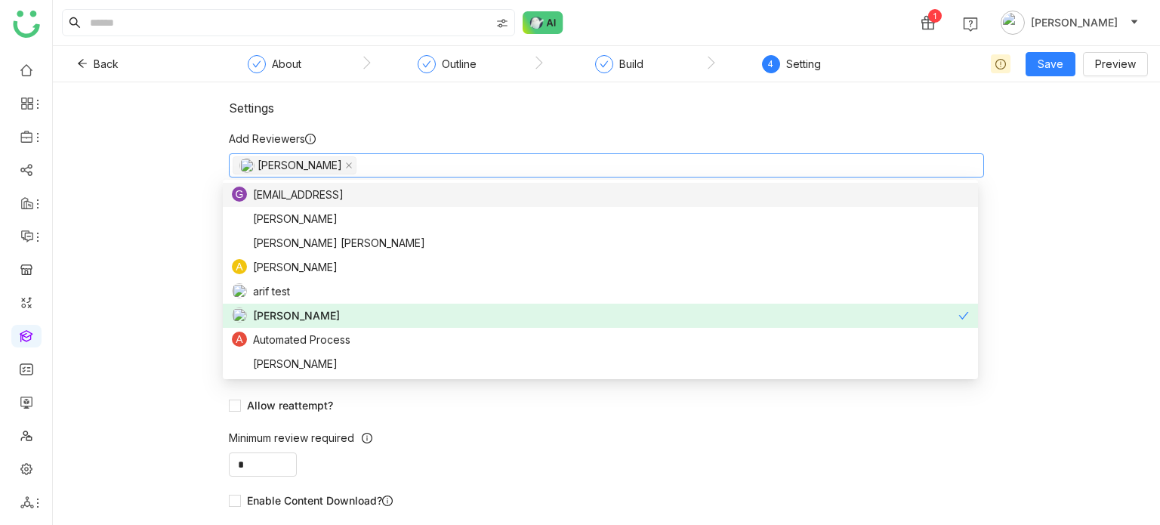
click at [973, 131] on nz-form-label "Add Reviewers" at bounding box center [606, 142] width 755 height 23
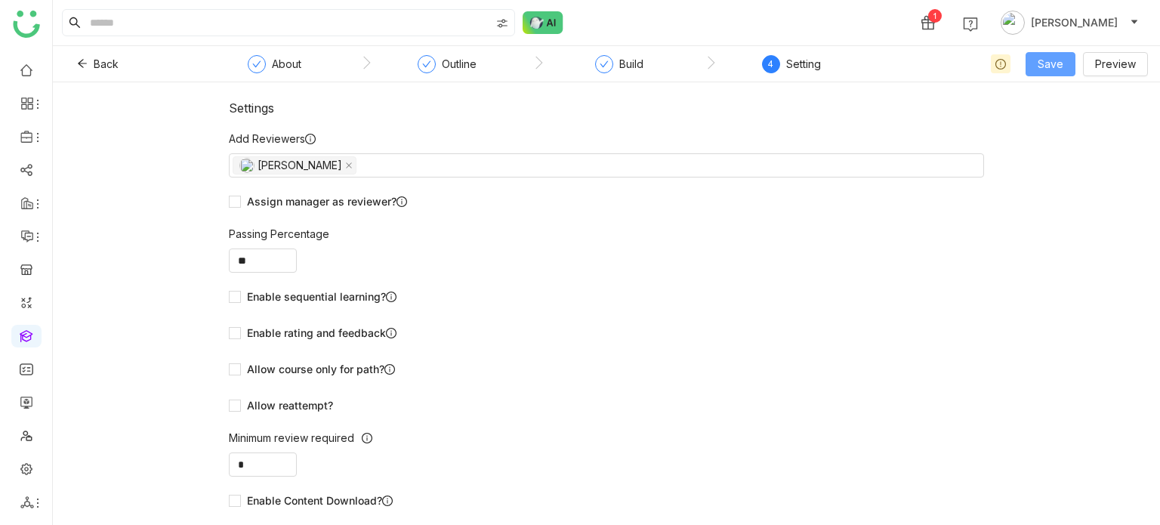
click at [1059, 70] on button "Save" at bounding box center [1051, 64] width 50 height 24
click at [1067, 117] on span "Save & Publish" at bounding box center [1075, 123] width 74 height 17
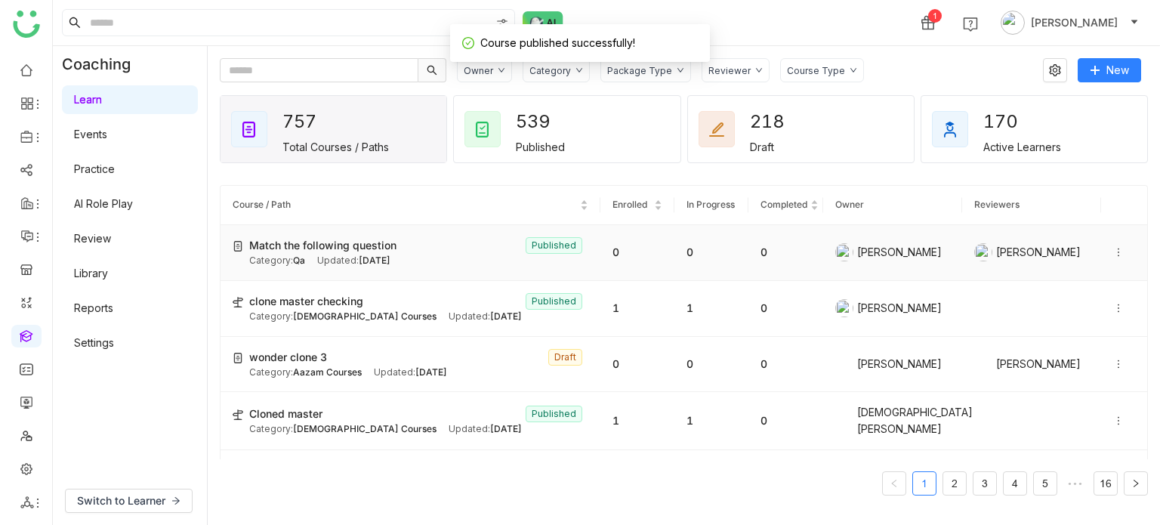
click at [1114, 249] on icon at bounding box center [1119, 252] width 11 height 11
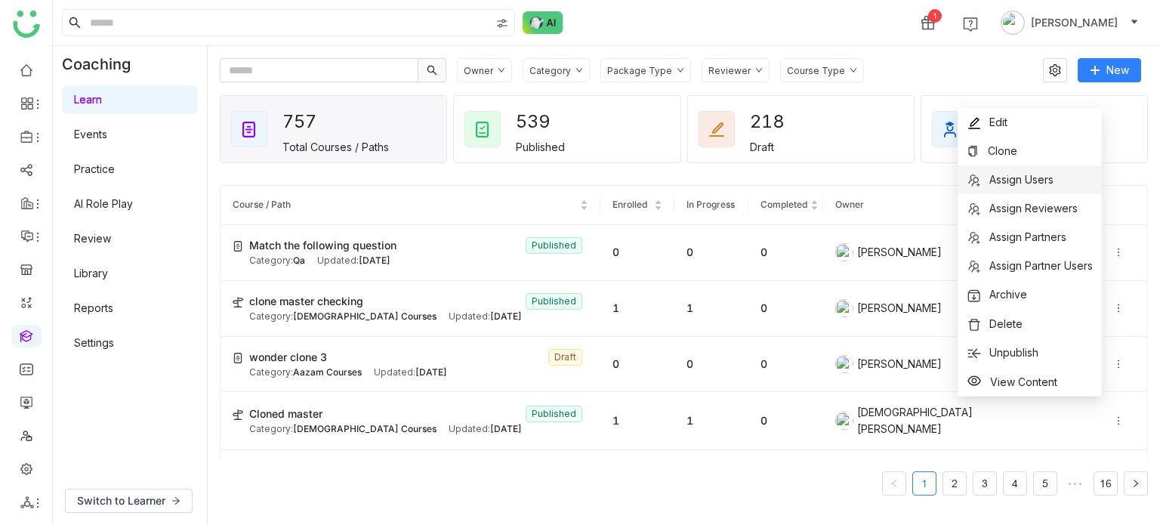
click at [1051, 174] on span "Assign Users" at bounding box center [1022, 179] width 64 height 13
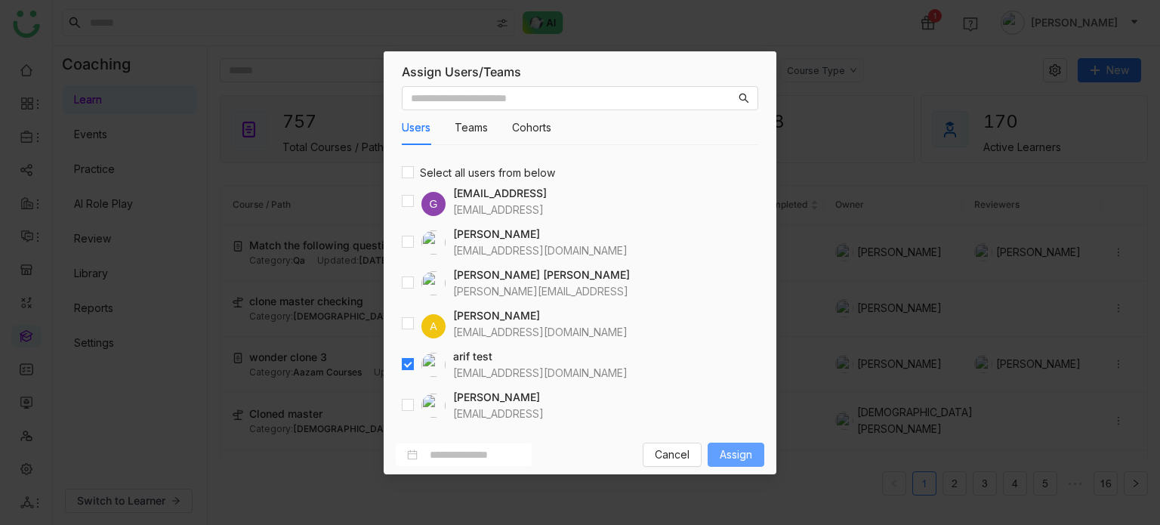
click at [732, 453] on span "Assign" at bounding box center [736, 454] width 32 height 17
